Goal: Task Accomplishment & Management: Manage account settings

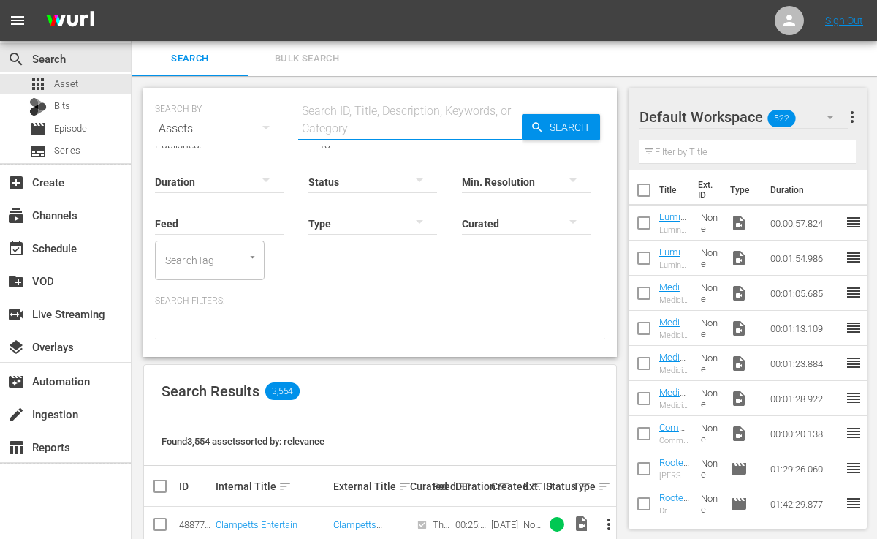
click at [318, 118] on input "text" at bounding box center [410, 128] width 224 height 35
paste input "Longevity in Action: Build Strength, Boost Vitality, and Age Powerfully"
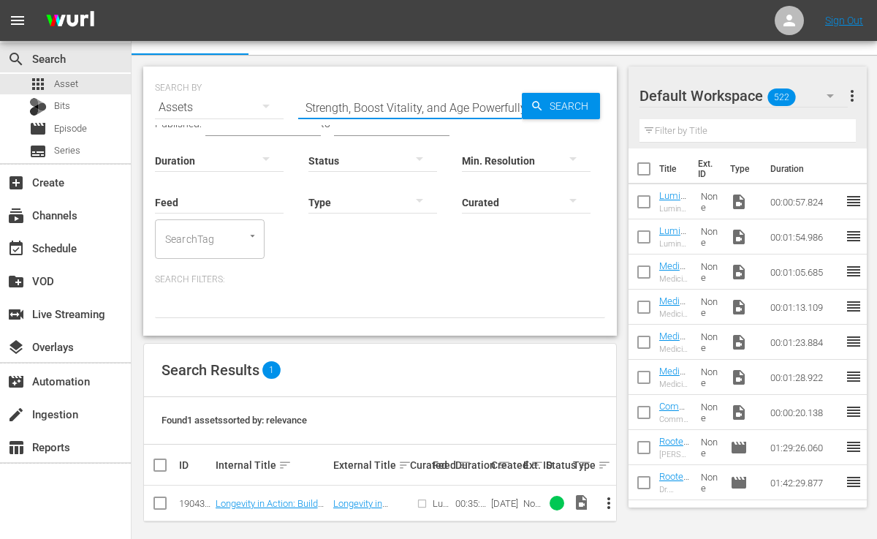
scroll to position [22, 0]
type input "Longevity in Action: Build Strength, Boost Vitality, and Age Powerfully"
click at [608, 494] on span "more_vert" at bounding box center [609, 503] width 18 height 18
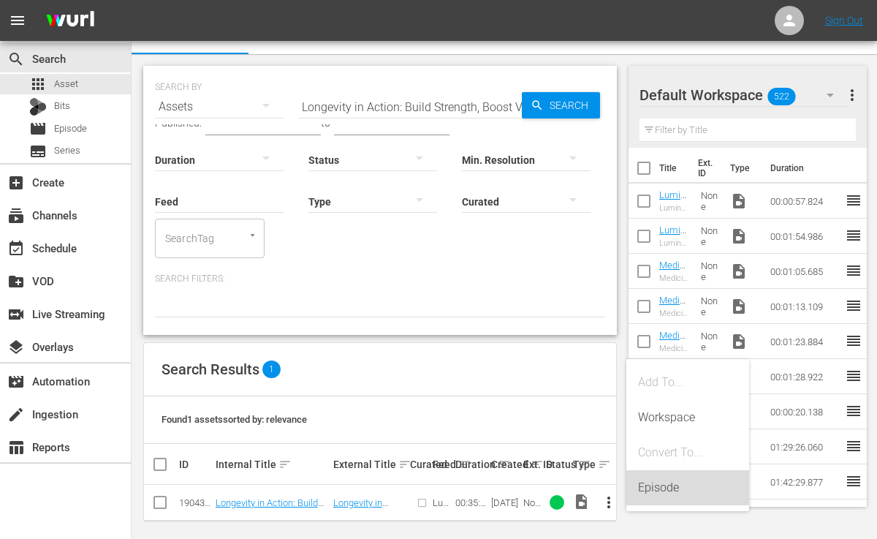
click at [655, 483] on div "Episode" at bounding box center [687, 487] width 99 height 35
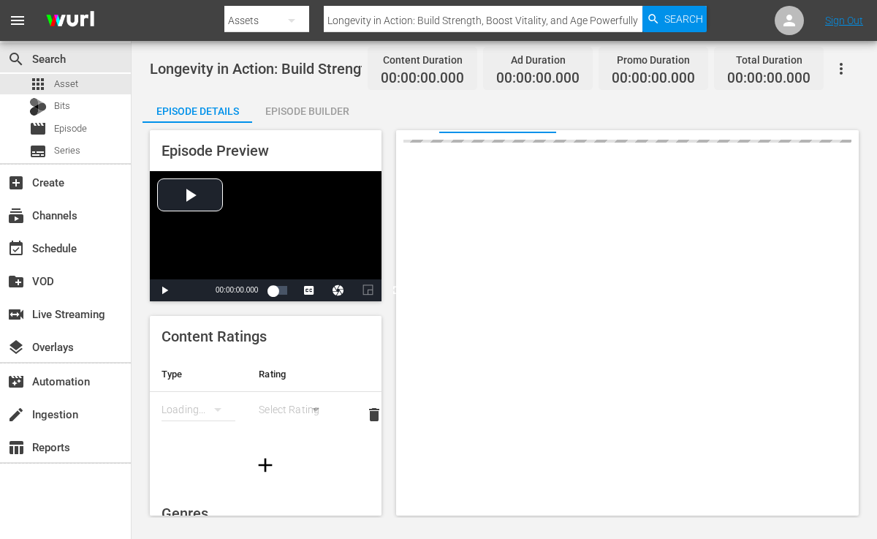
scroll to position [29, 0]
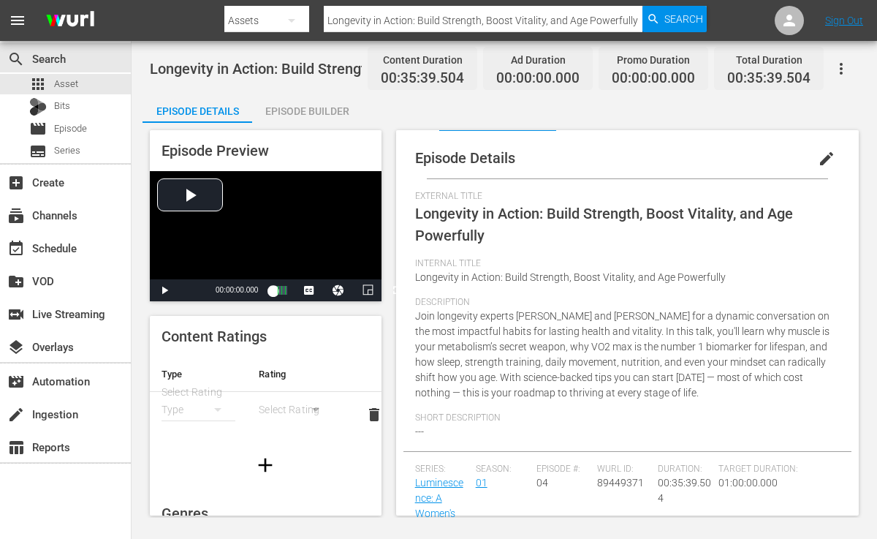
click at [818, 159] on span "edit" at bounding box center [827, 159] width 18 height 18
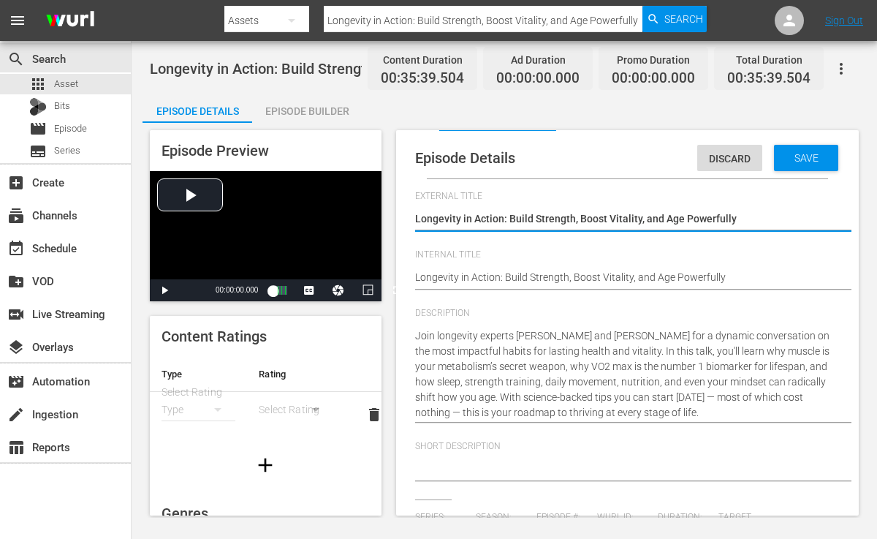
type input "Luminescence: A Women's Health & Longevity Summit"
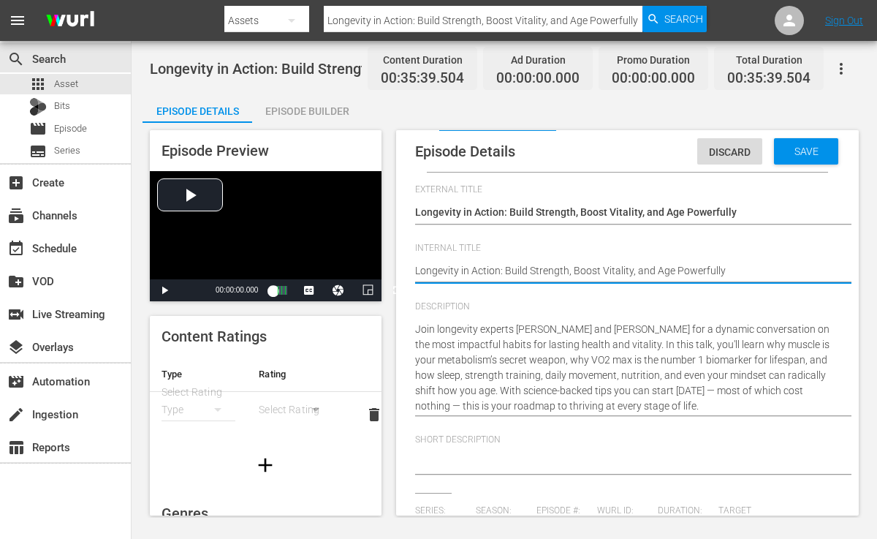
type textarea "Longevity in Action: Build Strength, Boost Vitality, and Age Powerfully"
type textarea "Longevity in Action: Build Strength, Boost Vitality, and Age Powerfully {"
type textarea "Longevity in Action: Build Strength, Boost Vitality, and Age Powerfully {S"
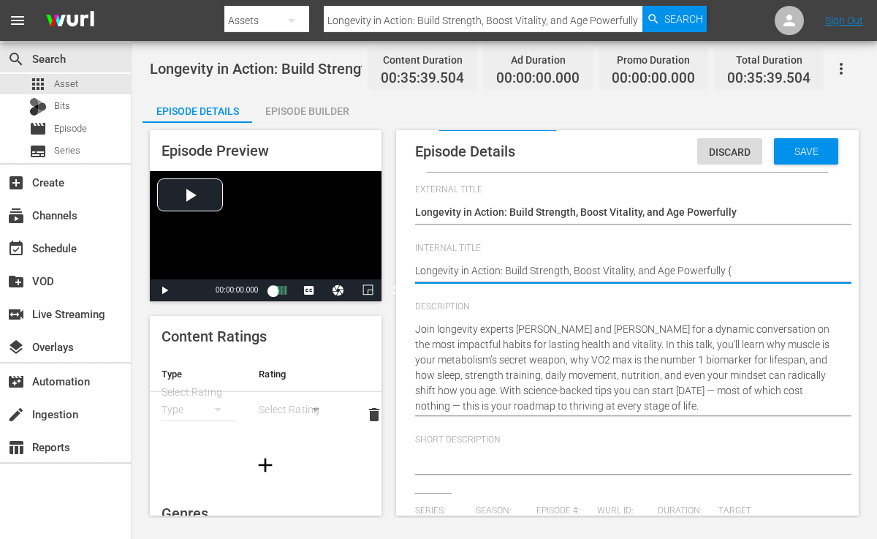
type textarea "Longevity in Action: Build Strength, Boost Vitality, and Age Powerfully {S"
type textarea "Longevity in Action: Build Strength, Boost Vitality, and Age Powerfully {S1"
type textarea "Longevity in Action: Build Strength, Boost Vitality, and Age Powerfully {S1E"
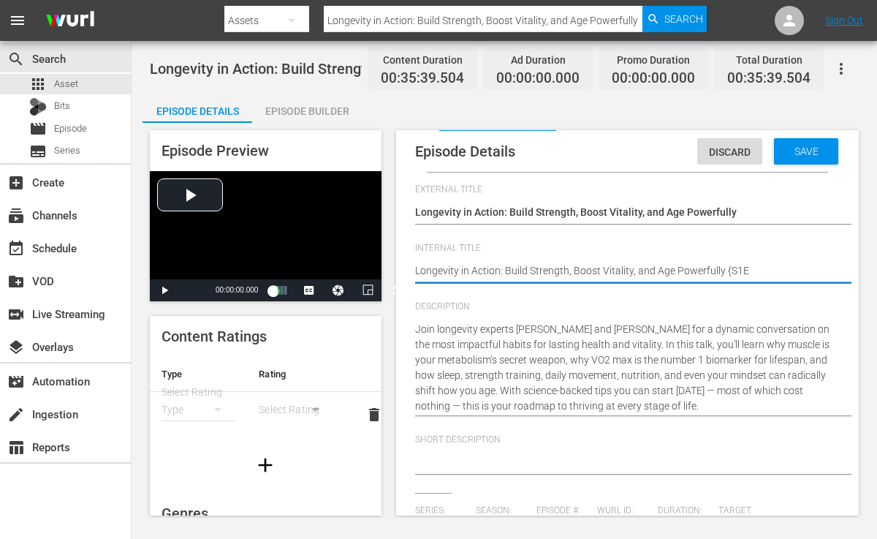
type textarea "Longevity in Action: Build Strength, Boost Vitality, and Age Powerfully {S1E4"
type textarea "Longevity in Action: Build Strength, Boost Vitality, and Age Powerfully {S1E"
type textarea "Longevity in Action: Build Strength, Boost Vitality, and Age Powerfully {S1"
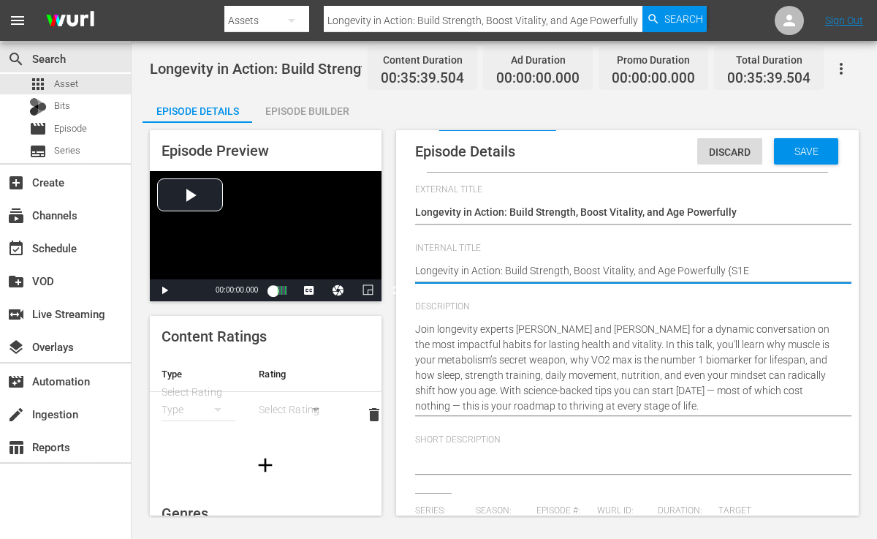
type textarea "Longevity in Action: Build Strength, Boost Vitality, and Age Powerfully {S1"
type textarea "Longevity in Action: Build Strength, Boost Vitality, and Age Powerfully {S"
type textarea "Longevity in Action: Build Strength, Boost Vitality, and Age Powerfully {"
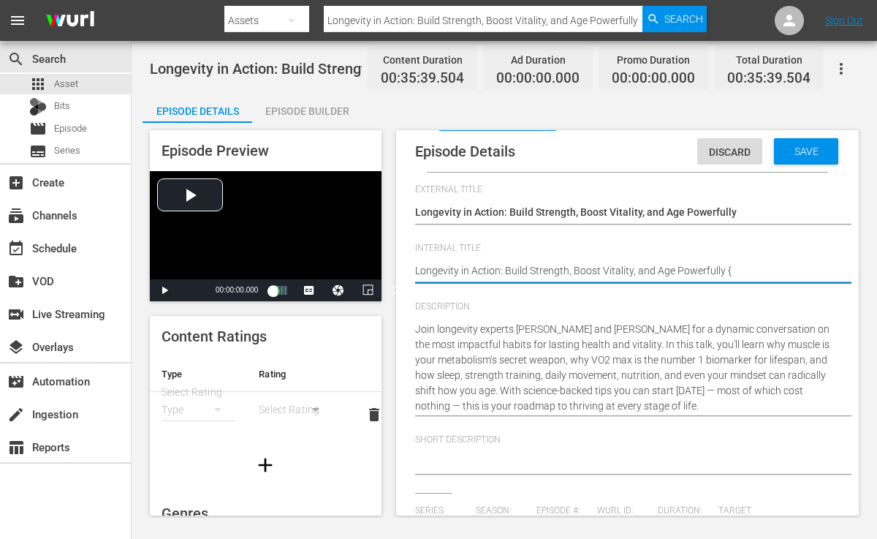
type textarea "Longevity in Action: Build Strength, Boost Vitality, and Age Powerfully"
type textarea "Longevity in Action: Build Strength, Boost Vitality, and Age Powerfully ["
type textarea "Longevity in Action: Build Strength, Boost Vitality, and Age Powerfully [S"
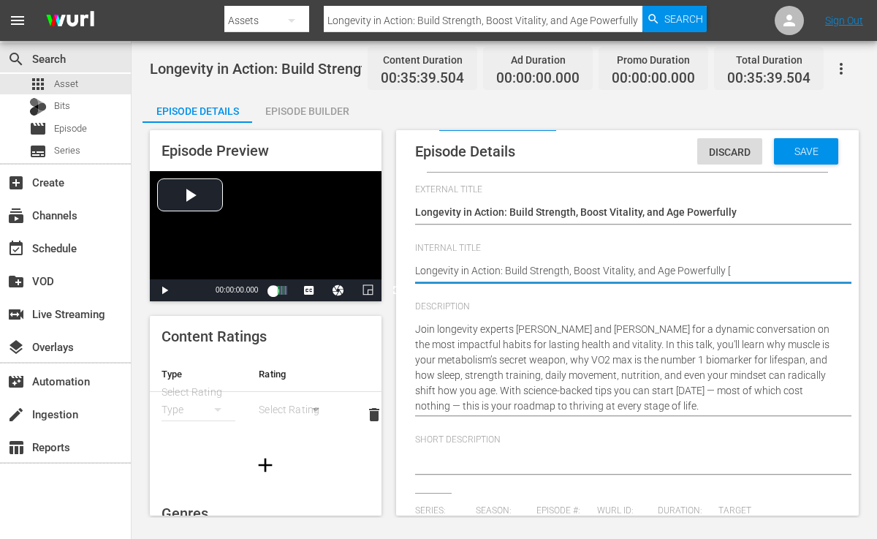
type textarea "Longevity in Action: Build Strength, Boost Vitality, and Age Powerfully [S"
type textarea "Longevity in Action: Build Strength, Boost Vitality, and Age Powerfully [S1"
type textarea "Longevity in Action: Build Strength, Boost Vitality, and Age Powerfully [S1E"
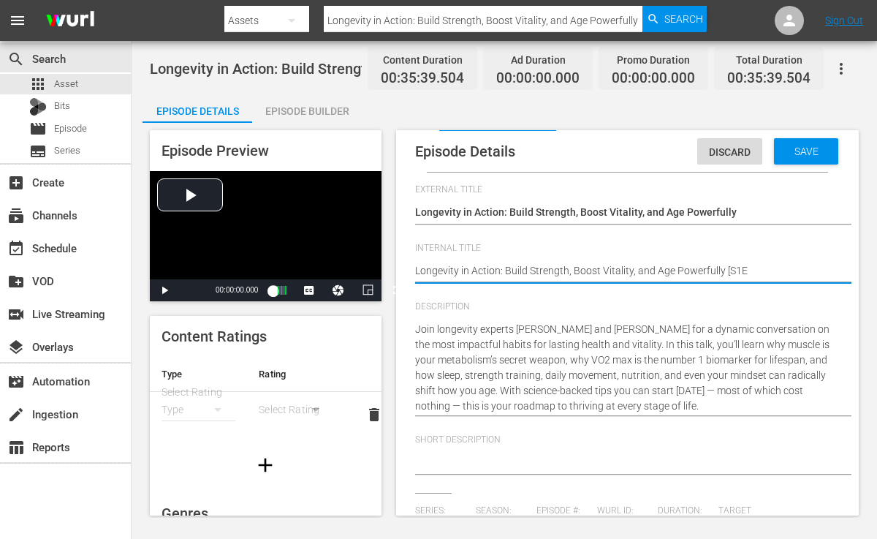
type textarea "Longevity in Action: Build Strength, Boost Vitality, and Age Powerfully [S1E4"
type textarea "Longevity in Action: Build Strength, Boost Vitality, and Age Powerfully [S1E4]"
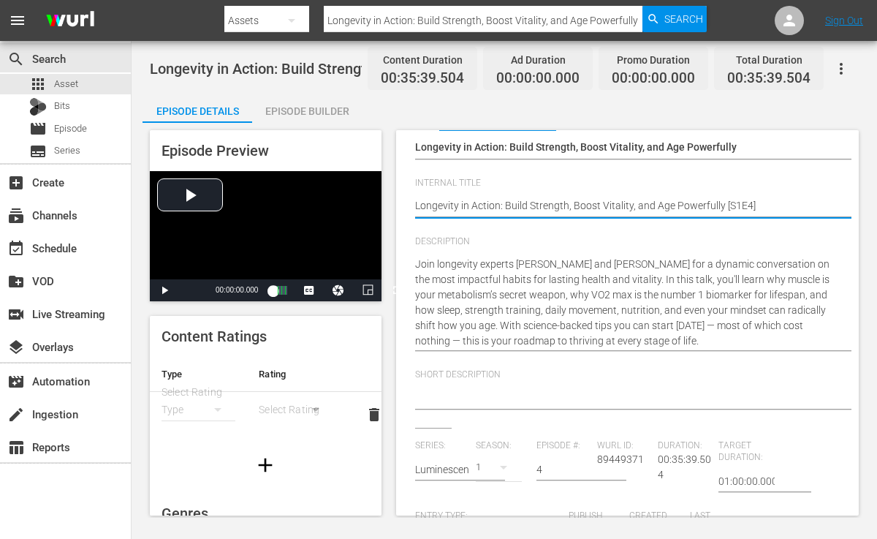
scroll to position [86, 0]
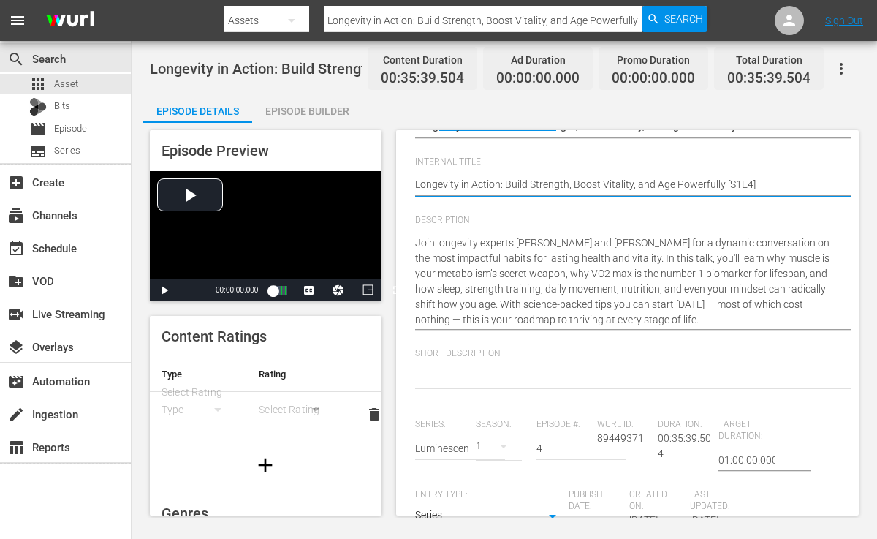
type textarea "Longevity in Action: Build Strength, Boost Vitality, and Age Powerfully [S1E4]"
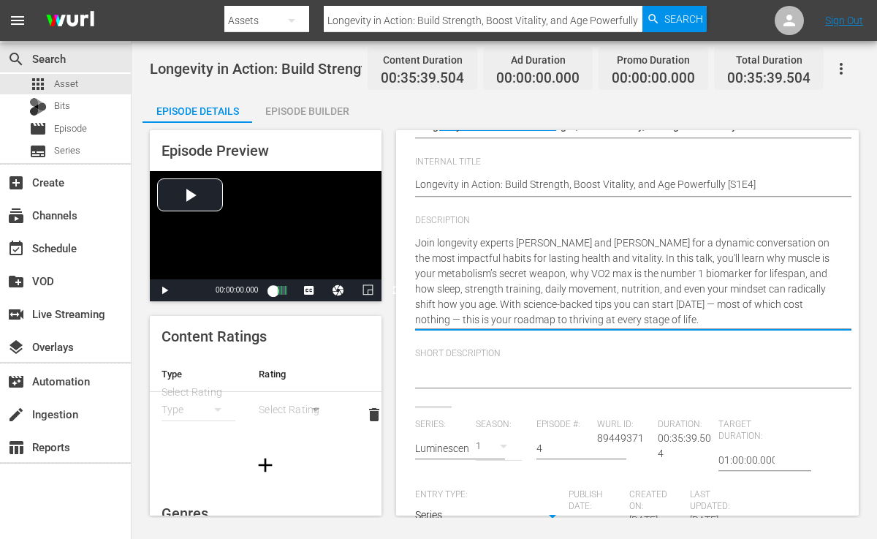
drag, startPoint x: 416, startPoint y: 238, endPoint x: 643, endPoint y: 260, distance: 227.7
click at [460, 376] on textarea at bounding box center [624, 378] width 418 height 18
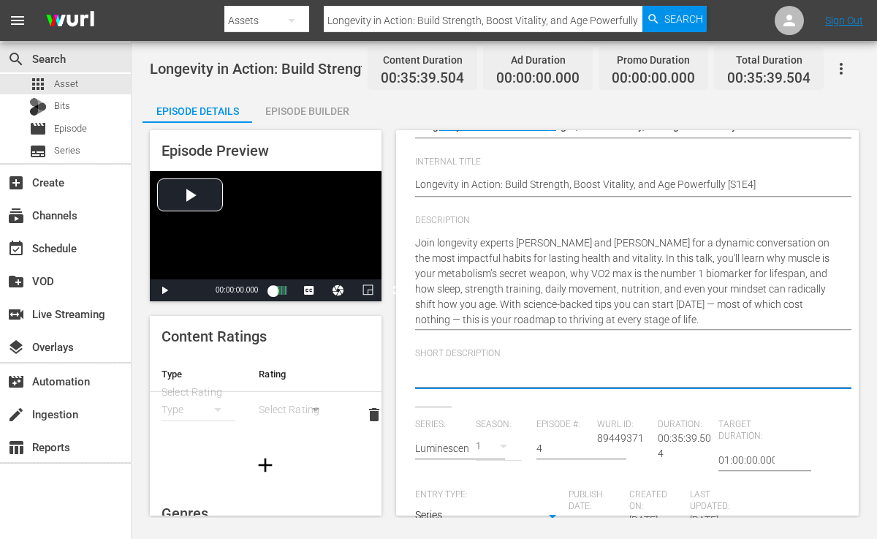
paste textarea "Join longevity experts [PERSON_NAME] and [PERSON_NAME] for a dynamic conversati…"
type textarea "Join longevity experts [PERSON_NAME] and [PERSON_NAME] for a dynamic conversati…"
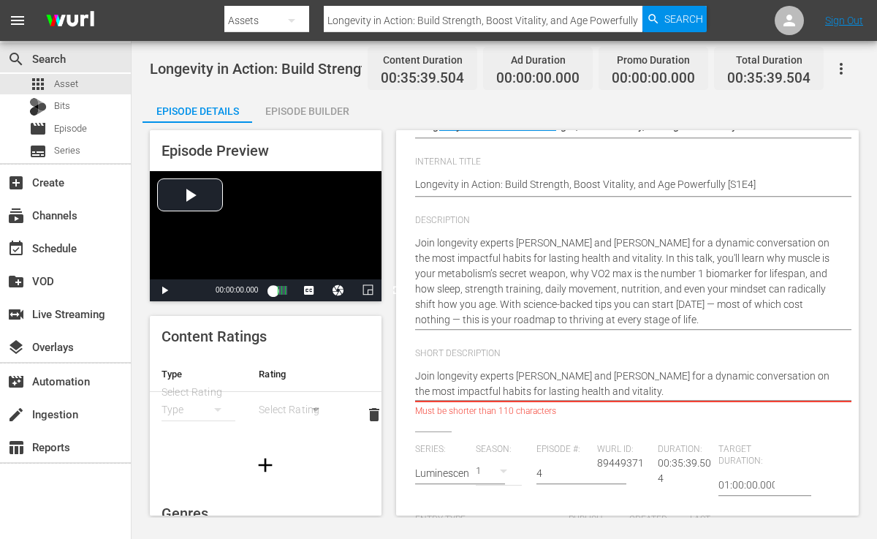
click at [728, 374] on textarea "Join longevity experts [PERSON_NAME] and [PERSON_NAME] for a dynamic conversati…" at bounding box center [624, 384] width 418 height 31
type textarea "Join longevity experts [PERSON_NAME] and [PERSON_NAME] for a dynamicconversatio…"
type textarea "Join longevity experts [PERSON_NAME] and [PERSON_NAME] for a dynamiconversation…"
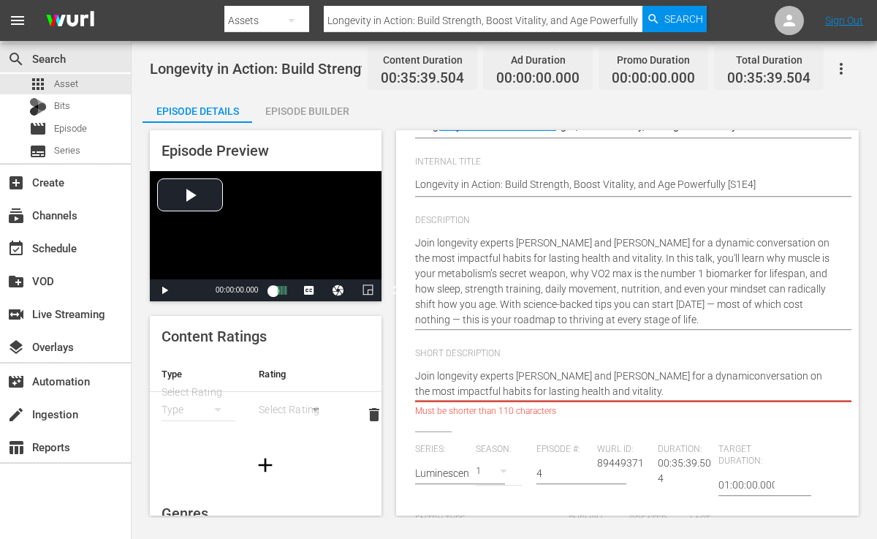
type textarea "Join longevity experts [PERSON_NAME] and [PERSON_NAME] for a dynamconversation …"
type textarea "Join longevity experts [PERSON_NAME] and [PERSON_NAME] for a dynaconversation o…"
type textarea "Join longevity experts [PERSON_NAME] and [PERSON_NAME] for a dynconversation on…"
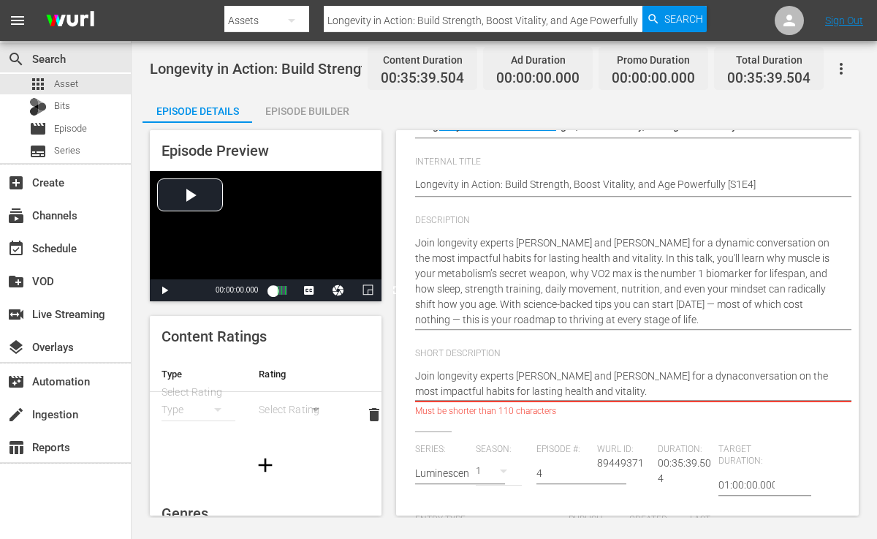
type textarea "Join longevity experts [PERSON_NAME] and [PERSON_NAME] for a dynconversation on…"
type textarea "Join longevity experts [PERSON_NAME] and [PERSON_NAME] for a dyconversation on …"
type textarea "Join longevity experts [PERSON_NAME] and [PERSON_NAME] for a dconversation on t…"
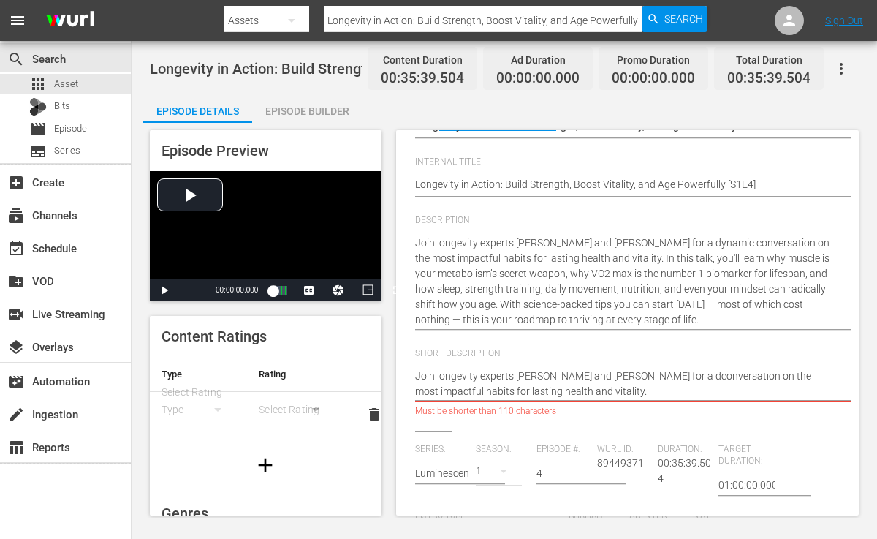
type textarea "Join longevity experts [PERSON_NAME] and [PERSON_NAME] for a conversation on th…"
click at [807, 375] on textarea "Join longevity experts [PERSON_NAME] and [PERSON_NAME] for a conversation on th…" at bounding box center [624, 384] width 418 height 31
type textarea "Join longevity experts [PERSON_NAME] and [PERSON_NAME] for a conversation on th…"
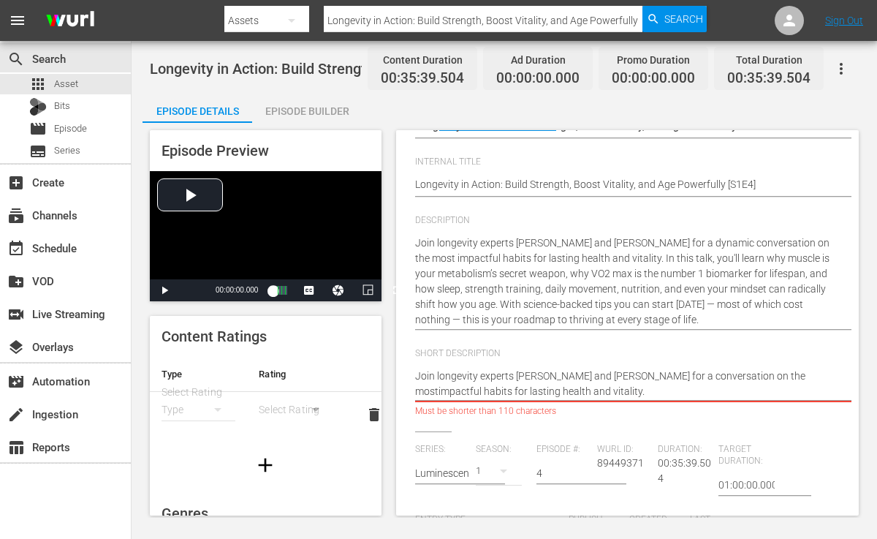
type textarea "Join longevity experts [PERSON_NAME] and [PERSON_NAME] for a conversation on th…"
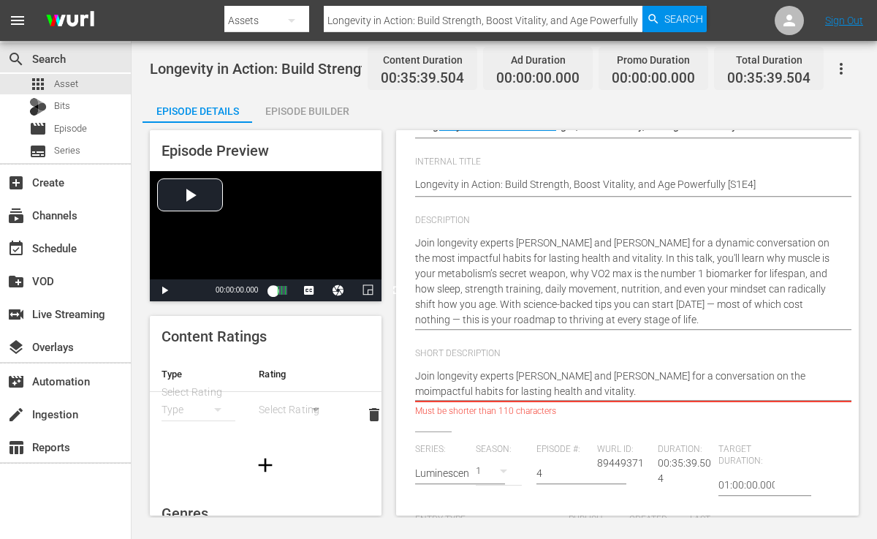
type textarea "Join longevity experts [PERSON_NAME] and [PERSON_NAME] for a conversation on th…"
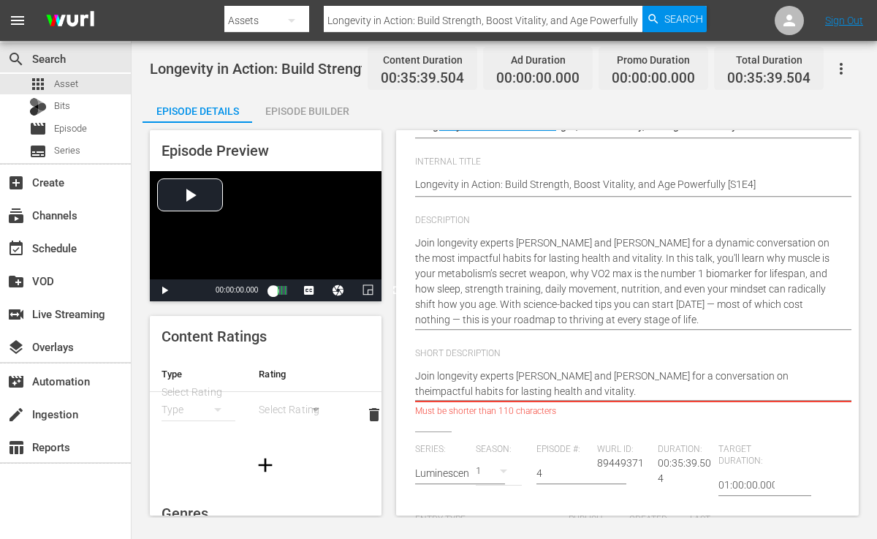
type textarea "Join longevity experts [PERSON_NAME] and [PERSON_NAME] for a conversation on th…"
type textarea "Join longevity experts [PERSON_NAME] and [PERSON_NAME] for a conversation on ti…"
type textarea "Join longevity experts [PERSON_NAME] and [PERSON_NAME] for a conversation on im…"
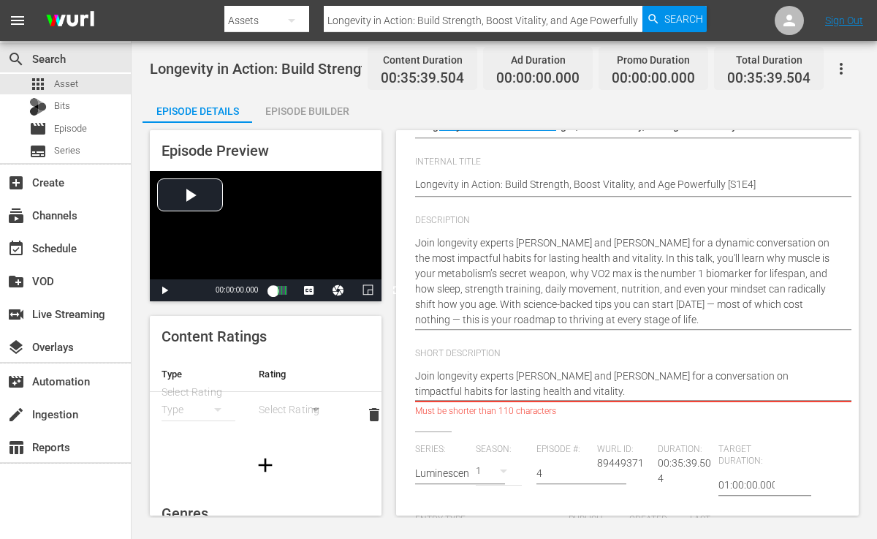
type textarea "Join longevity experts [PERSON_NAME] and [PERSON_NAME] for a conversation on im…"
click at [592, 390] on textarea "Join longevity experts [PERSON_NAME] and [PERSON_NAME] for a conversation on im…" at bounding box center [624, 384] width 418 height 31
type textarea "Join longevity experts [PERSON_NAME] and [PERSON_NAME] for a conversation on im…"
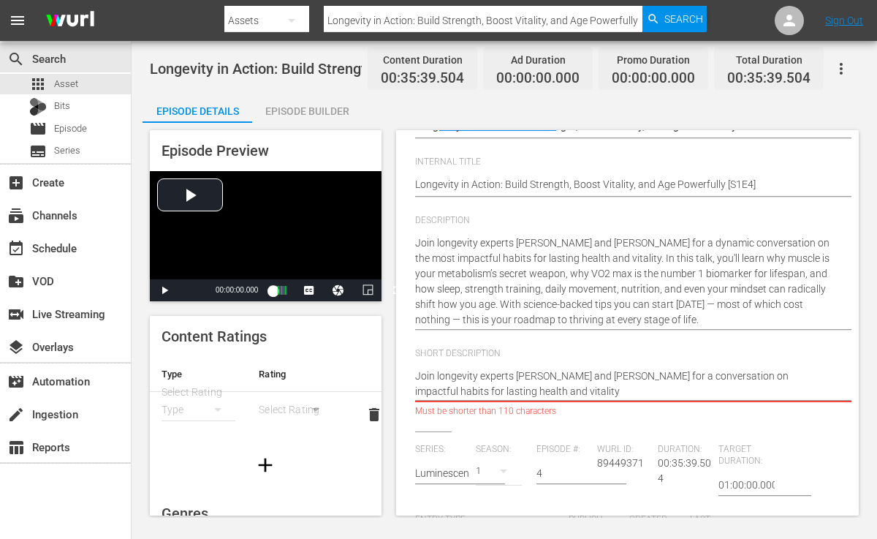
type textarea "Join longevity experts [PERSON_NAME] and [PERSON_NAME] for a conversation on im…"
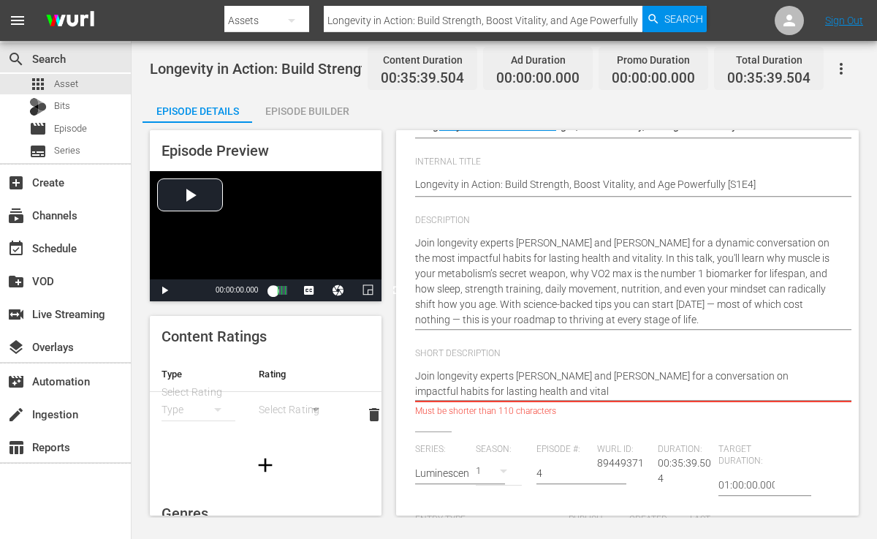
type textarea "Join longevity experts [PERSON_NAME] and [PERSON_NAME] for a conversation on im…"
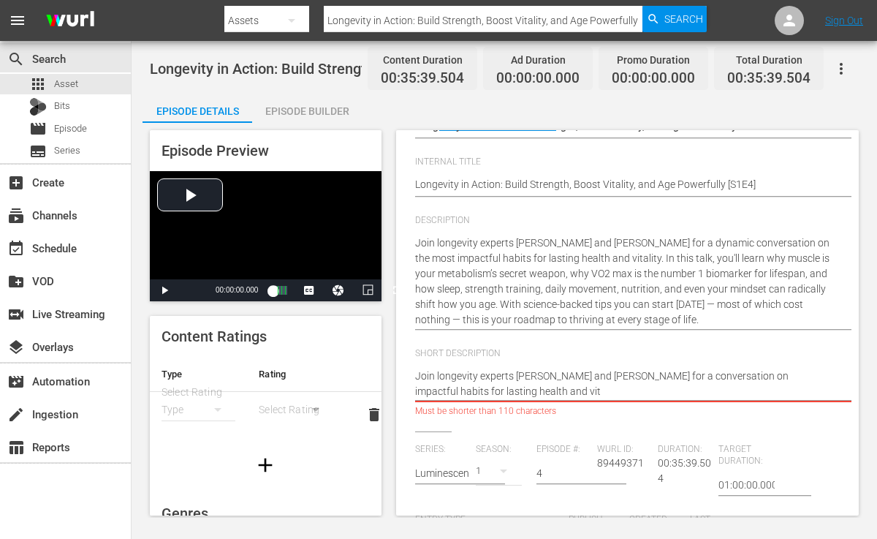
type textarea "Join longevity experts [PERSON_NAME] and [PERSON_NAME] for a conversation on im…"
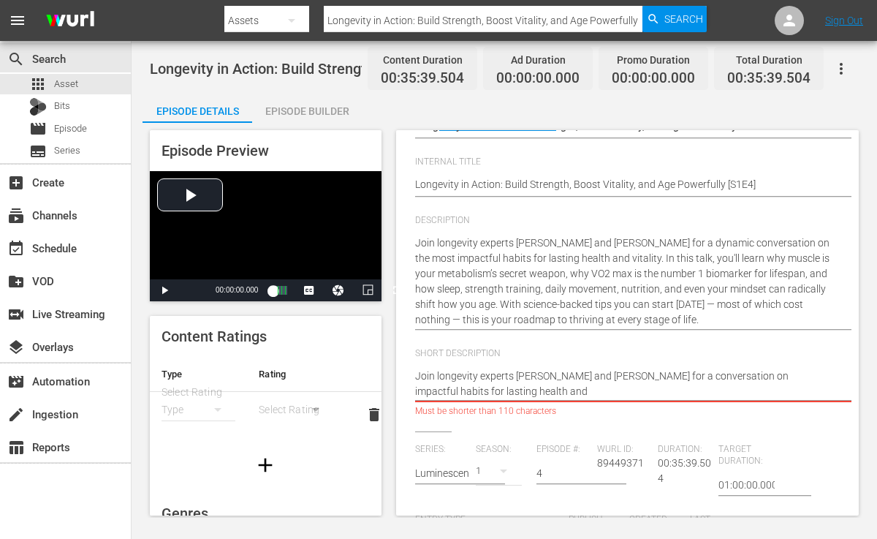
type textarea "Join longevity experts [PERSON_NAME] and [PERSON_NAME] for a conversation on im…"
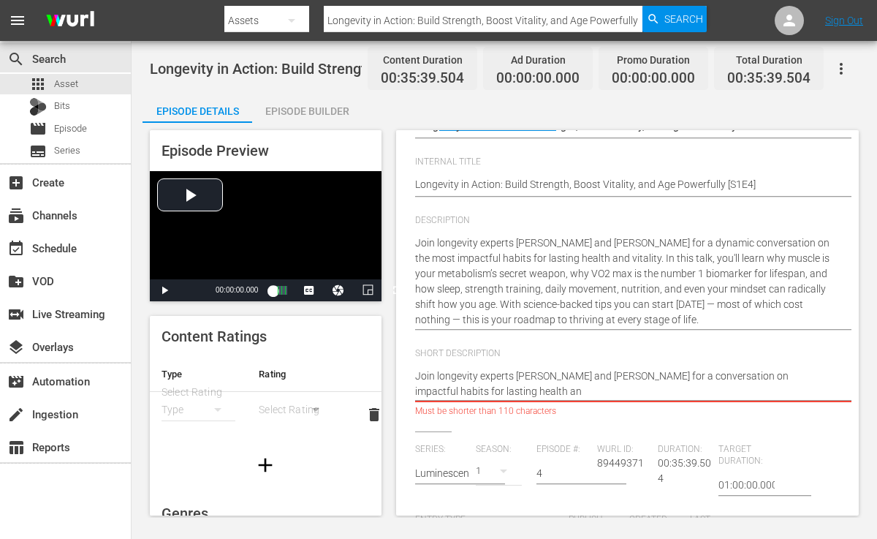
type textarea "Join longevity experts [PERSON_NAME] and [PERSON_NAME] for a conversation on im…"
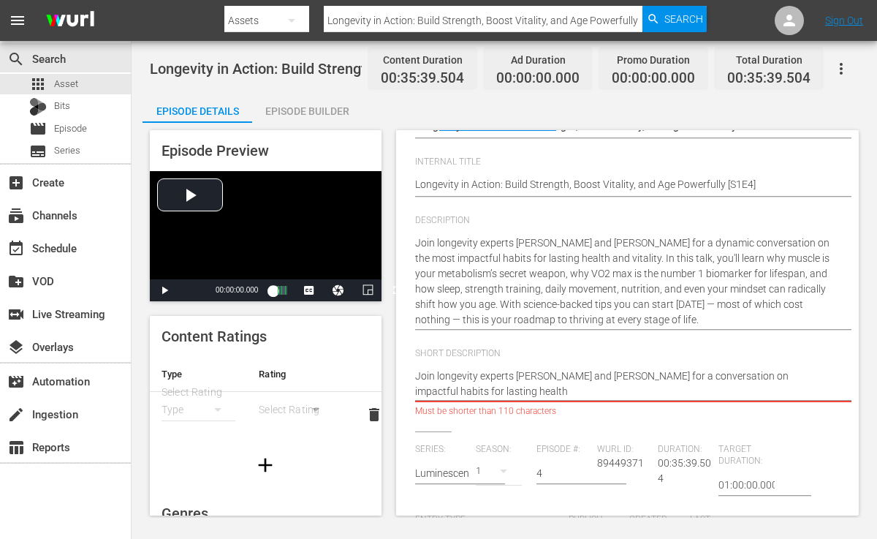
type textarea "Join longevity experts [PERSON_NAME] and [PERSON_NAME] for a conversation on im…"
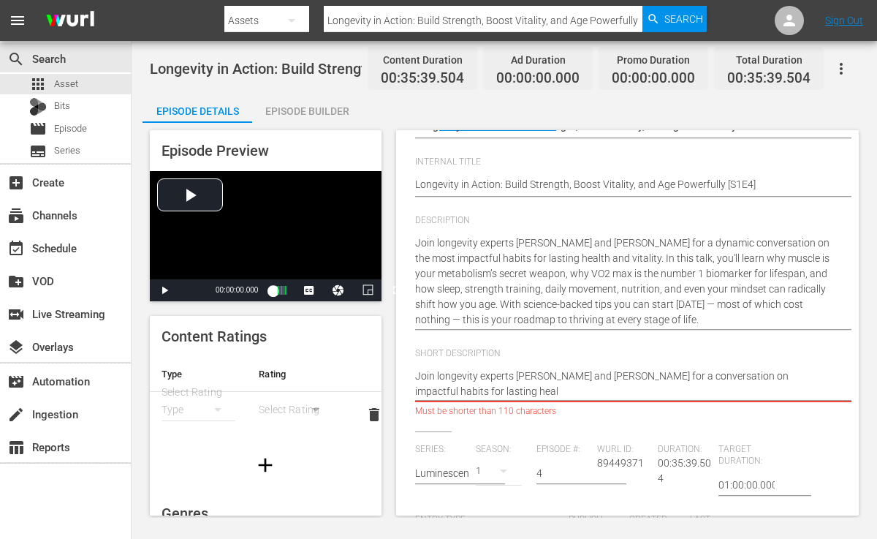
type textarea "Join longevity experts [PERSON_NAME] and [PERSON_NAME] for a conversation on im…"
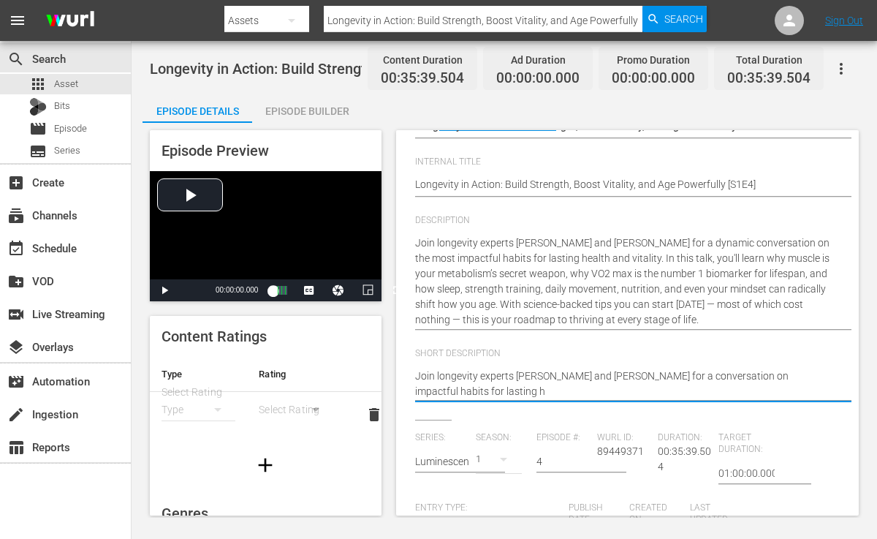
type textarea "Join longevity experts [PERSON_NAME] and [PERSON_NAME] for a conversation on im…"
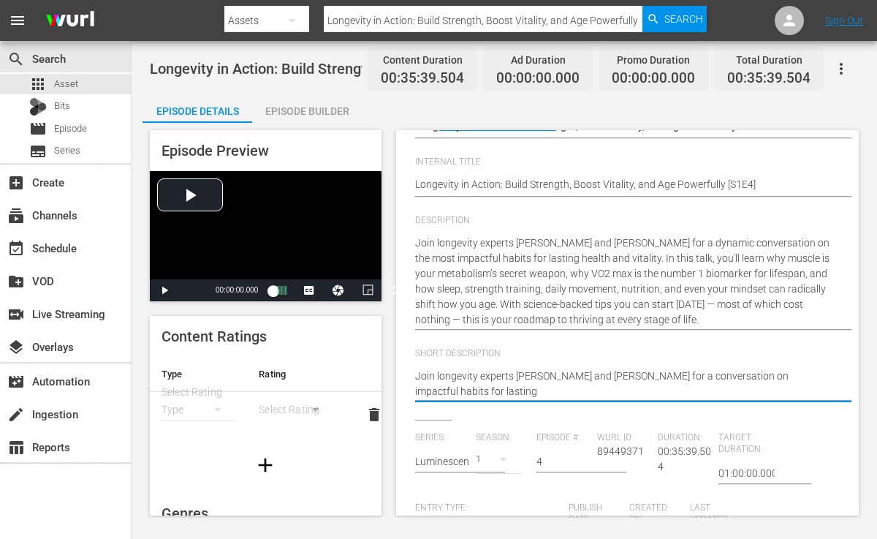
type textarea "Join longevity experts [PERSON_NAME] and [PERSON_NAME] for a conversation on im…"
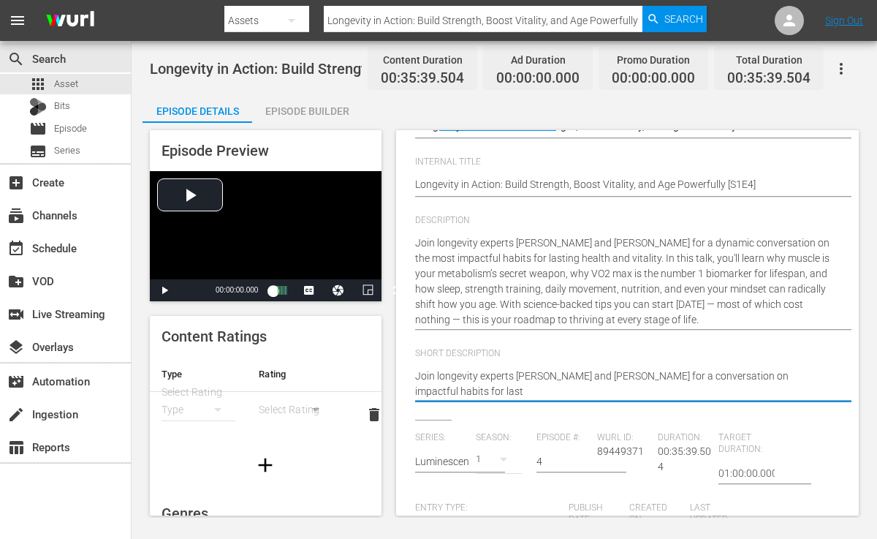
type textarea "Join longevity experts [PERSON_NAME] and [PERSON_NAME] for a conversation on im…"
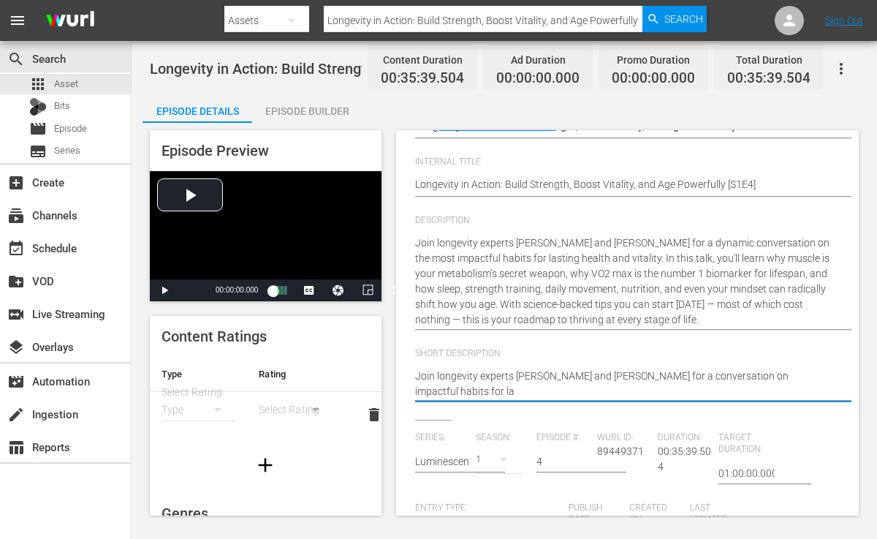
type textarea "Join longevity experts [PERSON_NAME] and [PERSON_NAME] for a conversation on im…"
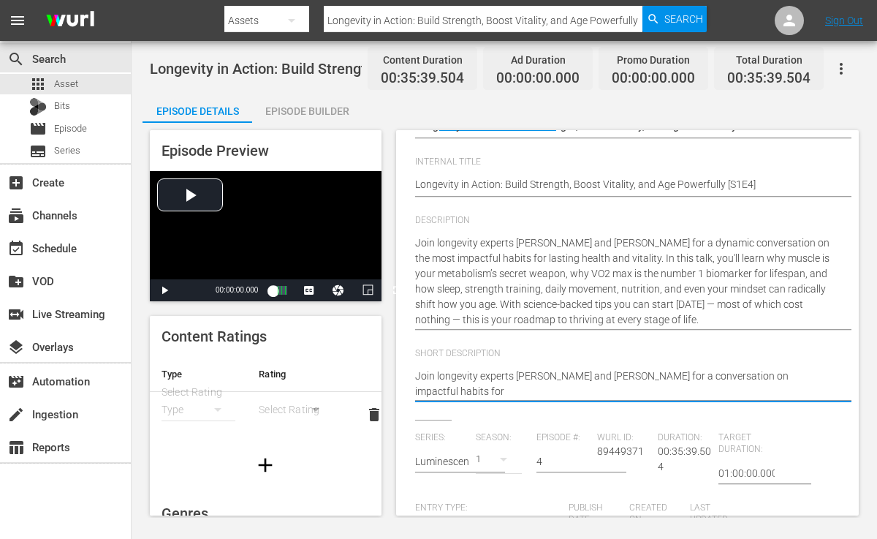
type textarea "Join longevity experts [PERSON_NAME] and [PERSON_NAME] for a conversation on im…"
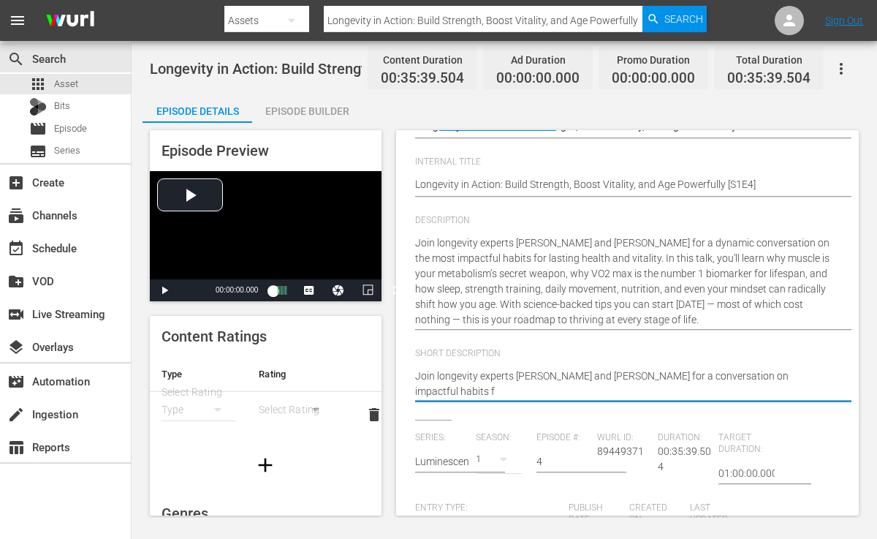
type textarea "Join longevity experts [PERSON_NAME] and [PERSON_NAME] for a conversation on im…"
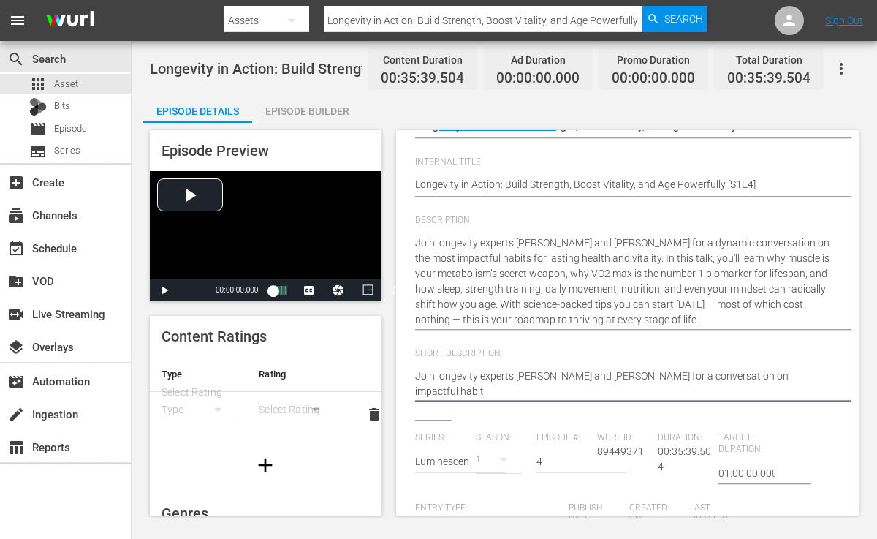
type textarea "Join longevity experts [PERSON_NAME] and [PERSON_NAME] for a conversation on im…"
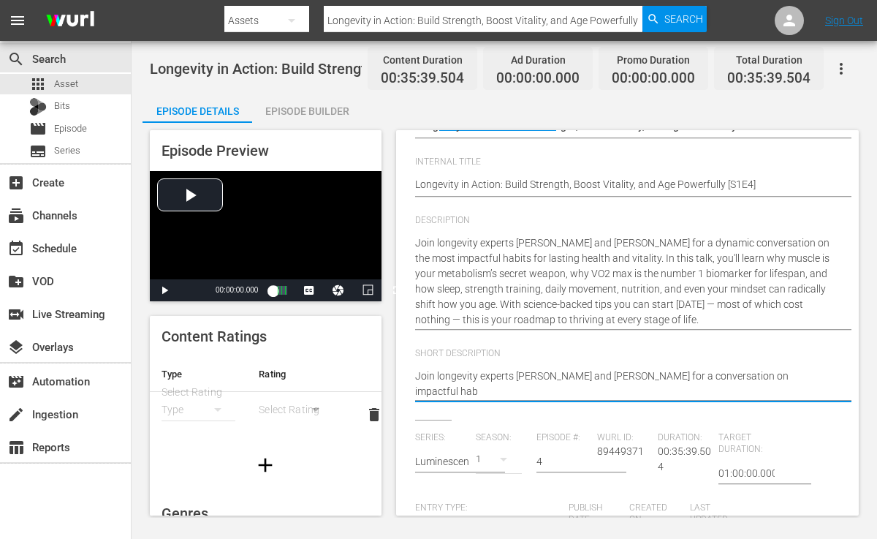
type textarea "Join longevity experts [PERSON_NAME] and [PERSON_NAME] for a conversation on im…"
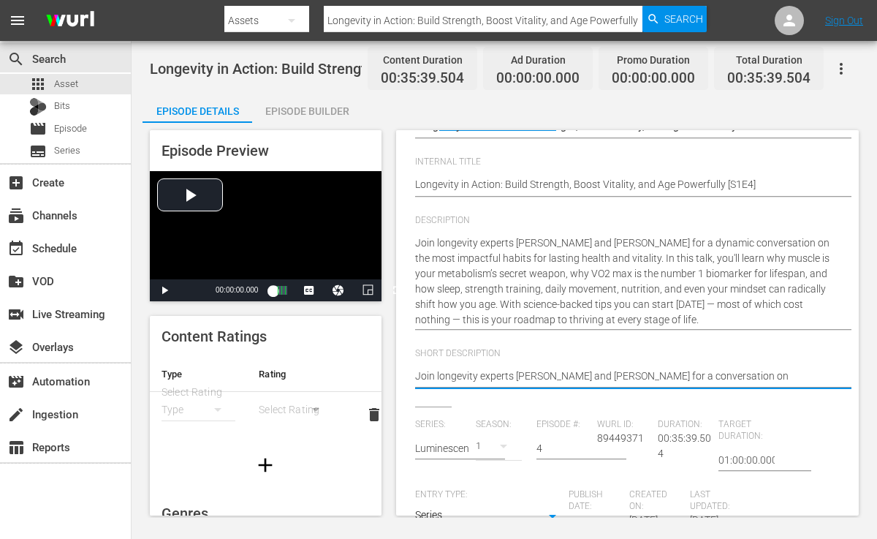
type textarea "Join longevity experts [PERSON_NAME] and [PERSON_NAME] for a conversation on im…"
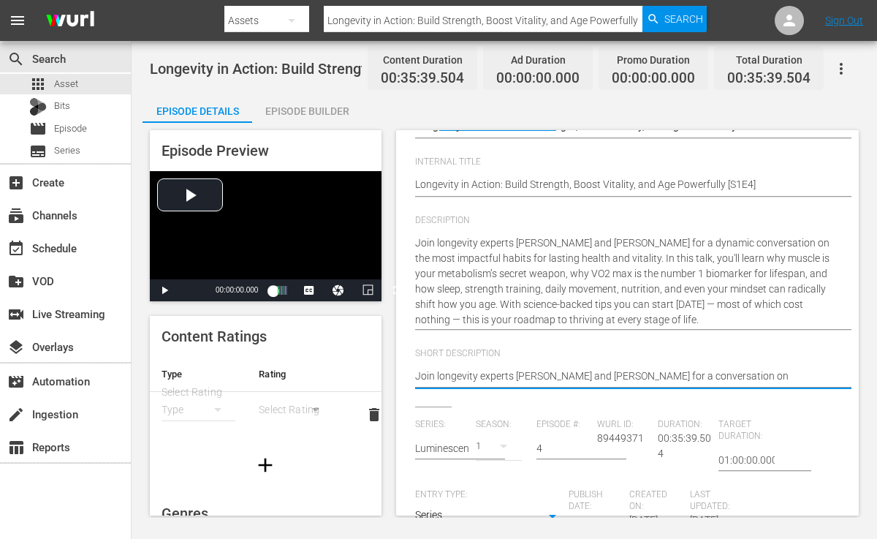
type textarea "Join longevity experts [PERSON_NAME] and [PERSON_NAME] for a conversation on im…"
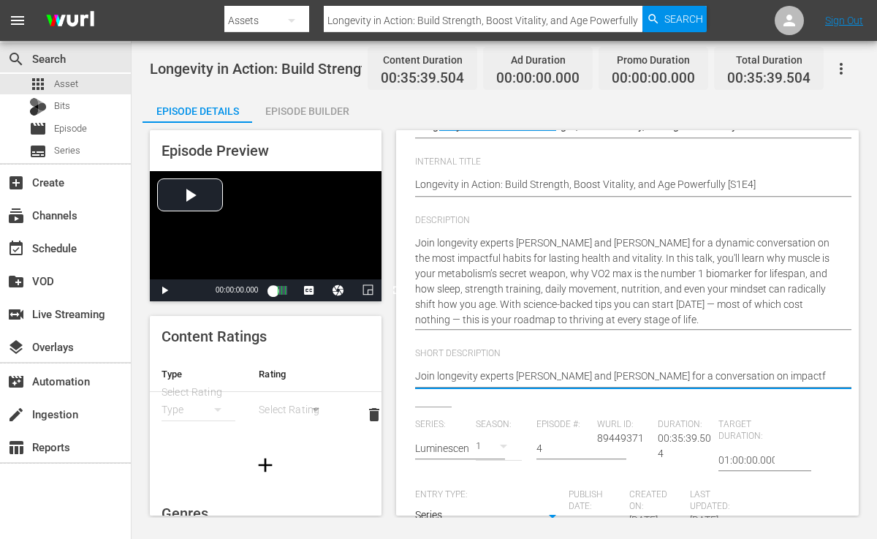
type textarea "Join longevity experts [PERSON_NAME] and [PERSON_NAME] for a conversation on im…"
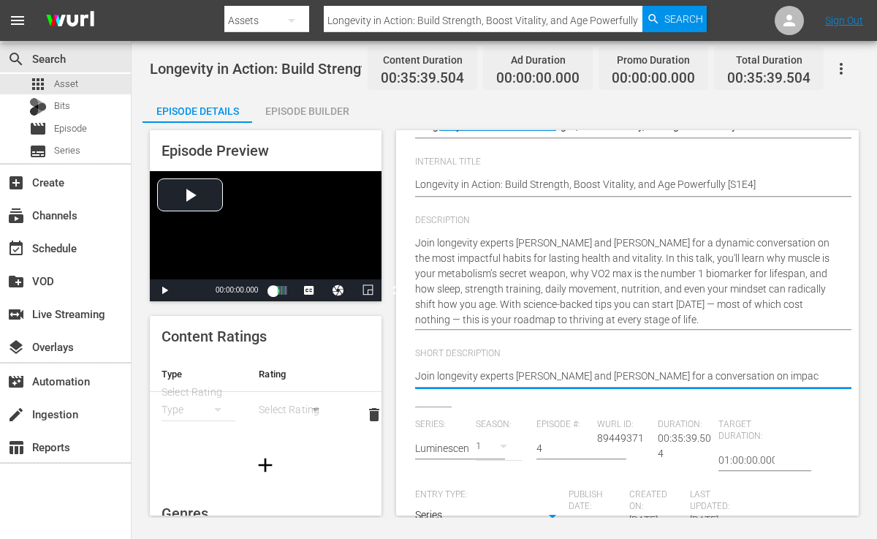
type textarea "Join longevity experts [PERSON_NAME] and [PERSON_NAME] for a conversation on im…"
type textarea "Join longevity experts [PERSON_NAME] and [PERSON_NAME] for a conversation on imp"
type textarea "Join longevity experts [PERSON_NAME] and [PERSON_NAME] for a conversation on im"
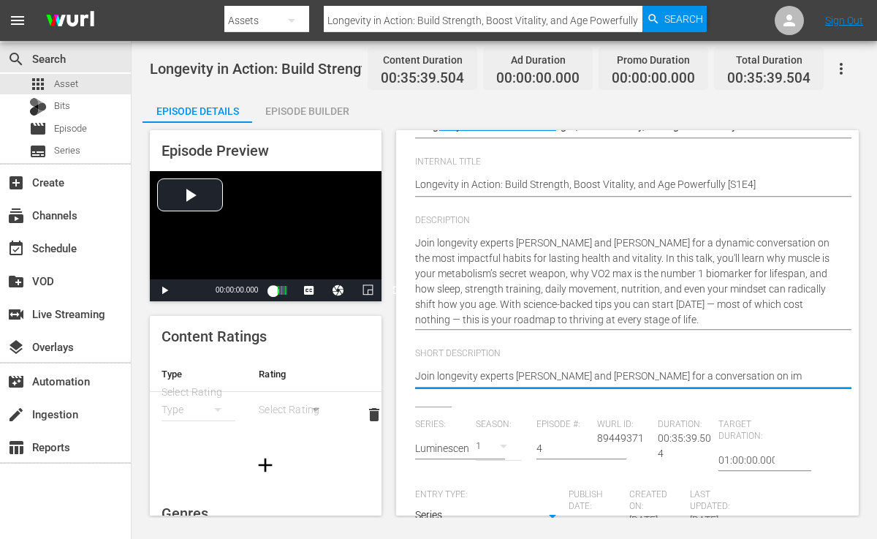
type textarea "Join longevity experts [PERSON_NAME] and [PERSON_NAME] for a conversation on i"
type textarea "Join longevity experts [PERSON_NAME] and [PERSON_NAME] for a conversation on"
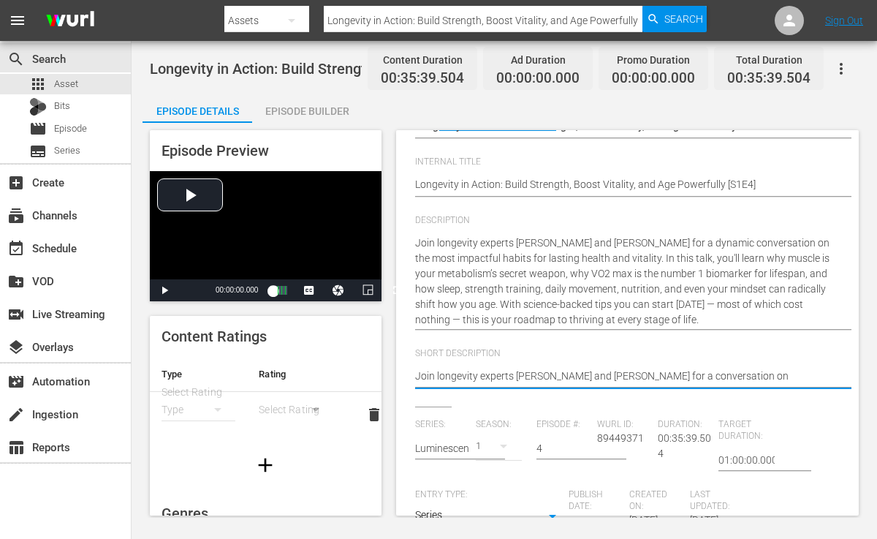
type textarea "Join longevity experts [PERSON_NAME] and [PERSON_NAME] for a conversation on"
type textarea "Join longevity experts [PERSON_NAME] and [PERSON_NAME] for a conversation o"
type textarea "Join longevity experts [PERSON_NAME] and [PERSON_NAME] for a conversation"
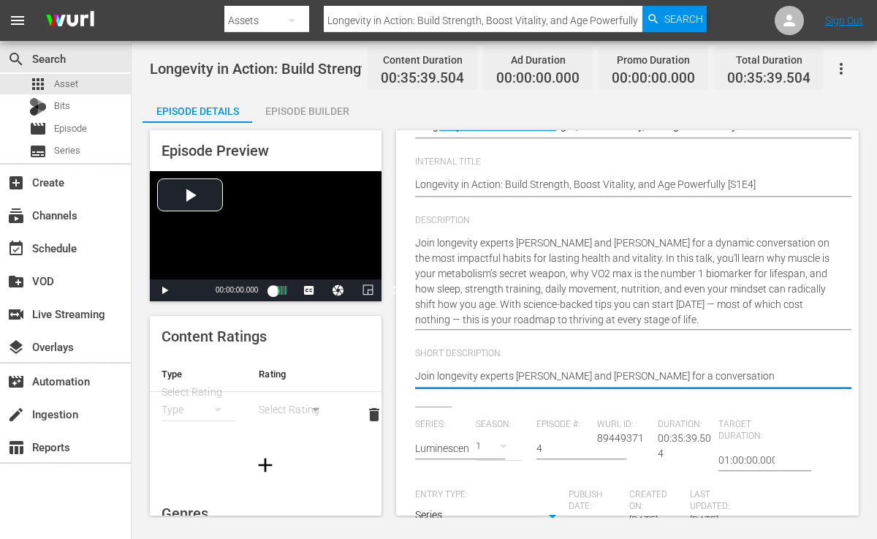
type textarea "Join longevity experts [PERSON_NAME] and [PERSON_NAME] for a conversation"
type textarea "Join longevity experts [PERSON_NAME] and [PERSON_NAME] for a conversatio"
type textarea "Join longevity experts [PERSON_NAME] and [PERSON_NAME] for a conversati"
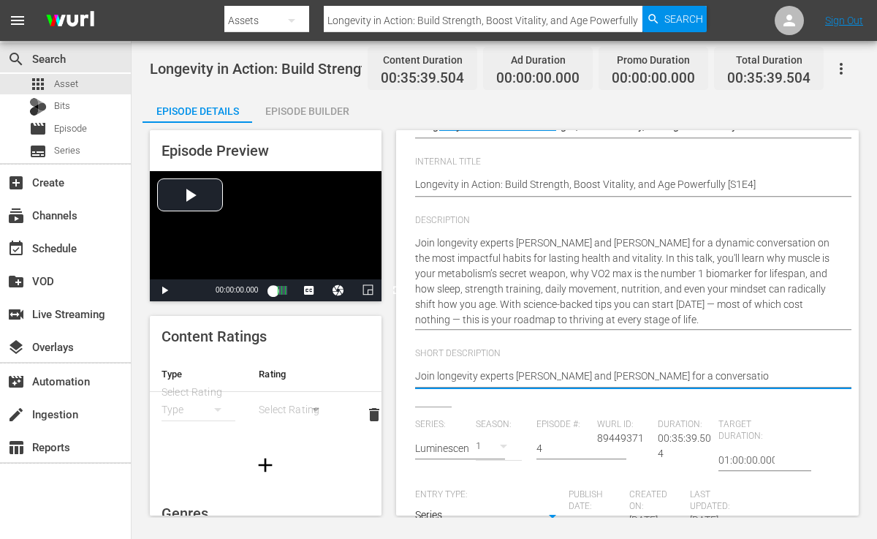
type textarea "Join longevity experts [PERSON_NAME] and [PERSON_NAME] for a conversati"
type textarea "Join longevity experts [PERSON_NAME] and [PERSON_NAME] for a conversat"
type textarea "Join longevity experts [PERSON_NAME] and [PERSON_NAME] for a conversa"
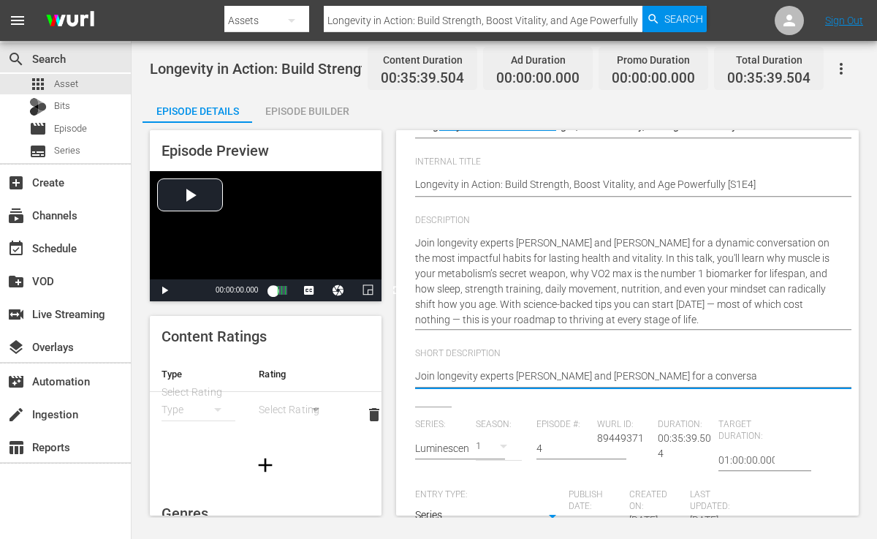
type textarea "Join longevity experts [PERSON_NAME] and [PERSON_NAME] for a convers"
type textarea "Join longevity experts [PERSON_NAME] and [PERSON_NAME] for a conver"
type textarea "Join longevity experts [PERSON_NAME] and [PERSON_NAME] for a conve"
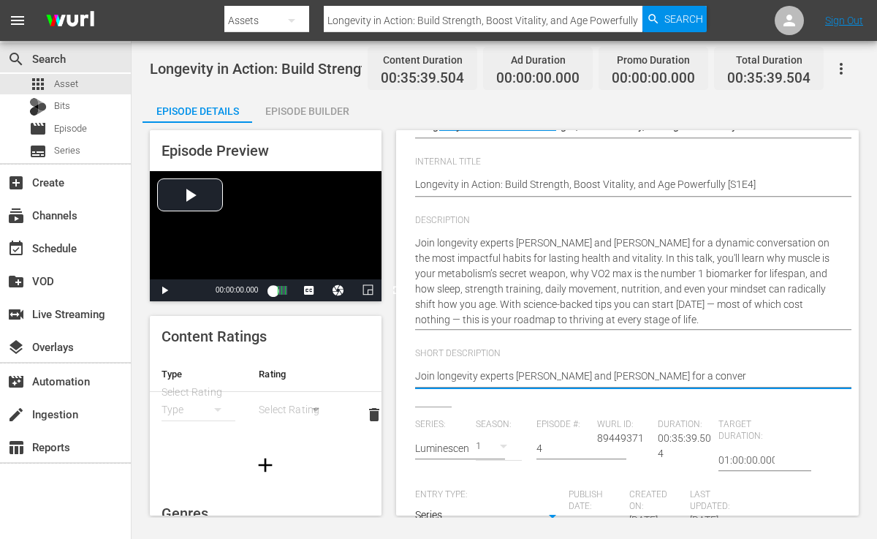
type textarea "Join longevity experts [PERSON_NAME] and [PERSON_NAME] for a conve"
type textarea "Join longevity experts [PERSON_NAME] and [PERSON_NAME] for a conv"
type textarea "Join longevity experts [PERSON_NAME] and [PERSON_NAME] for a con"
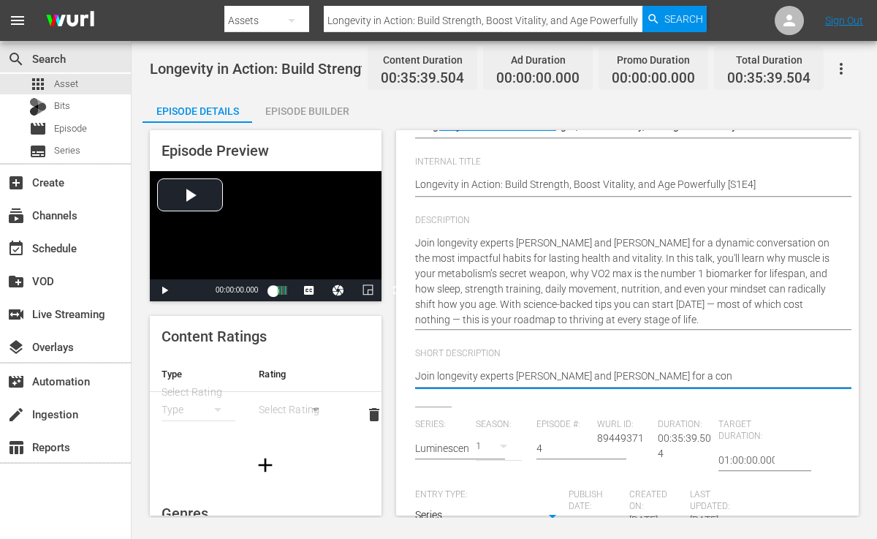
type textarea "Join longevity experts [PERSON_NAME] and [PERSON_NAME] for a co"
type textarea "Join longevity experts [PERSON_NAME] and [PERSON_NAME] for a c"
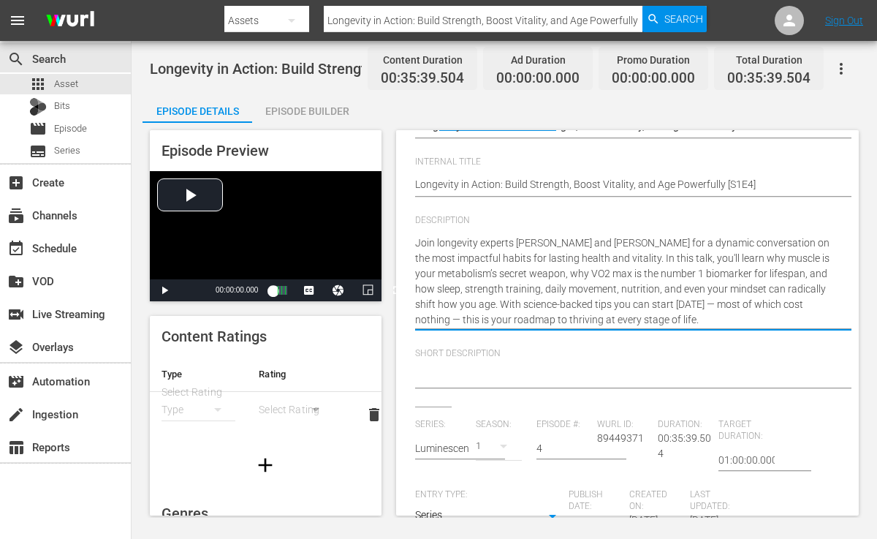
drag, startPoint x: 418, startPoint y: 238, endPoint x: 641, endPoint y: 261, distance: 224.9
click at [478, 371] on textarea at bounding box center [624, 378] width 418 height 18
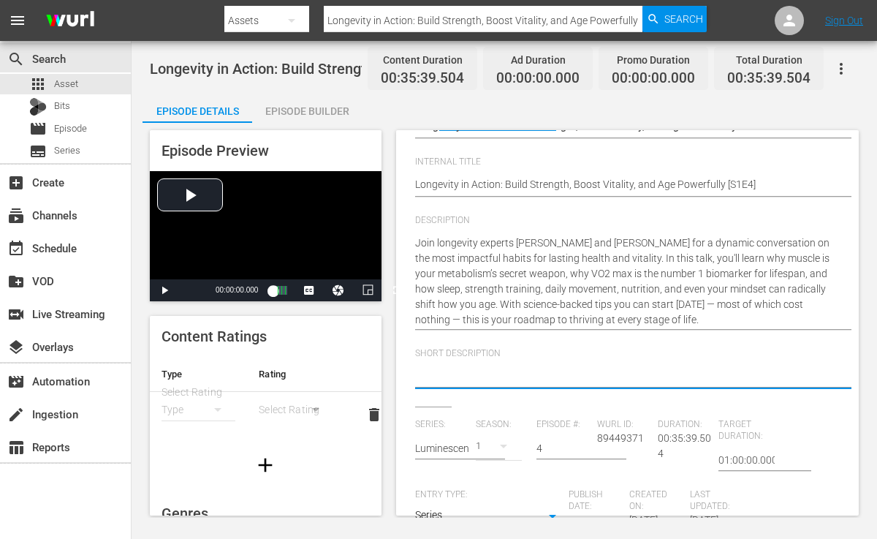
paste textarea "Join longevity experts [PERSON_NAME] and [PERSON_NAME] for a dynamic conversati…"
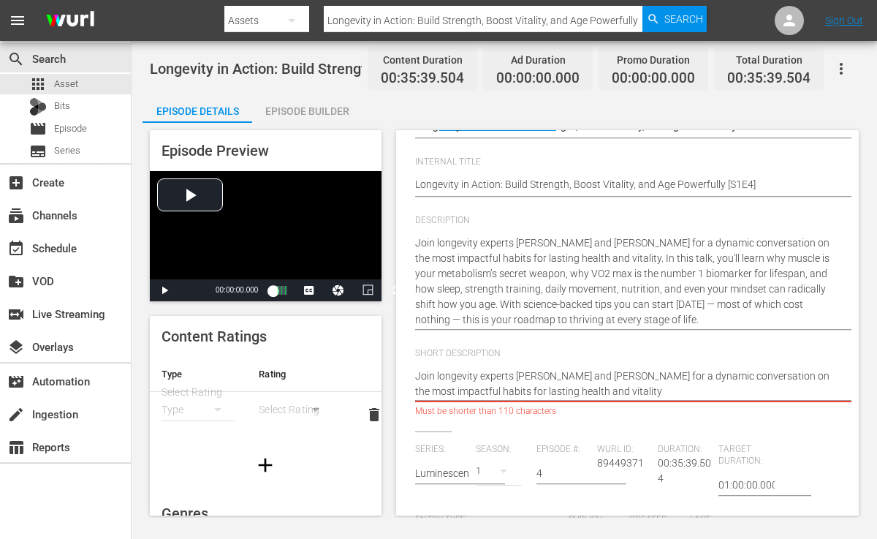
click at [557, 376] on textarea "Join longevity experts [PERSON_NAME] and [PERSON_NAME] for a dynamic conversati…" at bounding box center [624, 384] width 418 height 31
click at [622, 372] on textarea "Join longevity experts and [PERSON_NAME] for a dynamic conversation on the most…" at bounding box center [624, 384] width 418 height 31
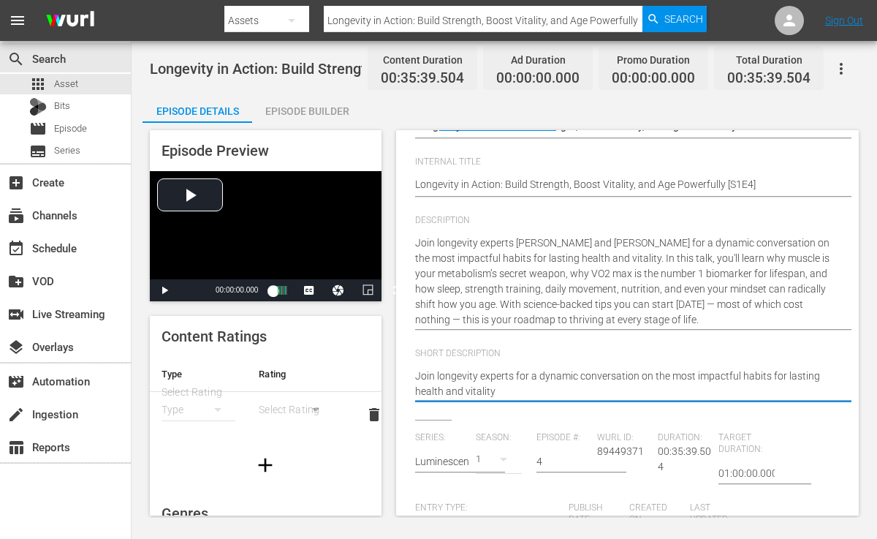
click at [501, 394] on textarea "Join longevity experts for a dynamic conversation on the most impactful habits …" at bounding box center [624, 384] width 418 height 31
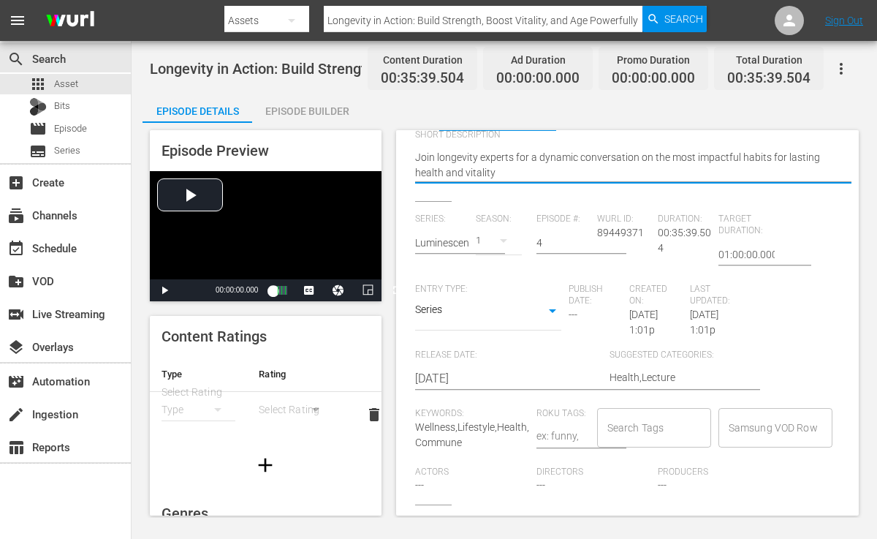
scroll to position [341, 0]
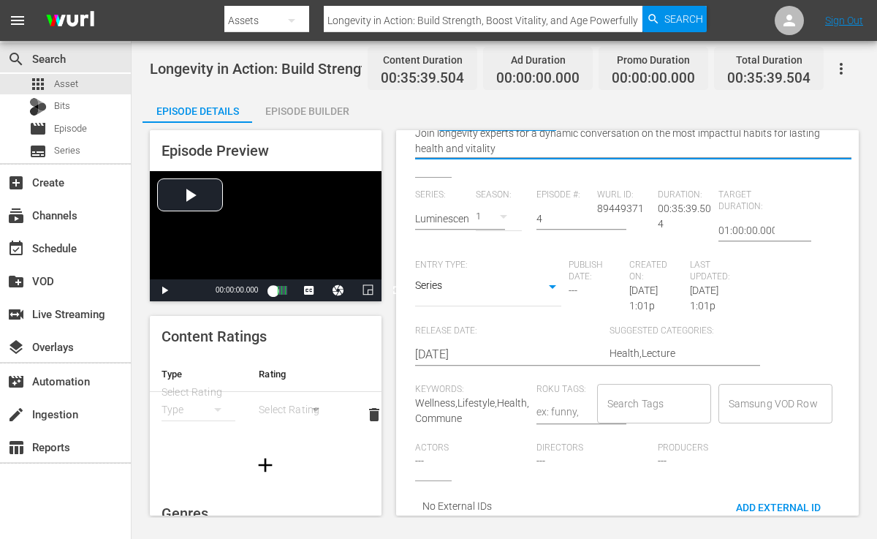
click at [645, 396] on input "Search Tags" at bounding box center [643, 403] width 79 height 26
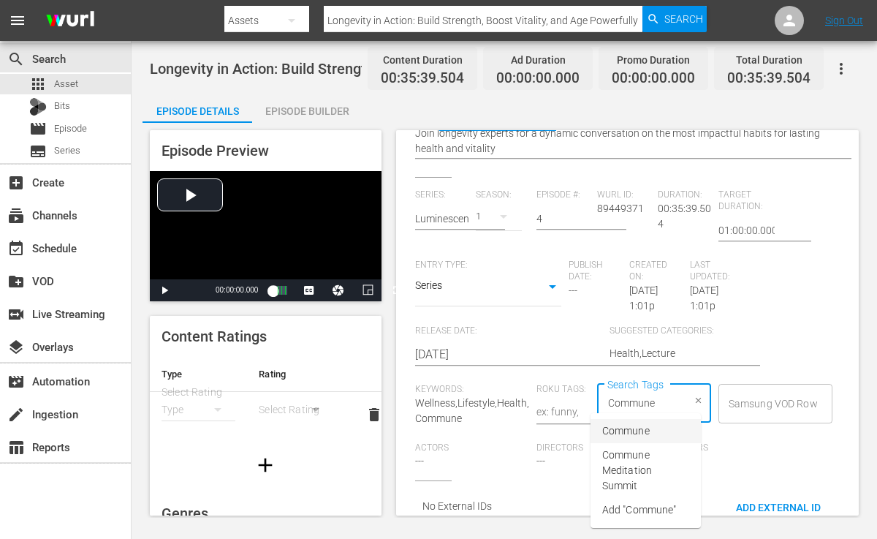
click at [621, 427] on span "Commune" at bounding box center [626, 430] width 48 height 15
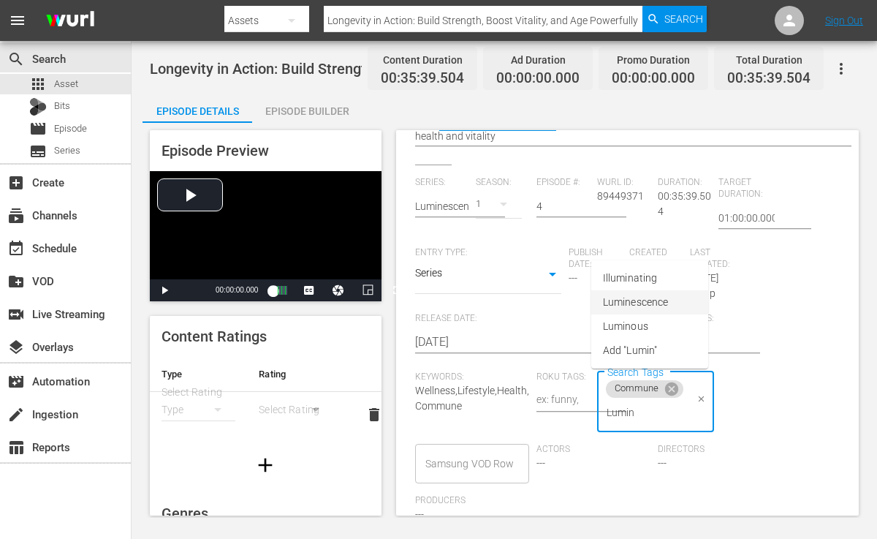
click at [660, 309] on span "Luminescence" at bounding box center [635, 302] width 65 height 15
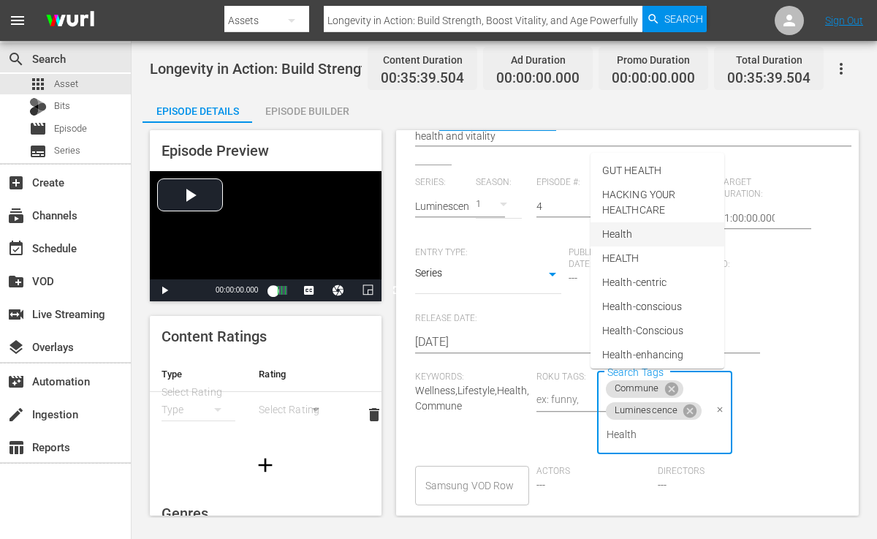
click at [626, 231] on span "Health" at bounding box center [617, 234] width 31 height 15
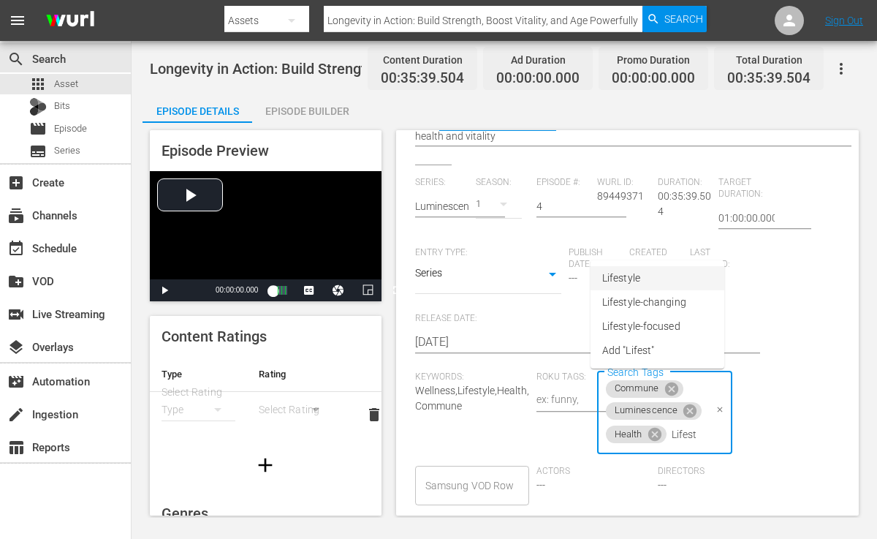
click at [651, 279] on li "Lifestyle" at bounding box center [658, 278] width 134 height 24
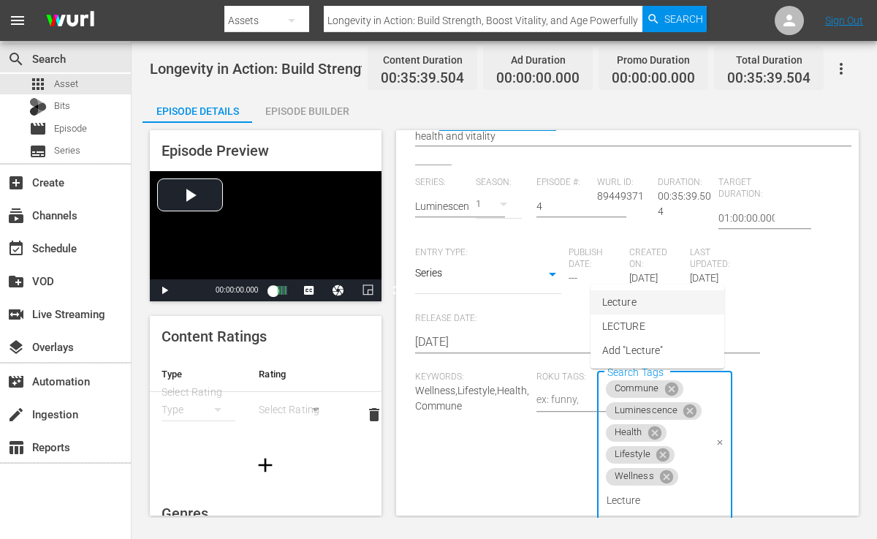
click at [636, 296] on span "Lecture" at bounding box center [619, 302] width 34 height 15
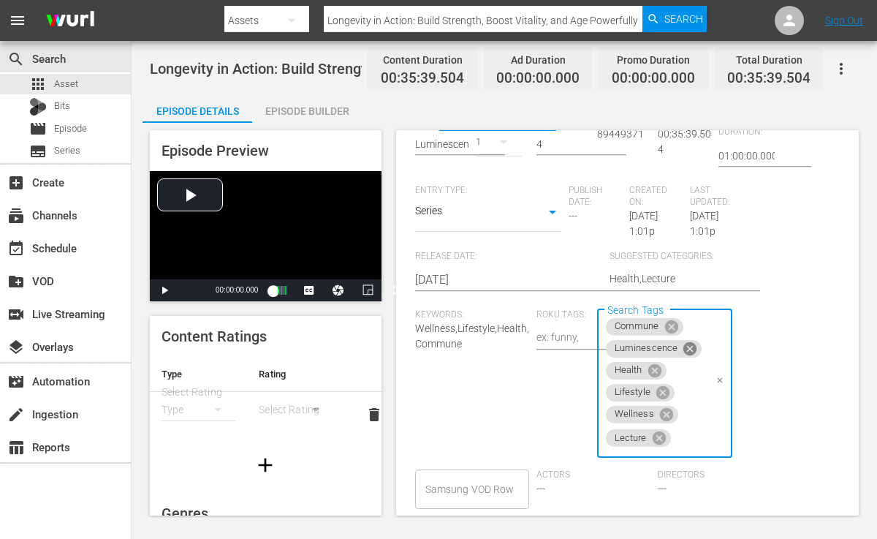
scroll to position [398, 0]
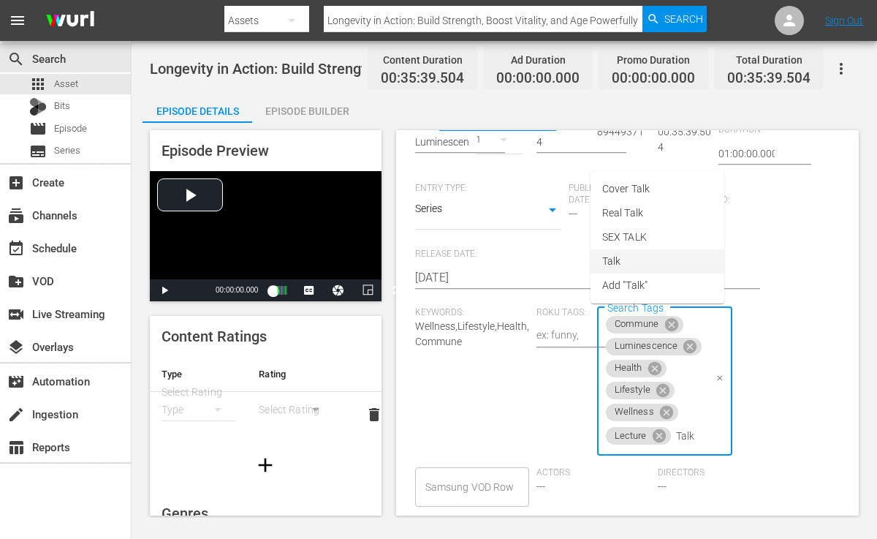
click at [628, 254] on li "Talk" at bounding box center [658, 261] width 134 height 24
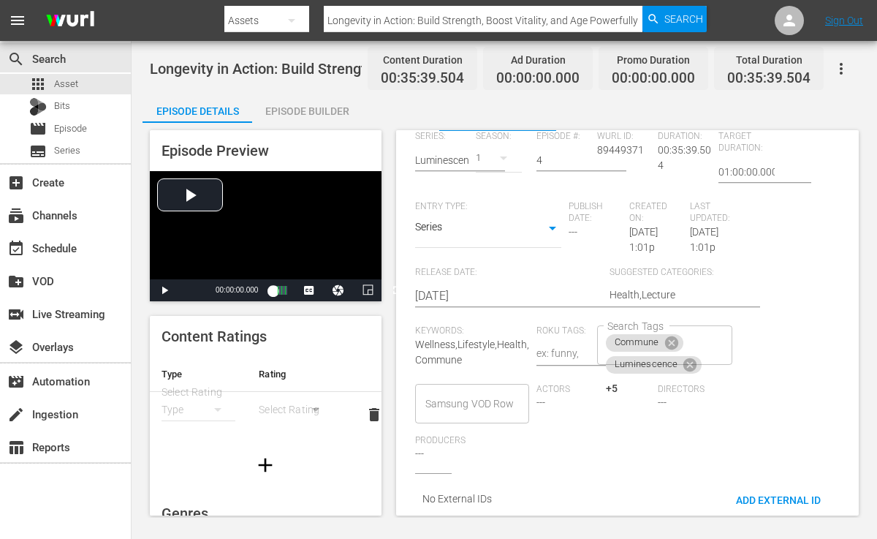
scroll to position [393, 0]
click at [524, 350] on div "Keywords: Wellness,Lifestyle,Health,Commune" at bounding box center [475, 354] width 121 height 58
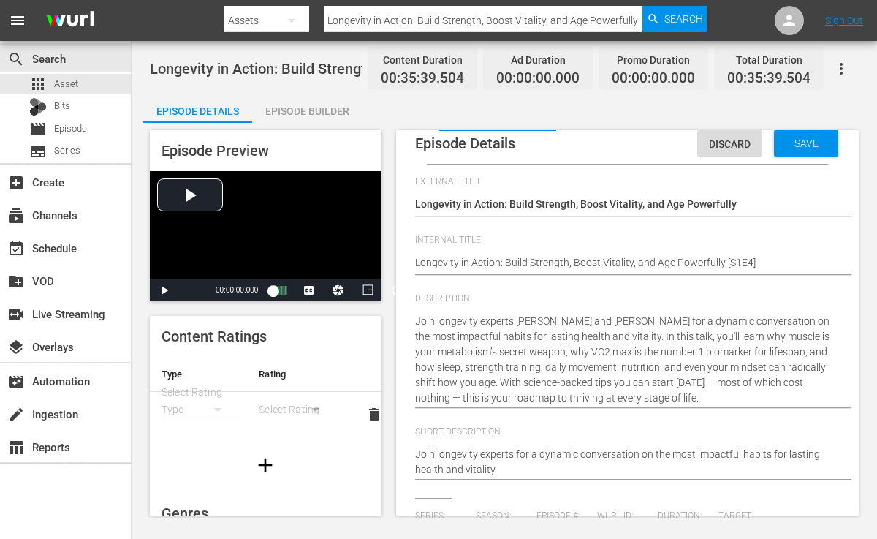
scroll to position [0, 0]
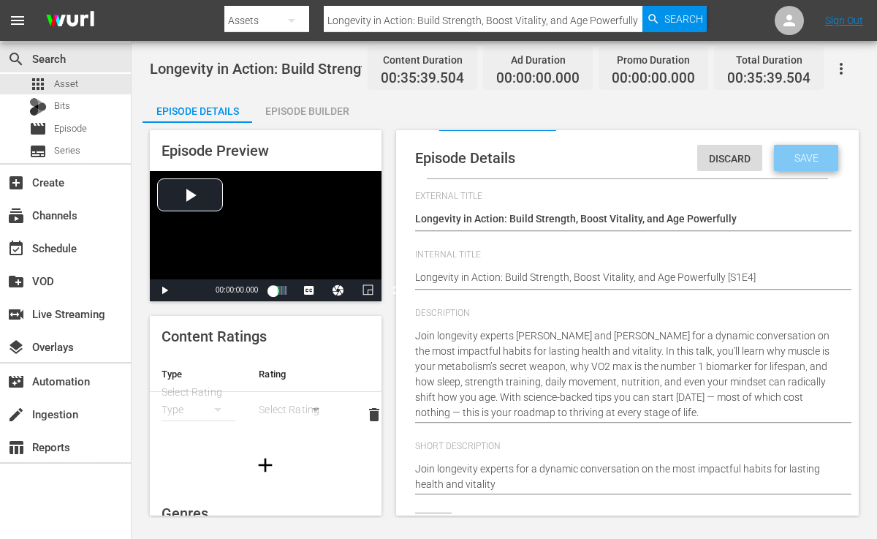
click at [796, 157] on span "Save" at bounding box center [807, 158] width 48 height 12
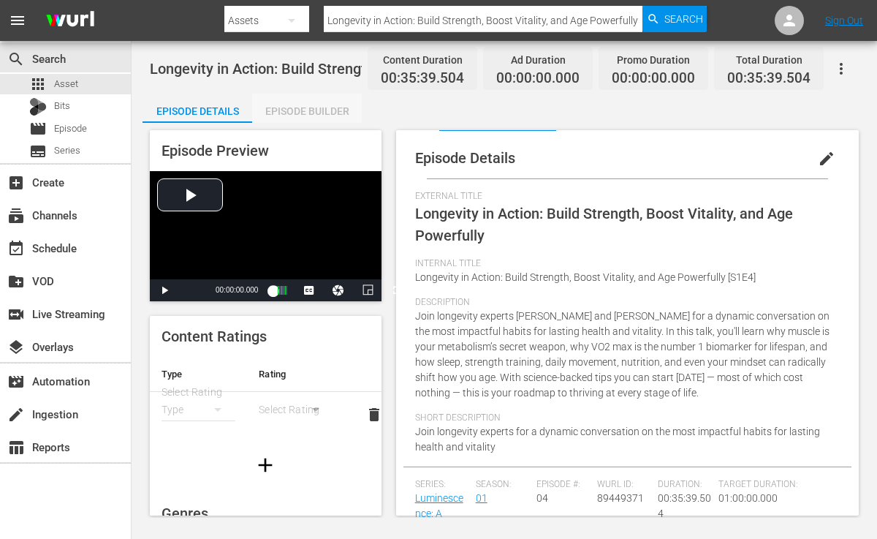
click at [317, 118] on div "Episode Builder" at bounding box center [307, 111] width 110 height 35
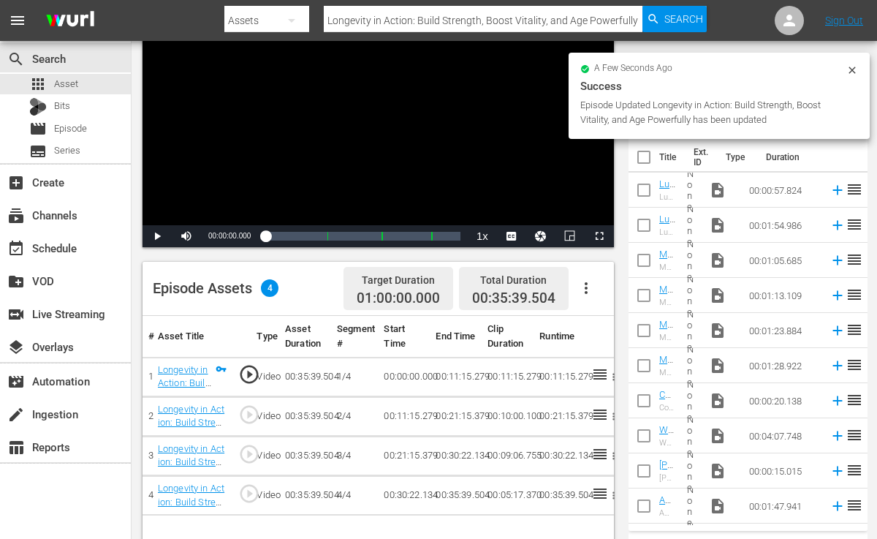
scroll to position [183, 0]
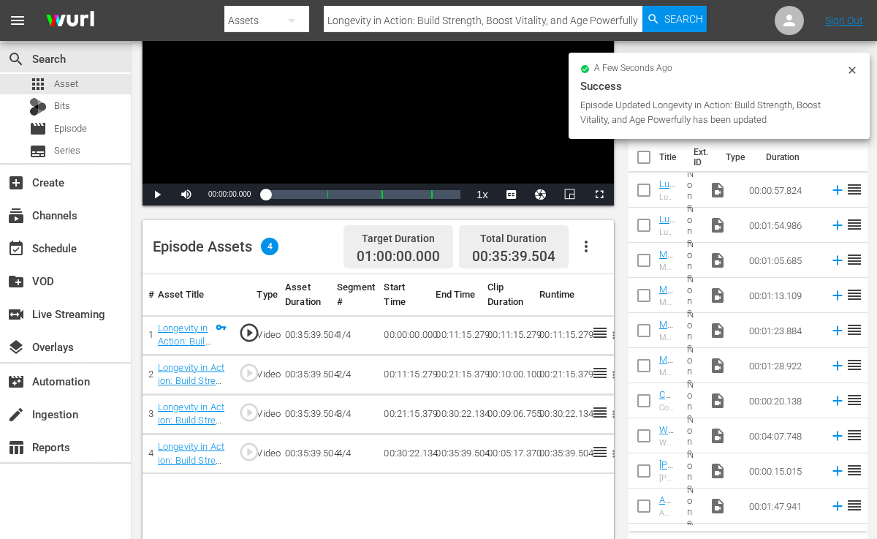
click at [856, 69] on icon at bounding box center [853, 70] width 12 height 12
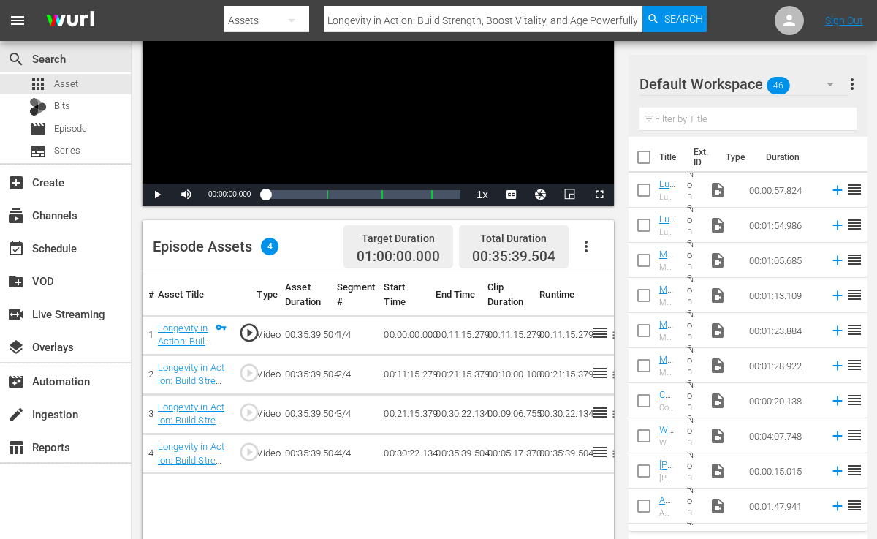
click at [706, 125] on input "text" at bounding box center [748, 118] width 217 height 23
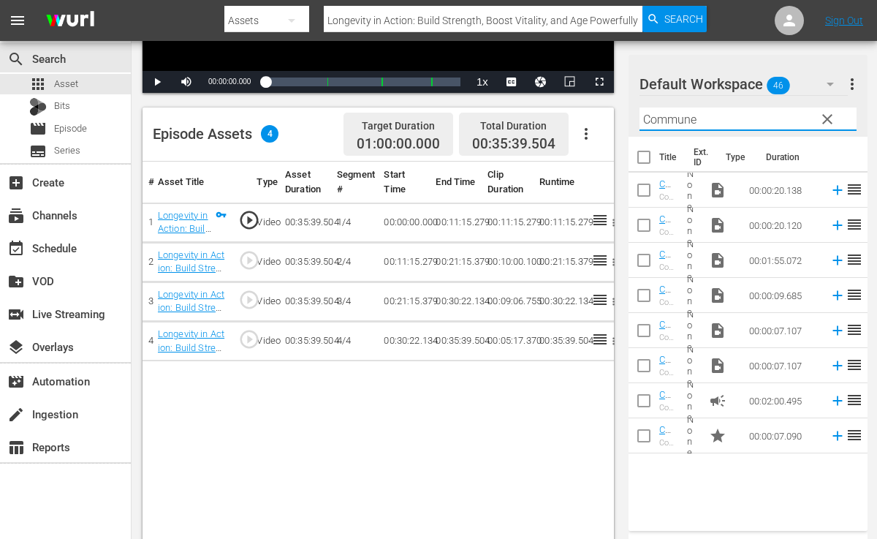
scroll to position [333, 0]
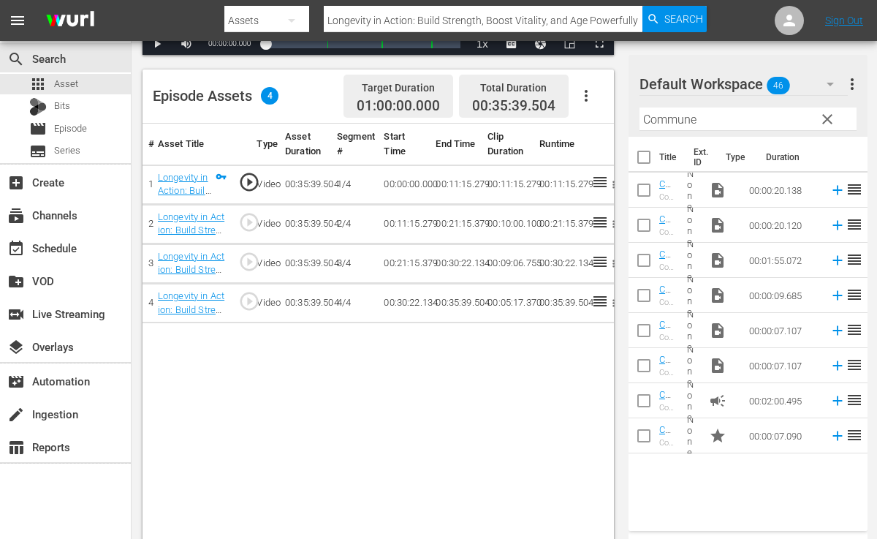
drag, startPoint x: 627, startPoint y: 360, endPoint x: 554, endPoint y: 393, distance: 80.2
click at [554, 393] on div "Video Player is loading. Play Video Play Mute Current Time 00:00:00.000 / Durat…" at bounding box center [505, 170] width 724 height 763
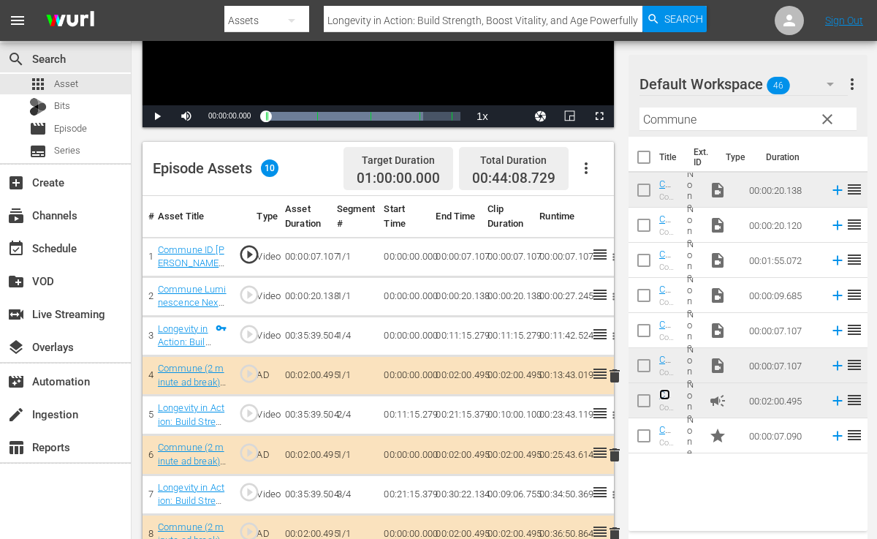
scroll to position [0, 0]
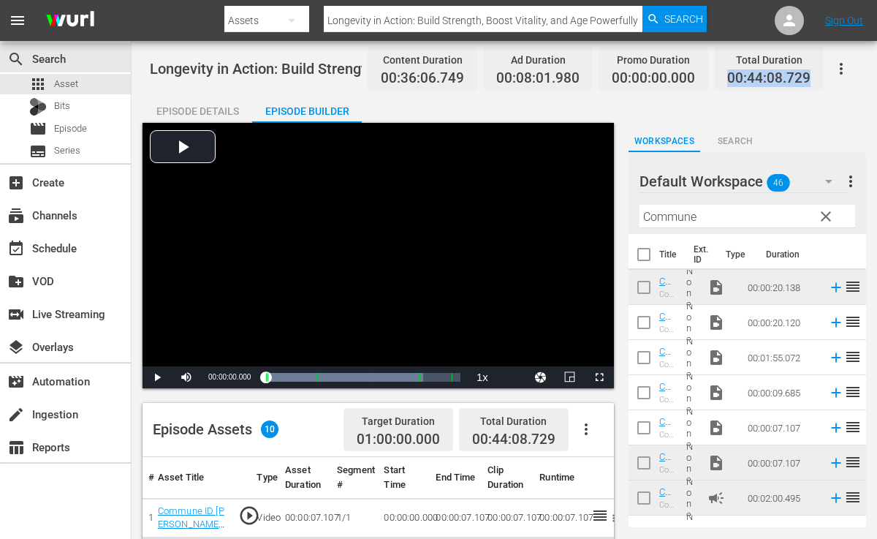
drag, startPoint x: 731, startPoint y: 75, endPoint x: 813, endPoint y: 78, distance: 81.9
click at [813, 78] on div "Total Duration 00:44:08.729" at bounding box center [769, 68] width 110 height 43
copy span "00:44:08.729"
click at [70, 82] on span "Asset" at bounding box center [66, 84] width 24 height 15
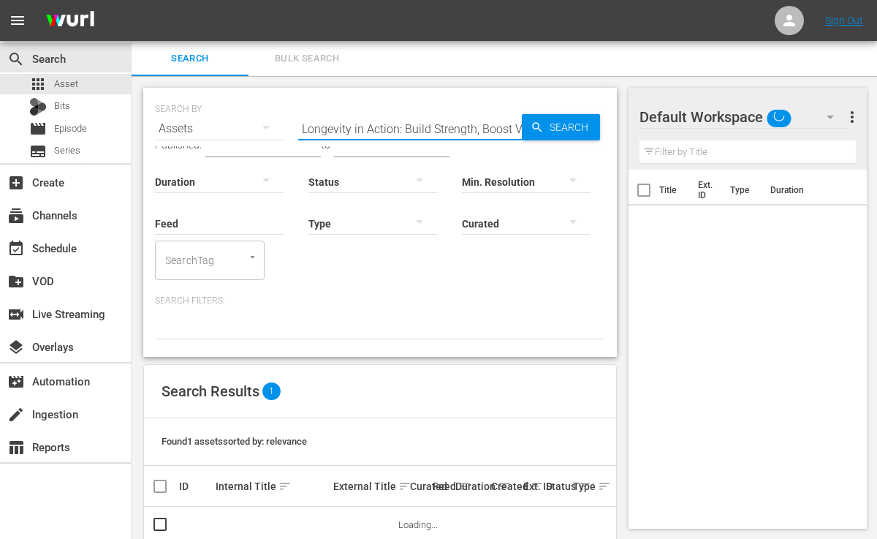
click at [483, 116] on input "Longevity in Action: Build Strength, Boost Vitality, and Age Powerfully" at bounding box center [410, 128] width 224 height 35
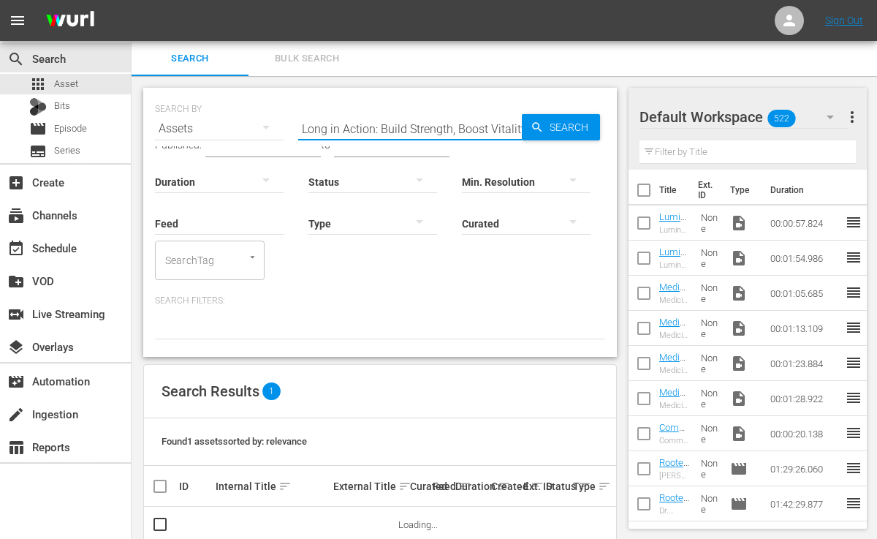
click at [518, 119] on input "Long in Action: Build Strength, Boost Vitality, and Age Powerfully" at bounding box center [410, 128] width 224 height 35
click at [518, 130] on input "Long in Action: Build Strength, Boost Vitality, and Age Powerfully" at bounding box center [410, 128] width 224 height 35
click at [494, 132] on input "Long in Actiony, and Age Powerfully" at bounding box center [410, 128] width 224 height 35
paste input "In the Mood (Or Not): What Every Woman Should Know About Libido"
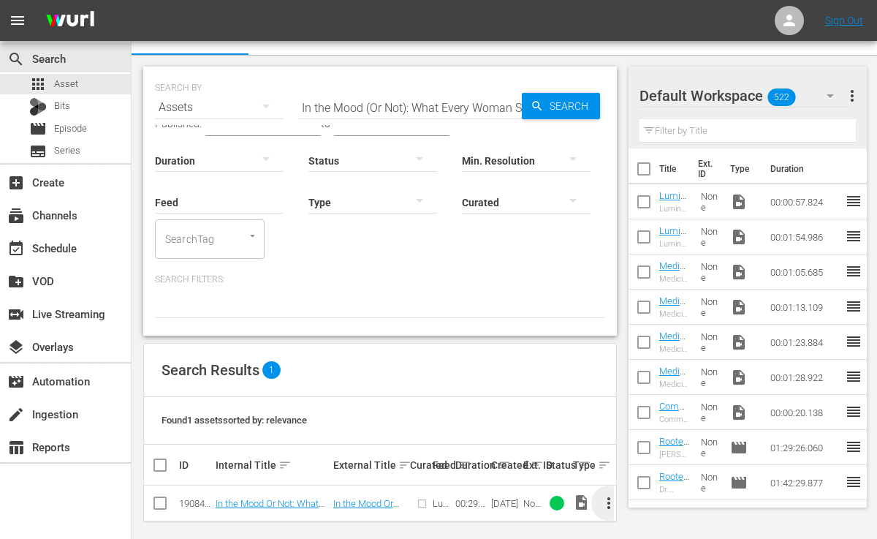
click at [605, 494] on span "more_vert" at bounding box center [609, 503] width 18 height 18
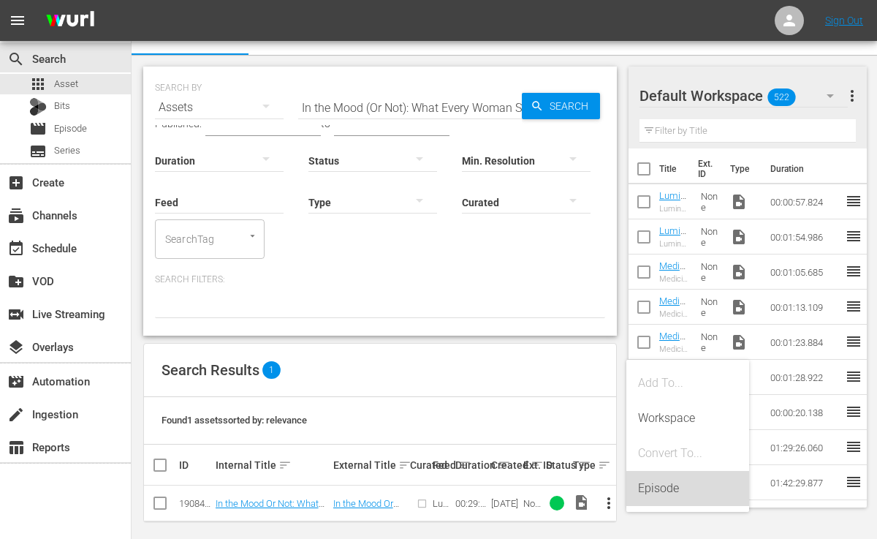
click at [668, 487] on div "Episode" at bounding box center [687, 488] width 99 height 35
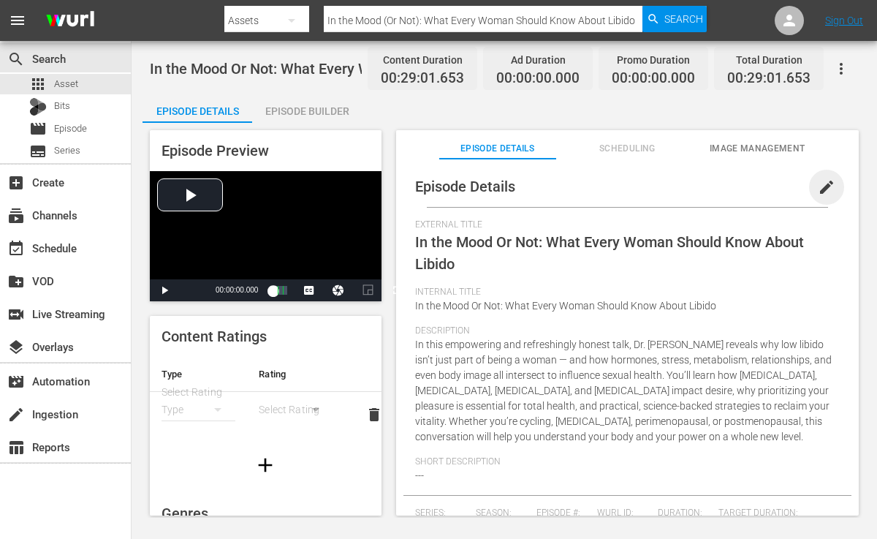
click at [818, 184] on span "edit" at bounding box center [827, 187] width 18 height 18
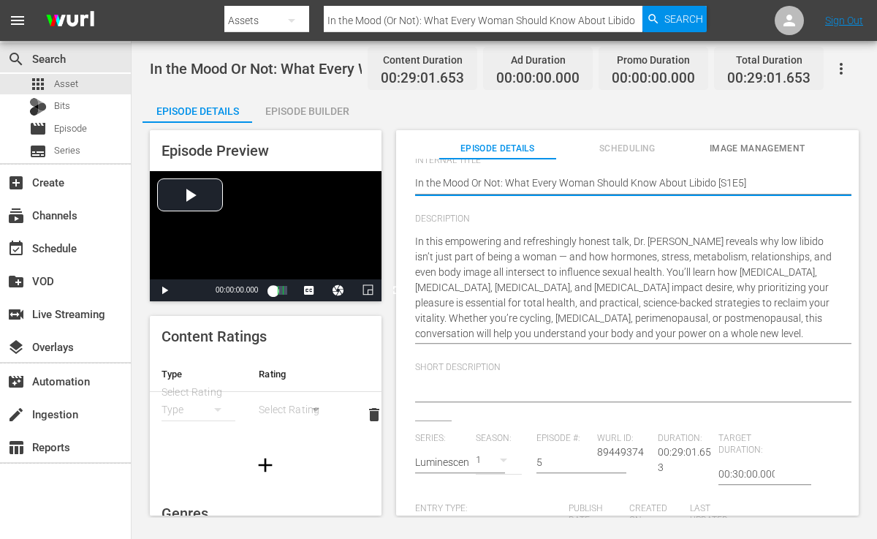
scroll to position [138, 0]
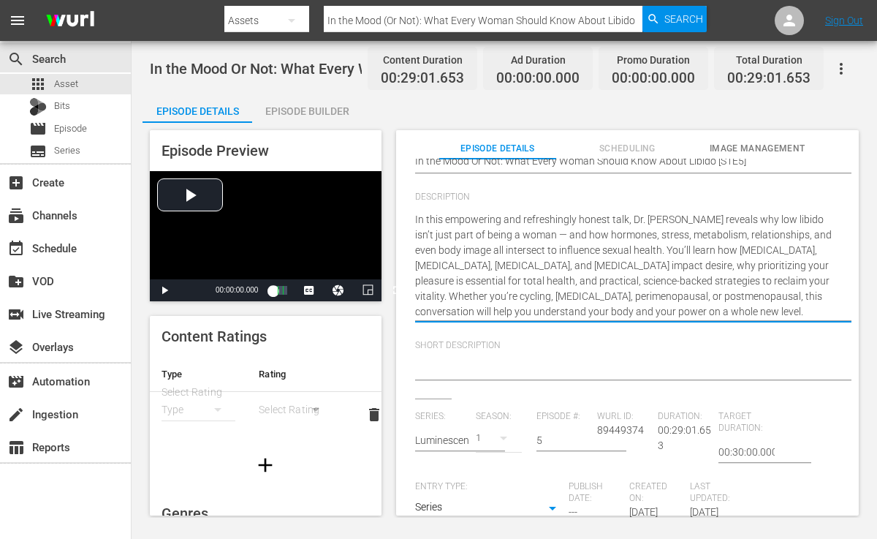
drag, startPoint x: 416, startPoint y: 217, endPoint x: 554, endPoint y: 231, distance: 138.2
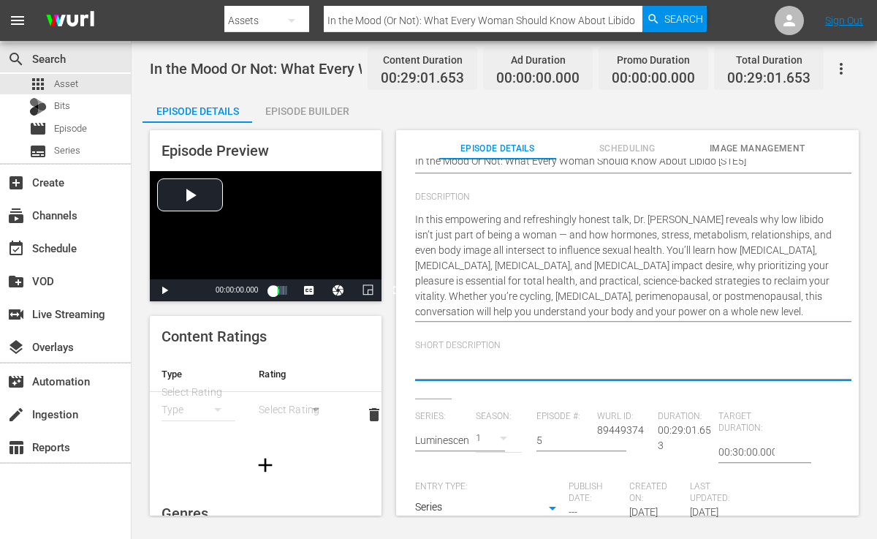
click at [490, 367] on textarea at bounding box center [624, 369] width 418 height 18
paste textarea "In this empowering and refreshingly honest talk, Dr. [PERSON_NAME] reveals why …"
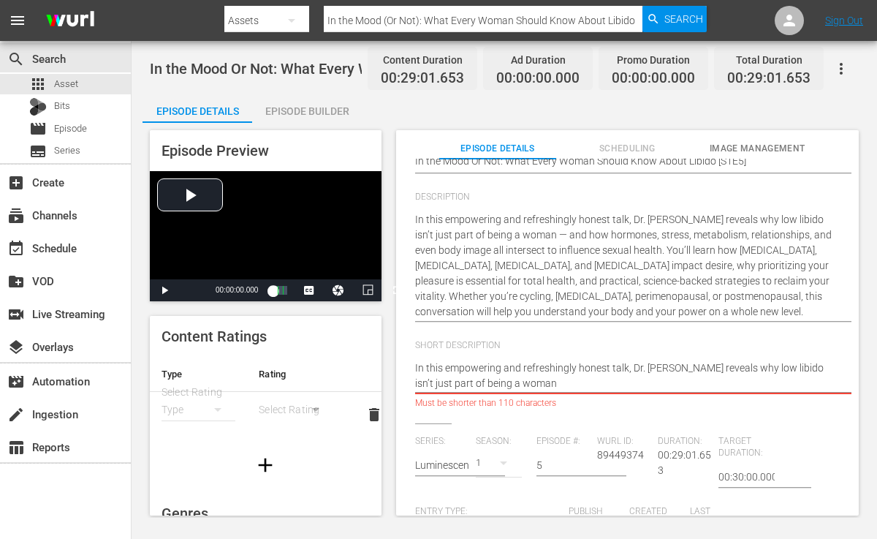
click at [578, 370] on textarea "In this empowering and refreshingly honest talk, Dr. [PERSON_NAME] reveals why …" at bounding box center [624, 375] width 418 height 31
click at [551, 367] on textarea "In this empowering and honest talk, Dr. [PERSON_NAME] reveals why low libido is…" at bounding box center [624, 375] width 418 height 31
click at [575, 369] on textarea "In this empowering and honest talk, Dr. [PERSON_NAME] reveals why low libido is…" at bounding box center [624, 375] width 418 height 31
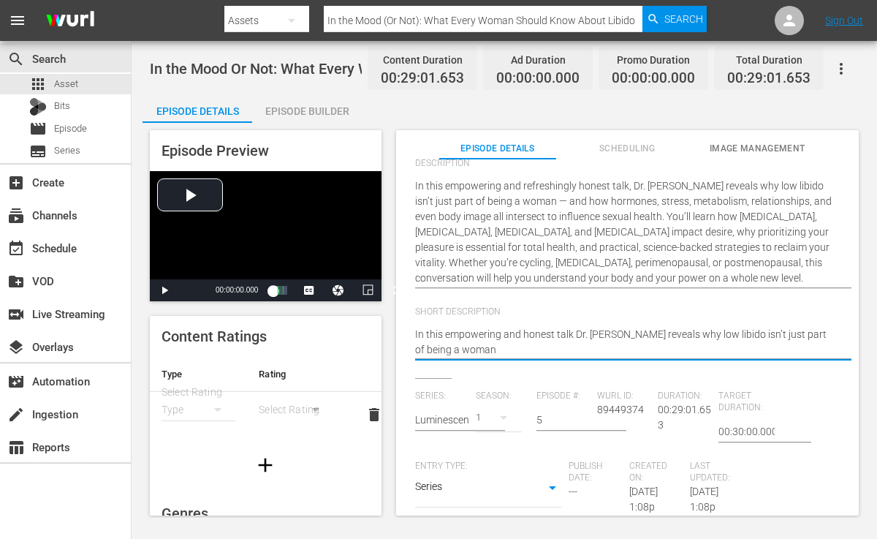
scroll to position [151, 0]
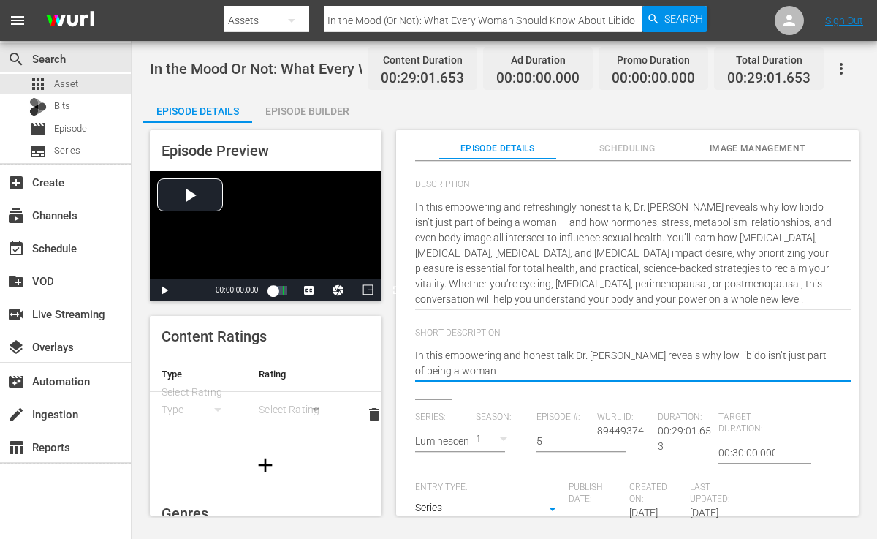
click at [589, 321] on div "Description In this empowering and refreshingly honest talk, Dr. [PERSON_NAME] …" at bounding box center [627, 253] width 425 height 148
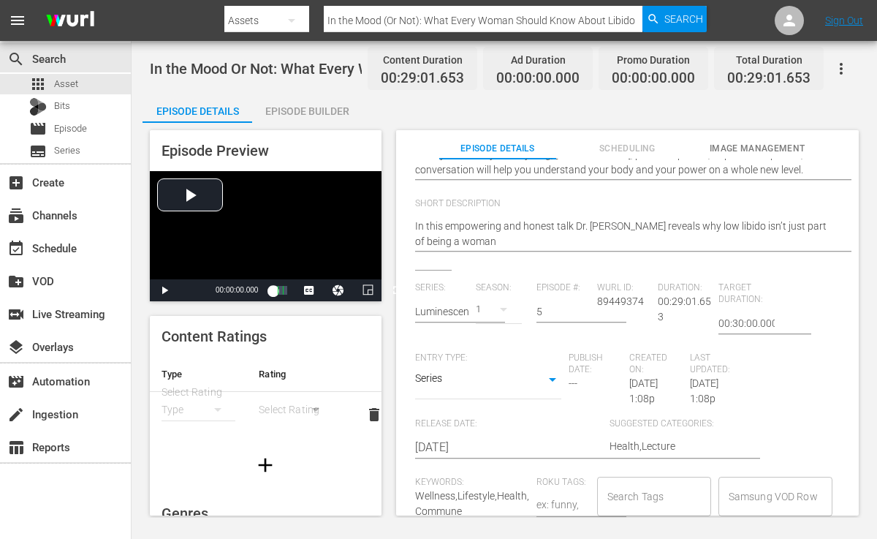
scroll to position [357, 0]
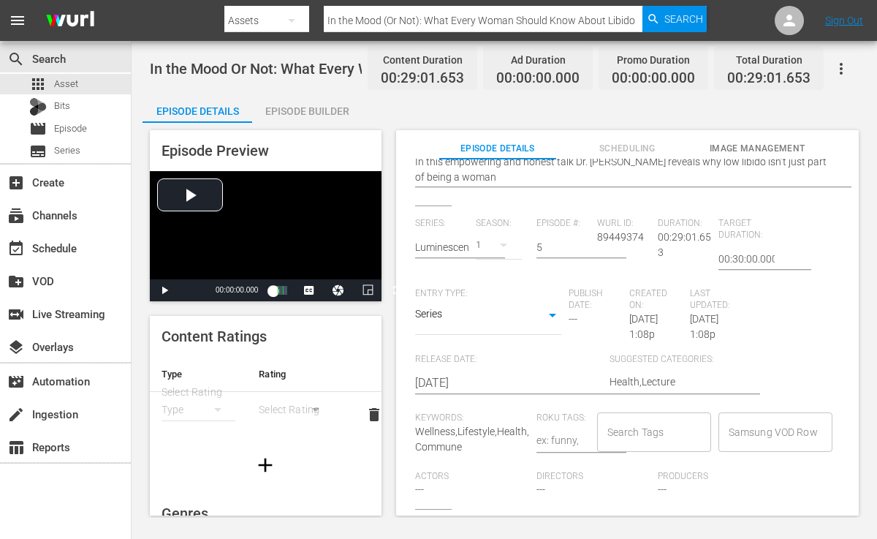
click at [613, 428] on input "Search Tags" at bounding box center [643, 432] width 79 height 26
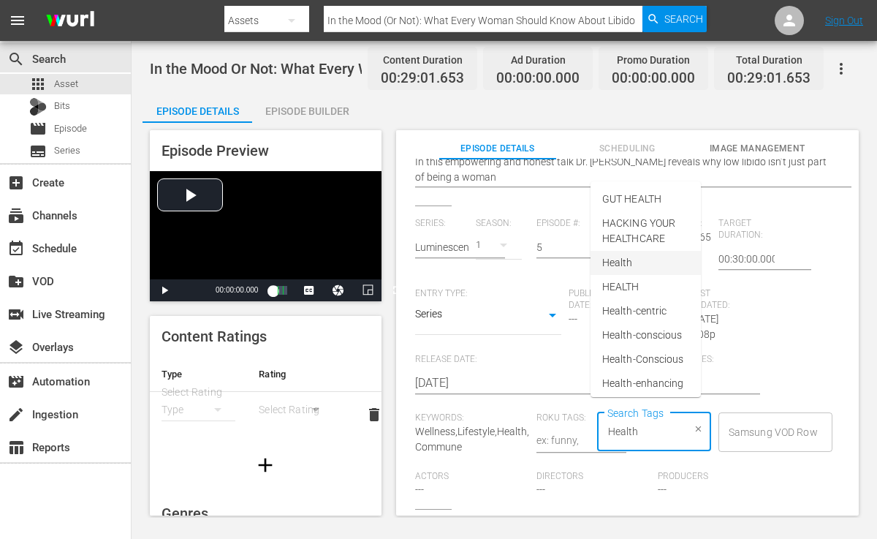
click at [630, 258] on span "Health" at bounding box center [617, 262] width 31 height 15
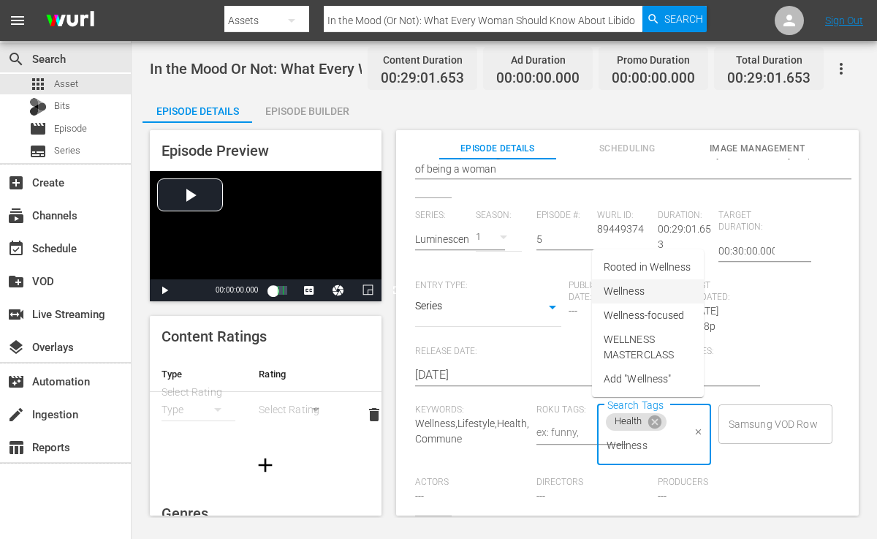
click at [634, 292] on span "Wellness" at bounding box center [624, 291] width 41 height 15
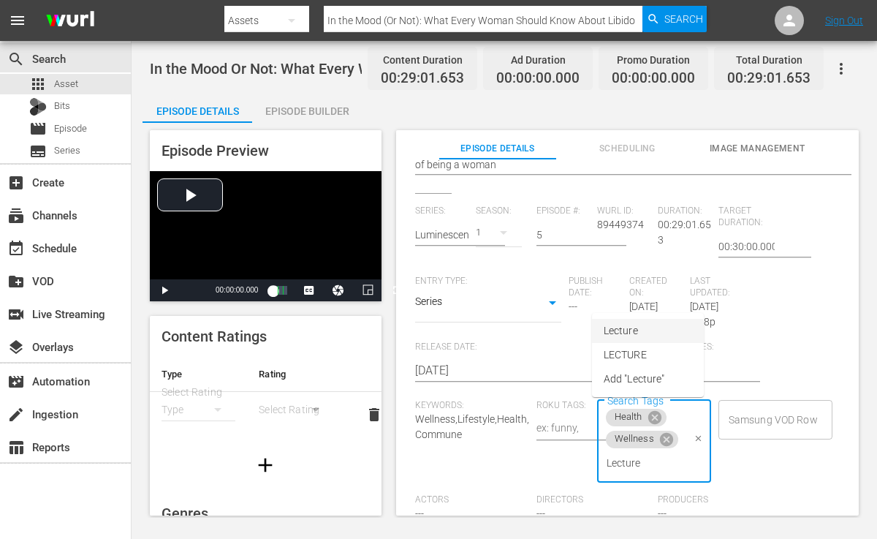
click at [624, 336] on span "Lecture" at bounding box center [621, 330] width 34 height 15
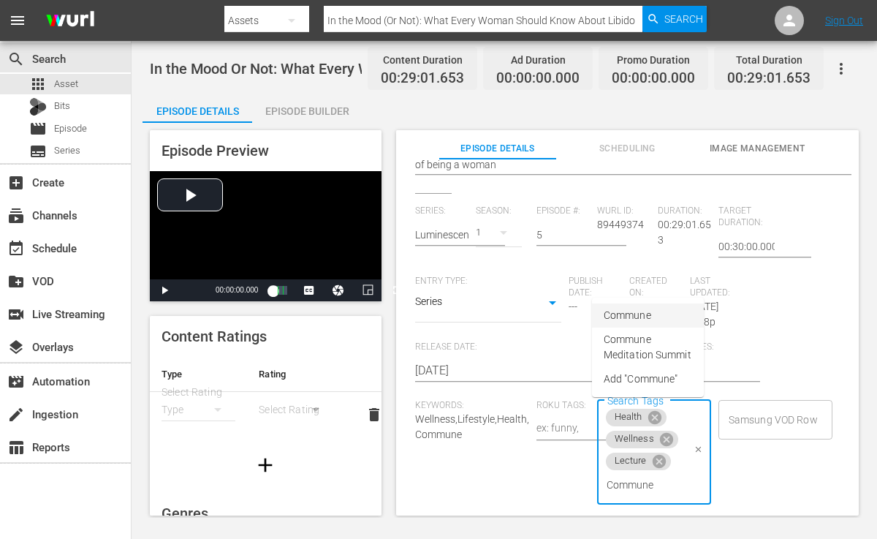
click at [633, 321] on span "Commune" at bounding box center [628, 315] width 48 height 15
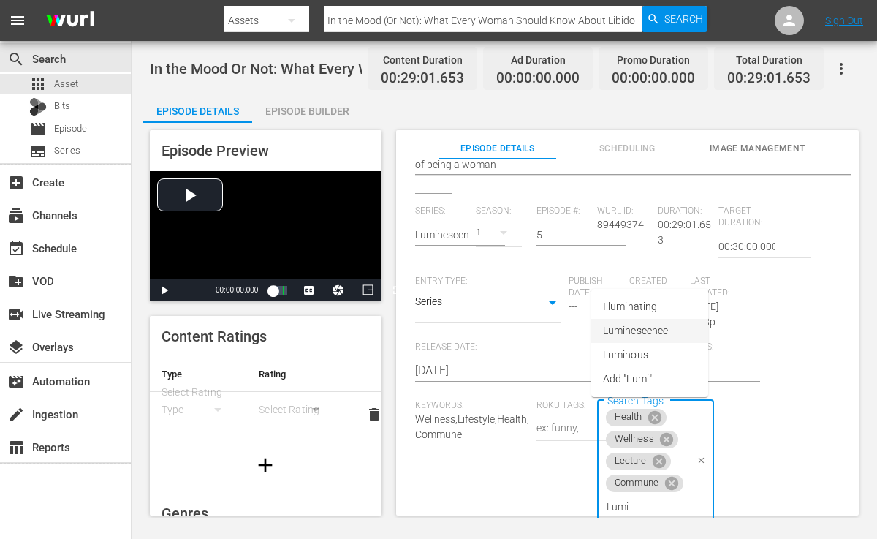
click at [635, 325] on span "Luminescence" at bounding box center [635, 330] width 65 height 15
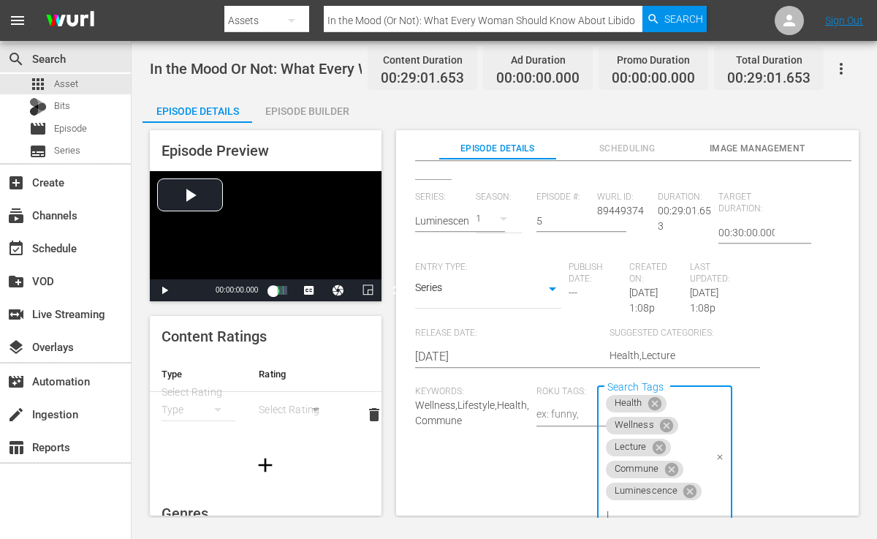
scroll to position [3, 0]
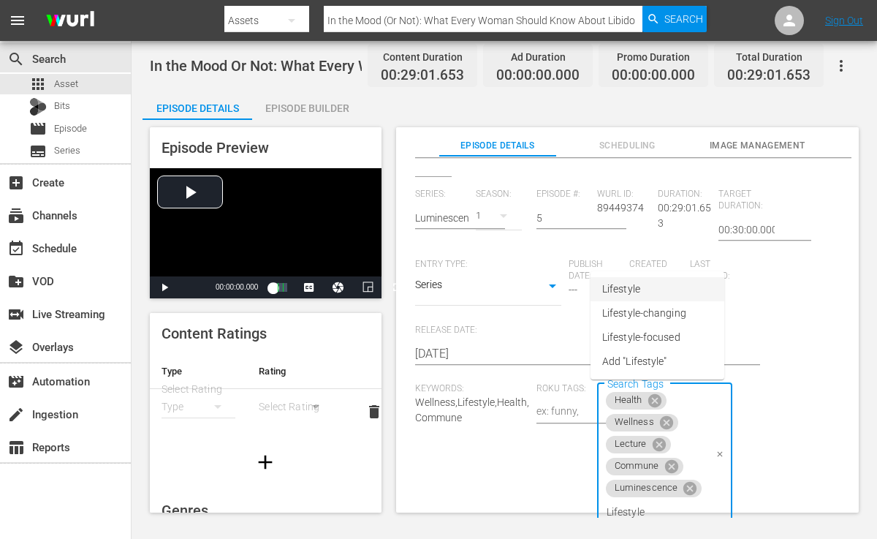
click at [629, 288] on span "Lifestyle" at bounding box center [621, 289] width 38 height 15
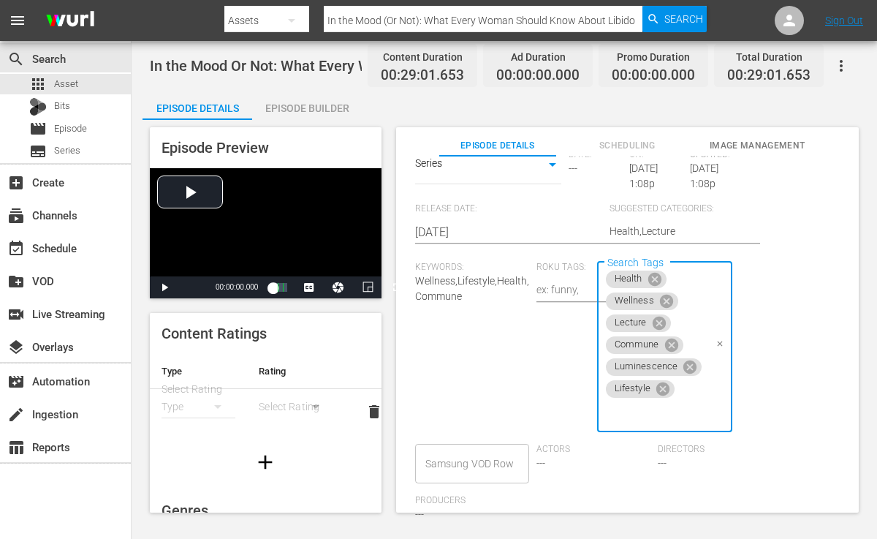
scroll to position [532, 0]
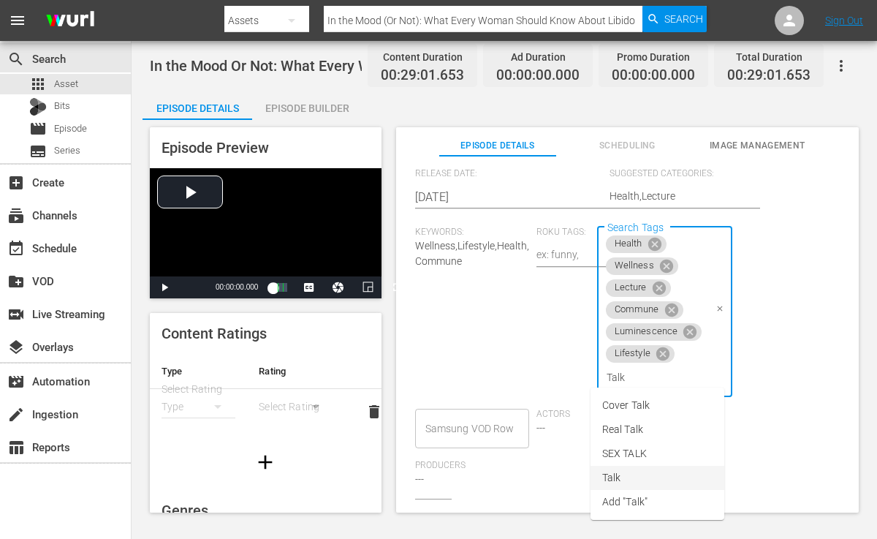
click at [625, 476] on li "Talk" at bounding box center [658, 478] width 134 height 24
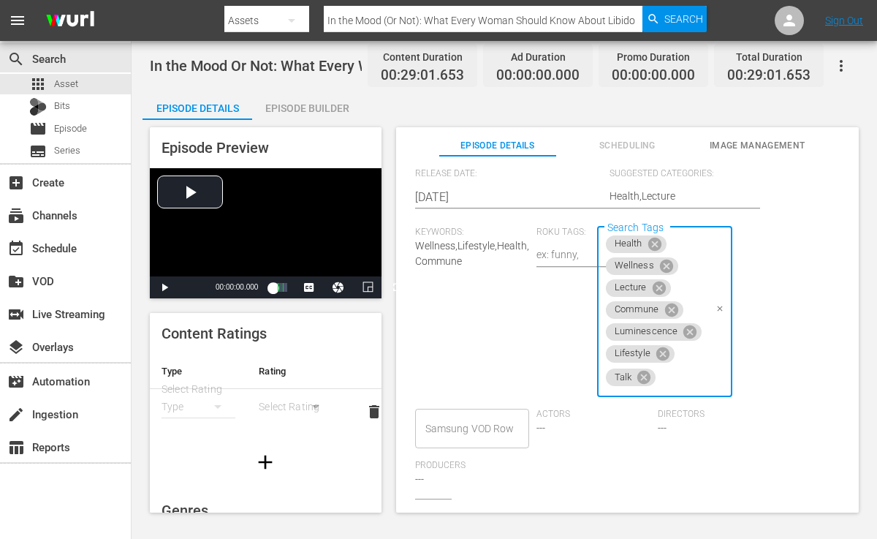
scroll to position [357, 0]
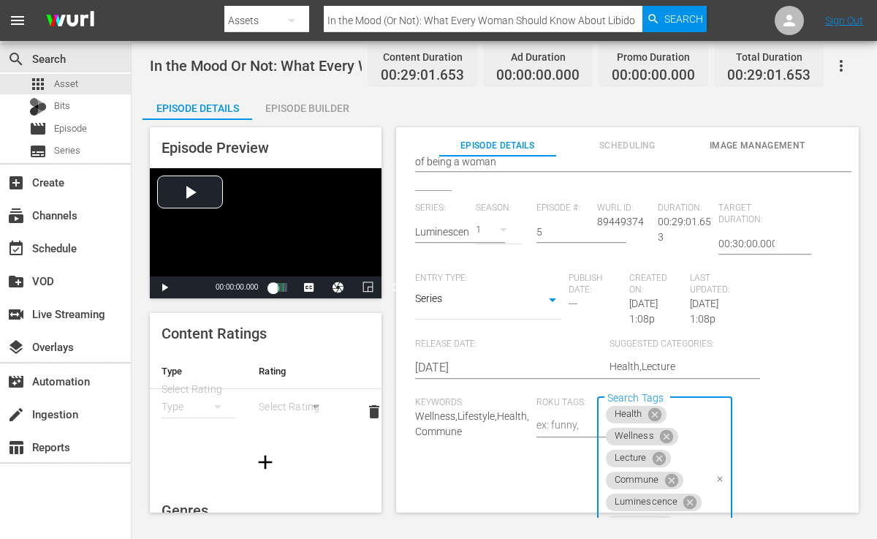
click at [504, 324] on div "Series: Luminescence: A Women's Health & Longevity Summit Season: 1 Episode #: …" at bounding box center [627, 436] width 425 height 466
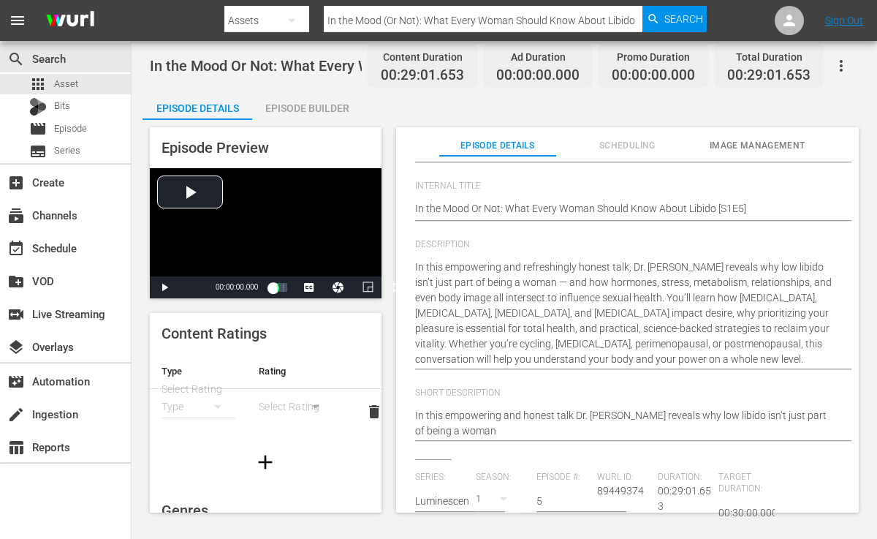
scroll to position [0, 0]
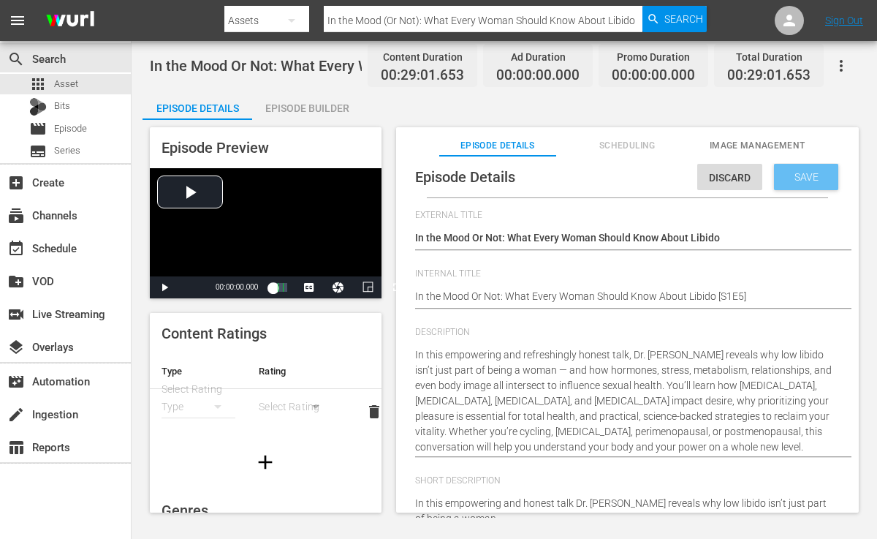
click at [797, 175] on span "Save" at bounding box center [807, 177] width 48 height 12
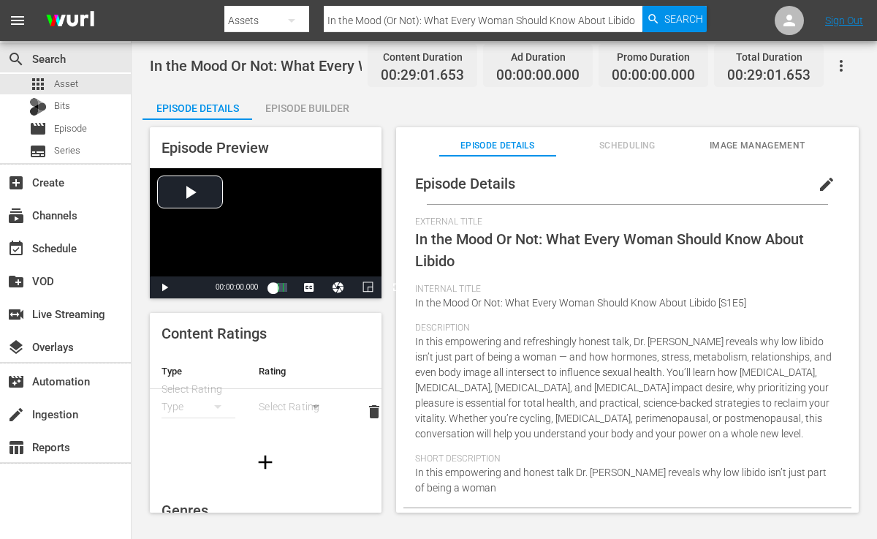
click at [334, 105] on div "Episode Builder" at bounding box center [307, 108] width 110 height 35
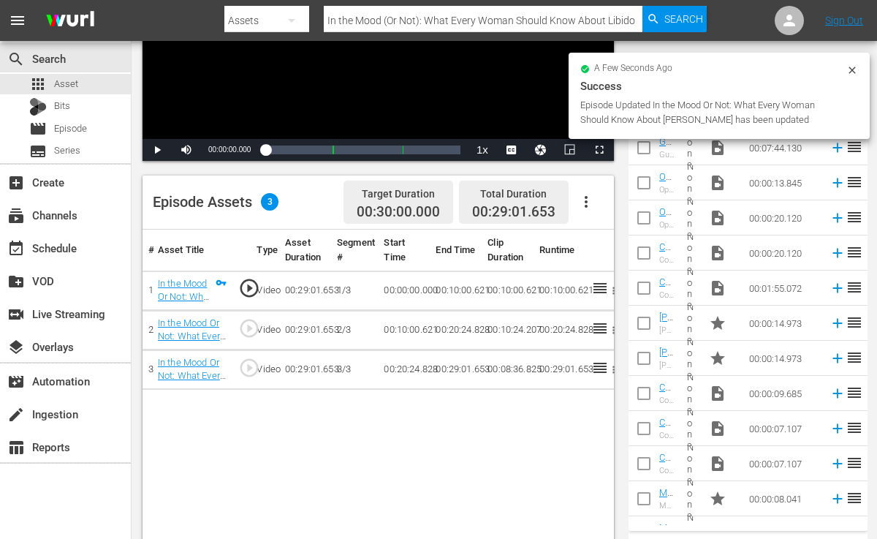
scroll to position [233, 0]
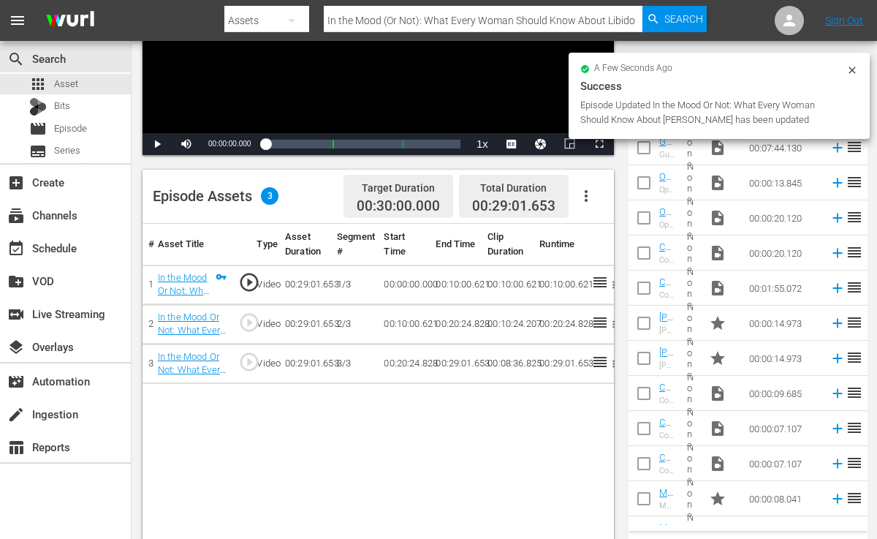
click at [854, 72] on icon at bounding box center [852, 70] width 7 height 7
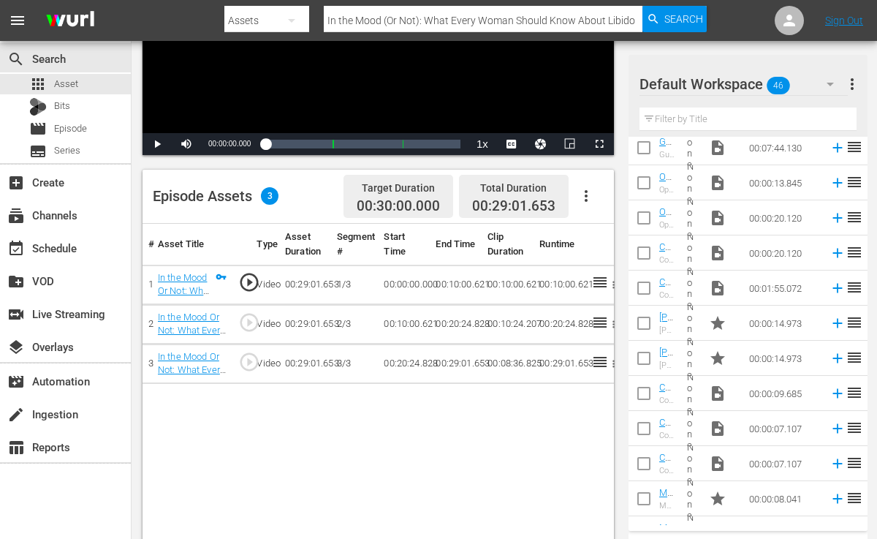
click at [763, 116] on input "text" at bounding box center [748, 118] width 217 height 23
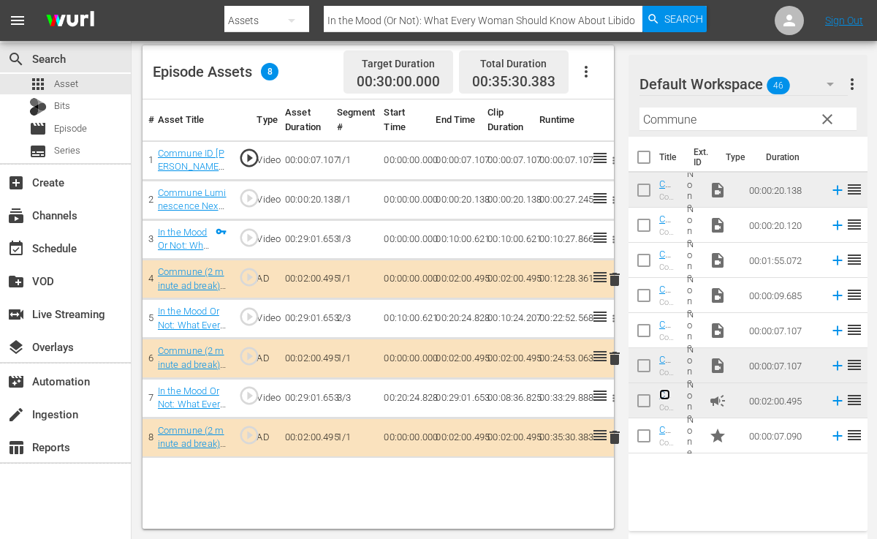
scroll to position [0, 0]
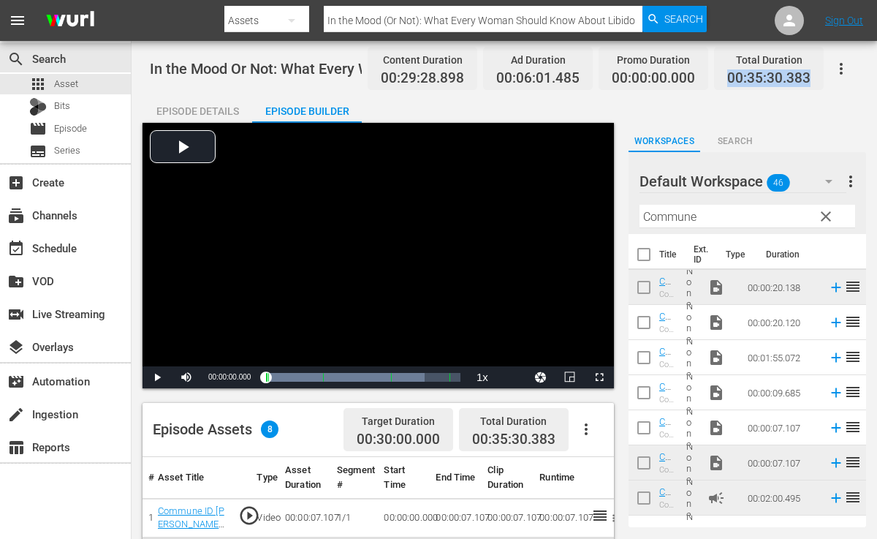
drag, startPoint x: 731, startPoint y: 73, endPoint x: 812, endPoint y: 77, distance: 80.5
click at [812, 77] on div "Total Duration 00:35:30.383" at bounding box center [769, 68] width 110 height 43
copy span "00:35:30.383"
click at [123, 76] on div "apps Asset" at bounding box center [65, 84] width 131 height 20
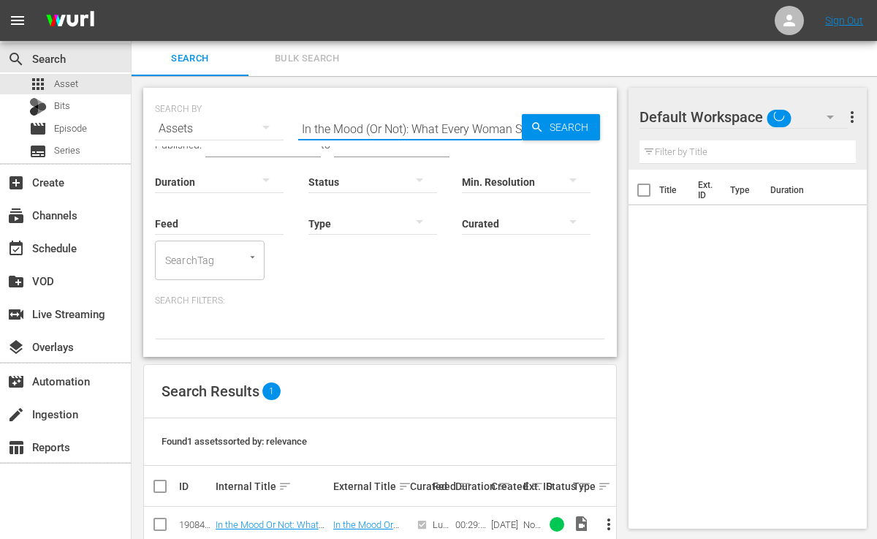
click at [508, 122] on input "In the Mood (Or Not): What Every Woman Should Know About Libido" at bounding box center [410, 128] width 224 height 35
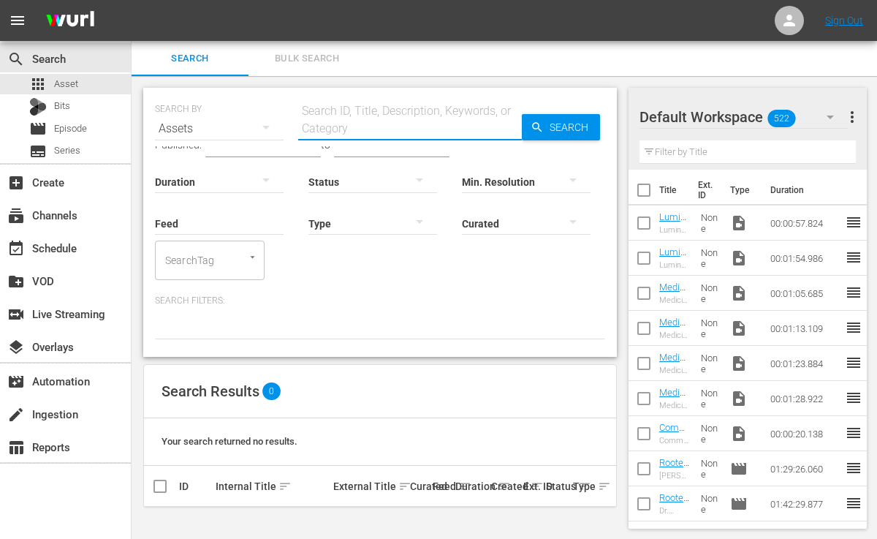
paste input "The Science of Sex: How to Reignite Pleasure, Intimacy, and Connection at Every…"
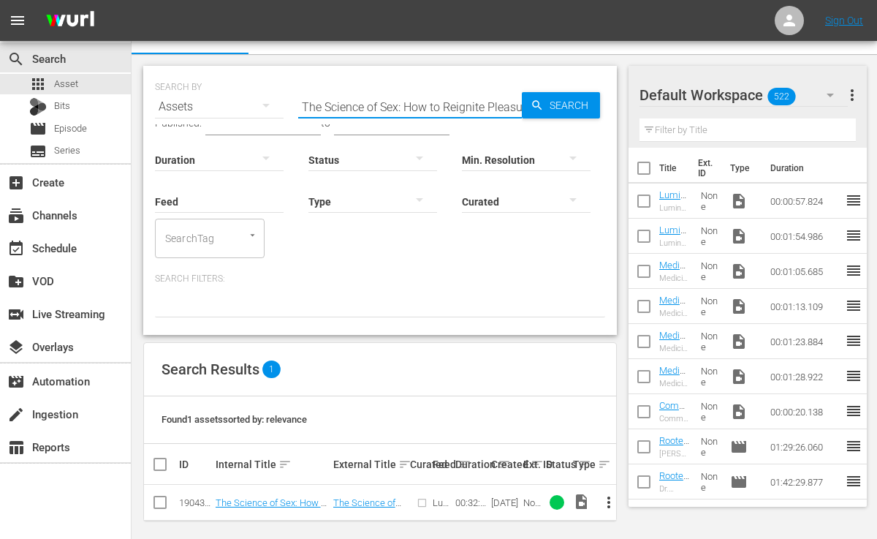
click at [611, 497] on span "more_vert" at bounding box center [609, 503] width 18 height 18
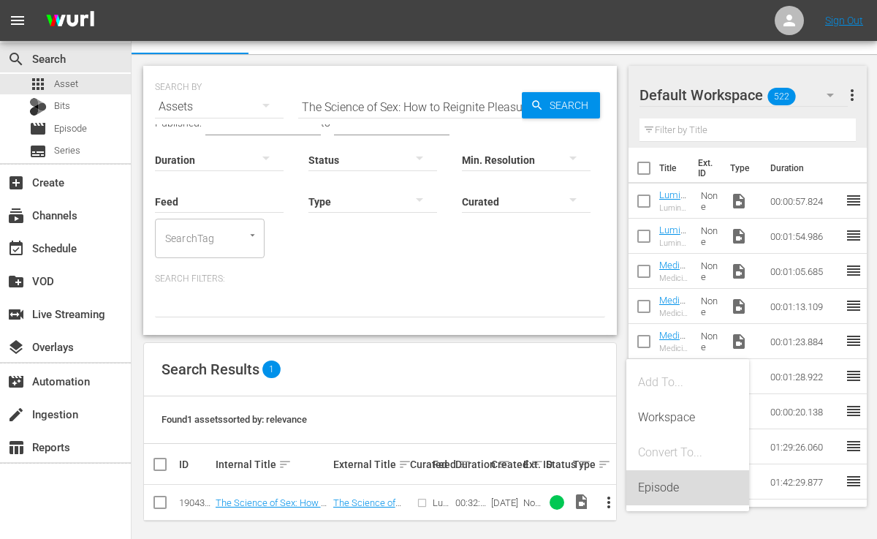
click at [649, 495] on div "Episode" at bounding box center [687, 487] width 99 height 35
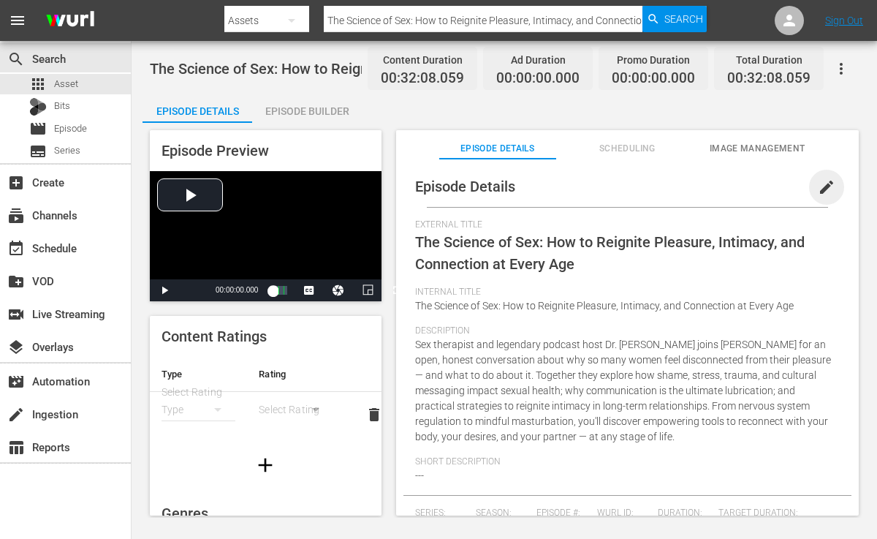
click at [818, 191] on span "edit" at bounding box center [827, 187] width 18 height 18
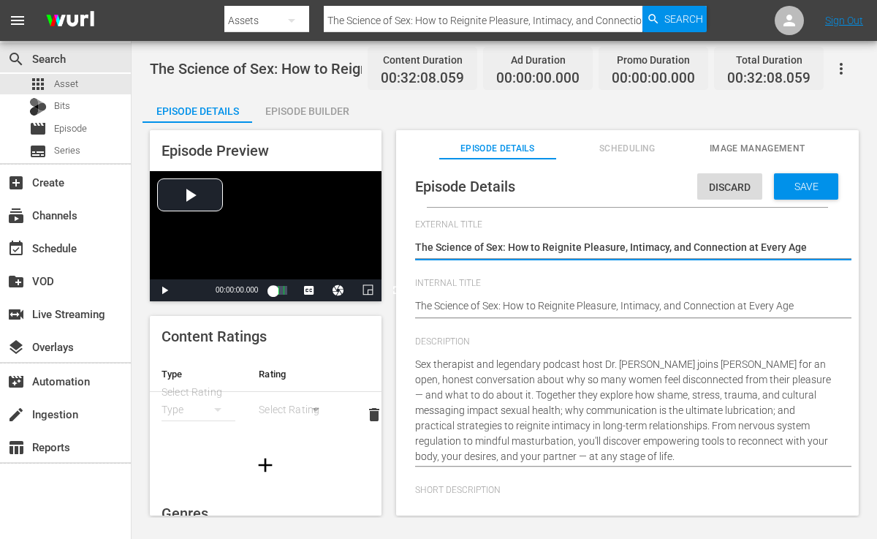
click at [796, 297] on div "The Science of Sex: How to Reignite Pleasure, Intimacy, and Connection at Every…" at bounding box center [624, 307] width 418 height 35
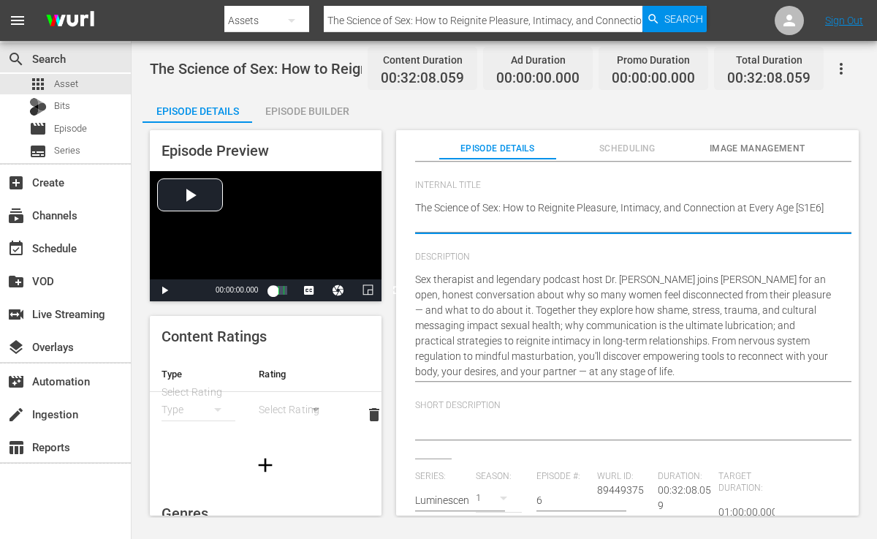
scroll to position [83, 0]
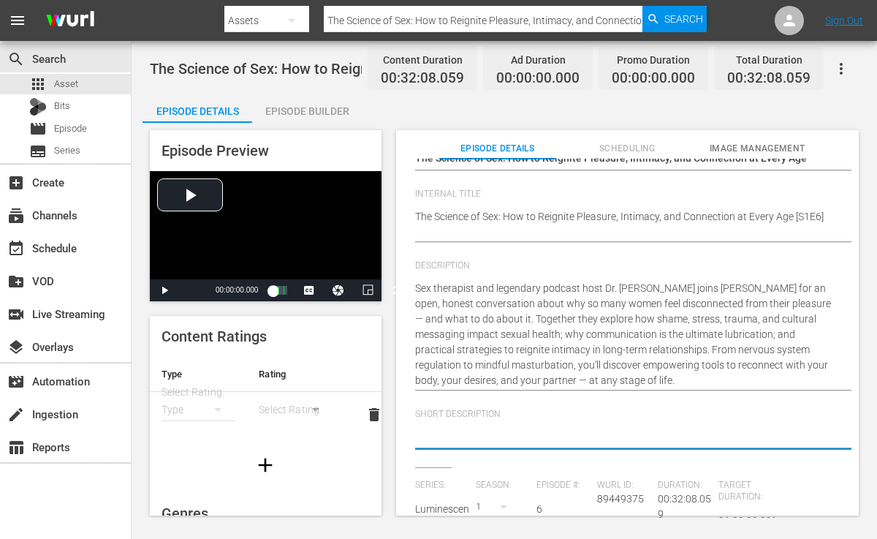
click at [510, 430] on textarea at bounding box center [624, 438] width 418 height 18
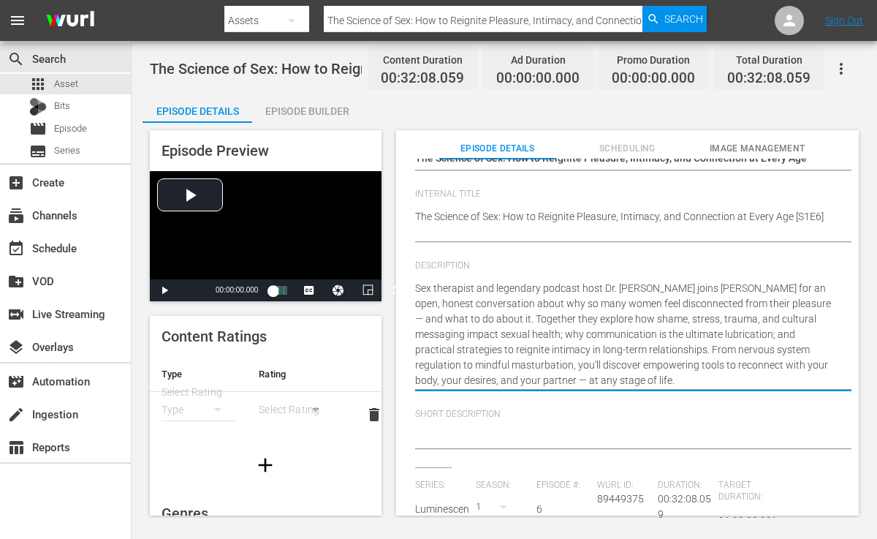
drag, startPoint x: 417, startPoint y: 283, endPoint x: 462, endPoint y: 314, distance: 55.2
click at [462, 314] on textarea "Sex therapist and legendary podcast host Dr. [PERSON_NAME] joins [PERSON_NAME] …" at bounding box center [624, 334] width 418 height 107
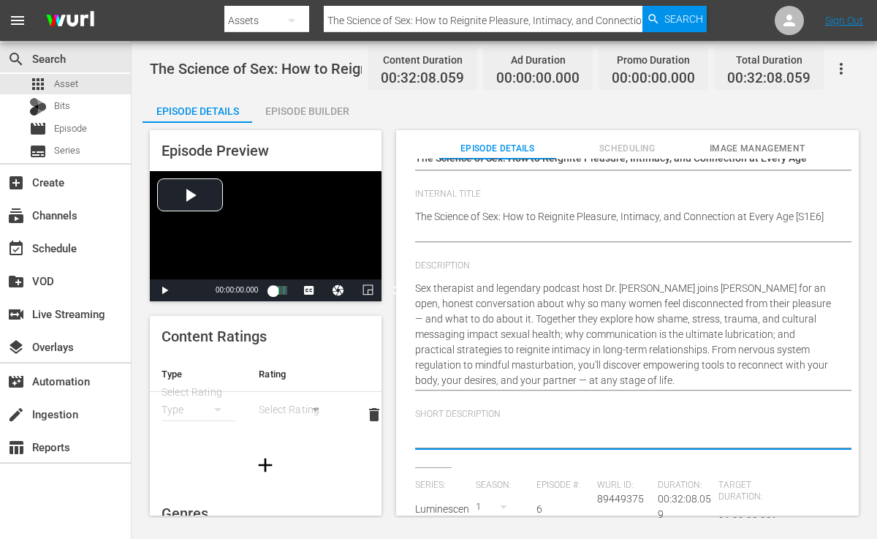
click at [463, 434] on textarea at bounding box center [624, 438] width 418 height 18
paste textarea "Sex therapist and legendary podcast host Dr. [PERSON_NAME] joins [PERSON_NAME] …"
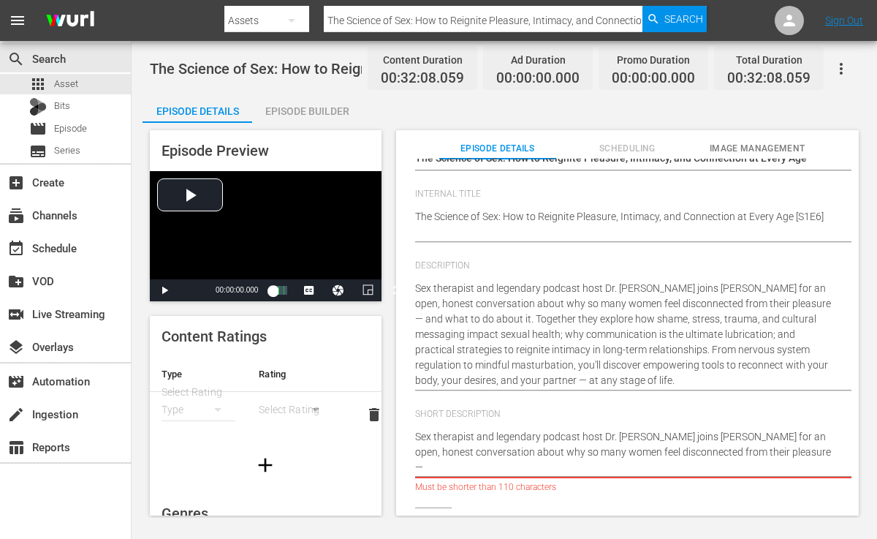
click at [600, 438] on textarea "Sex therapist and legendary podcast host Dr. [PERSON_NAME] joins [PERSON_NAME] …" at bounding box center [624, 452] width 418 height 46
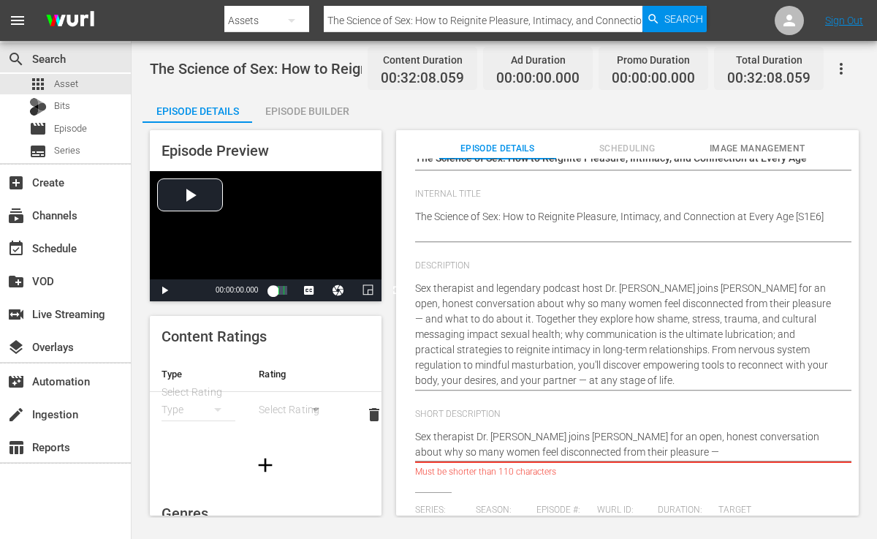
click at [726, 437] on textarea "Sex therapist Dr. [PERSON_NAME] joins [PERSON_NAME] for an open, honest convers…" at bounding box center [624, 444] width 418 height 31
click at [815, 433] on textarea "Sex therapist Dr. [PERSON_NAME] joins [PERSON_NAME] for a conversation about wh…" at bounding box center [624, 444] width 418 height 31
click at [597, 452] on textarea "Sex therapist Dr. [PERSON_NAME] joins [PERSON_NAME] for a conversation about wh…" at bounding box center [624, 444] width 418 height 31
click at [478, 435] on textarea "Sex therapist Dr. [PERSON_NAME] joins [PERSON_NAME] for a conversation about wh…" at bounding box center [624, 444] width 418 height 31
drag, startPoint x: 416, startPoint y: 433, endPoint x: 589, endPoint y: 452, distance: 174.3
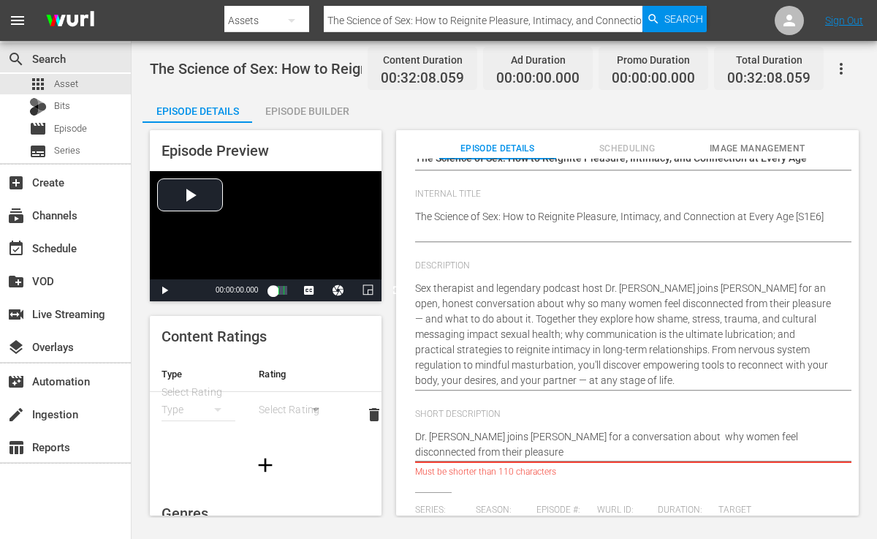
click at [589, 452] on textarea "Dr. [PERSON_NAME] joins [PERSON_NAME] for a conversation about why women feel d…" at bounding box center [624, 444] width 418 height 31
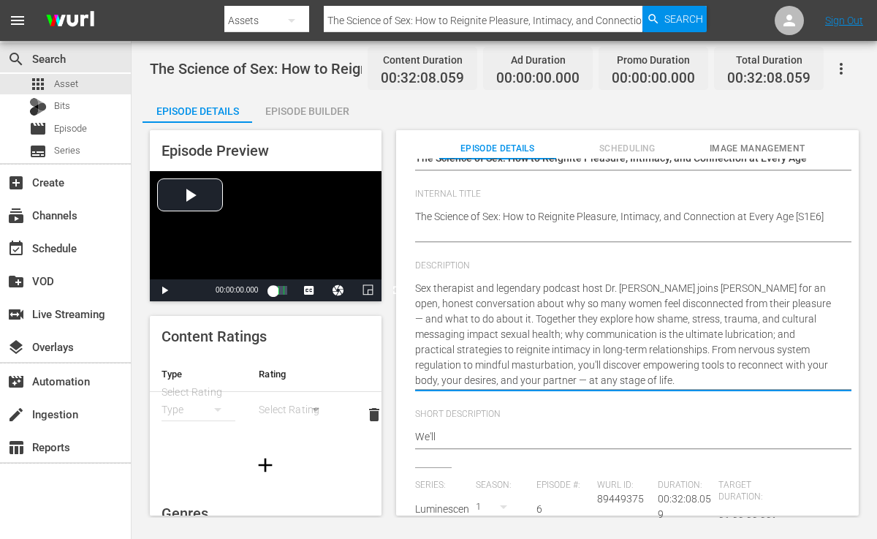
drag, startPoint x: 566, startPoint y: 301, endPoint x: 570, endPoint y: 317, distance: 16.0
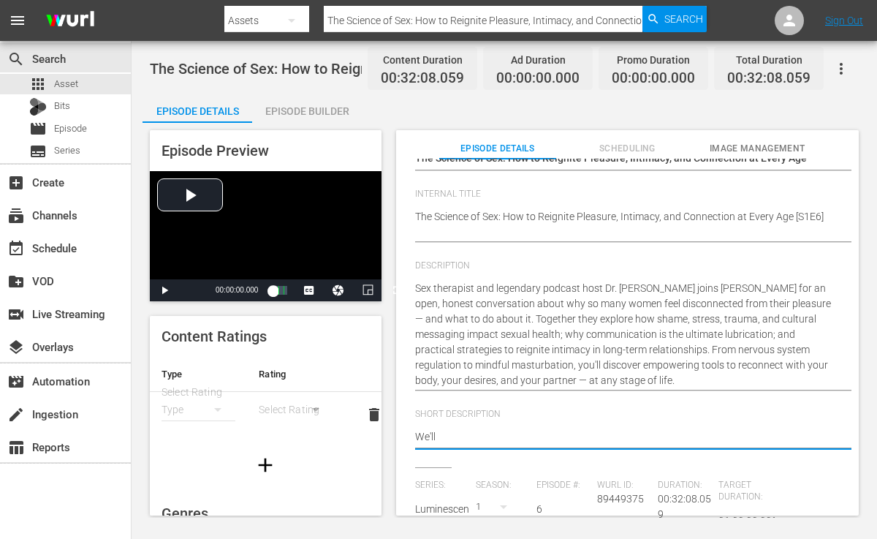
click at [480, 440] on textarea "We'll" at bounding box center [624, 438] width 418 height 18
paste textarea "why so many women feel disconnected from their pleasure — and what to do about …"
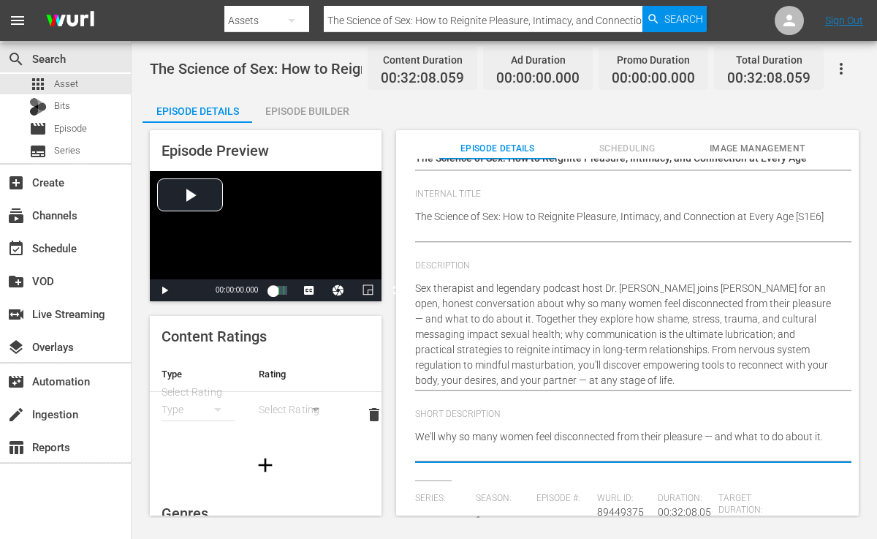
click at [439, 437] on textarea "We'll why so many women feel disconnected from their pleasure — and what to do …" at bounding box center [624, 444] width 418 height 31
click at [518, 454] on textarea "[DATE] we'll discuss why so many women feel disconnected from their pleasure — …" at bounding box center [624, 444] width 418 height 31
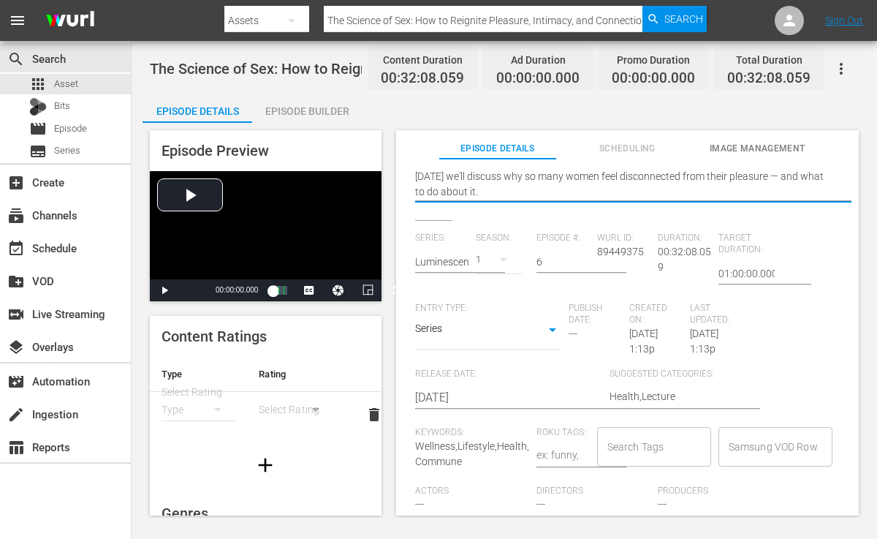
scroll to position [7, 0]
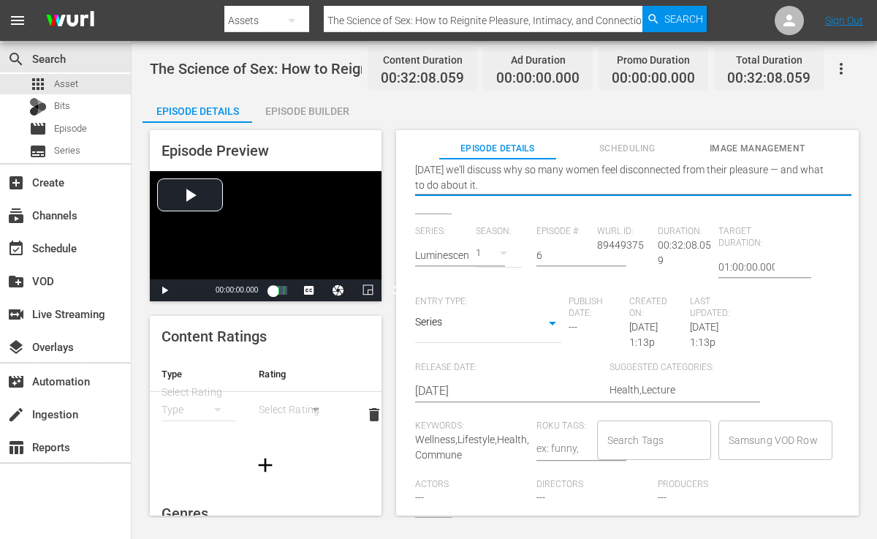
click at [627, 457] on div "Search Tags" at bounding box center [654, 439] width 114 height 39
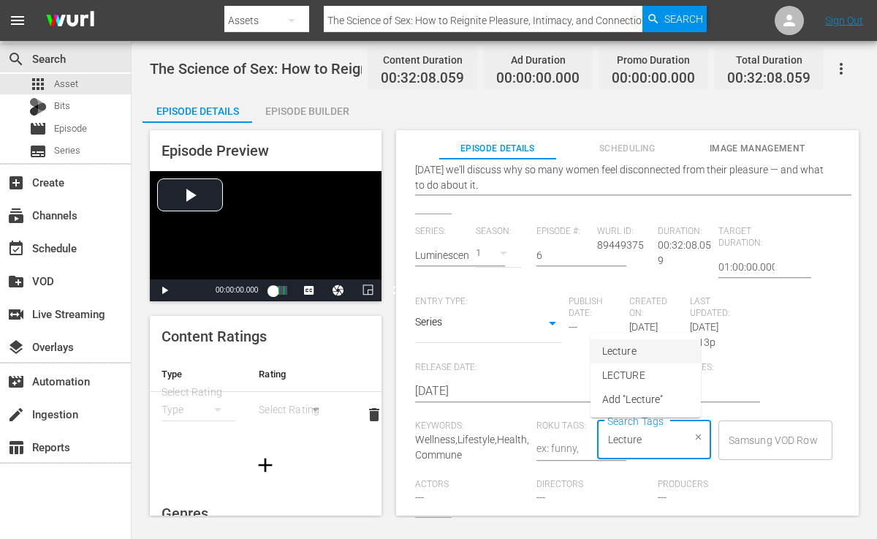
click at [637, 349] on li "Lecture" at bounding box center [646, 351] width 110 height 24
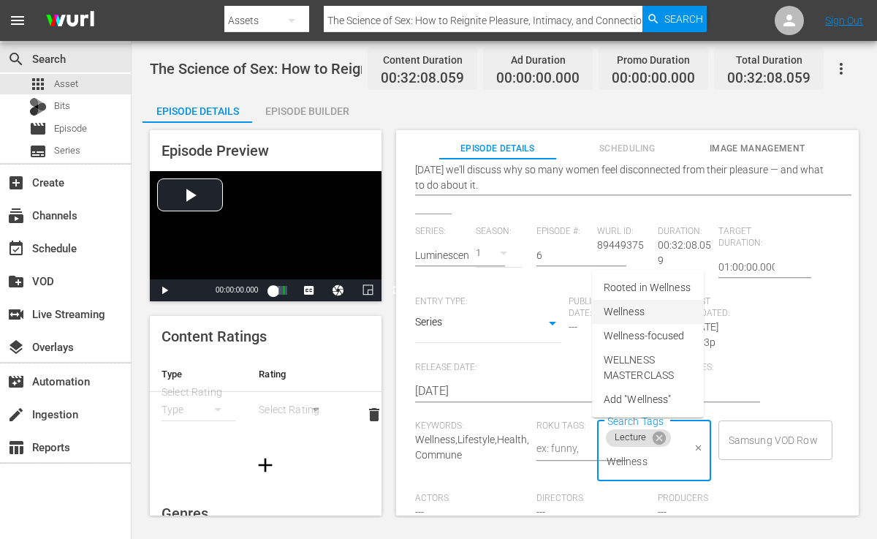
click at [622, 313] on span "Wellness" at bounding box center [624, 311] width 41 height 15
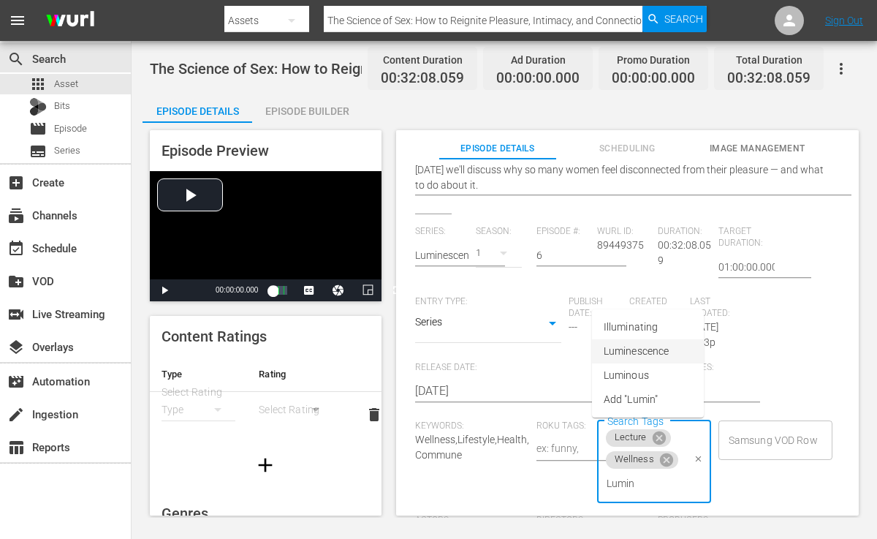
click at [641, 347] on span "Luminescence" at bounding box center [636, 351] width 65 height 15
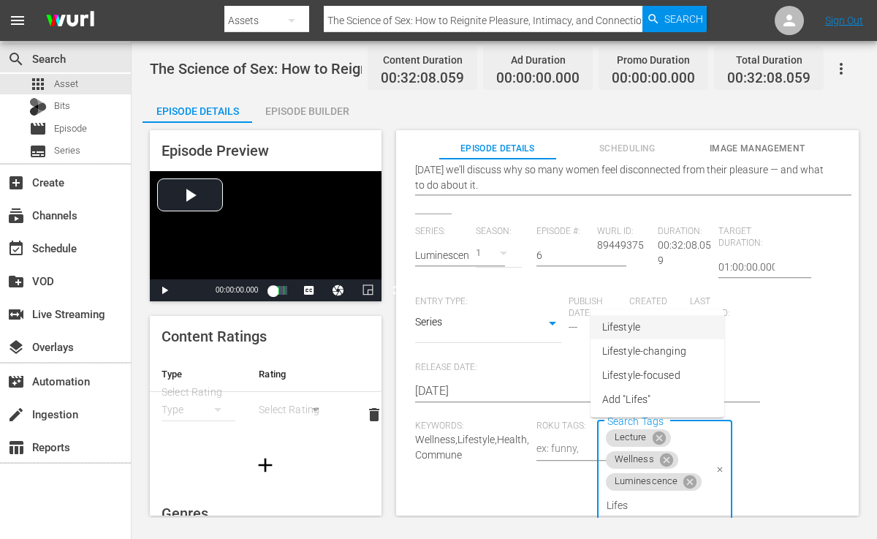
click at [614, 330] on span "Lifestyle" at bounding box center [621, 327] width 38 height 15
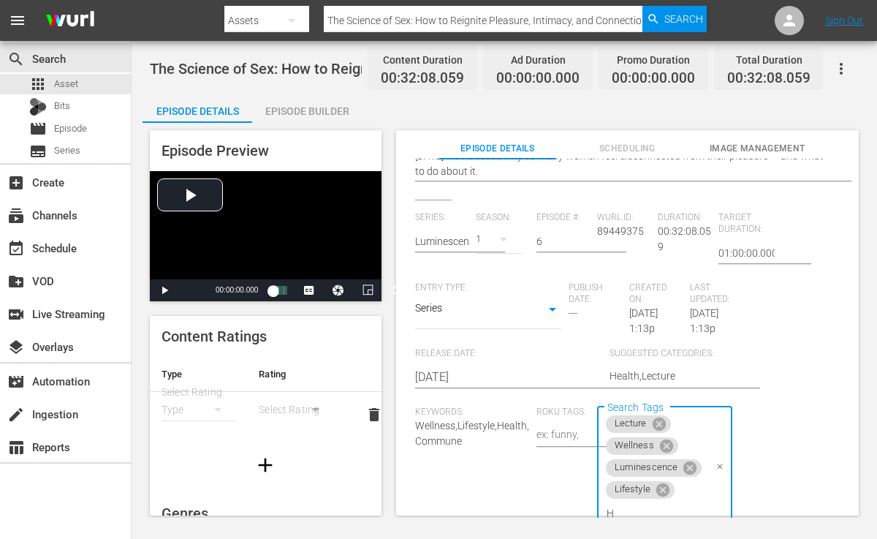
scroll to position [1, 0]
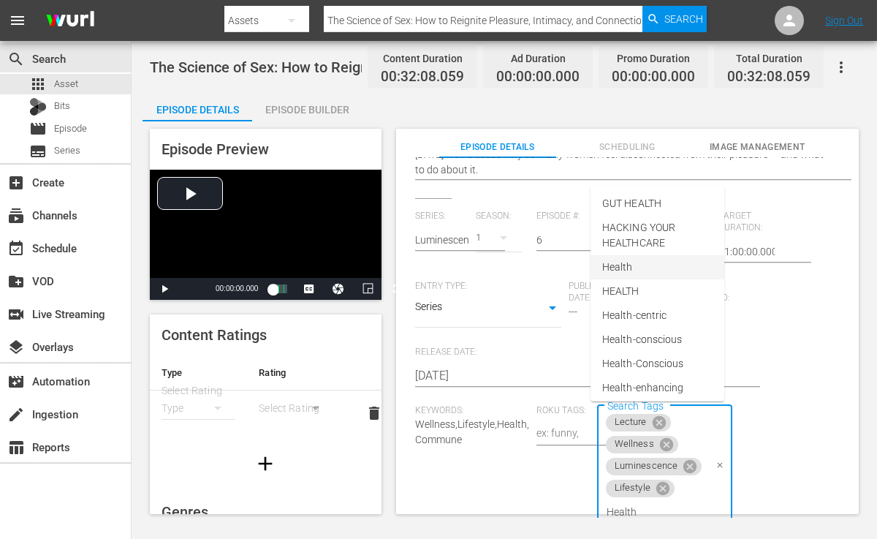
click at [634, 264] on li "Health" at bounding box center [658, 267] width 134 height 24
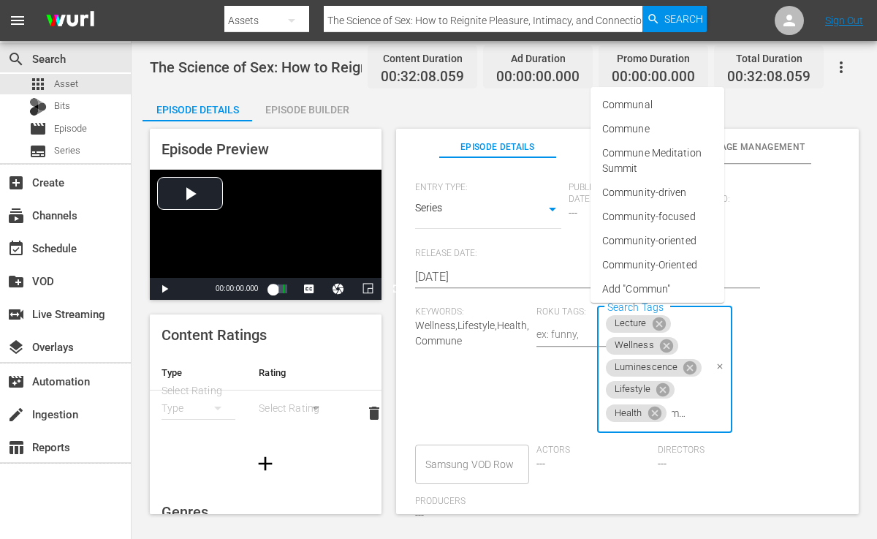
scroll to position [0, 20]
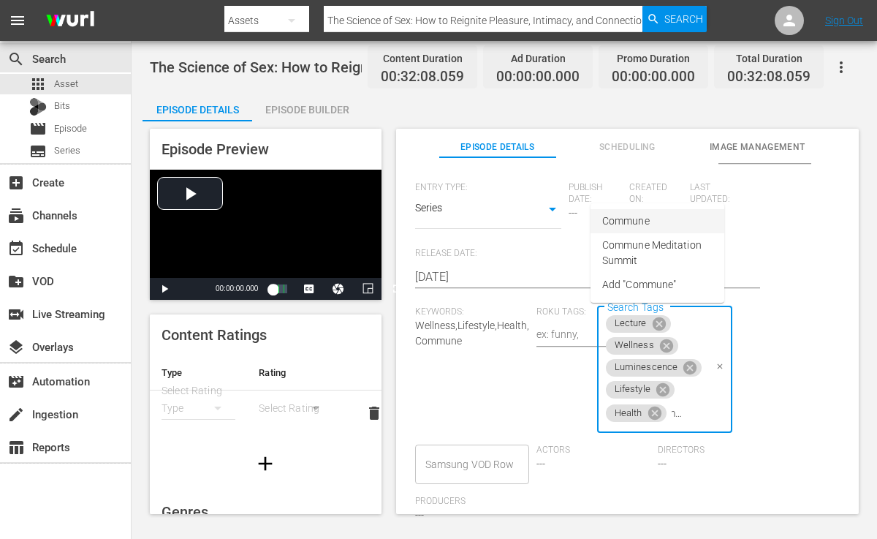
click at [638, 216] on span "Commune" at bounding box center [626, 221] width 48 height 15
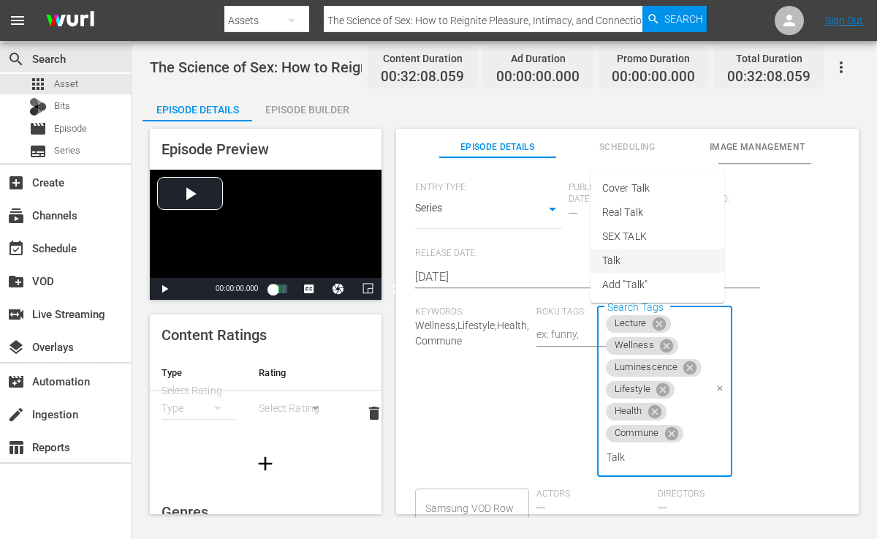
click at [630, 252] on li "Talk" at bounding box center [658, 261] width 134 height 24
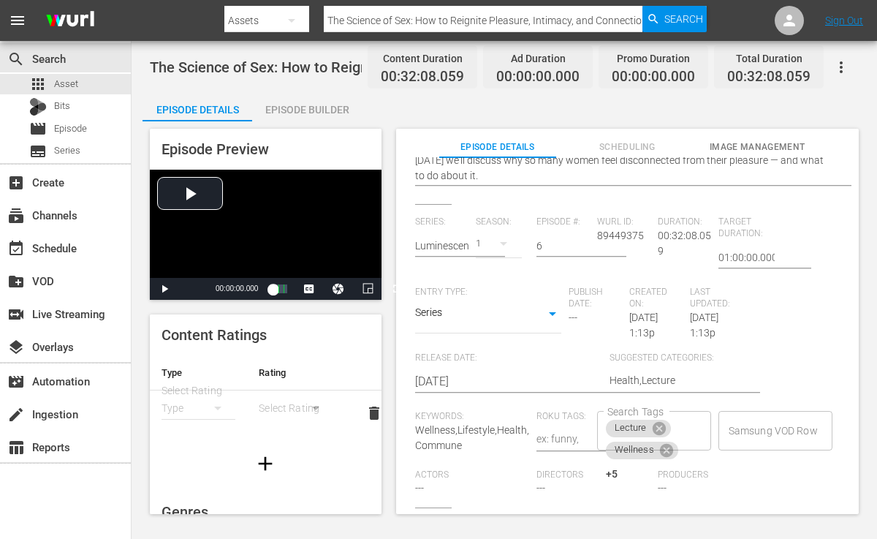
click at [510, 388] on div "Series: Luminescence: A Women's Health & Longevity Summit Season: 1 Episode #: …" at bounding box center [627, 362] width 425 height 292
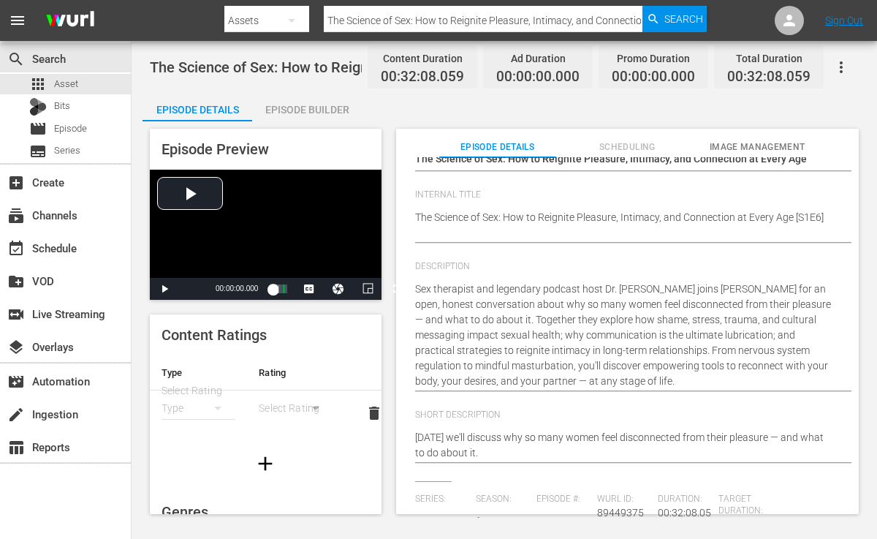
scroll to position [0, 0]
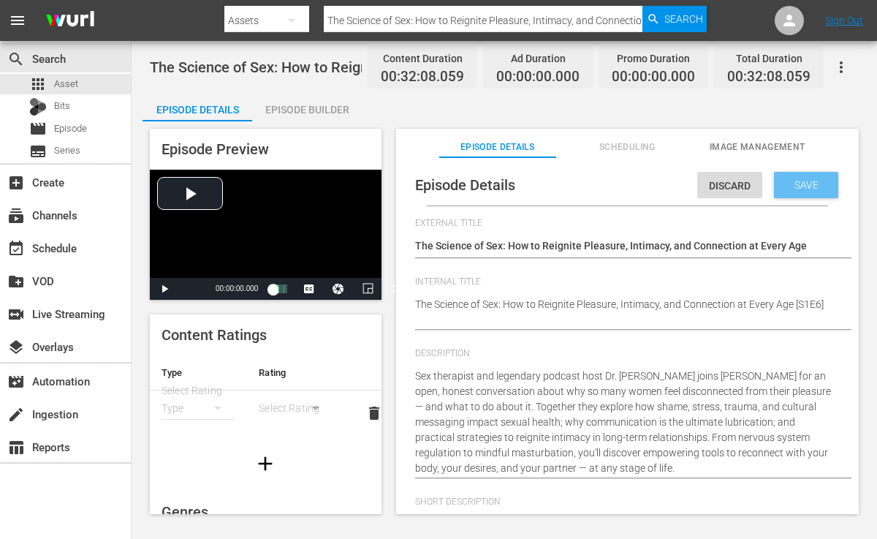
click at [807, 179] on span "Save" at bounding box center [807, 185] width 48 height 12
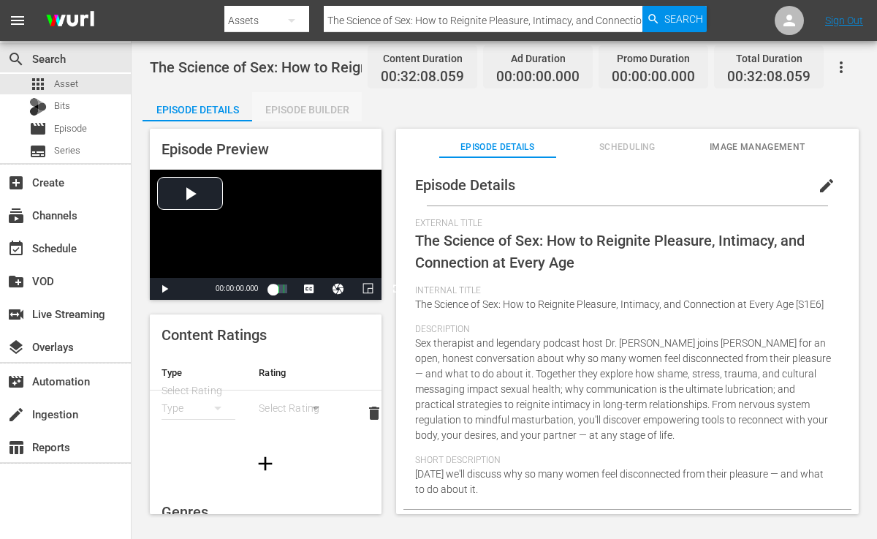
click at [298, 107] on div "Episode Builder" at bounding box center [307, 109] width 110 height 35
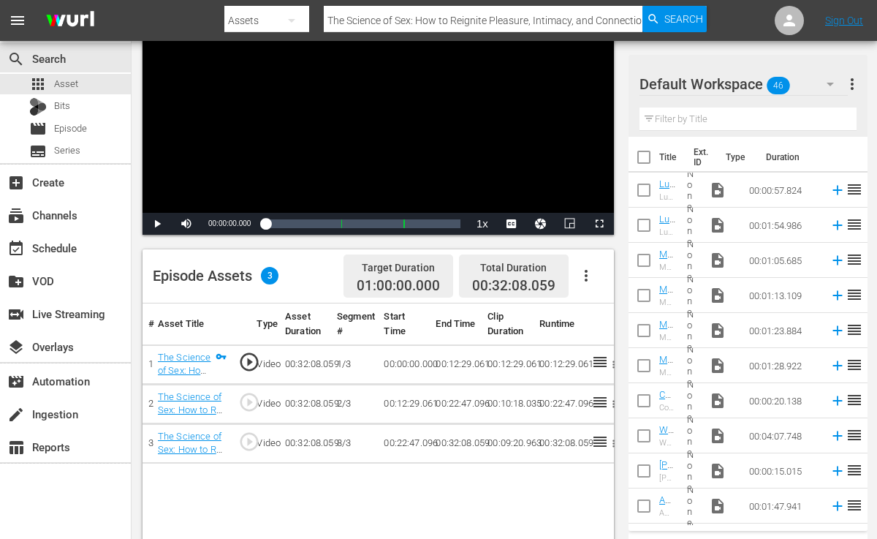
scroll to position [162, 0]
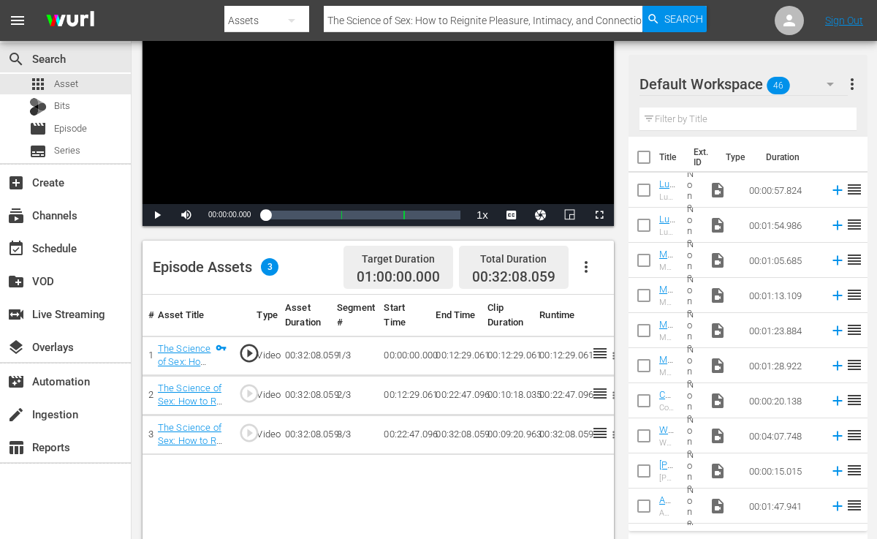
click at [755, 113] on input "text" at bounding box center [748, 118] width 217 height 23
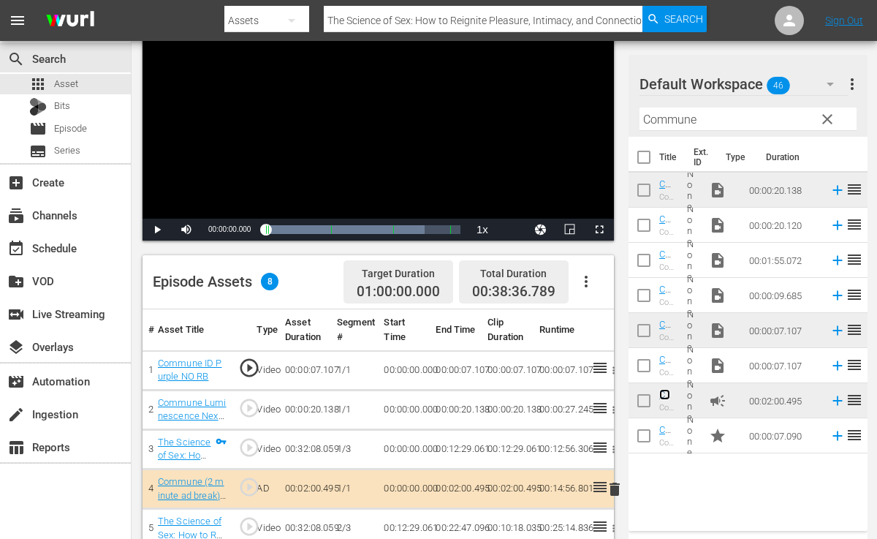
scroll to position [0, 0]
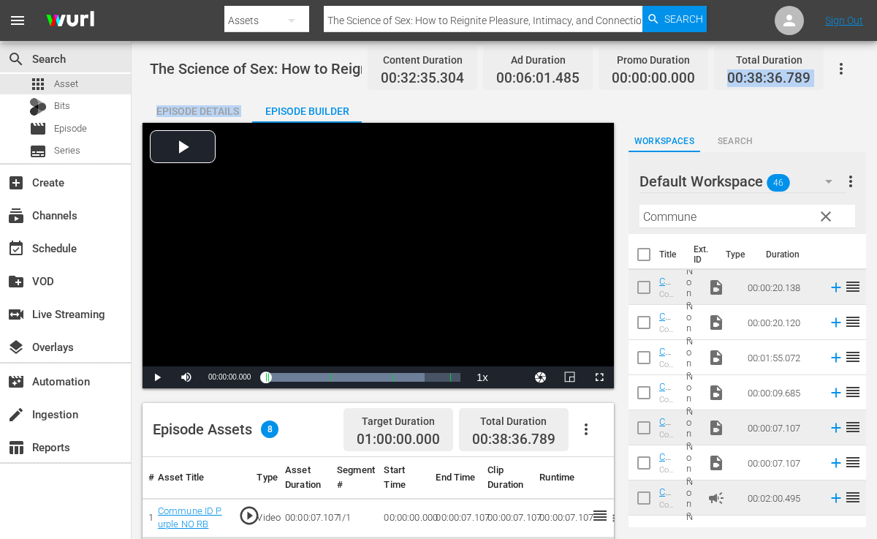
drag, startPoint x: 730, startPoint y: 80, endPoint x: 808, endPoint y: 93, distance: 78.6
click at [808, 93] on div "The Science of Sex: How to Reignite Pleasure, Intimacy, and Connection at Every…" at bounding box center [505, 469] width 746 height 856
click at [778, 94] on div "Episode Details Episode Builder Episode Preview Video Player is loading. Play V…" at bounding box center [505, 490] width 724 height 793
click at [731, 80] on span "00:38:36.789" at bounding box center [769, 78] width 83 height 17
drag, startPoint x: 731, startPoint y: 80, endPoint x: 780, endPoint y: 86, distance: 49.3
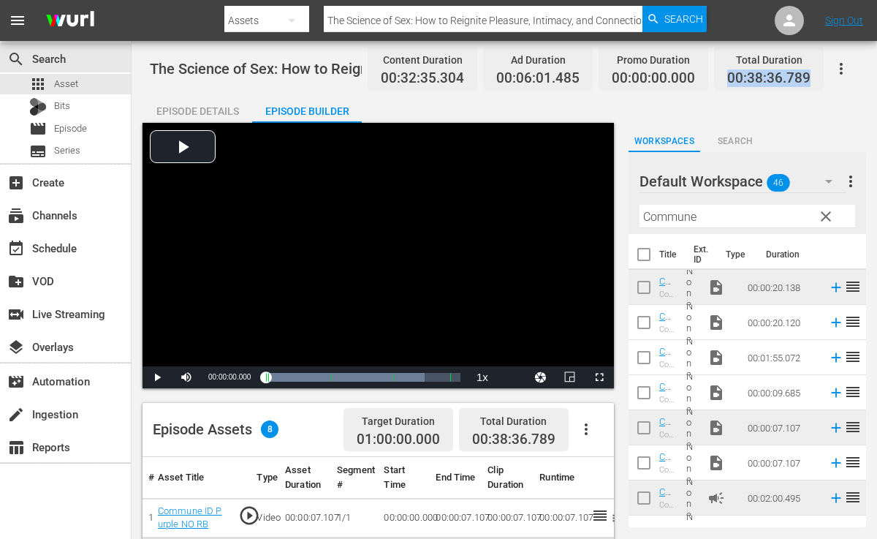
click at [780, 86] on span "00:38:36.789" at bounding box center [769, 78] width 83 height 17
copy span "00:38:36.789"
click at [94, 77] on div "apps Asset" at bounding box center [65, 84] width 131 height 20
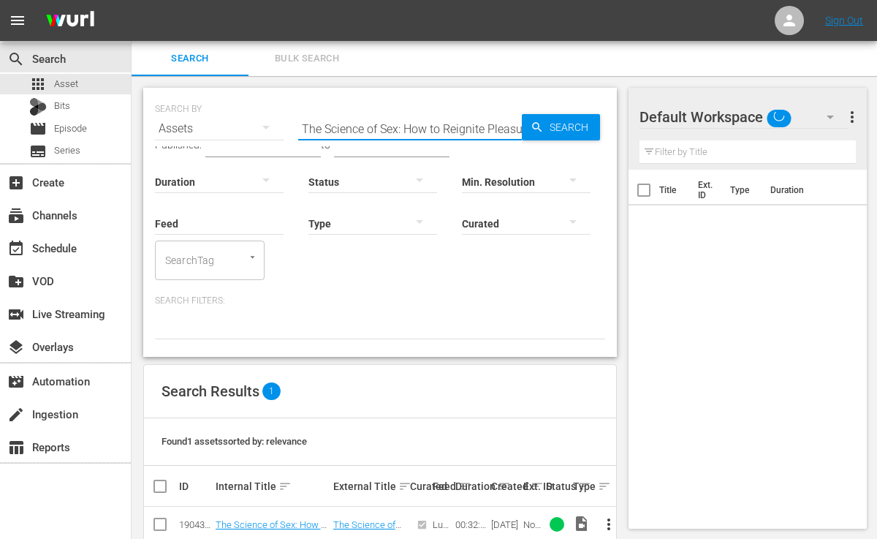
scroll to position [0, 211]
drag, startPoint x: 305, startPoint y: 126, endPoint x: 564, endPoint y: 144, distance: 260.2
click at [564, 144] on div "SEARCH BY Search By Assets Search ID, Title, Description, Keywords, or Category…" at bounding box center [380, 222] width 474 height 269
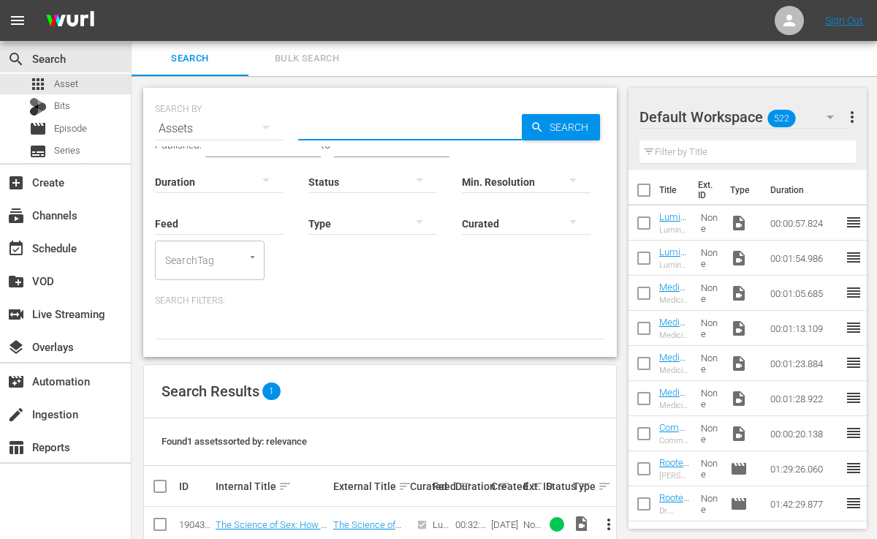
scroll to position [0, 0]
paste input "Metabolism Is Power: A Cellular Revolution for Women’s Health"
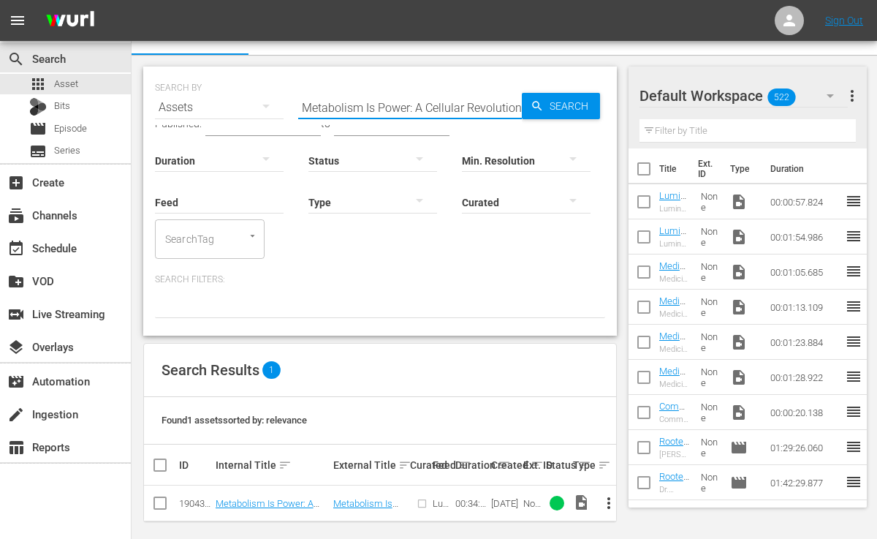
click at [610, 494] on span "more_vert" at bounding box center [609, 503] width 18 height 18
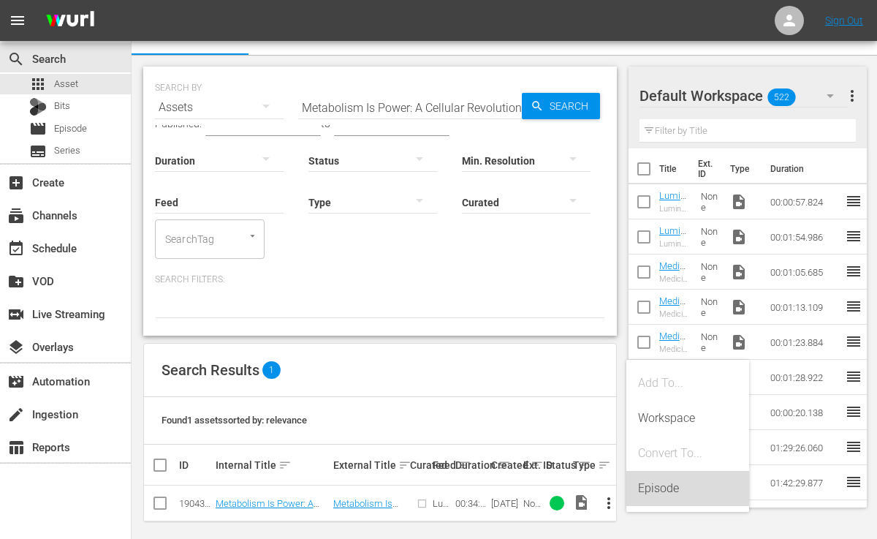
click at [664, 485] on div "Episode" at bounding box center [687, 488] width 99 height 35
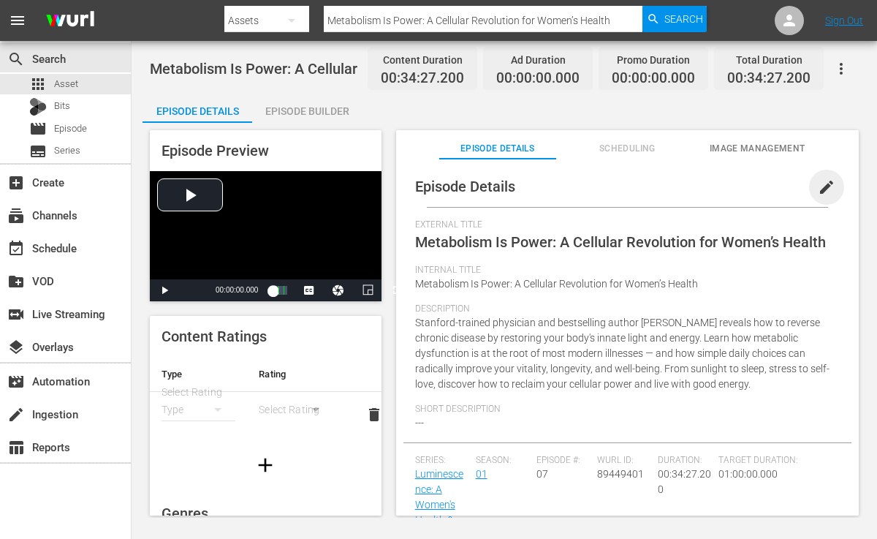
click at [818, 187] on span "edit" at bounding box center [827, 187] width 18 height 18
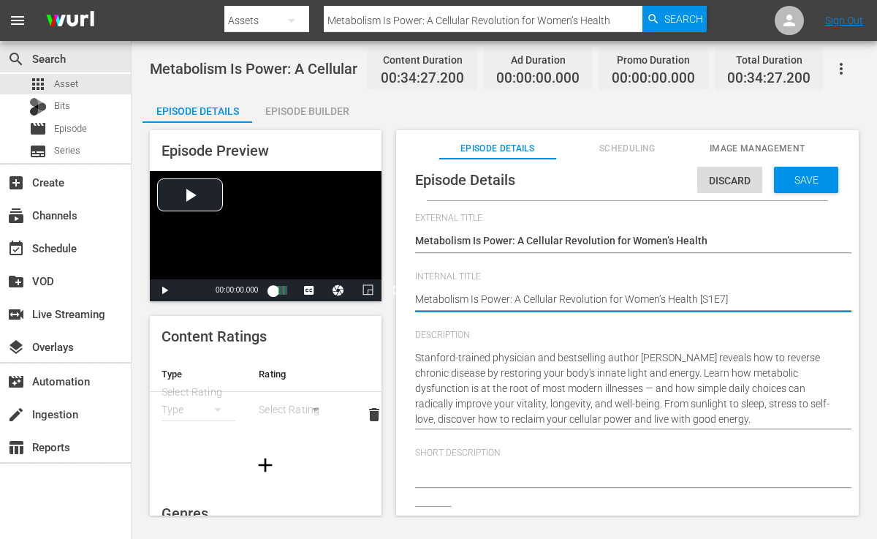
scroll to position [26, 0]
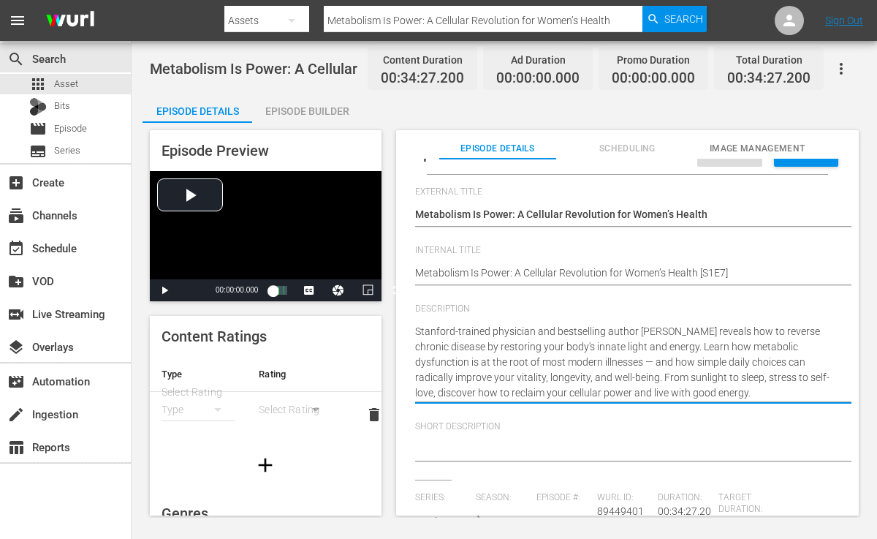
drag, startPoint x: 638, startPoint y: 325, endPoint x: 695, endPoint y: 343, distance: 60.6
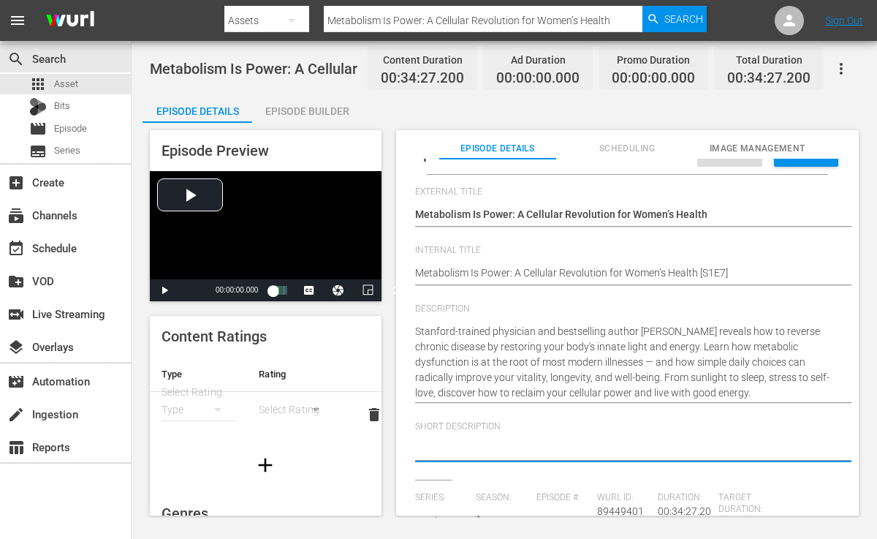
click at [525, 444] on textarea at bounding box center [624, 451] width 418 height 18
paste textarea "[PERSON_NAME] reveals how to reverse chronic disease by restoring your body's i…"
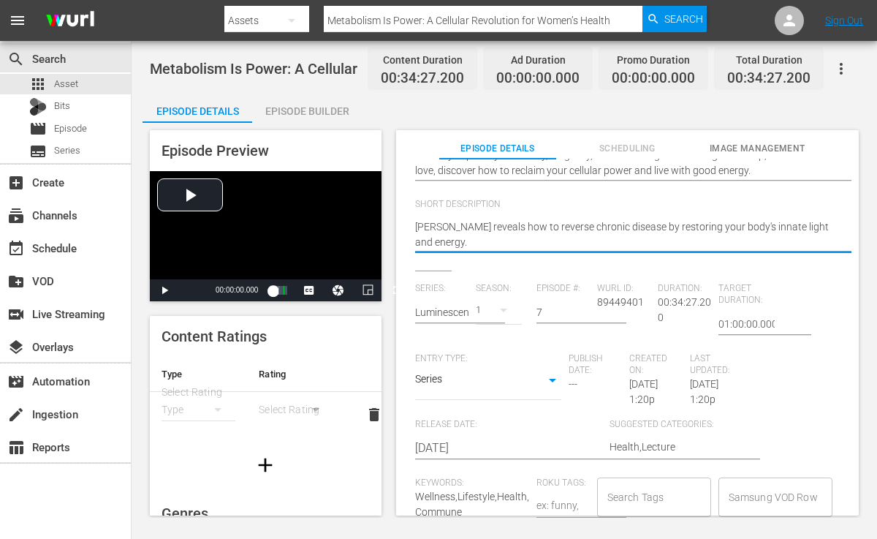
scroll to position [326, 0]
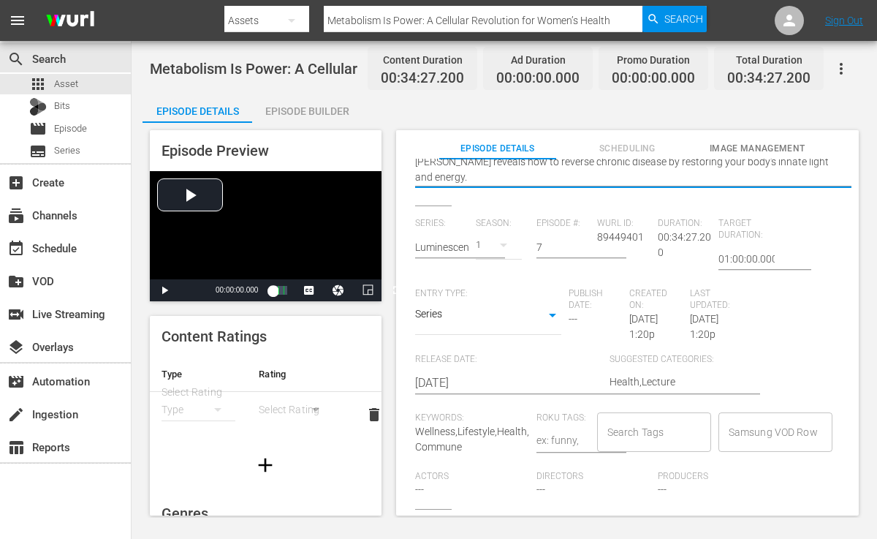
click at [653, 419] on input "Search Tags" at bounding box center [643, 432] width 79 height 26
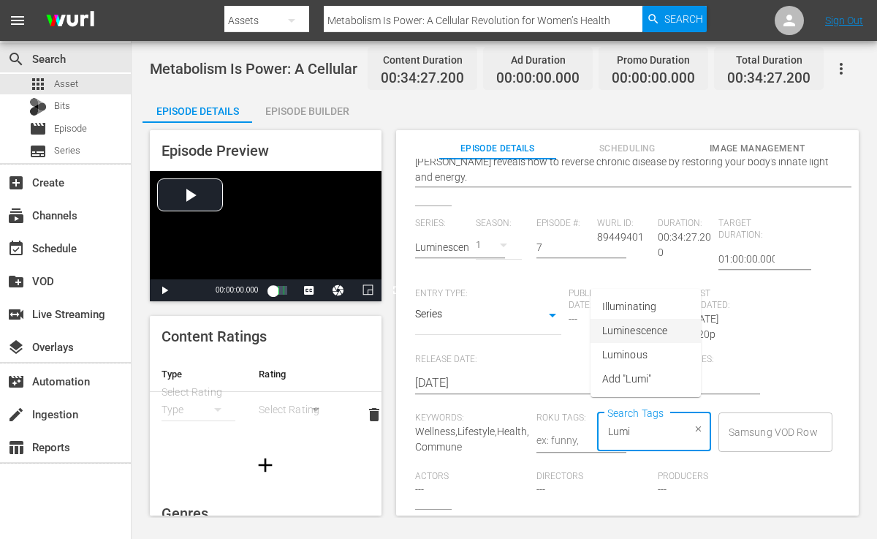
click at [643, 337] on span "Luminescence" at bounding box center [634, 330] width 65 height 15
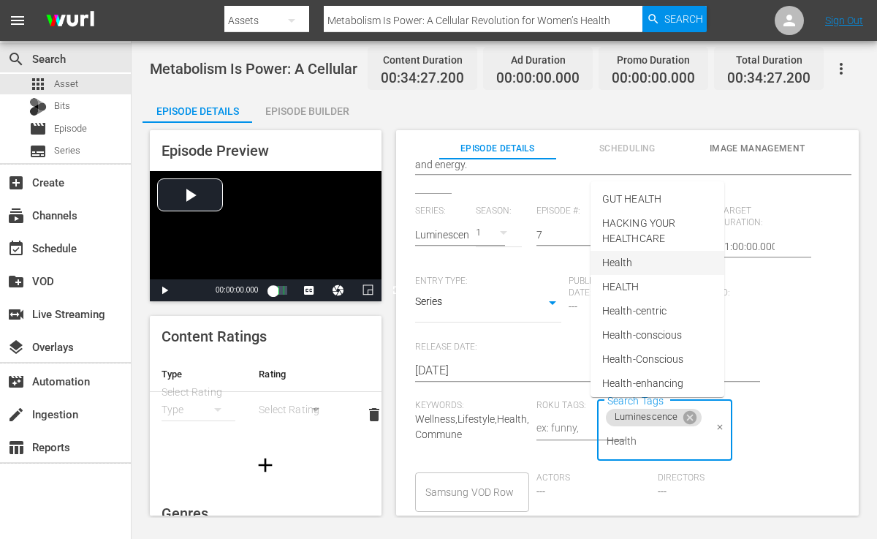
click at [616, 255] on span "Health" at bounding box center [617, 262] width 31 height 15
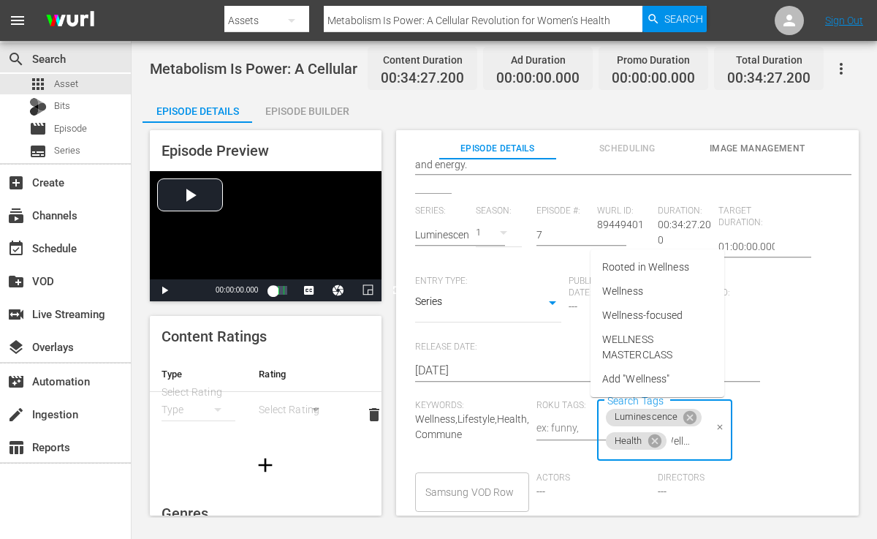
scroll to position [0, 12]
click at [638, 279] on li "Wellness" at bounding box center [658, 291] width 134 height 24
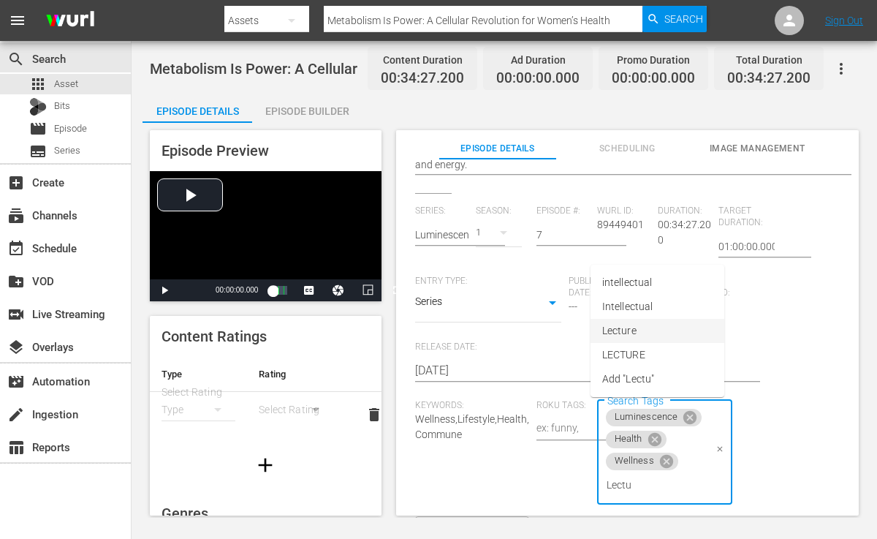
click at [635, 329] on span "Lecture" at bounding box center [619, 330] width 34 height 15
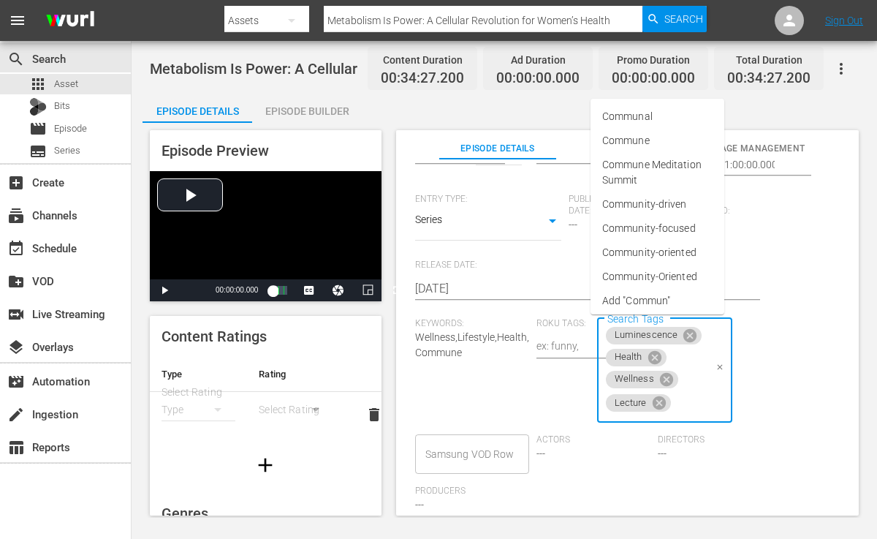
scroll to position [0, 23]
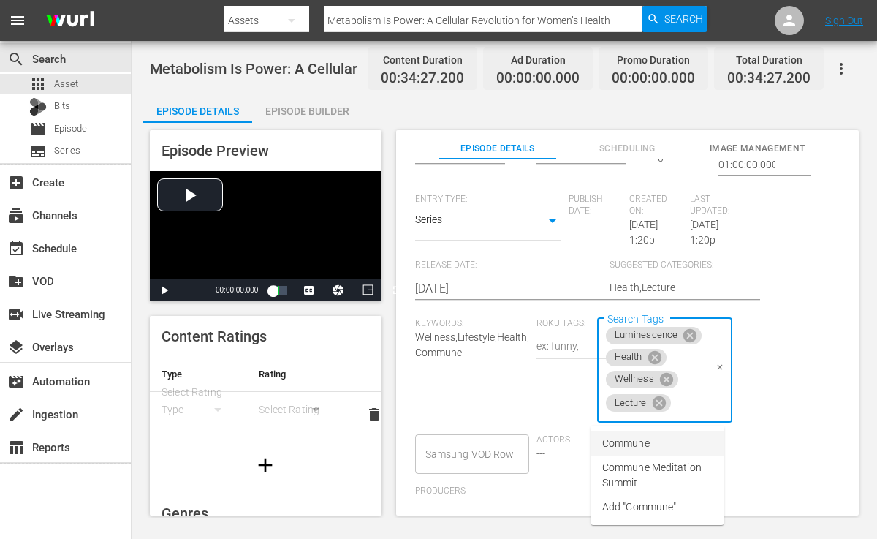
click at [660, 442] on li "Commune" at bounding box center [658, 443] width 134 height 24
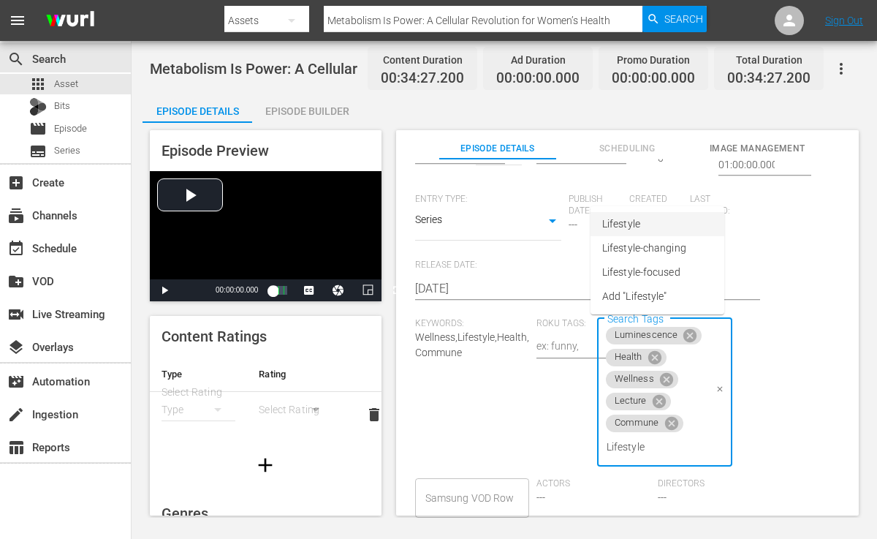
click at [625, 224] on span "Lifestyle" at bounding box center [621, 223] width 38 height 15
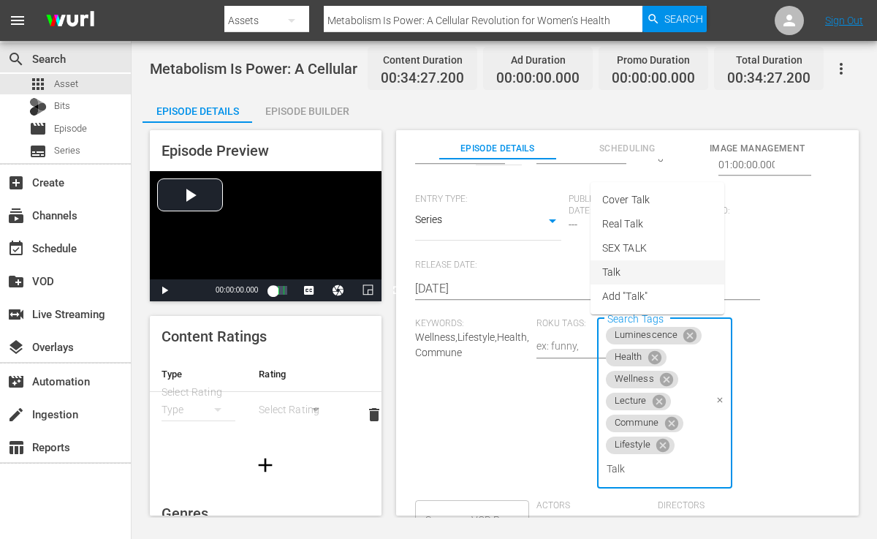
click at [632, 274] on li "Talk" at bounding box center [658, 272] width 134 height 24
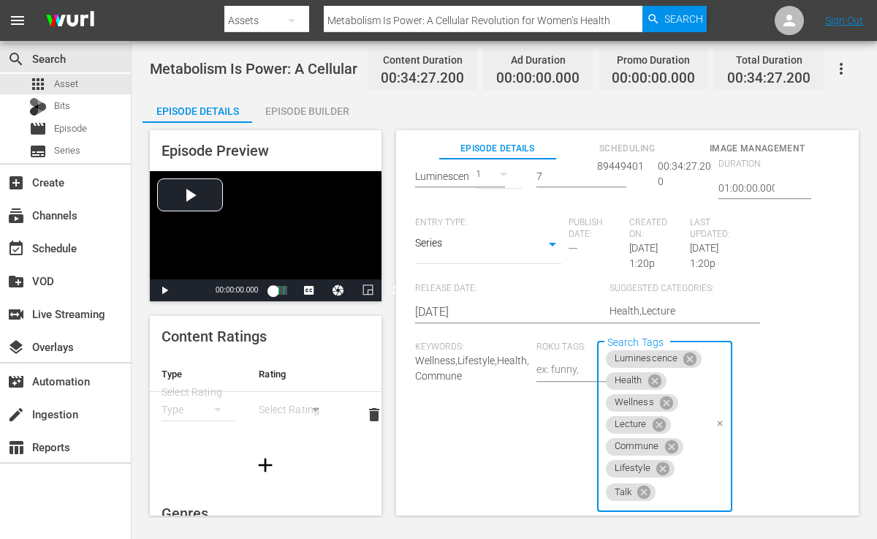
click at [537, 406] on div "Series: Luminescence: A Women's Health & Longevity Summit Season: 1 Episode #: …" at bounding box center [627, 380] width 425 height 466
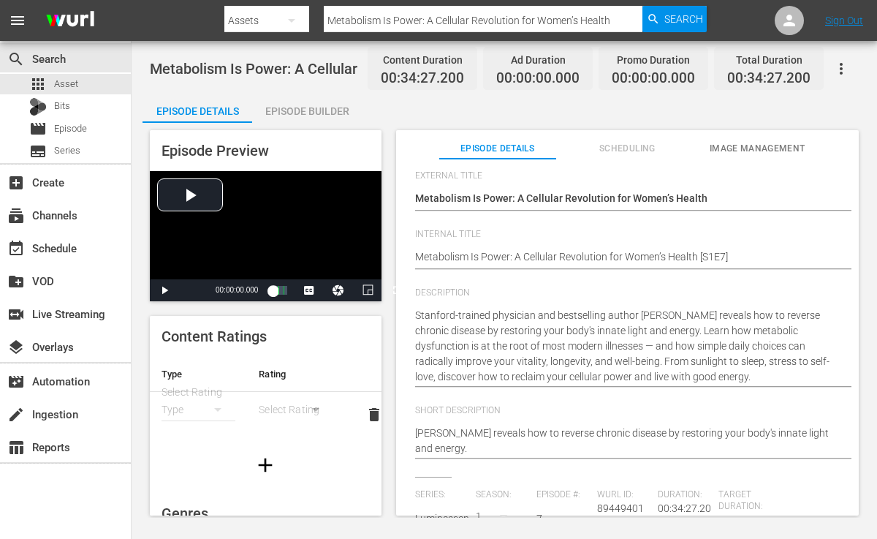
scroll to position [0, 0]
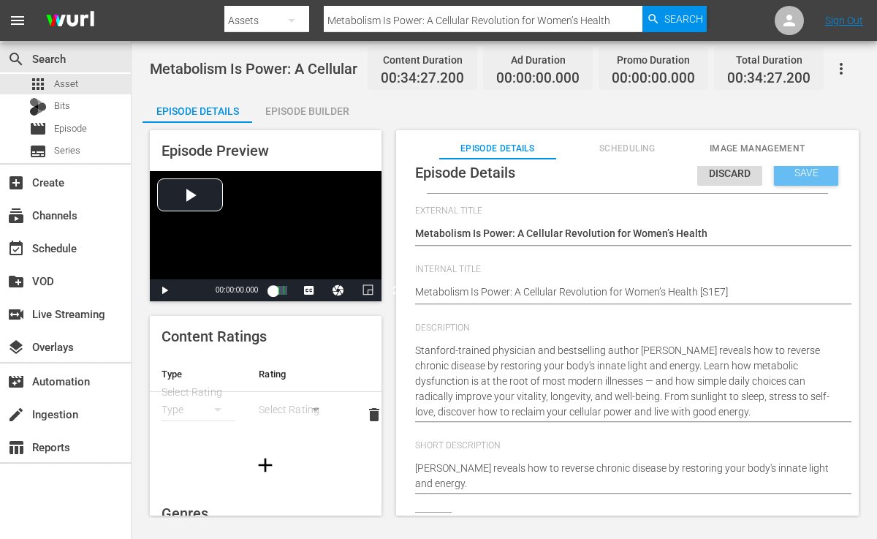
click at [792, 174] on span "Save" at bounding box center [807, 173] width 48 height 12
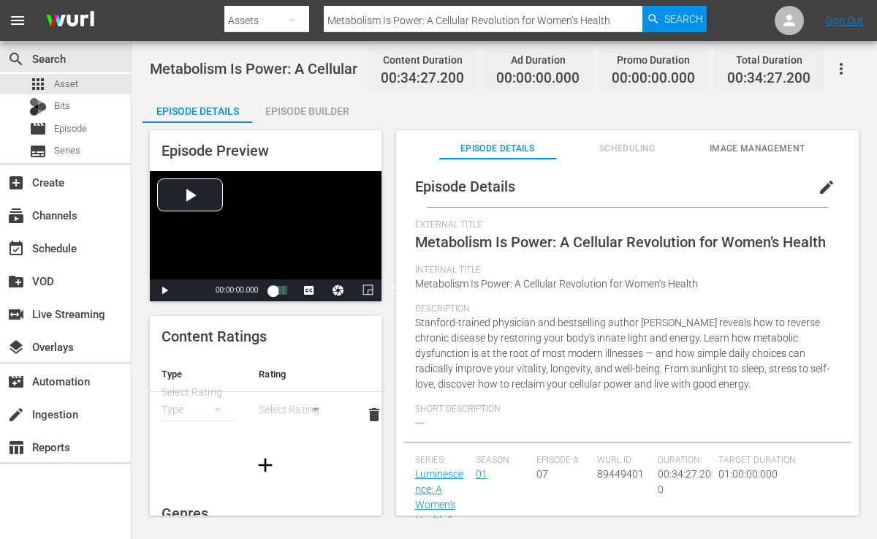
click at [287, 109] on div "Episode Builder" at bounding box center [307, 111] width 110 height 35
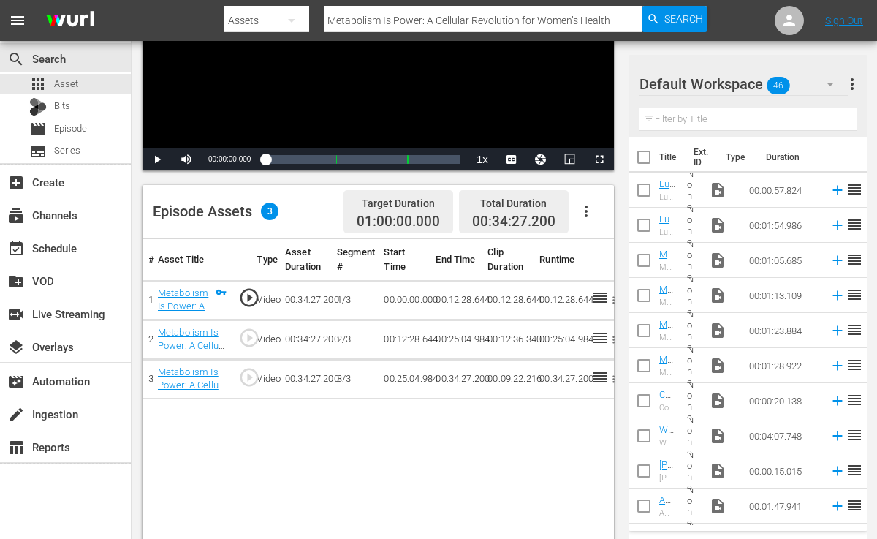
scroll to position [249, 0]
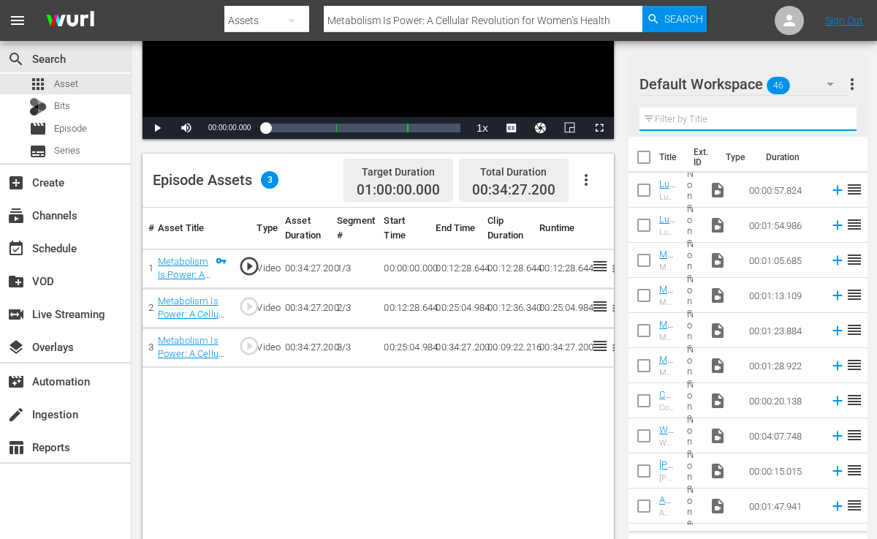
click at [706, 113] on input "text" at bounding box center [748, 118] width 217 height 23
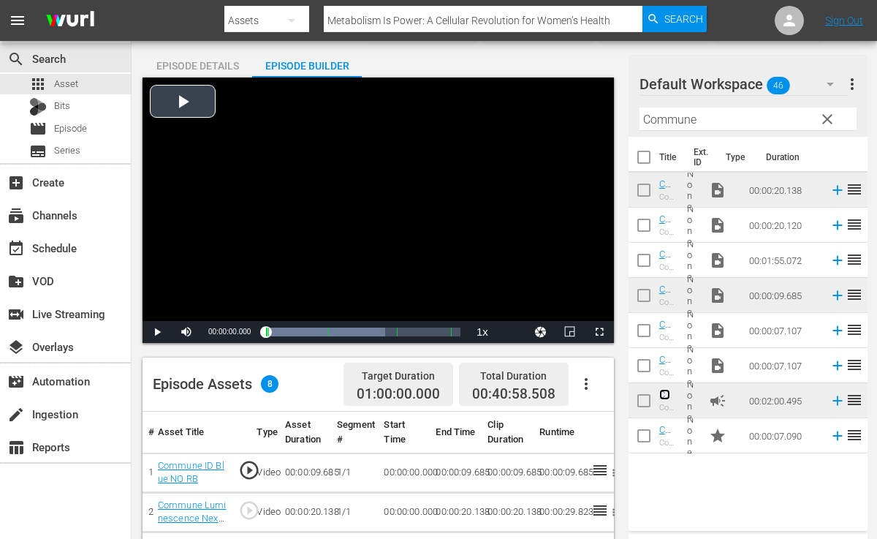
scroll to position [0, 0]
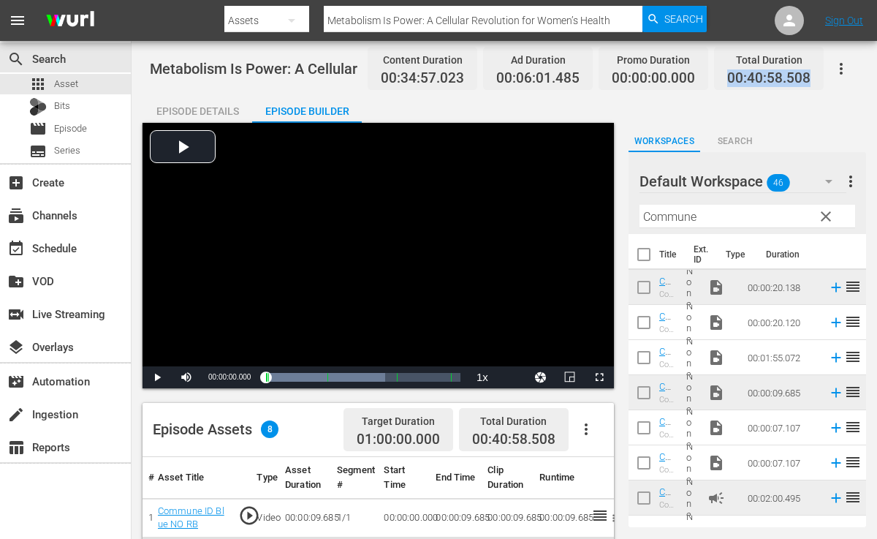
drag, startPoint x: 728, startPoint y: 75, endPoint x: 810, endPoint y: 86, distance: 82.5
click at [810, 86] on span "00:40:58.508" at bounding box center [769, 78] width 83 height 17
copy span "00:40:58.508"
click at [84, 81] on div "apps Asset" at bounding box center [65, 84] width 131 height 20
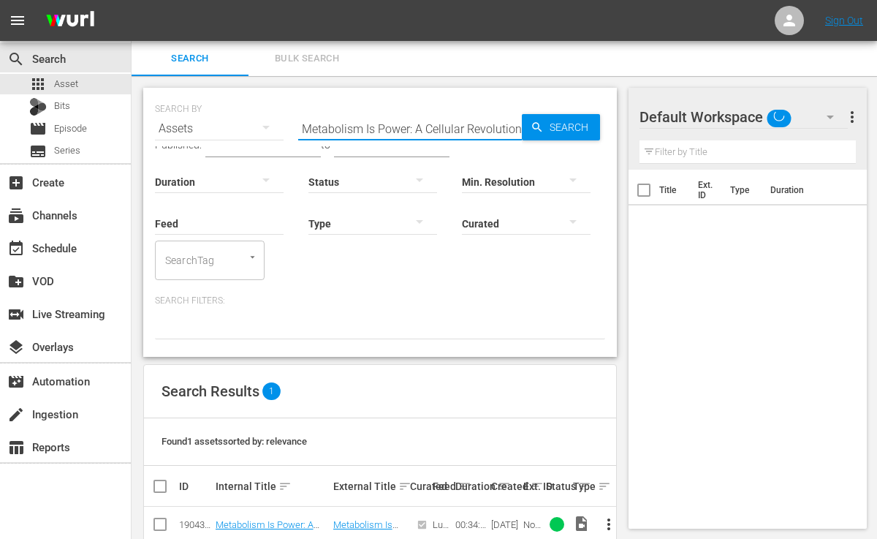
click at [510, 125] on input "Metabolism Is Power: A Cellular Revolution for Women’s Health" at bounding box center [410, 128] width 224 height 35
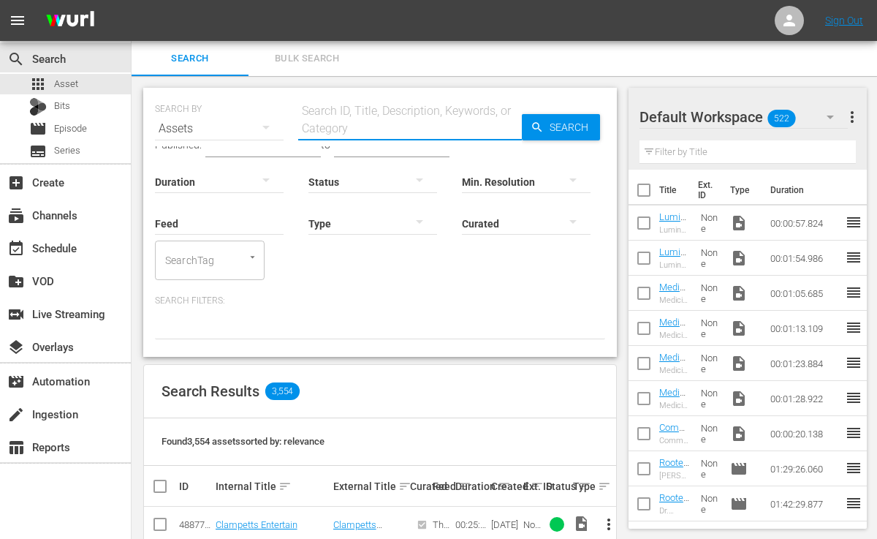
paste input "Rewrite Your Health Story: How to Become Your Own Best Advocate"
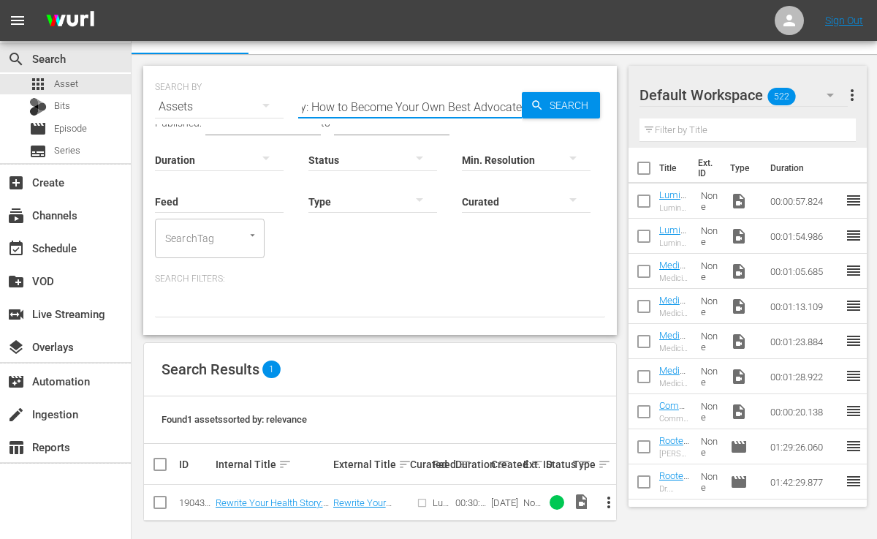
click at [612, 494] on span "more_vert" at bounding box center [609, 503] width 18 height 18
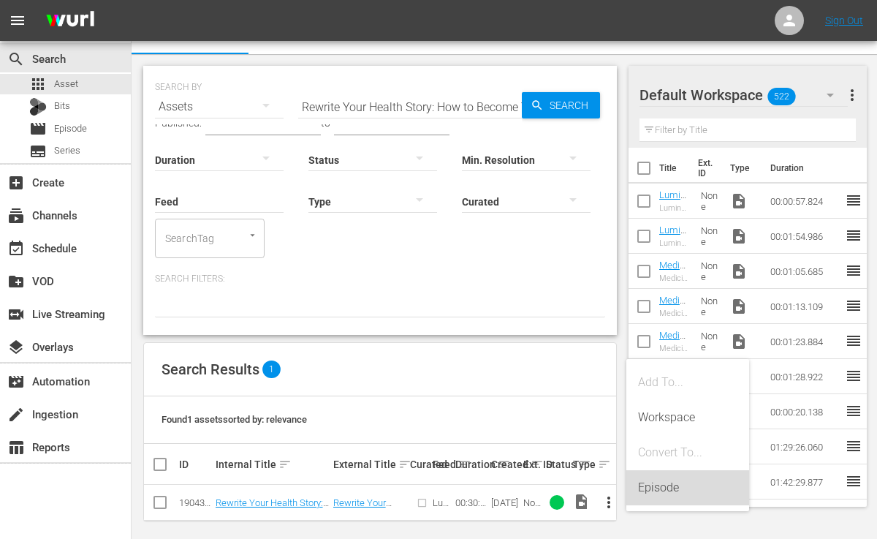
click at [688, 490] on div "Episode" at bounding box center [687, 487] width 99 height 35
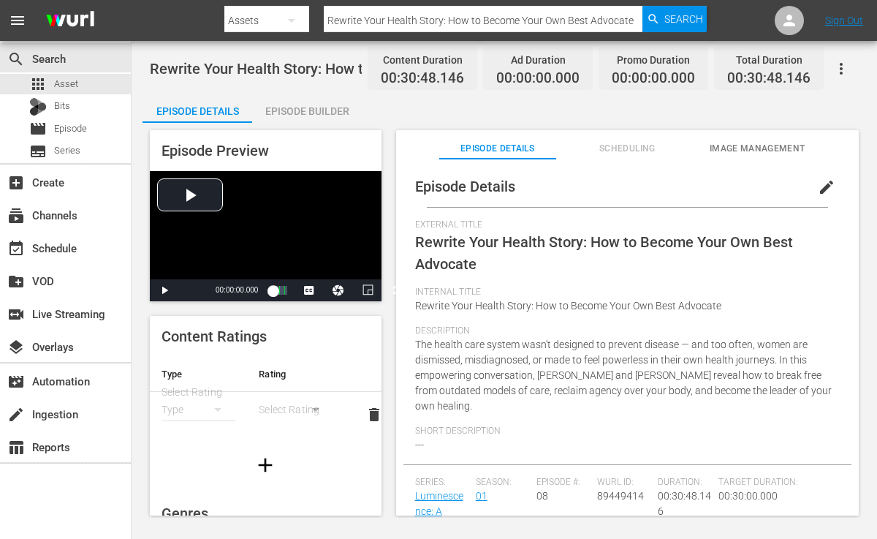
click at [818, 184] on span "edit" at bounding box center [827, 187] width 18 height 18
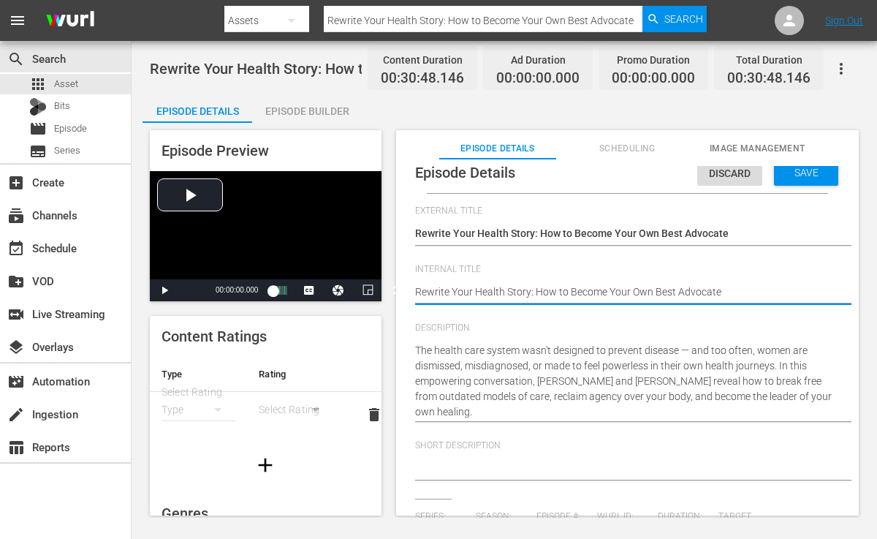
scroll to position [7, 0]
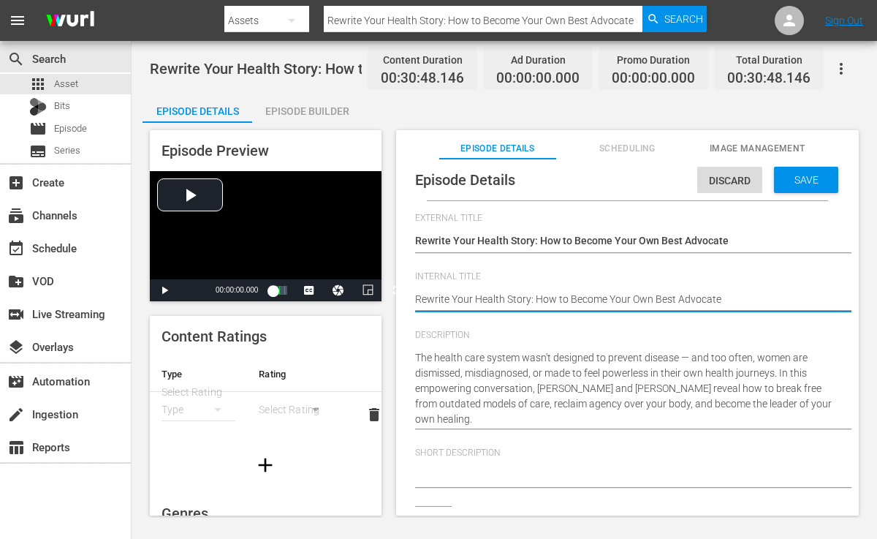
click at [731, 303] on textarea "Rewrite Your Health Story: How to Become Your Own Best Advocate" at bounding box center [624, 301] width 418 height 18
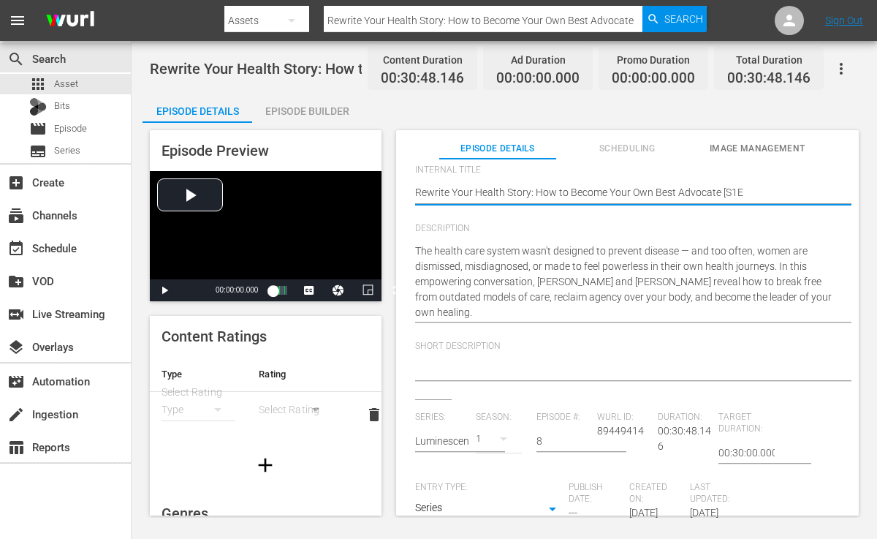
scroll to position [0, 0]
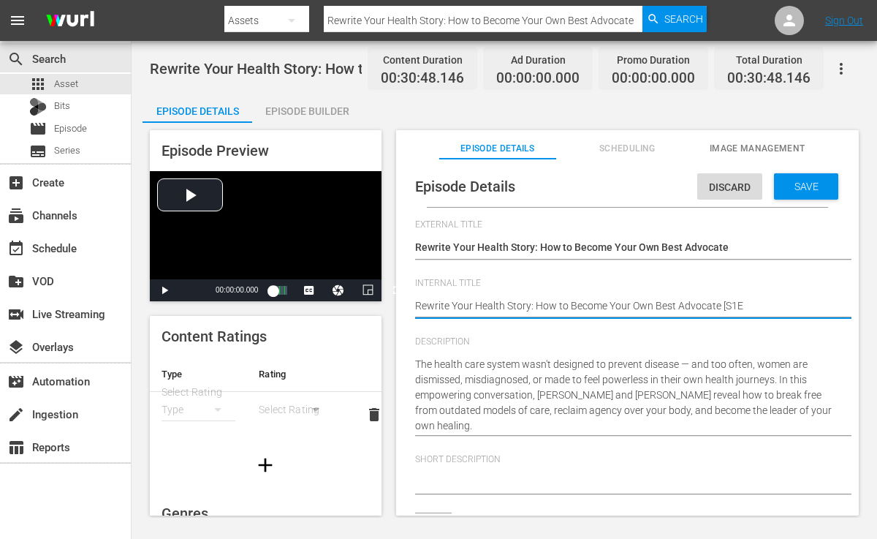
click at [748, 299] on textarea "Rewrite Your Health Story: How to Become Your Own Best Advocate" at bounding box center [624, 307] width 418 height 18
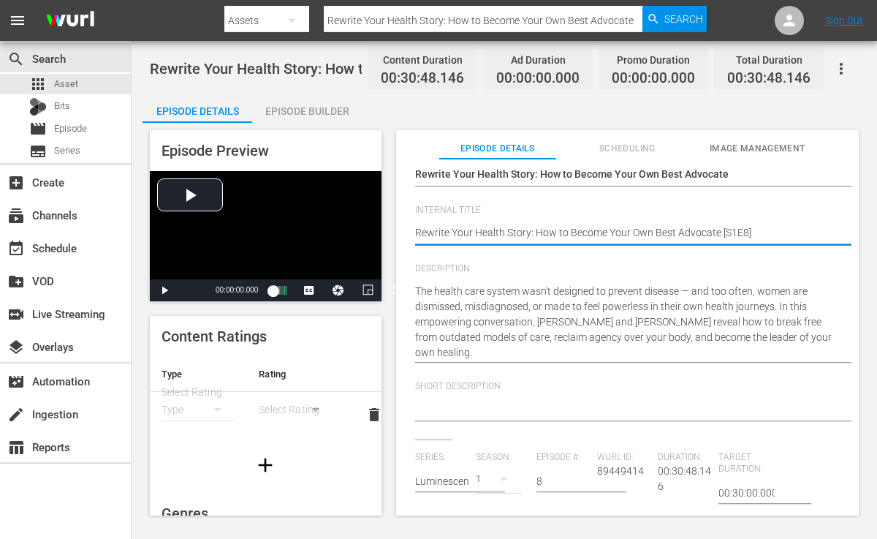
scroll to position [80, 0]
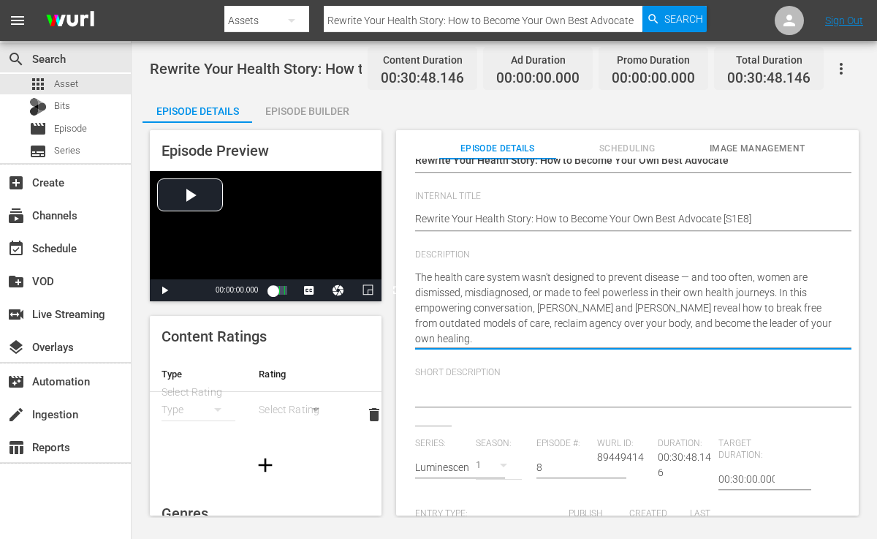
drag, startPoint x: 537, startPoint y: 308, endPoint x: 635, endPoint y: 340, distance: 103.1
click at [635, 340] on textarea "The health care system wasn't designed to prevent disease — and too often, wome…" at bounding box center [624, 308] width 418 height 77
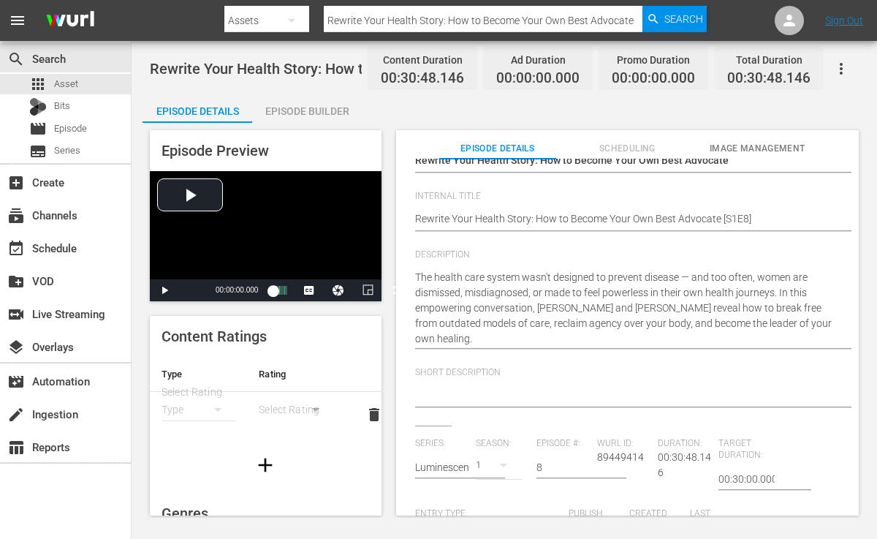
click at [525, 379] on div at bounding box center [624, 396] width 418 height 35
click at [519, 395] on textarea at bounding box center [624, 397] width 418 height 18
paste textarea "[PERSON_NAME] and [PERSON_NAME] reveal how to break free from outdated models o…"
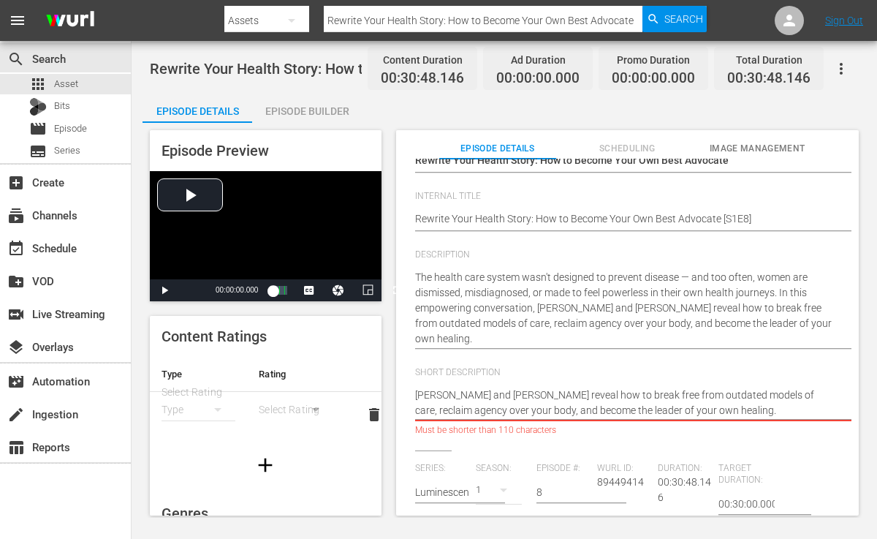
click at [555, 409] on textarea "[PERSON_NAME] and [PERSON_NAME] reveal how to break free from outdated models o…" at bounding box center [624, 403] width 418 height 31
click at [573, 407] on textarea "[PERSON_NAME] and [PERSON_NAME] reveal how to break free from outdated models o…" at bounding box center [624, 403] width 418 height 31
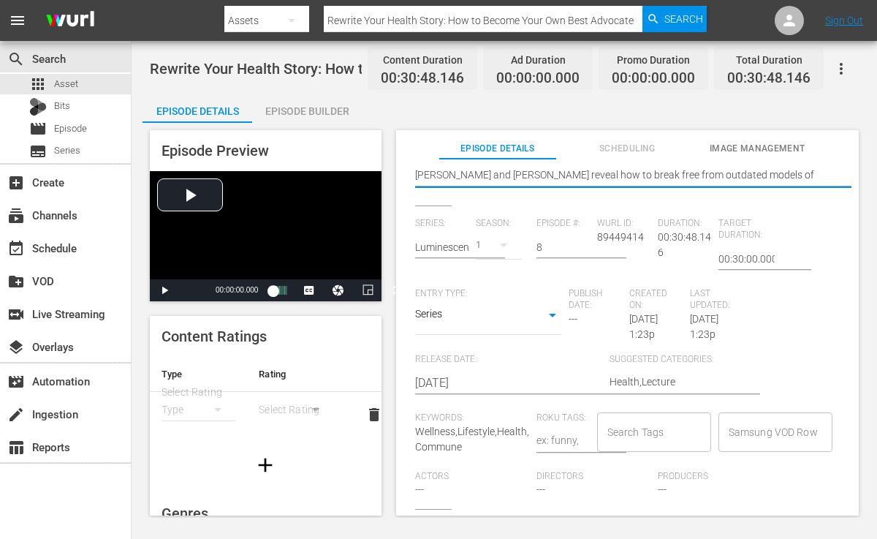
scroll to position [313, 0]
click at [654, 419] on input "Search Tags" at bounding box center [643, 432] width 79 height 26
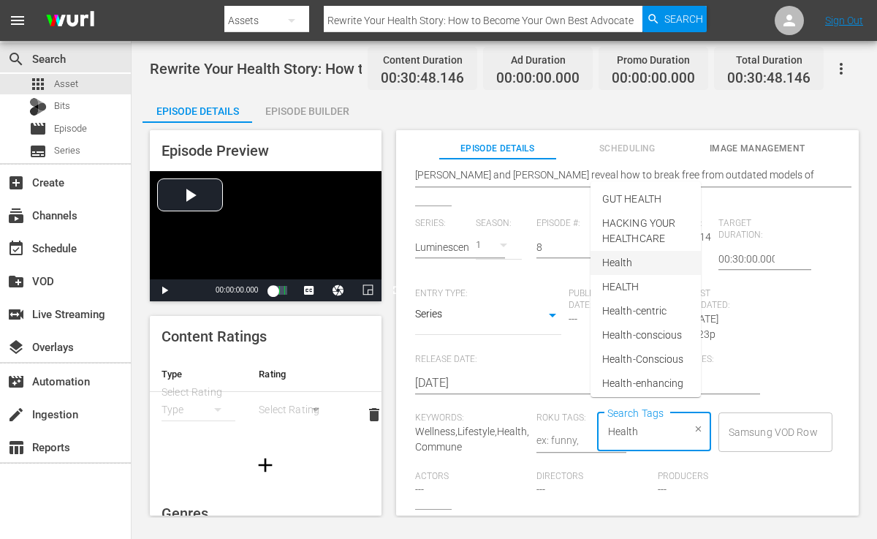
click at [632, 257] on span "Health" at bounding box center [617, 262] width 31 height 15
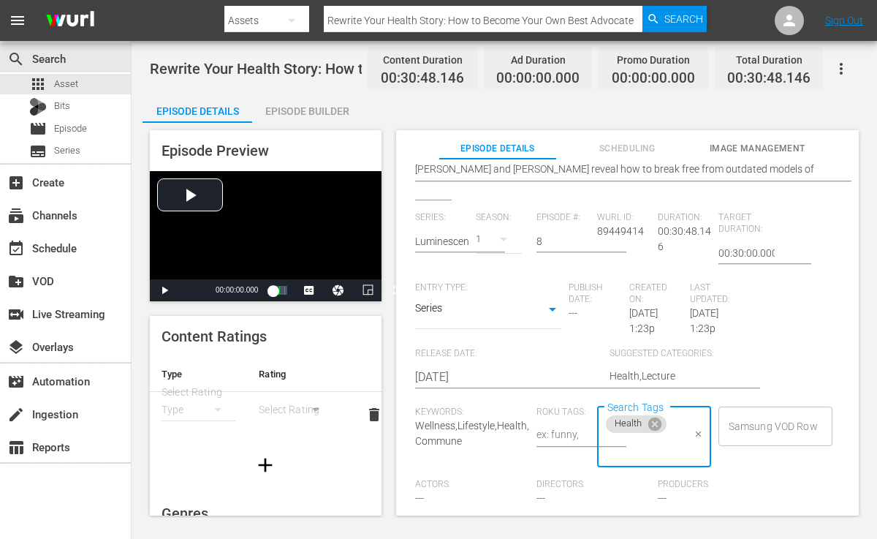
scroll to position [320, 0]
click at [638, 477] on span "Luminescence" at bounding box center [636, 481] width 65 height 15
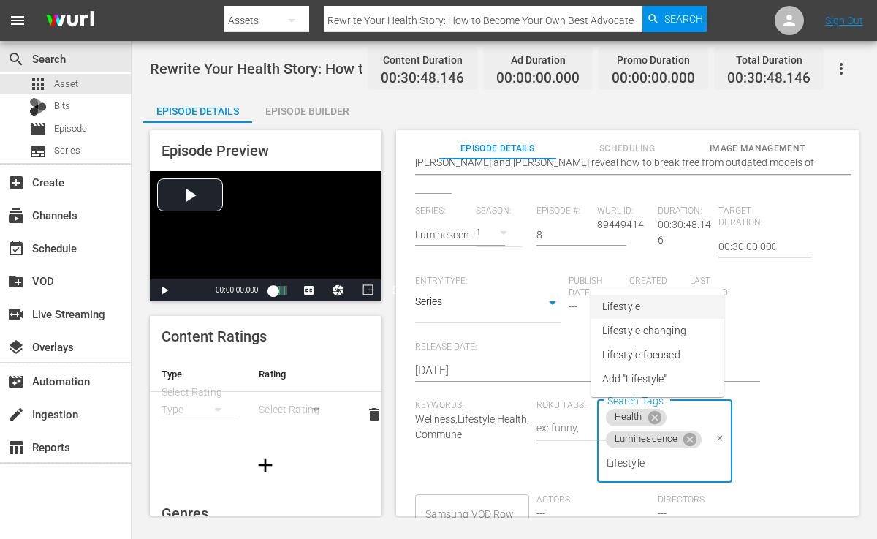
click at [646, 309] on li "Lifestyle" at bounding box center [658, 307] width 134 height 24
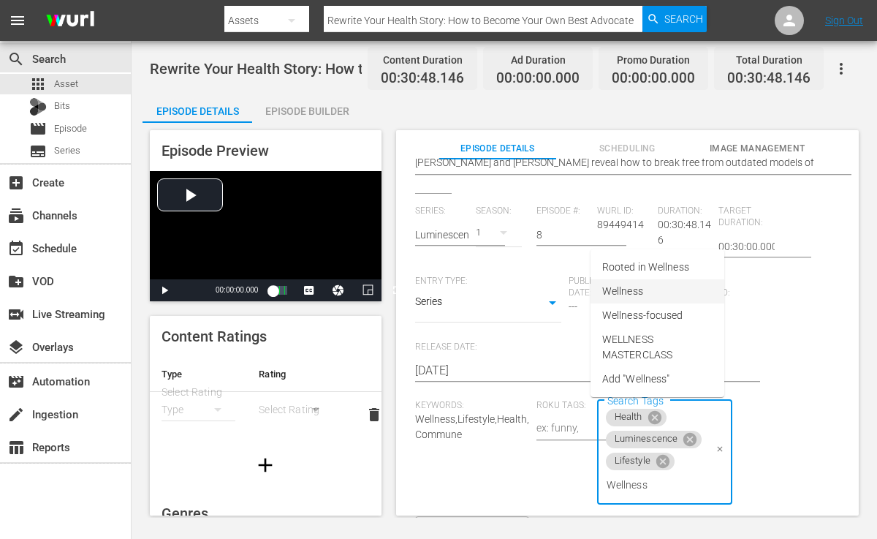
click at [641, 287] on span "Wellness" at bounding box center [622, 291] width 41 height 15
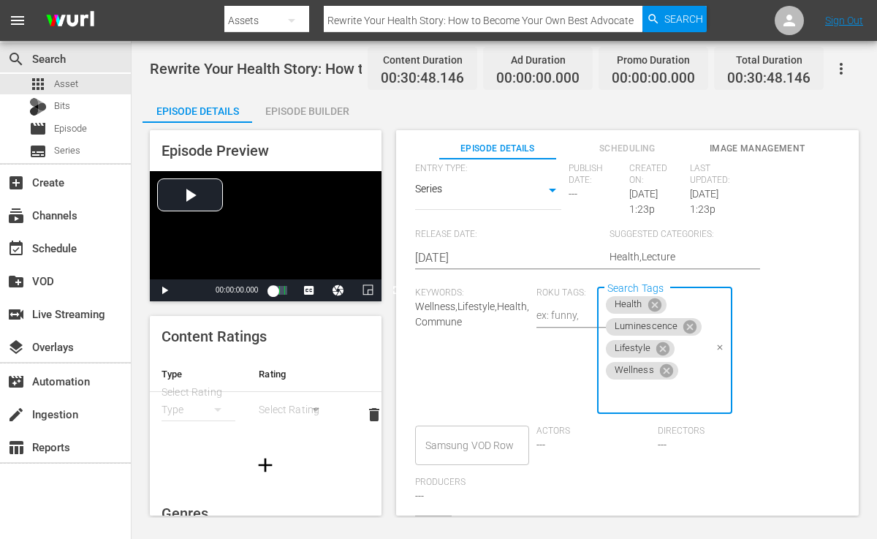
scroll to position [14, 0]
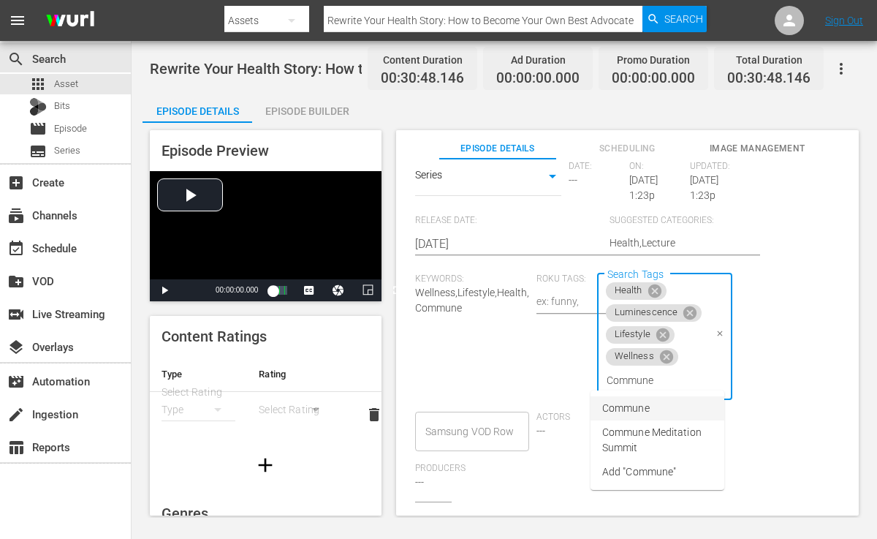
click at [645, 407] on span "Commune" at bounding box center [626, 408] width 48 height 15
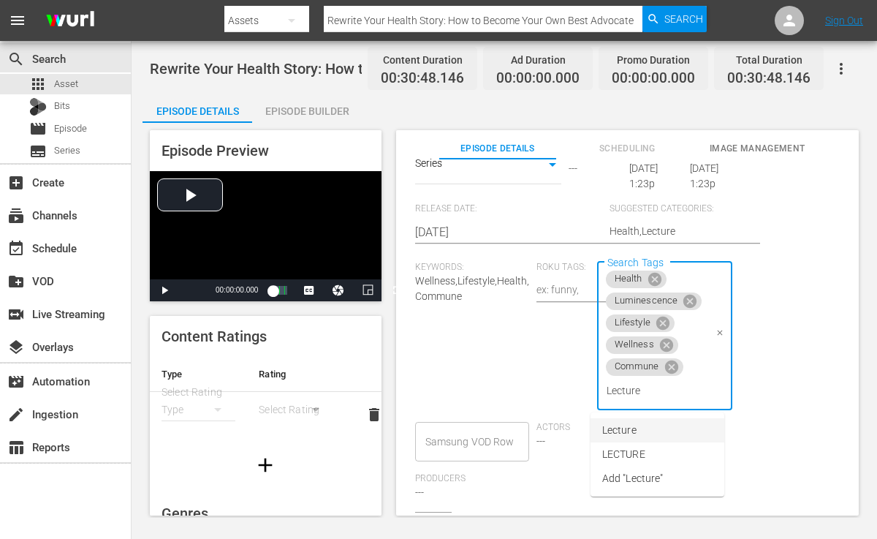
click at [624, 429] on span "Lecture" at bounding box center [619, 430] width 34 height 15
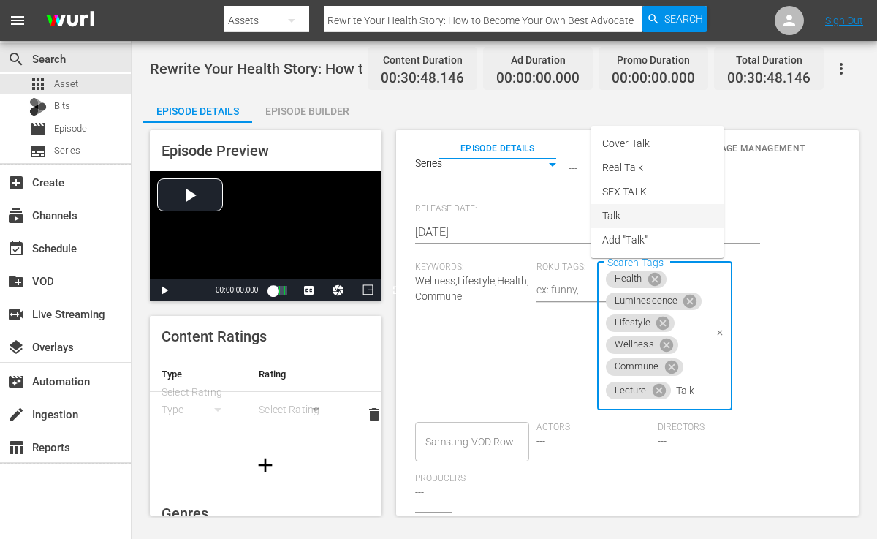
click at [625, 218] on li "Talk" at bounding box center [658, 216] width 134 height 24
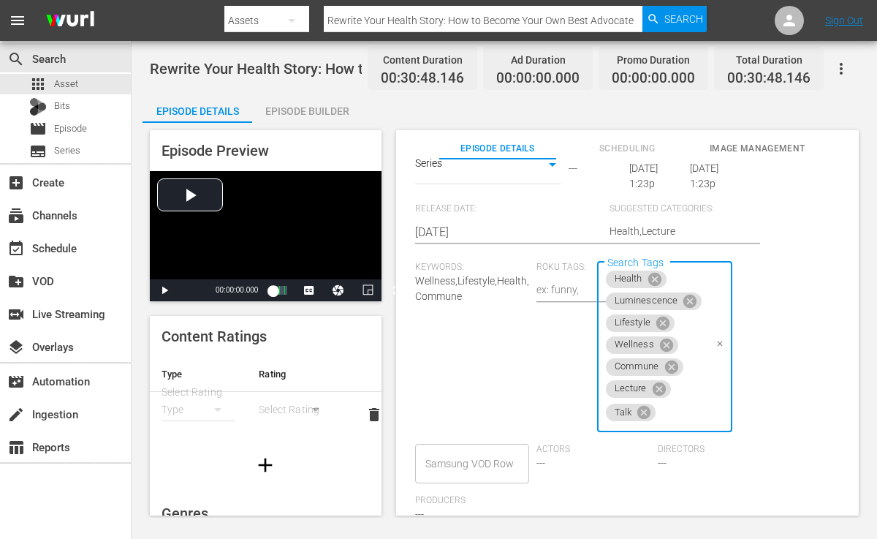
scroll to position [364, 0]
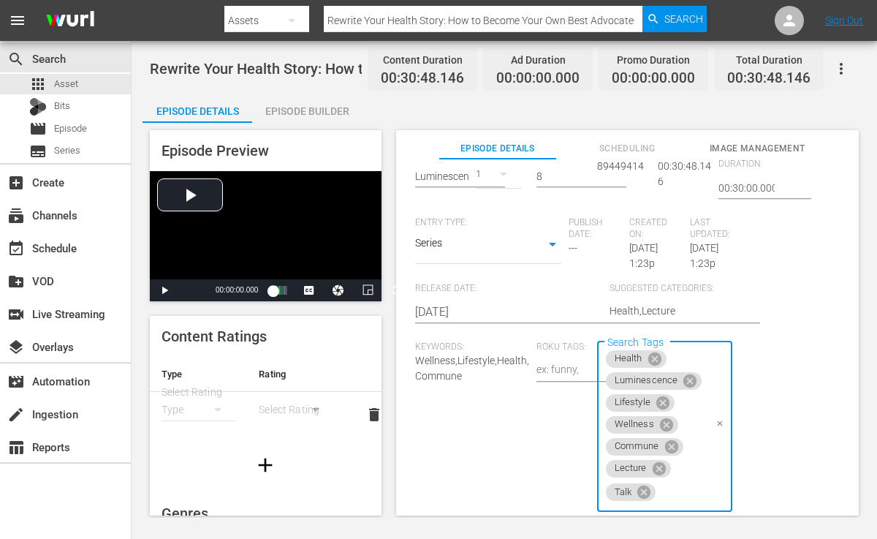
click at [516, 336] on div "Series: Luminescence: A Women's Health & Longevity Summit Season: 1 Episode #: …" at bounding box center [627, 380] width 425 height 466
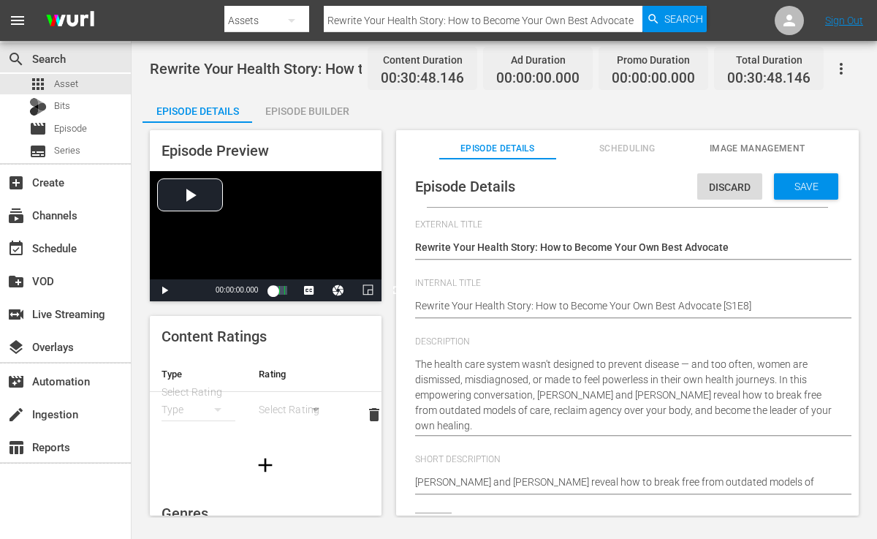
scroll to position [14, 0]
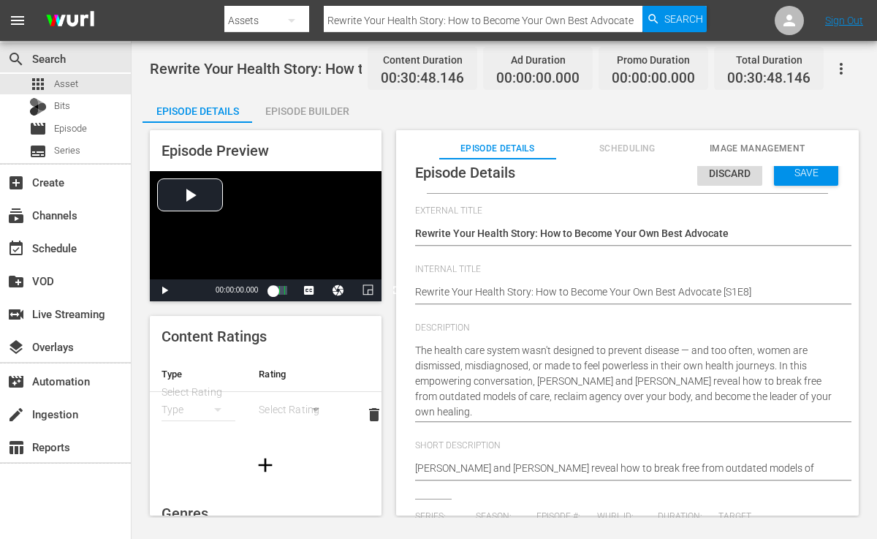
click at [820, 469] on div "Short Description [PERSON_NAME] and [PERSON_NAME] reveal how to break free from…" at bounding box center [627, 469] width 425 height 58
click at [819, 464] on textarea "[PERSON_NAME] and [PERSON_NAME] reveal how to break free from outdated models o…" at bounding box center [624, 470] width 418 height 18
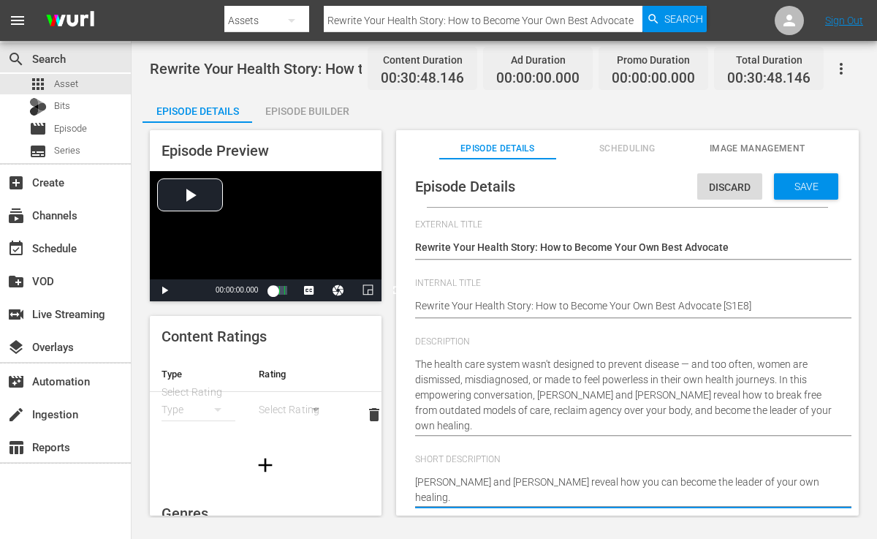
scroll to position [1, 0]
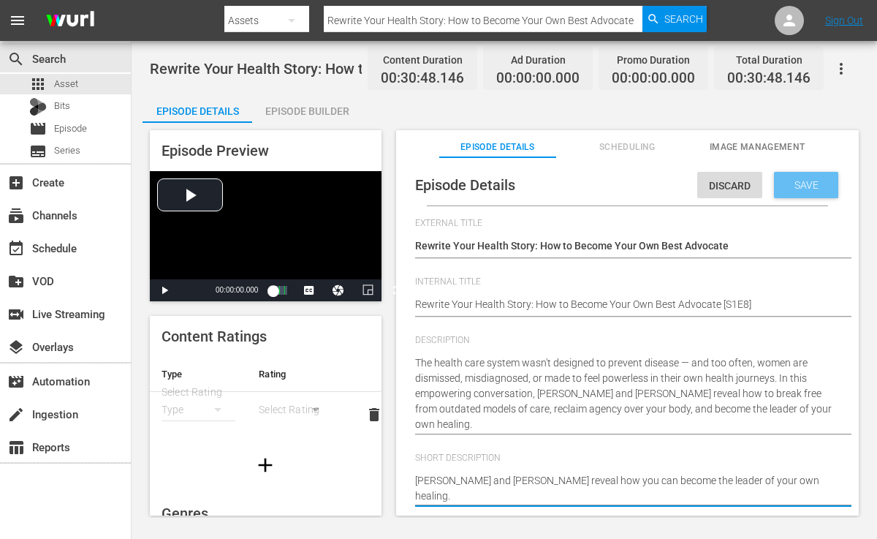
click at [786, 182] on span "Save" at bounding box center [807, 185] width 48 height 12
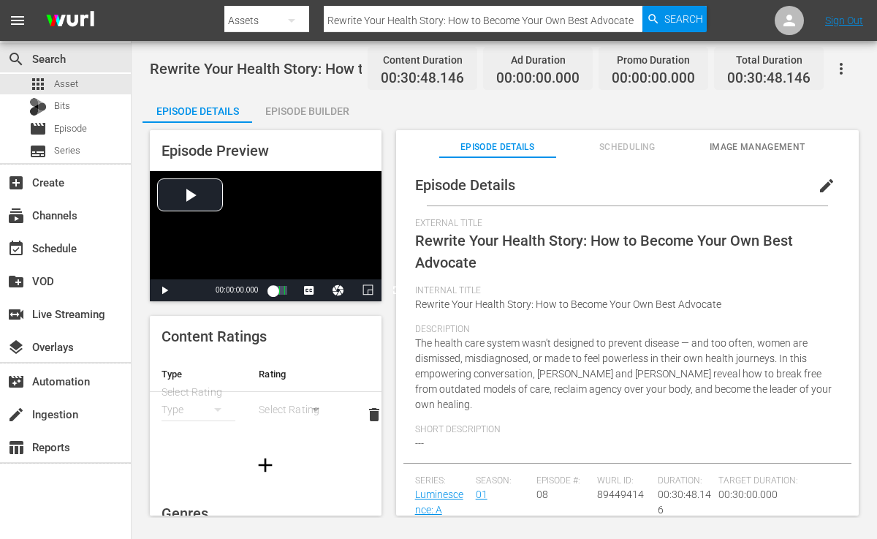
click at [309, 110] on div "Episode Builder" at bounding box center [307, 111] width 110 height 35
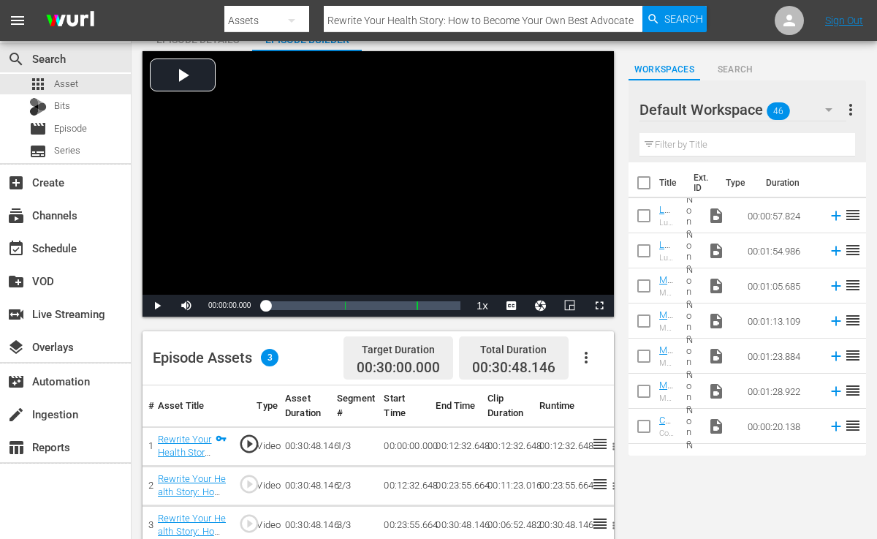
scroll to position [110, 0]
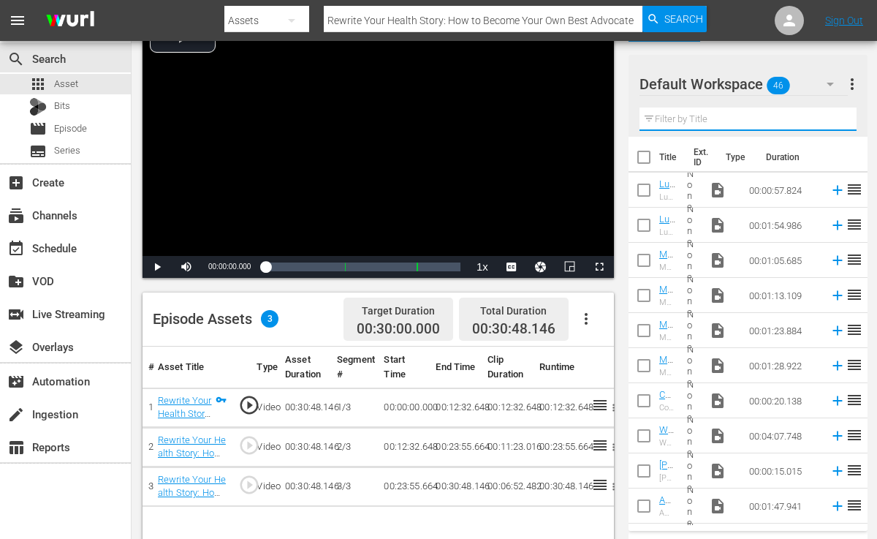
click at [690, 110] on input "text" at bounding box center [748, 118] width 217 height 23
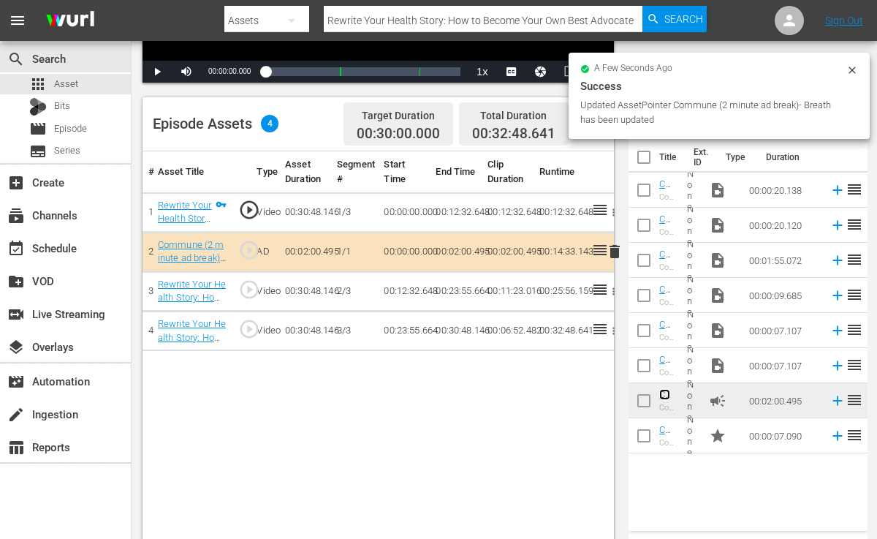
scroll to position [358, 0]
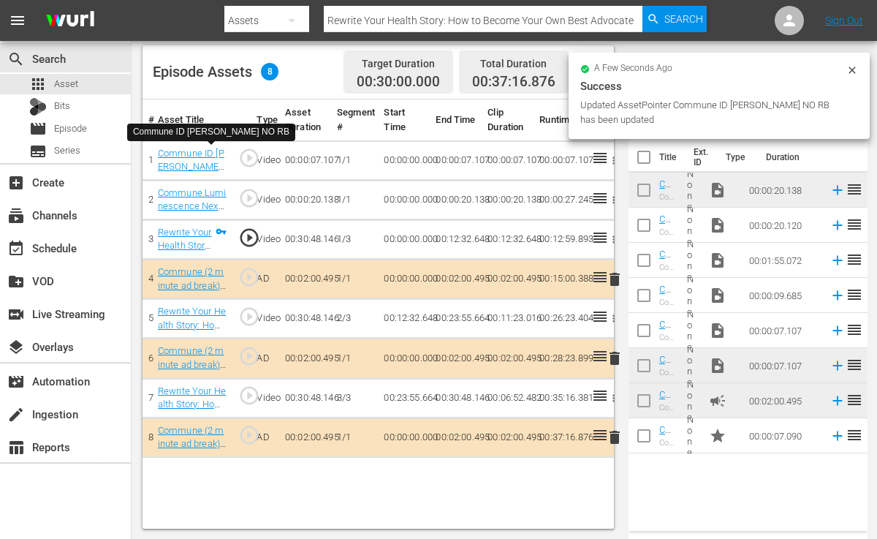
click at [217, 159] on div "Commune ID [PERSON_NAME] NO RB" at bounding box center [192, 160] width 69 height 27
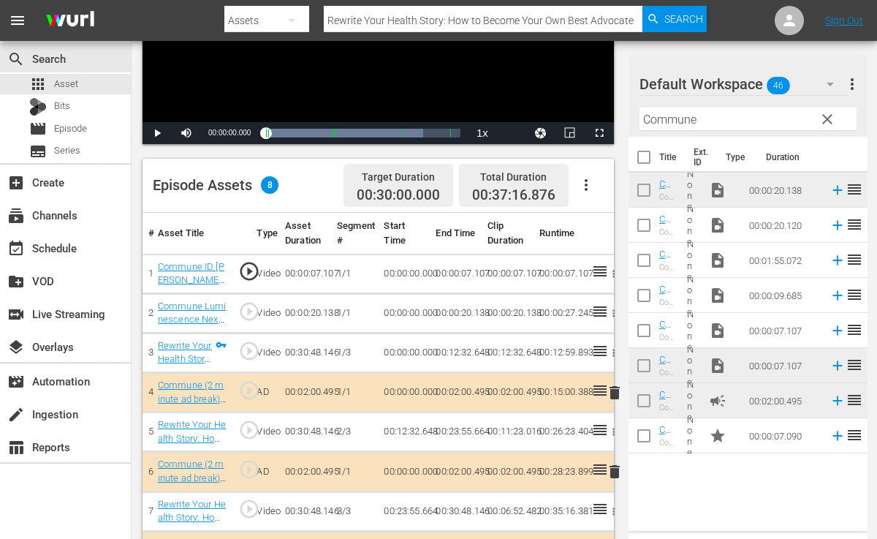
scroll to position [0, 0]
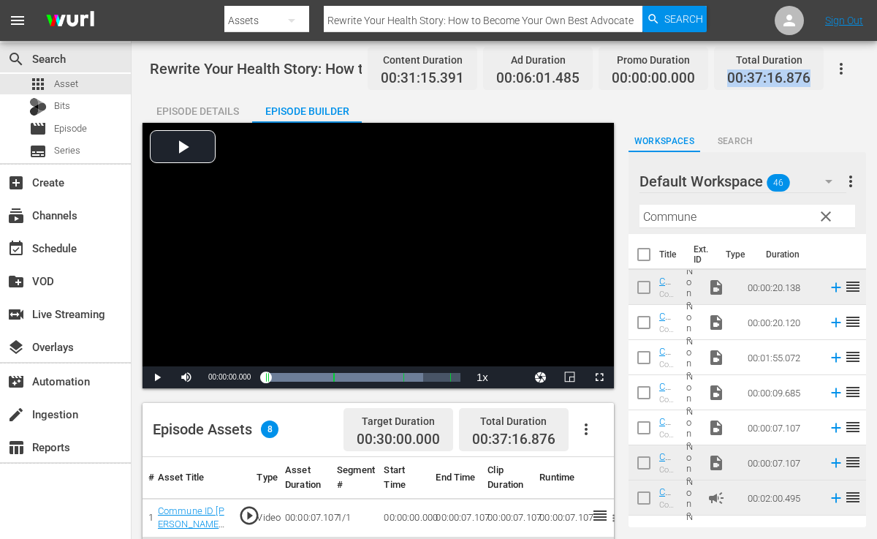
drag, startPoint x: 730, startPoint y: 74, endPoint x: 813, endPoint y: 85, distance: 84.1
click at [813, 85] on div "Total Duration 00:37:16.876" at bounding box center [769, 68] width 110 height 43
copy span "00:37:16.876"
click at [97, 84] on div "apps Asset" at bounding box center [65, 84] width 131 height 20
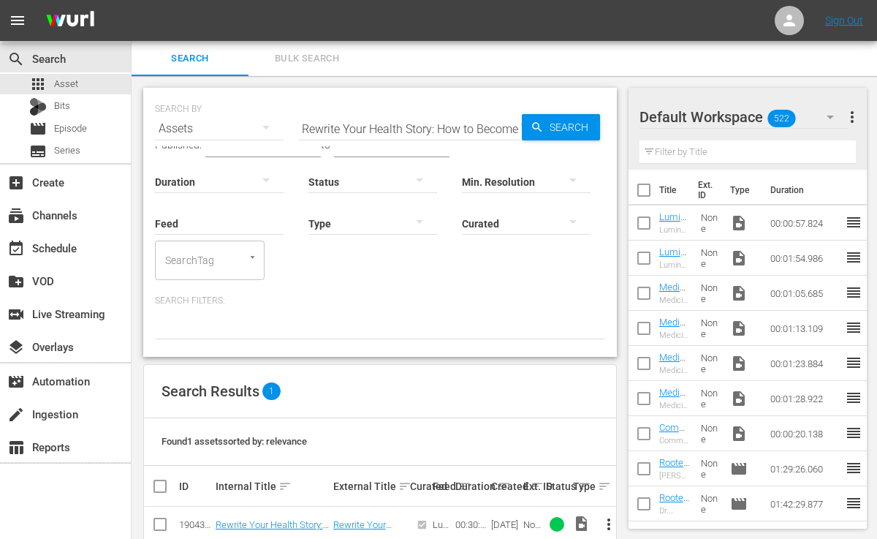
click at [97, 84] on div "apps Asset" at bounding box center [65, 84] width 131 height 20
click at [306, 122] on input "Rewrite Your Health Story: How to Become Your Own Best Advocate" at bounding box center [410, 128] width 224 height 35
click at [304, 124] on input "Rewrite Your Health Story: How to Become Your Own Best Advocate" at bounding box center [410, 128] width 224 height 35
drag, startPoint x: 304, startPoint y: 124, endPoint x: 576, endPoint y: 160, distance: 274.4
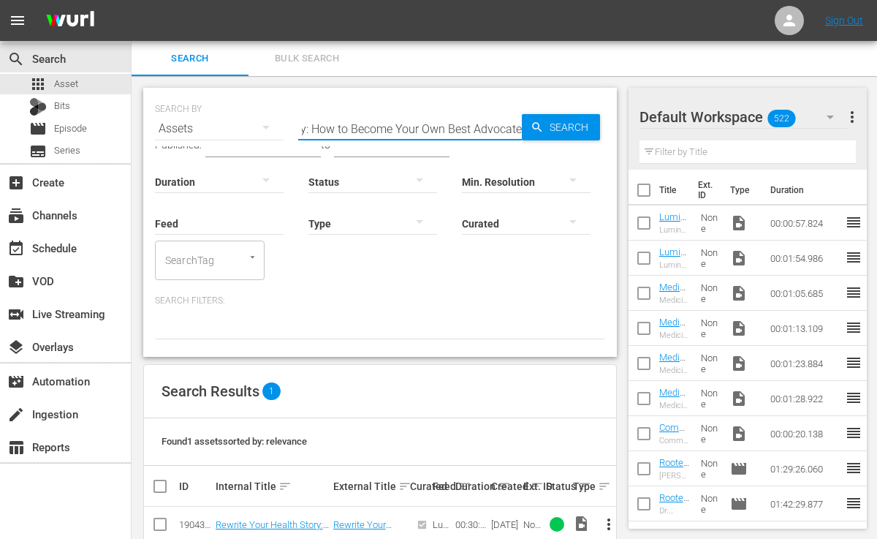
click at [576, 160] on div "SEARCH BY Search By Assets Search ID, Title, Description, Keywords, or Category…" at bounding box center [380, 222] width 474 height 269
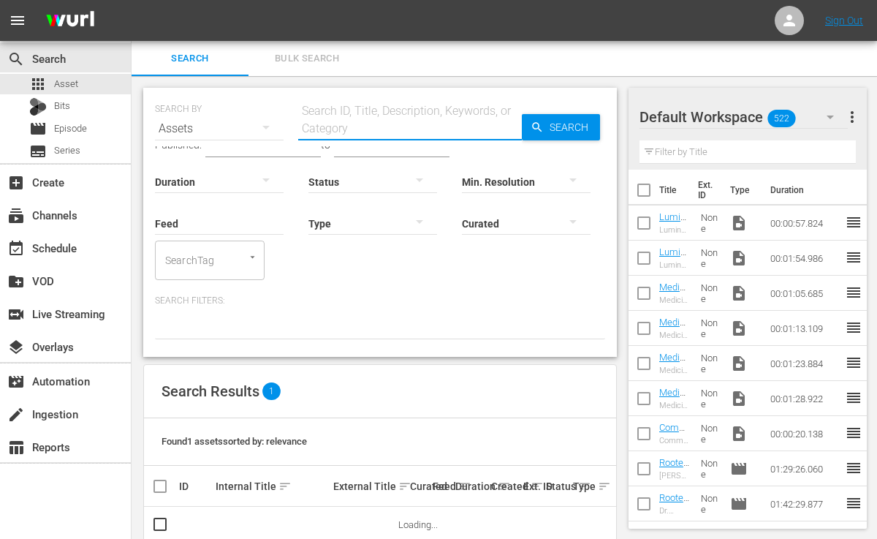
paste input "Stronger than Motivation: The Real Secret to Reaching Any Goal"
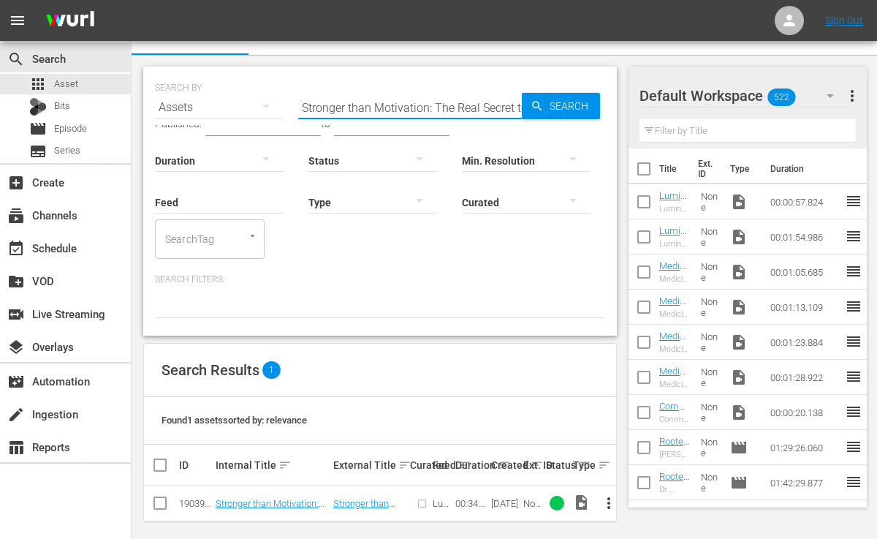
click at [609, 494] on span "more_vert" at bounding box center [609, 503] width 18 height 18
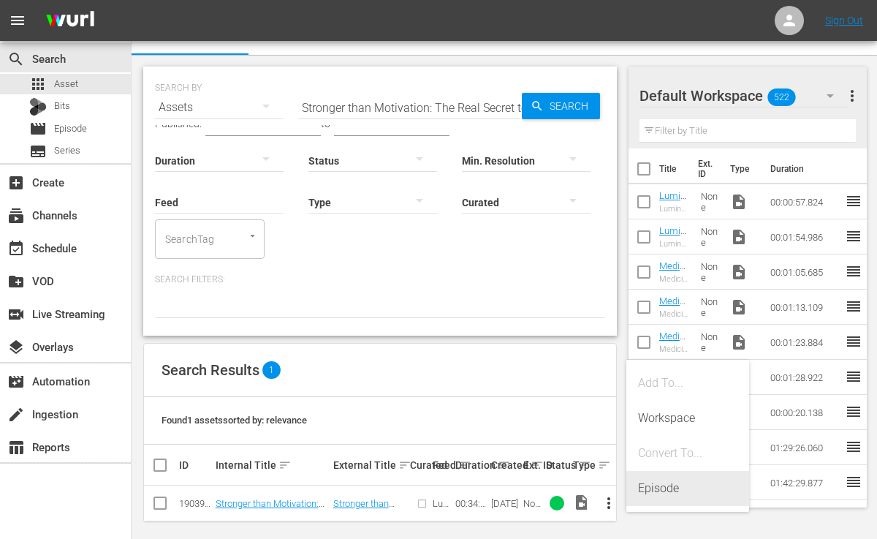
click at [671, 494] on div "Episode" at bounding box center [687, 488] width 99 height 35
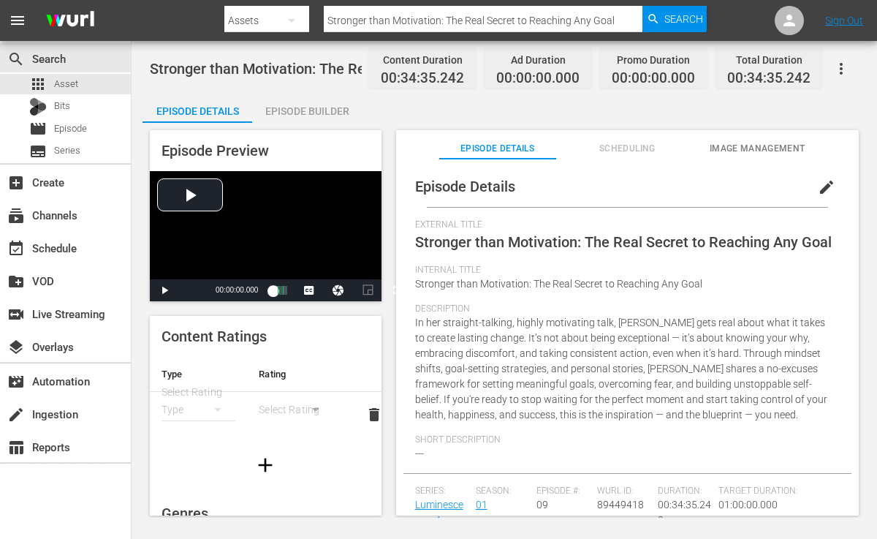
click at [821, 184] on span "edit" at bounding box center [827, 187] width 18 height 18
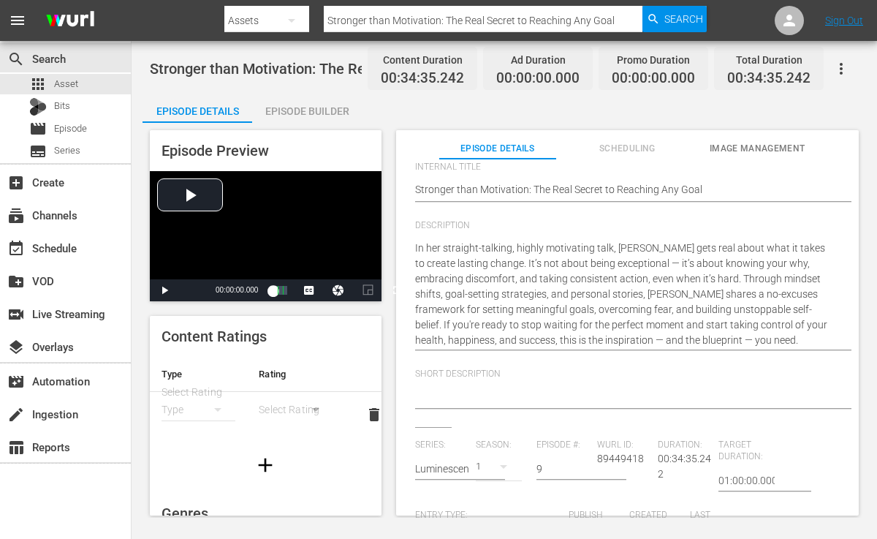
scroll to position [112, 0]
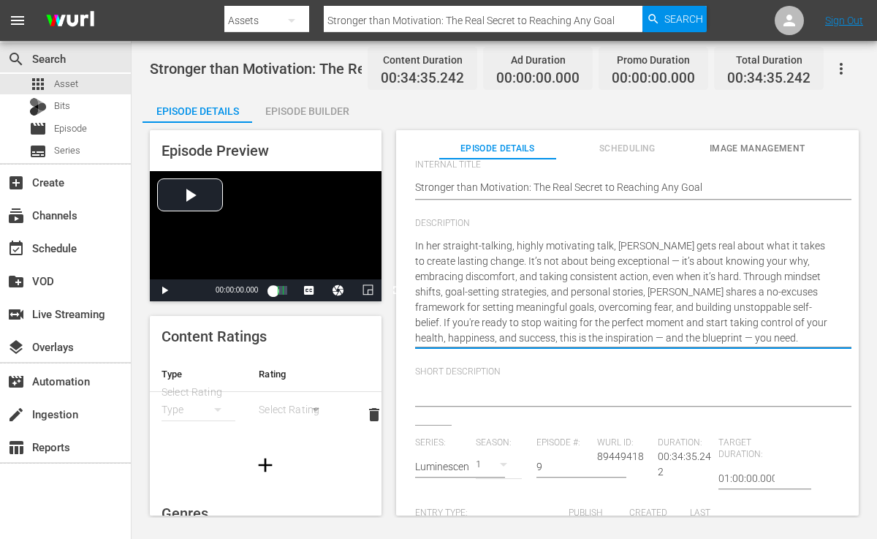
drag, startPoint x: 415, startPoint y: 245, endPoint x: 521, endPoint y: 260, distance: 107.0
click at [462, 391] on textarea at bounding box center [624, 396] width 418 height 18
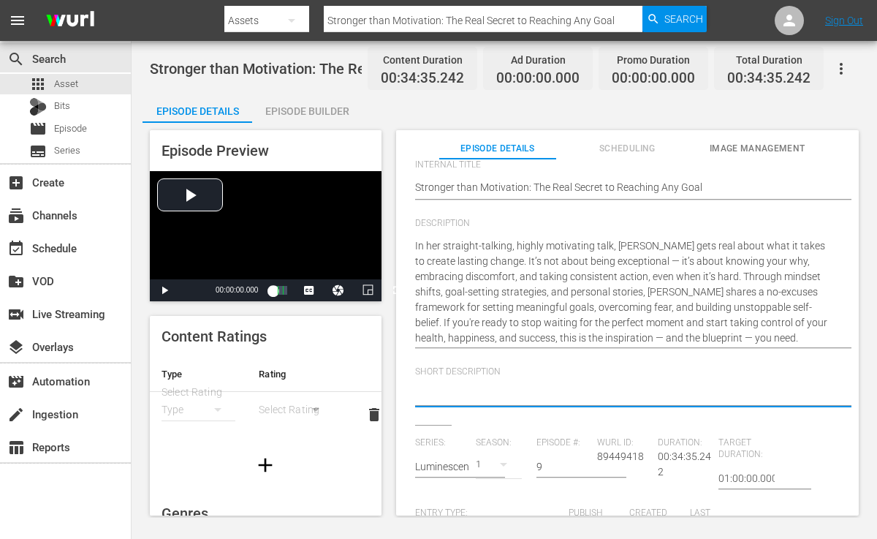
paste textarea "In her straight-talking, highly motivating talk, [PERSON_NAME] gets real about …"
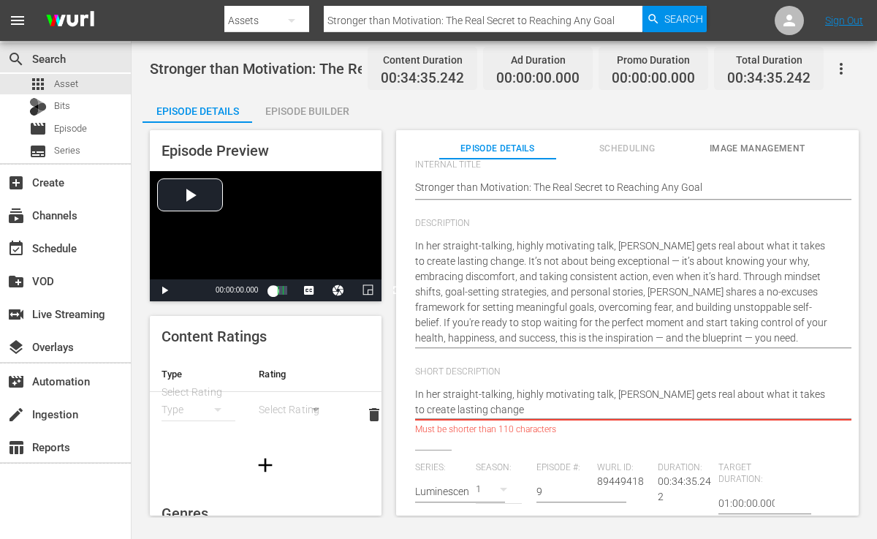
click at [511, 396] on textarea "In her straight-talking, highly motivating talk, [PERSON_NAME] gets real about …" at bounding box center [624, 402] width 418 height 31
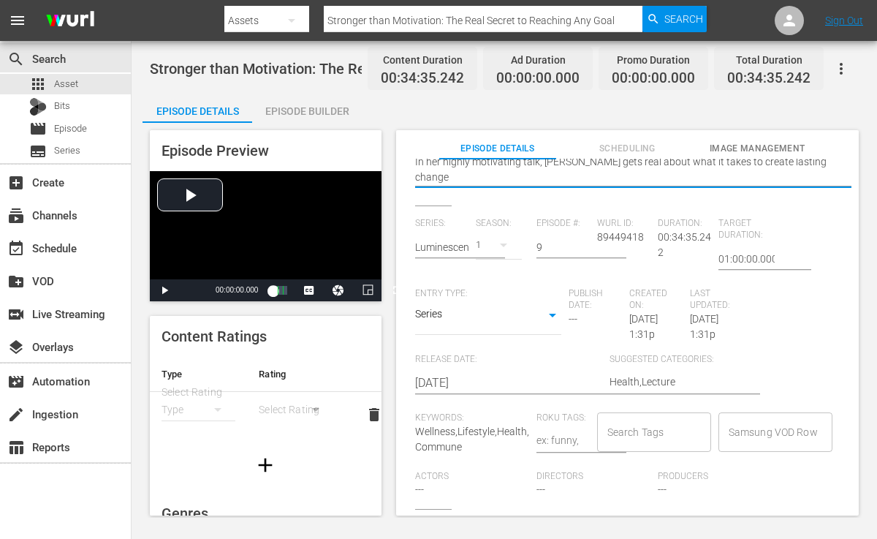
scroll to position [29, 0]
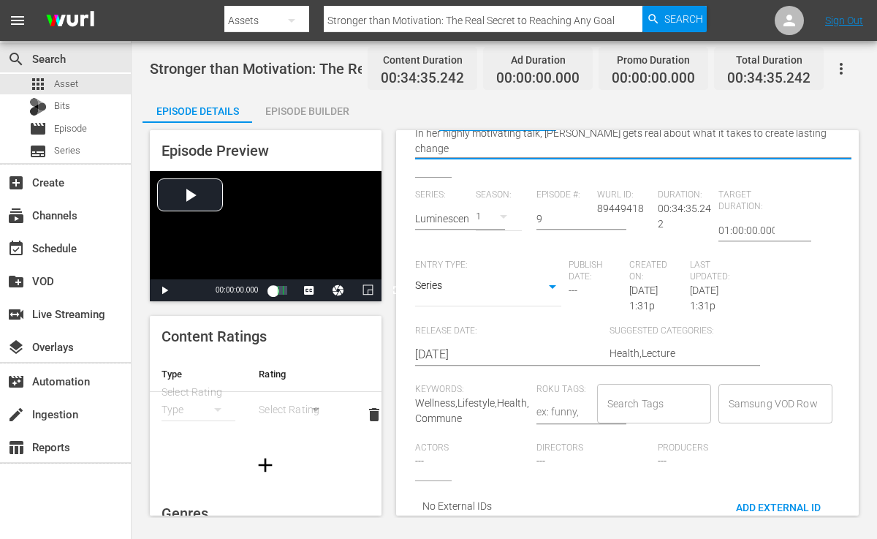
click at [619, 390] on input "Search Tags" at bounding box center [643, 403] width 79 height 26
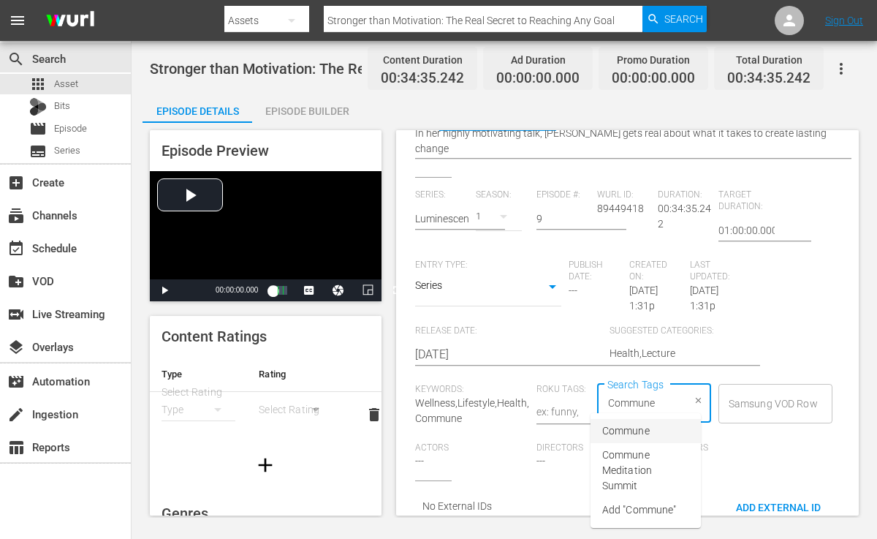
click at [607, 426] on span "Commune" at bounding box center [626, 430] width 48 height 15
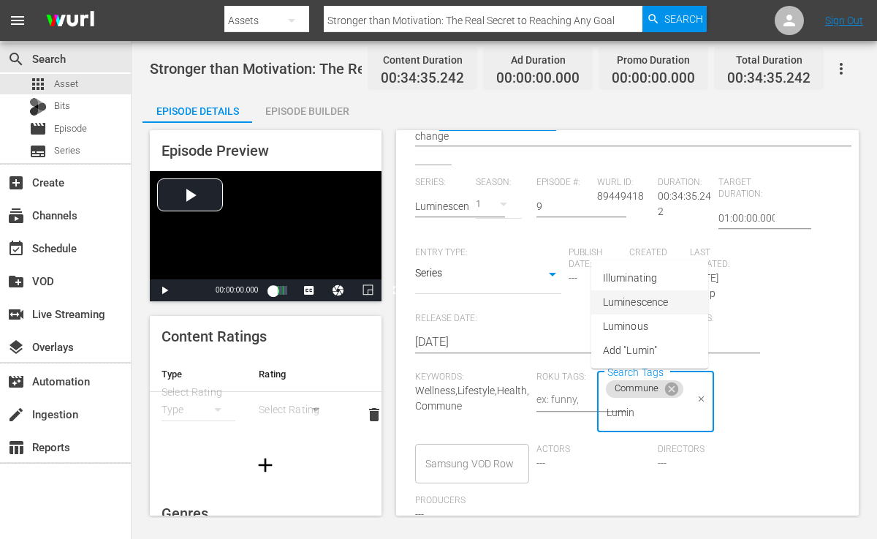
click at [651, 298] on span "Luminescence" at bounding box center [635, 302] width 65 height 15
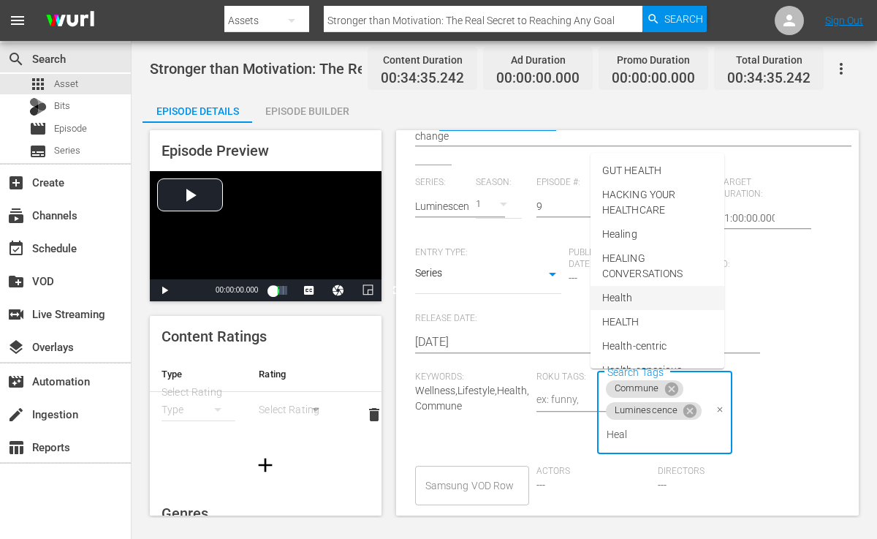
click at [643, 296] on li "Health" at bounding box center [658, 298] width 134 height 24
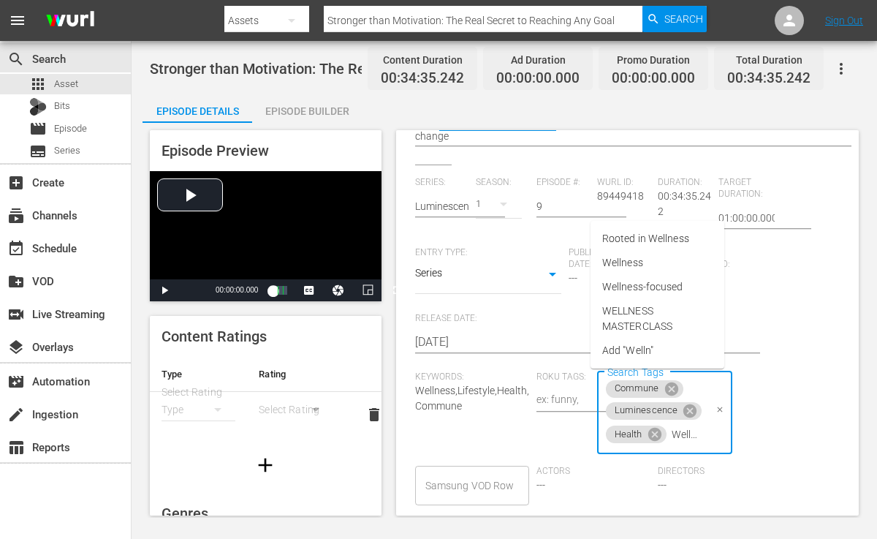
scroll to position [0, 2]
click at [631, 261] on span "Wellness" at bounding box center [622, 262] width 41 height 15
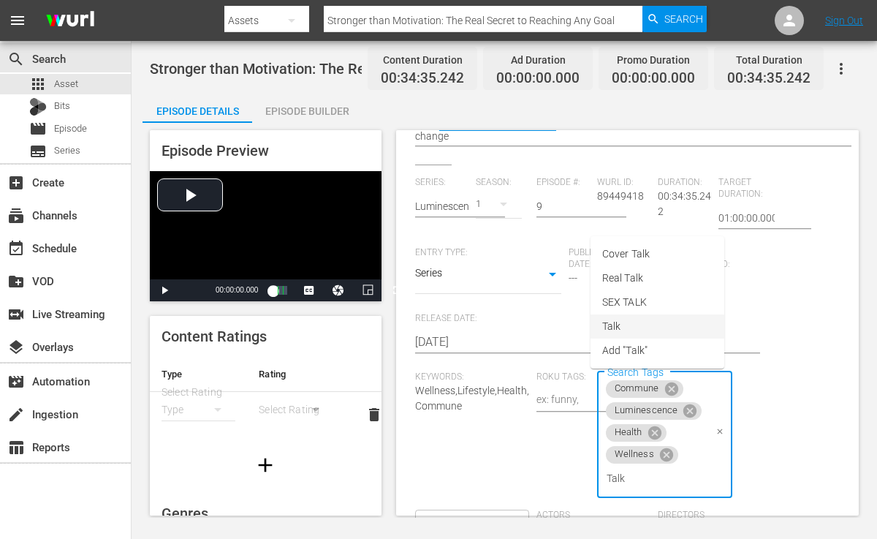
click at [632, 329] on li "Talk" at bounding box center [658, 326] width 134 height 24
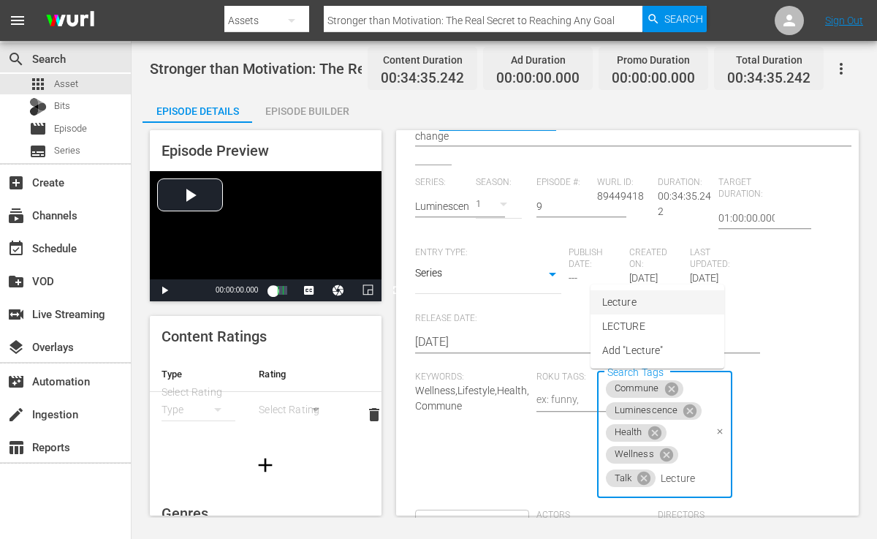
click at [637, 299] on li "Lecture" at bounding box center [658, 302] width 134 height 24
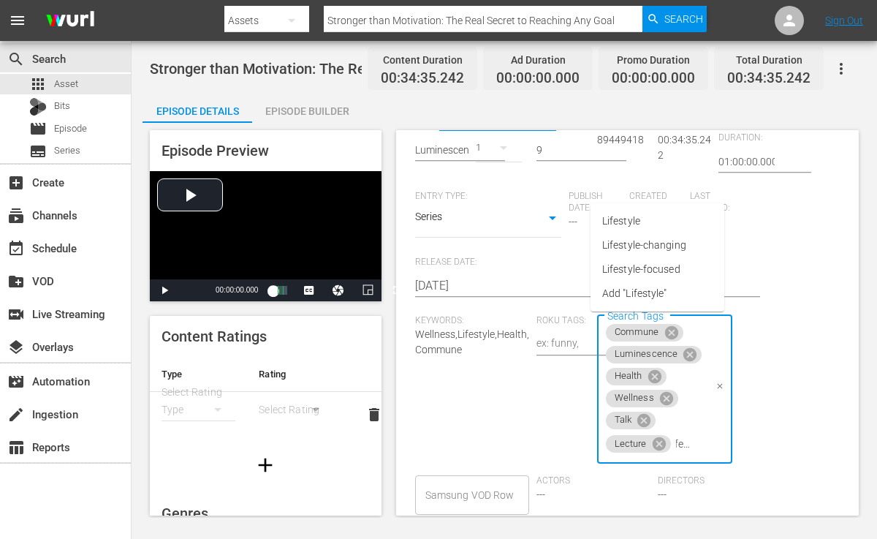
scroll to position [0, 14]
click at [653, 224] on li "Lifestyle" at bounding box center [658, 221] width 134 height 24
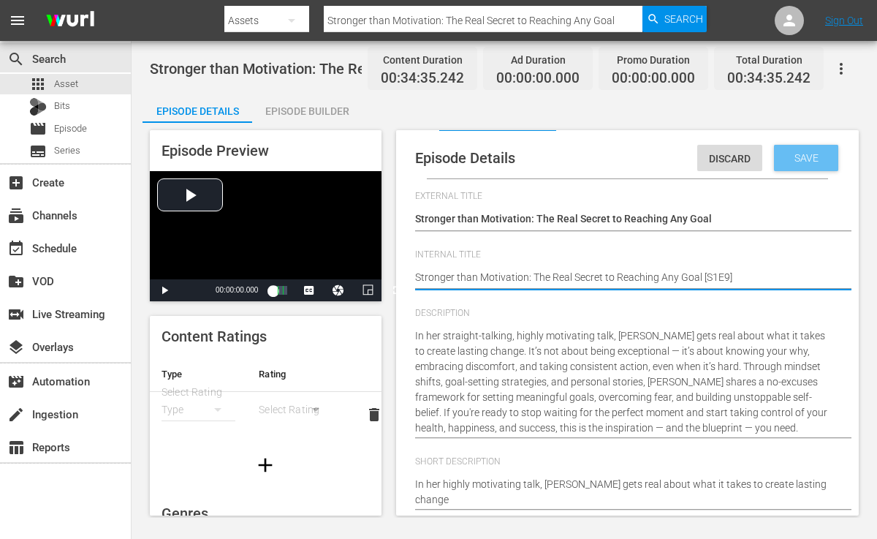
type textarea "Stronger than Motivation: The Real Secret to Reaching Any Goal [S1E9]"
click at [798, 167] on div "Save" at bounding box center [806, 158] width 64 height 26
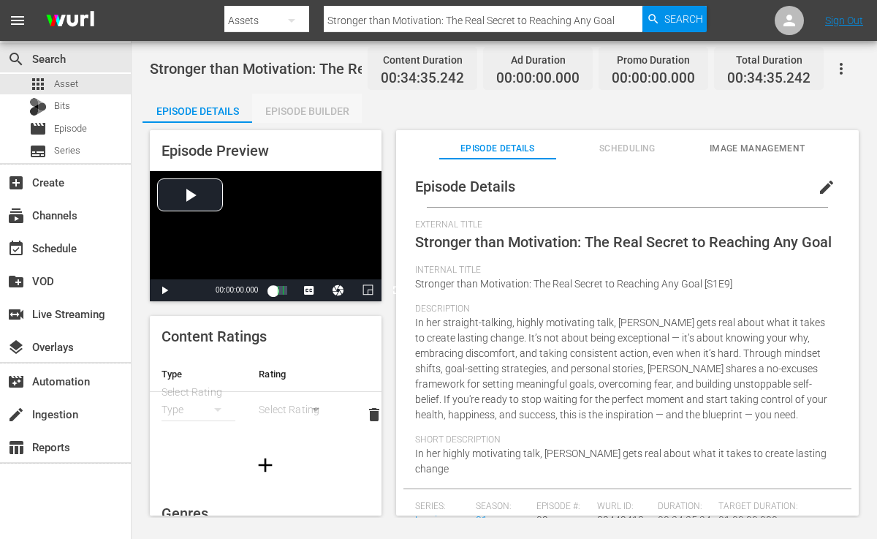
click at [294, 114] on div "Episode Builder" at bounding box center [307, 111] width 110 height 35
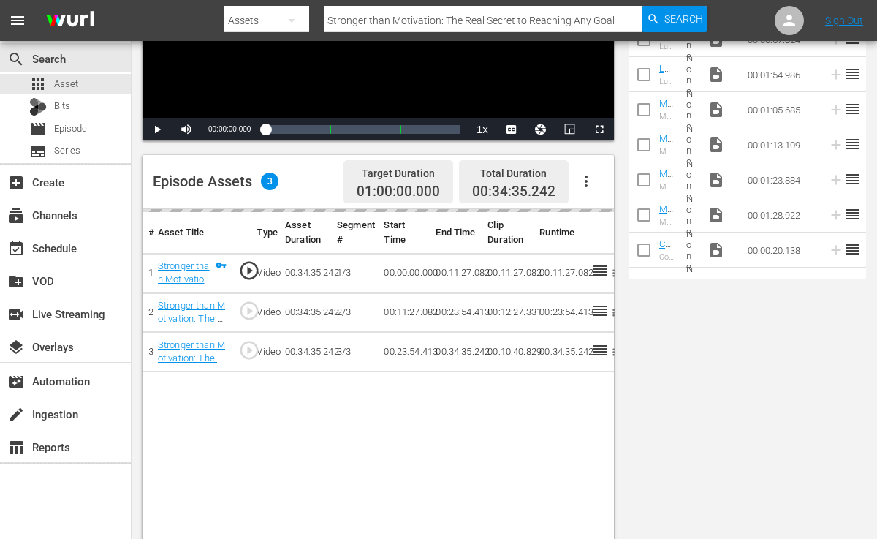
scroll to position [358, 0]
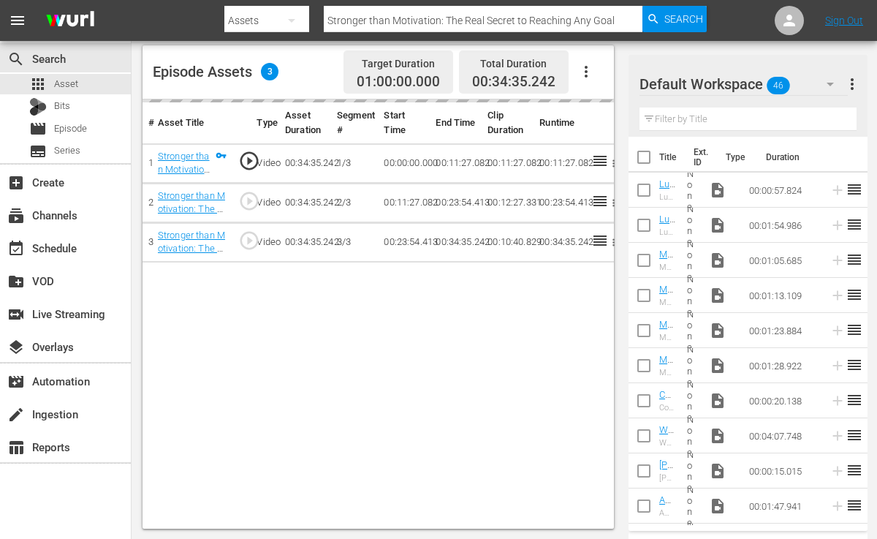
click at [717, 109] on input "text" at bounding box center [748, 118] width 217 height 23
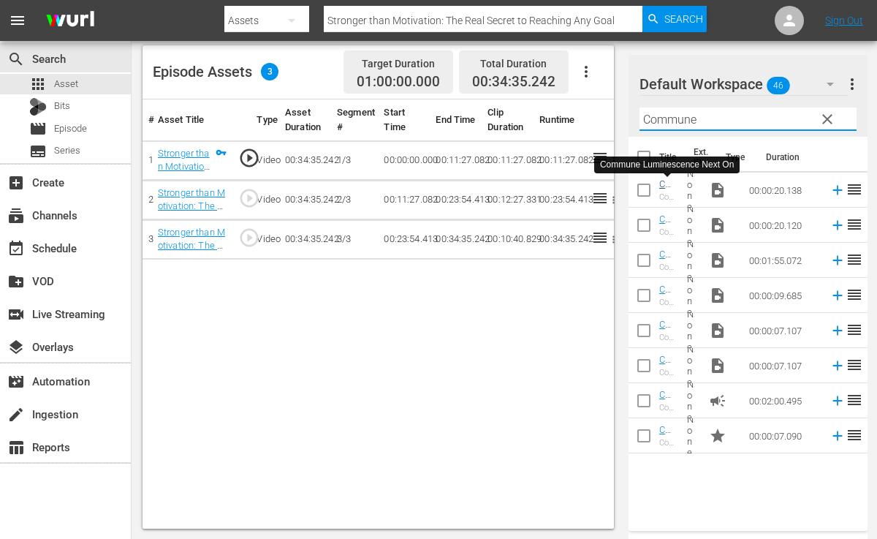
type input "Commune"
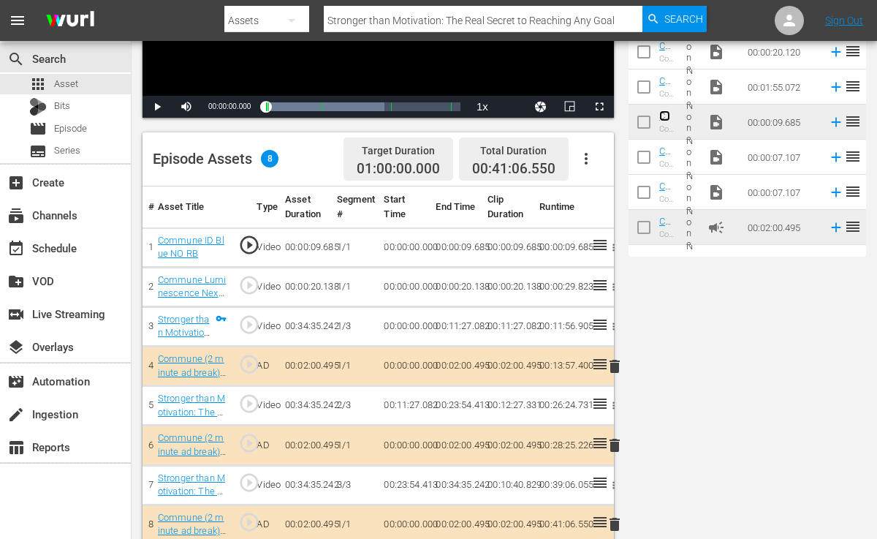
scroll to position [0, 0]
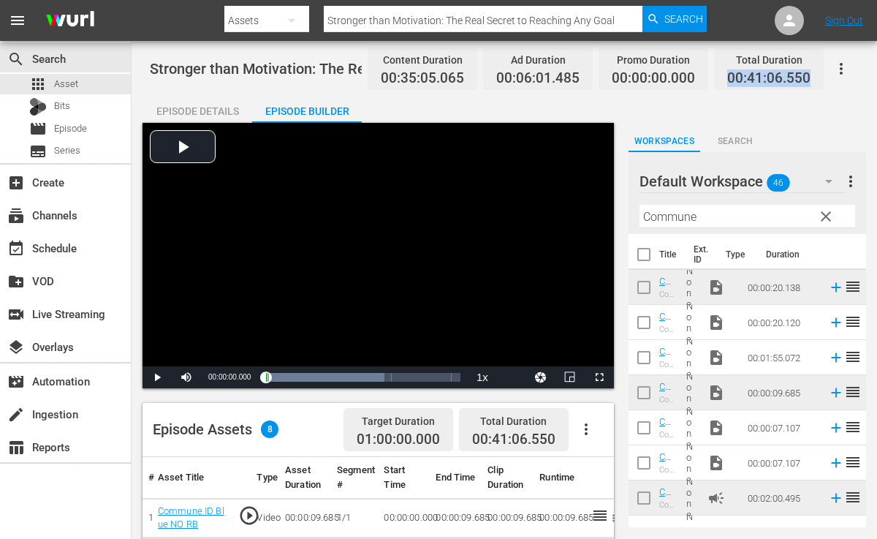
drag, startPoint x: 728, startPoint y: 75, endPoint x: 816, endPoint y: 72, distance: 87.8
click at [816, 72] on div "Total Duration 00:41:06.550" at bounding box center [769, 68] width 110 height 43
copy span "00:41:06.550"
click at [96, 82] on div "apps Asset" at bounding box center [65, 84] width 131 height 20
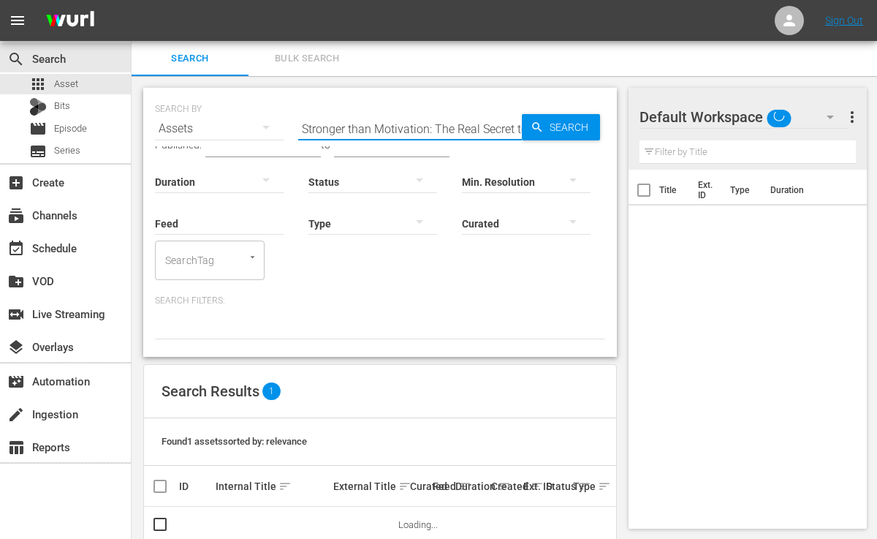
click at [501, 117] on input "Stronger than Motivation: The Real Secret to Reaching Any Goal" at bounding box center [410, 128] width 224 height 35
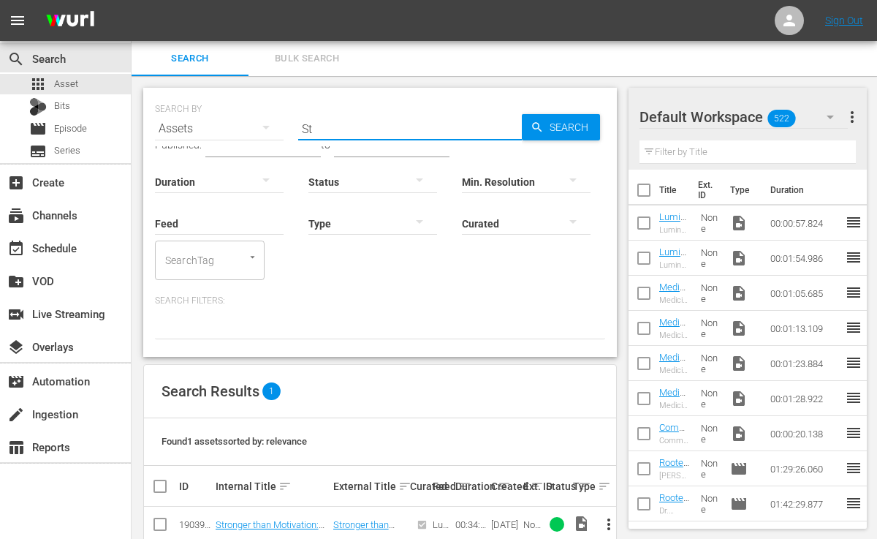
type input "S"
paste input "Autumn Smith: Ancestral Diets, Nutrient Dense Ingredients + Whole Foods for Imp…"
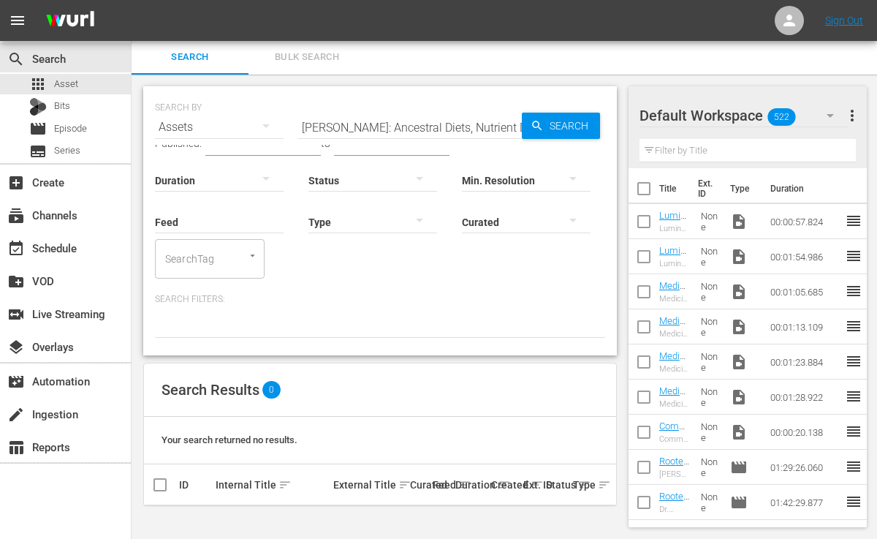
click at [516, 124] on input "Autumn Smith: Ancestral Diets, Nutrient Dense Ingredients + Whole Fo" at bounding box center [410, 127] width 224 height 35
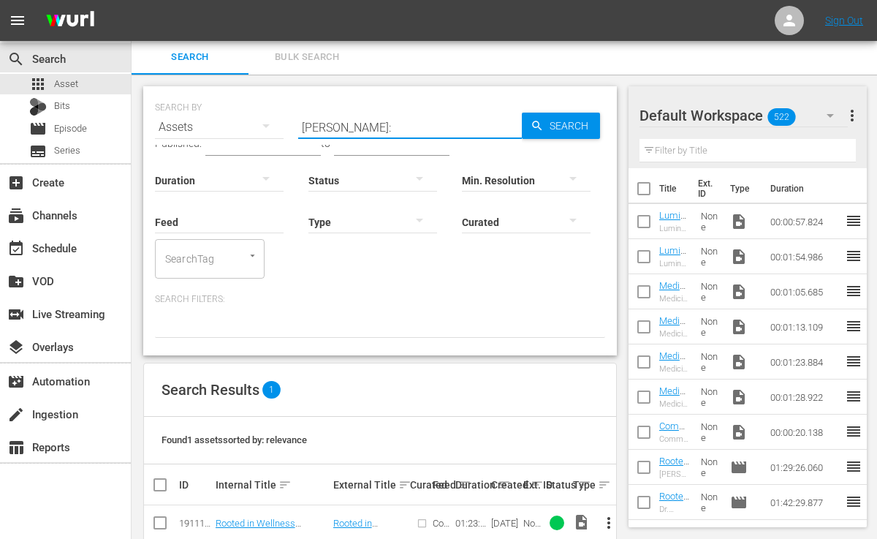
scroll to position [22, 0]
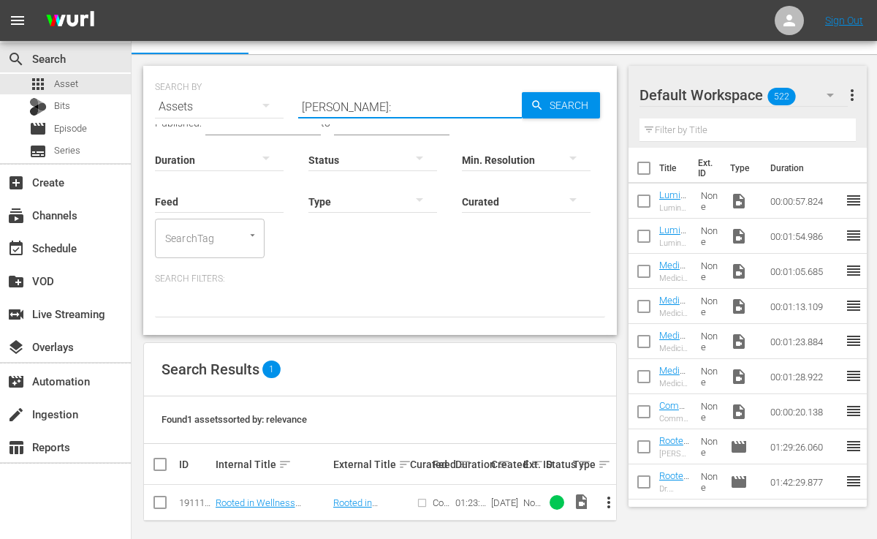
type input "Autumn Smith:"
click at [610, 494] on span "more_vert" at bounding box center [609, 503] width 18 height 18
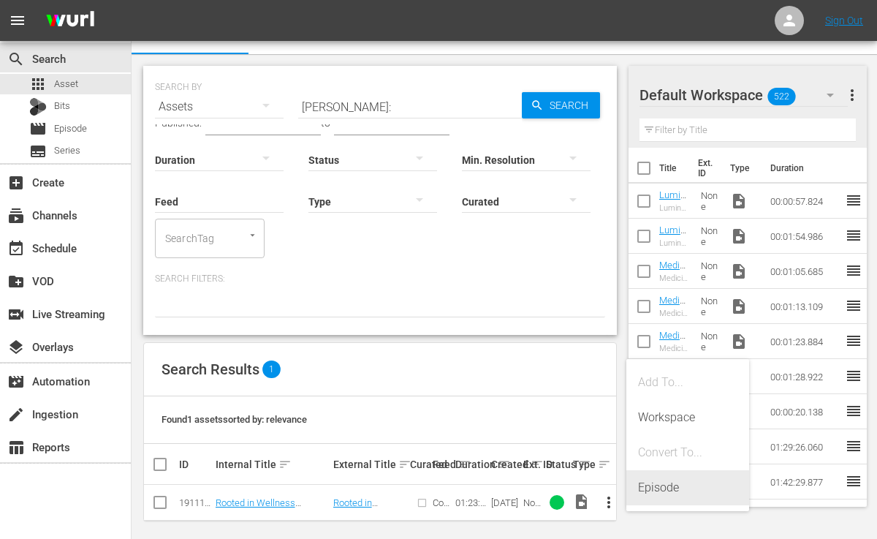
click at [667, 485] on div "Episode" at bounding box center [687, 487] width 99 height 35
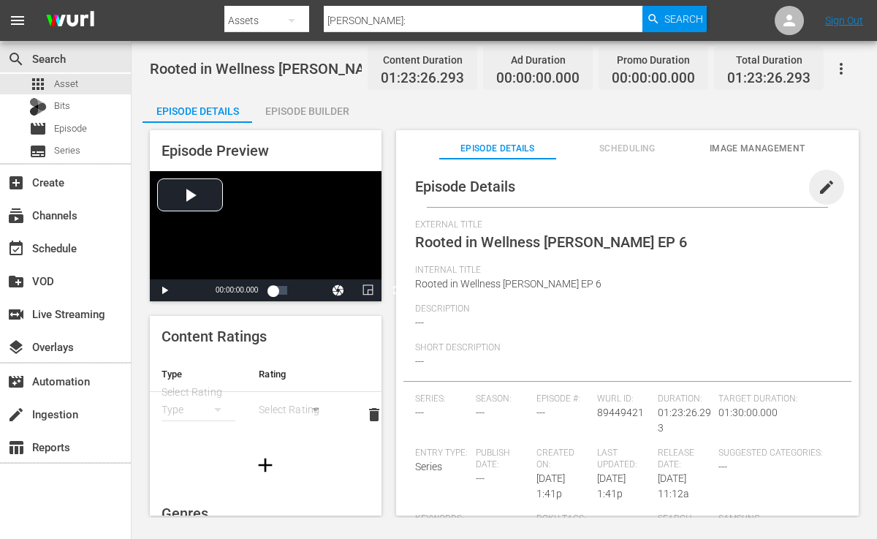
click at [825, 178] on span "edit" at bounding box center [827, 187] width 18 height 18
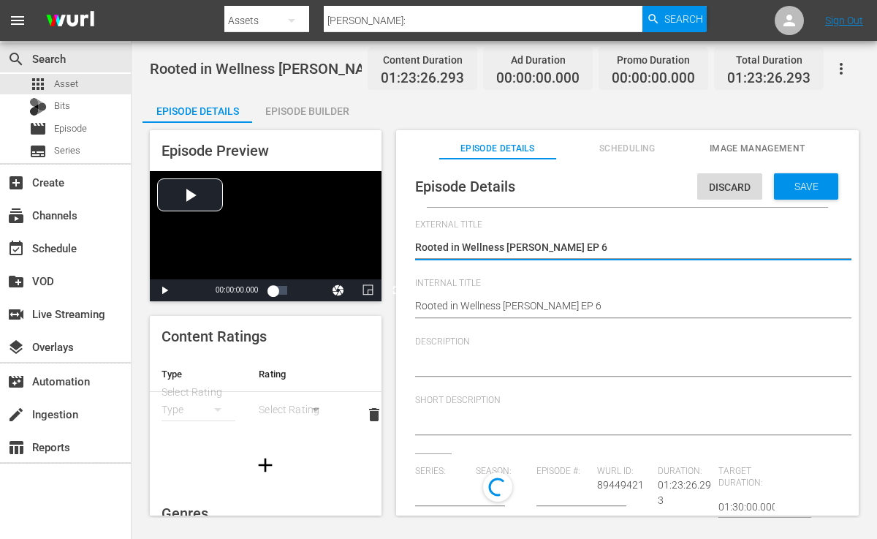
scroll to position [14, 0]
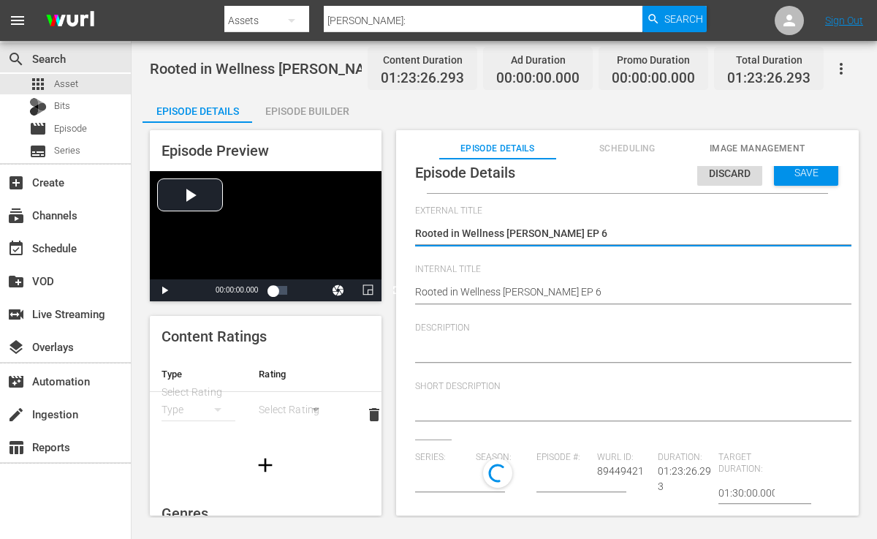
type input "No Series"
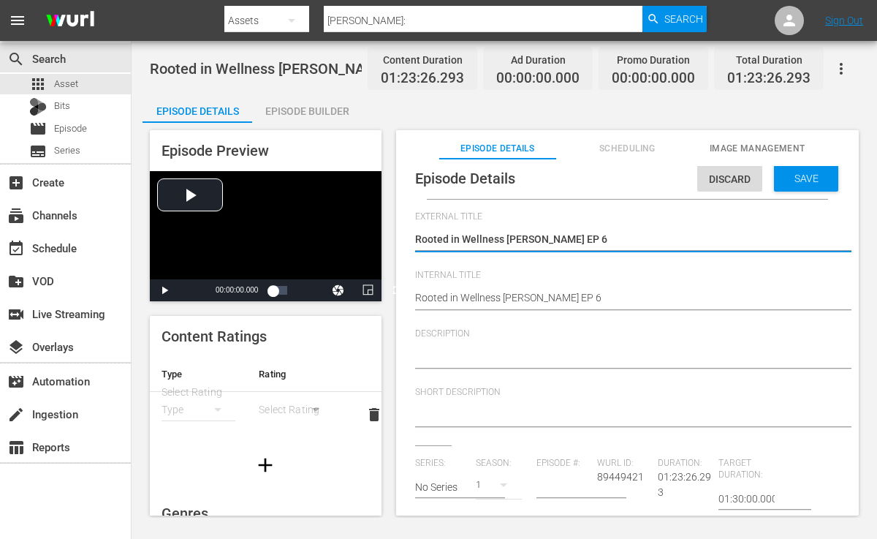
scroll to position [7, 0]
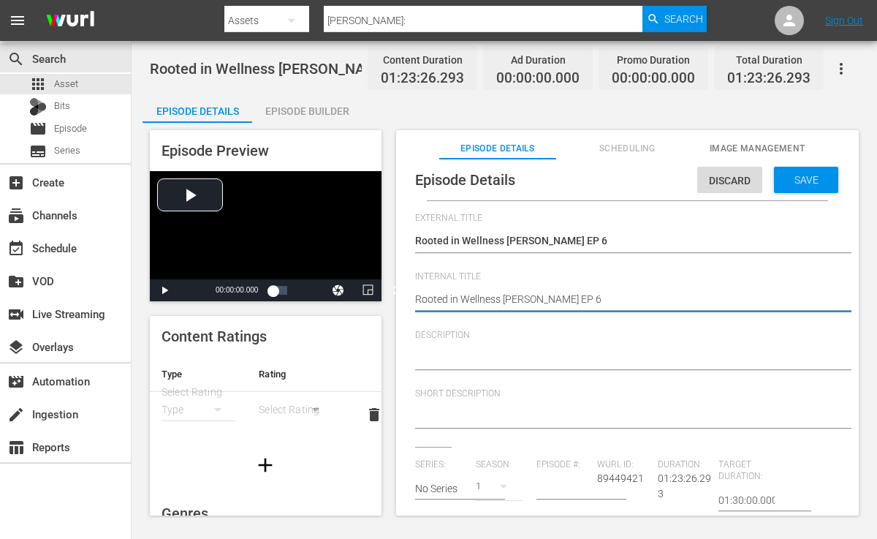
type textarea "Rooted in Wellness Autumn Smith [EP 6"
type textarea "Rooted in Wellness Autumn Smith [SEP 6"
type textarea "Rooted in Wellness Autumn Smith [S1EP 6"
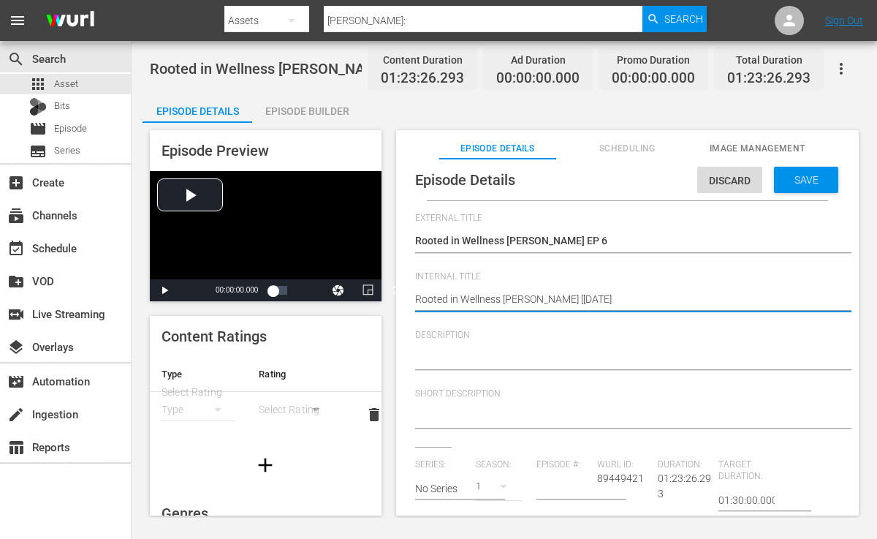
type textarea "Rooted in Wellness Autumn Smith [S1EP 6"
type textarea "Rooted in Wellness Autumn Smith [S1E 6"
type textarea "Rooted in Wellness Autumn Smith [S1E6"
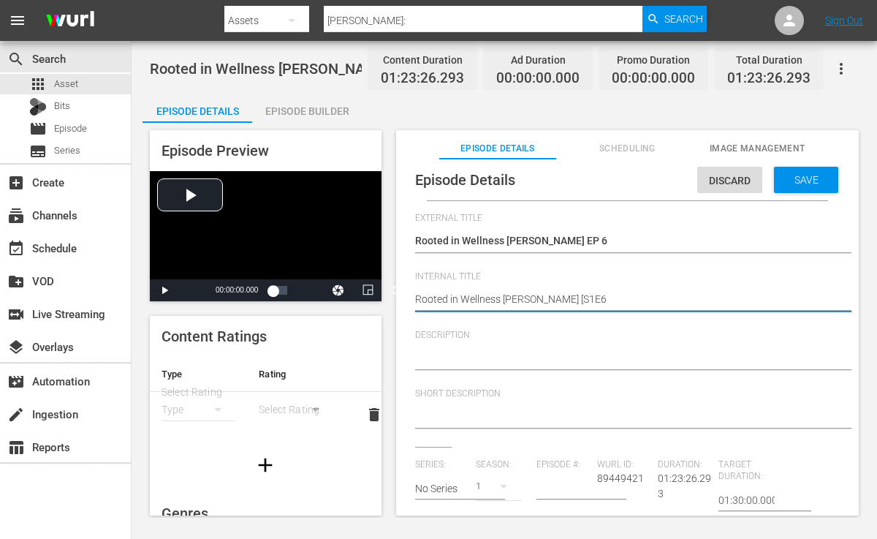
type textarea "Rooted in Wellness Autumn Smith [S1E6]"
click at [660, 297] on textarea "Rooted in Wellness Autumn Smith EP 6" at bounding box center [624, 301] width 418 height 18
type textarea "Rooted in Wellness Autumn Smith [S1E6]"
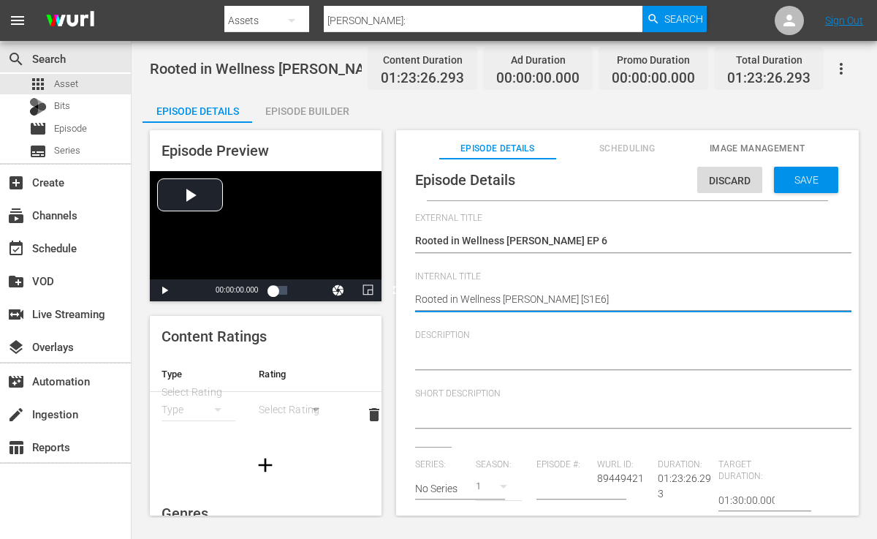
type textarea "Rooted in Wellness Autumn Smith [S1E6] ("
type textarea "Rooted in Wellness Autumn Smith [S1E6] (I"
type textarea "Rooted in Wellness Autumn Smith [S1E6] (In"
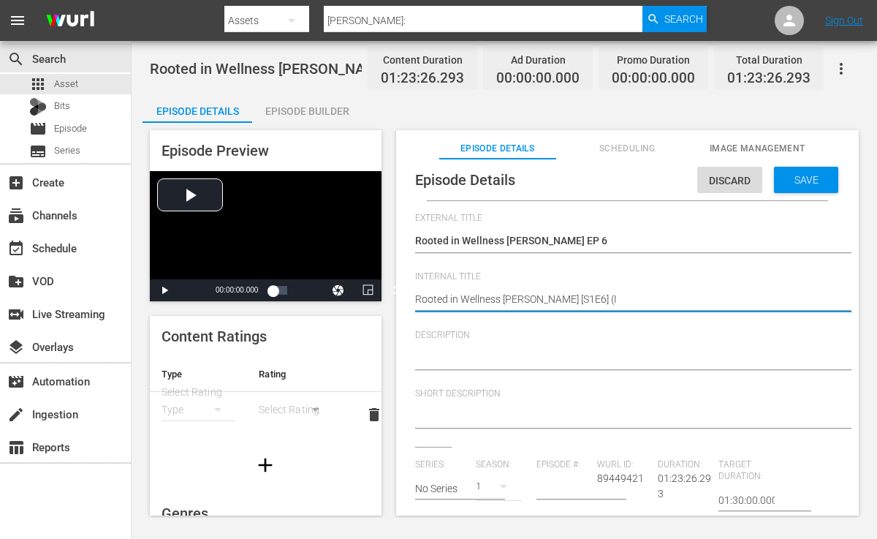
type textarea "Rooted in Wellness Autumn Smith [S1E6] (In"
type textarea "Rooted in Wellness Autumn Smith [S1E6] (Inn"
type textarea "Rooted in Wellness Autumn Smith [S1E6] (Inne"
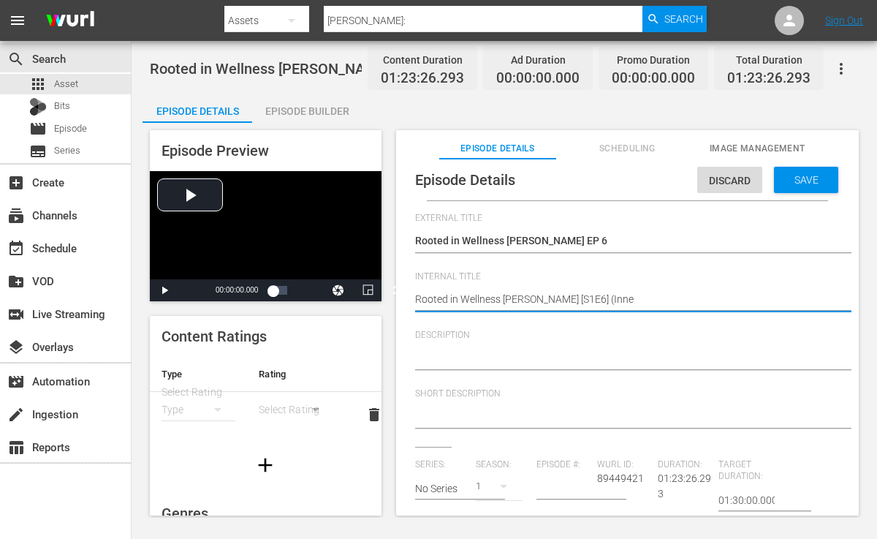
type textarea "Rooted in Wellness Autumn Smith [S1E6] (Inner"
type textarea "Rooted in Wellness Autumn Smith [S1E6] (Inner S"
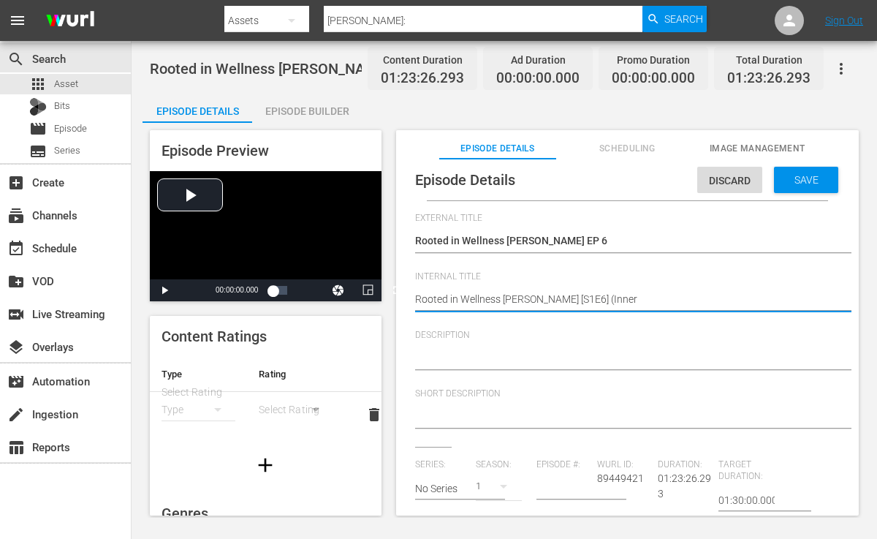
type textarea "Rooted in Wellness Autumn Smith [S1E6] (Inner S"
type textarea "Rooted in Wellness Autumn Smith [S1E6] (Inner St"
type textarea "Rooted in Wellness Autumn Smith [S1E6] (Inner Str"
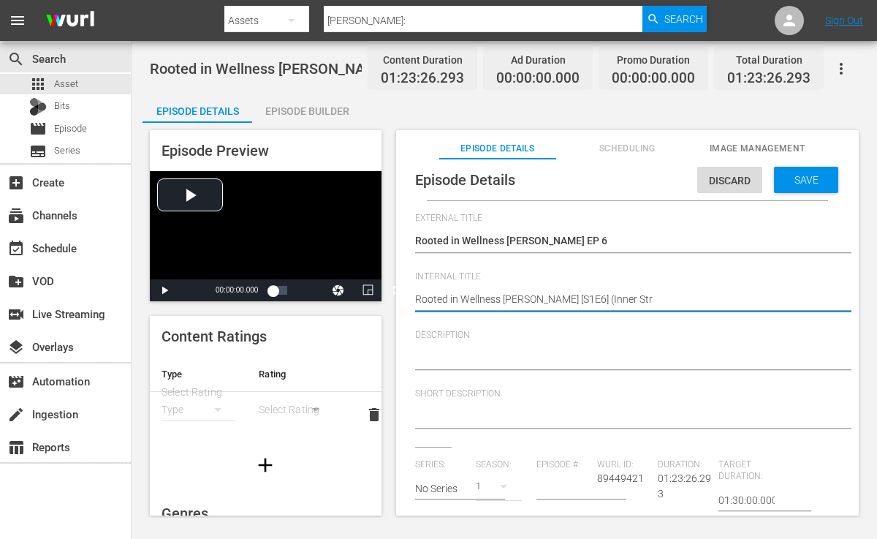
type textarea "Rooted in Wellness Autumn Smith [S1E6] (Inner Stre"
type textarea "Rooted in Wellness Autumn Smith [S1E6] (Inner Stren"
type textarea "Rooted in Wellness Autumn Smith [S1E6] (Inner Streng"
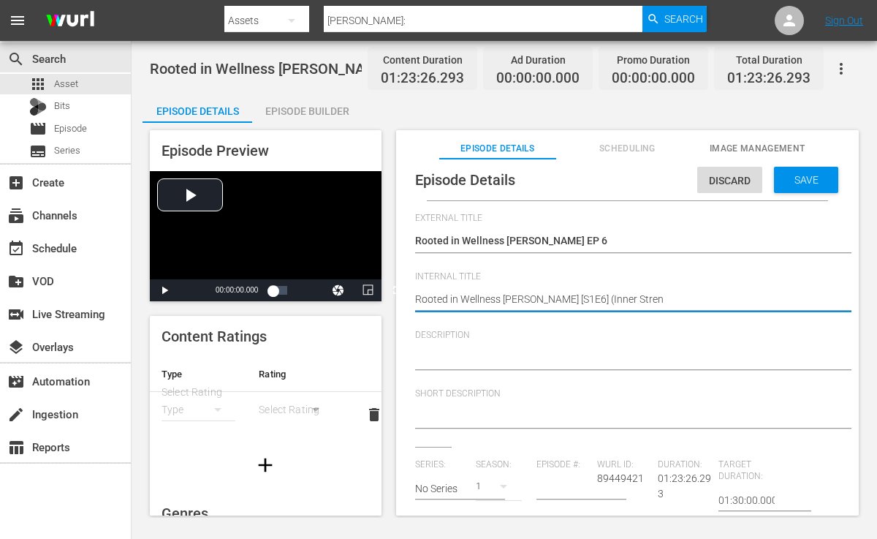
type textarea "Rooted in Wellness Autumn Smith [S1E6] (Inner Streng"
type textarea "Rooted in Wellness Autumn Smith [S1E6] (Inner Strengh"
type textarea "Rooted in Wellness Autumn Smith [S1E6] (Inner Strenght"
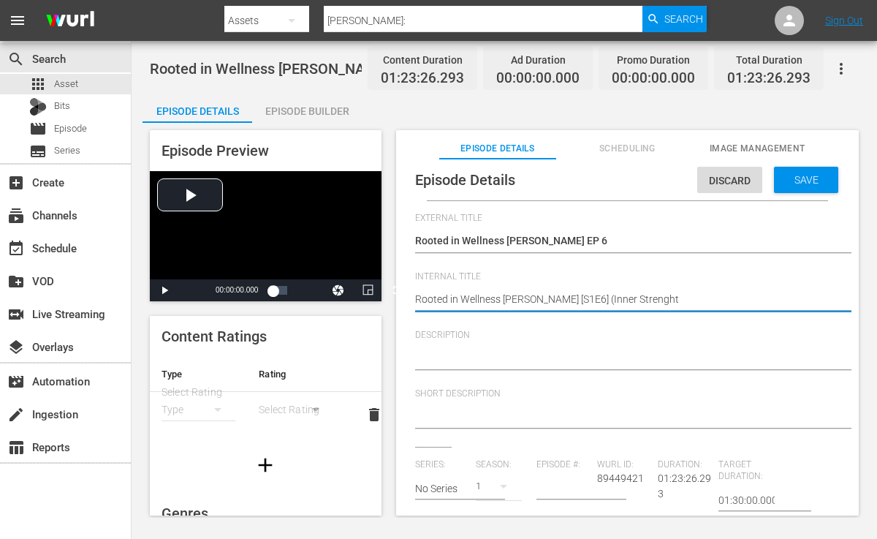
type textarea "Rooted in Wellness Autumn Smith [S1E6] (Inner Strengh"
type textarea "Rooted in Wellness Autumn Smith [S1E6] (Inner Streng"
type textarea "Rooted in Wellness Autumn Smith [S1E6] (Inner Strengt"
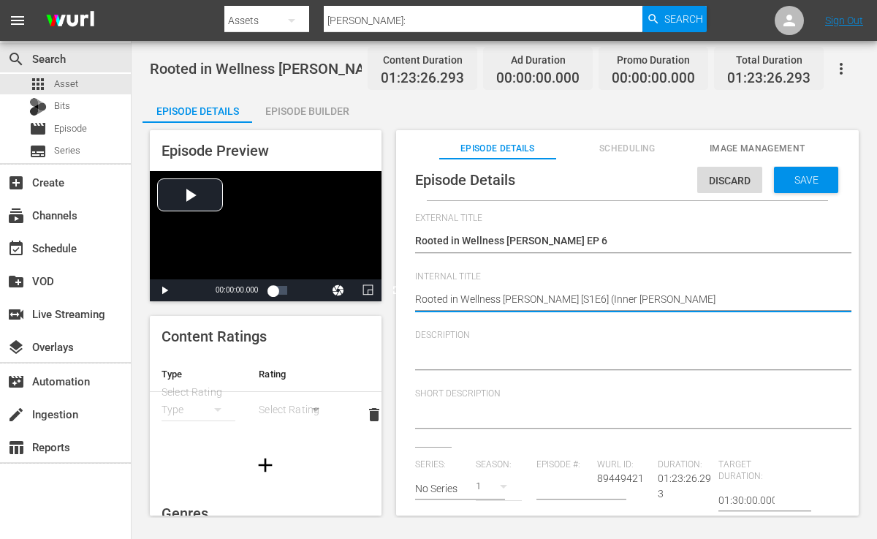
type textarea "Rooted in Wellness Autumn Smith [S1E6] (Inner Strengt"
type textarea "Rooted in Wellness Autumn Smith [S1E6] (Inner Strength"
type textarea "Rooted in Wellness Autumn Smith [S1E6] (Inner Strength)"
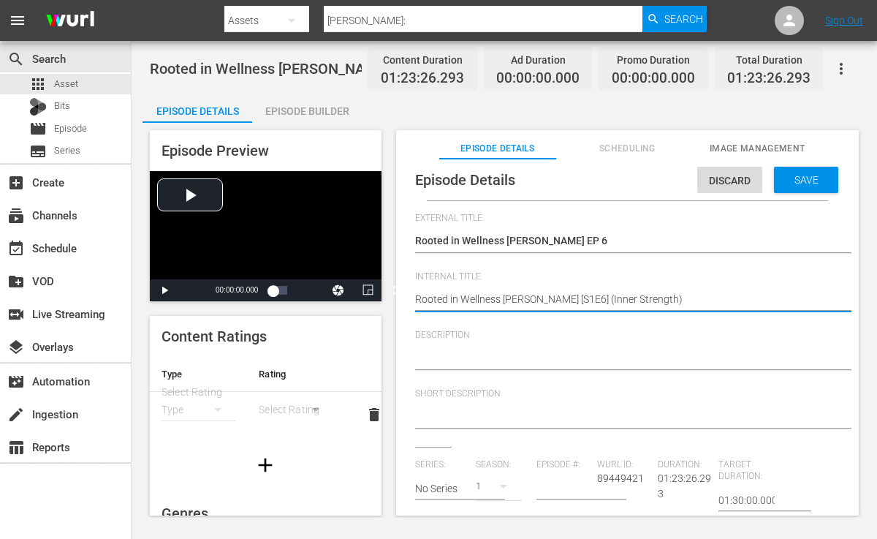
click at [567, 337] on span "Description" at bounding box center [624, 336] width 418 height 12
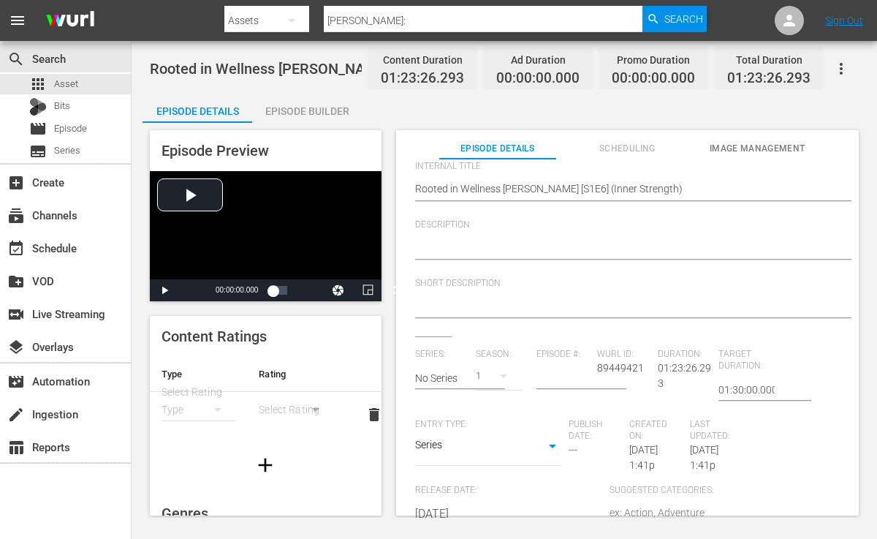
scroll to position [117, 0]
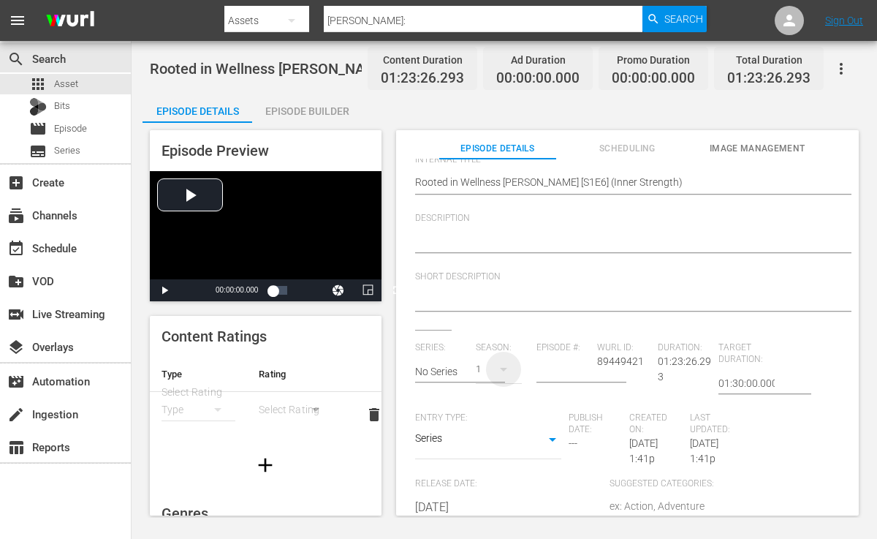
click at [496, 368] on icon "button" at bounding box center [504, 369] width 18 height 18
click at [438, 366] on div "1" at bounding box center [438, 269] width 877 height 539
click at [437, 371] on input "text" at bounding box center [441, 371] width 53 height 35
click at [456, 411] on div "Rooted In Wellness" at bounding box center [470, 412] width 86 height 35
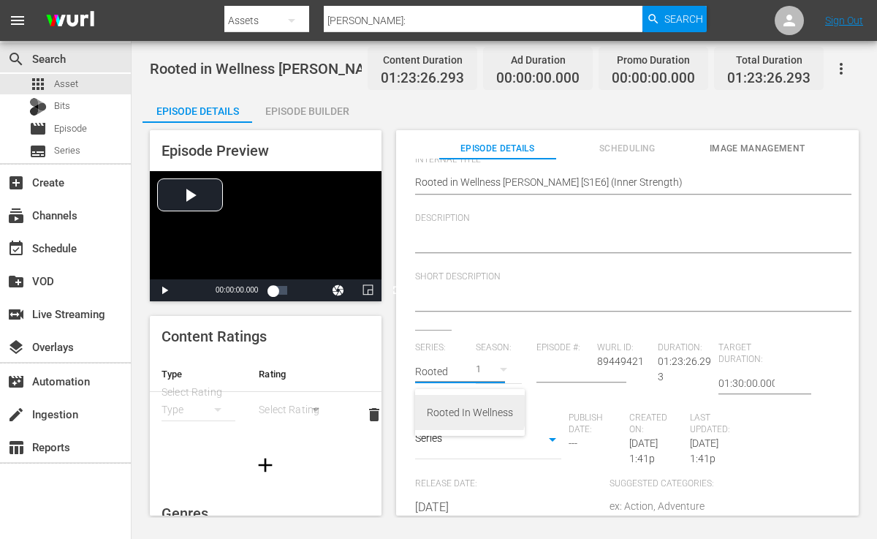
type input "Rooted In Wellness"
click at [505, 367] on icon "button" at bounding box center [504, 369] width 18 height 18
click at [504, 402] on div "1" at bounding box center [494, 407] width 40 height 15
click at [573, 372] on input "number" at bounding box center [563, 371] width 53 height 35
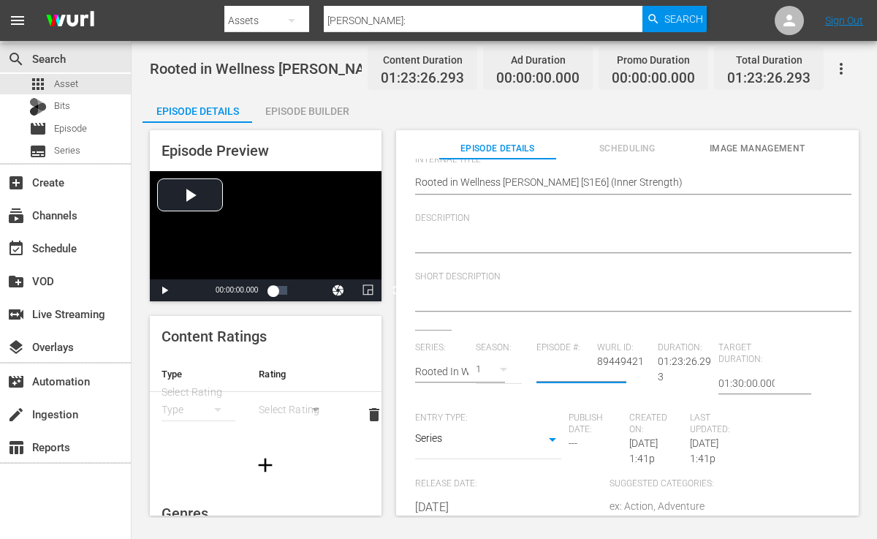
type input "5"
type input "6"
click at [500, 270] on div "Description" at bounding box center [627, 242] width 425 height 58
click at [483, 232] on div at bounding box center [624, 241] width 418 height 35
click at [486, 242] on textarea at bounding box center [624, 242] width 418 height 18
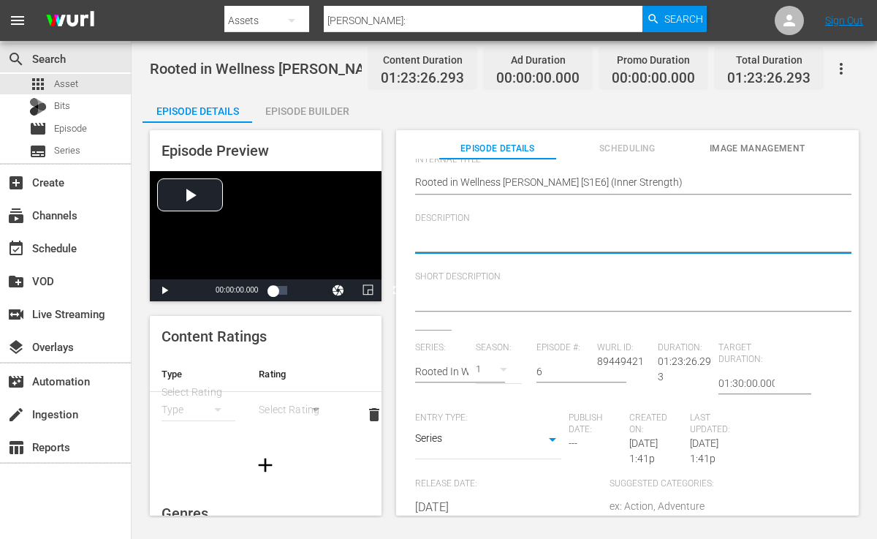
paste textarea "If your mind feels foggy or unfocused, your food could be the missing piece. Mo…"
type textarea "If your mind feels foggy or unfocused, your food could be the missing piece. Mo…"
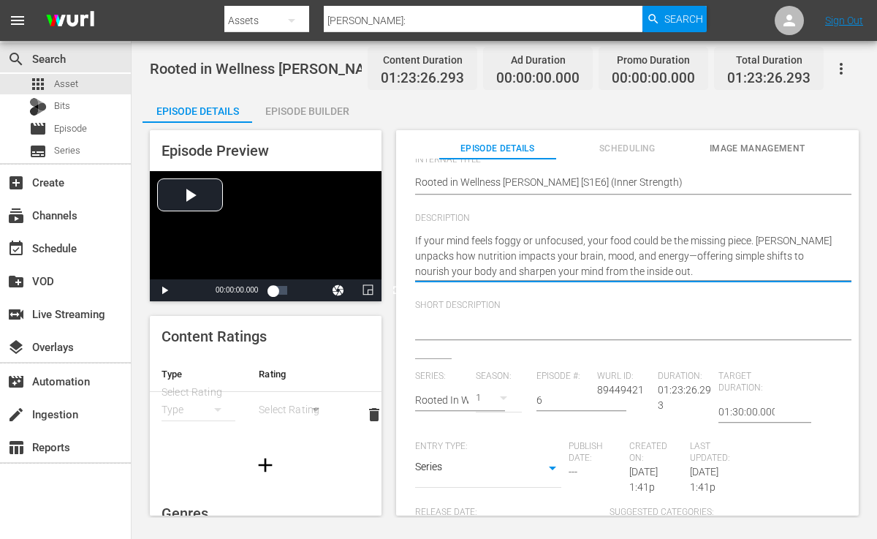
type textarea "If your mind feels foggy or unfocused, your food could be the missing piece. Mo…"
click at [532, 327] on textarea at bounding box center [624, 329] width 418 height 18
drag, startPoint x: 757, startPoint y: 240, endPoint x: 687, endPoint y: 259, distance: 72.7
click at [687, 259] on textarea "If your mind feels foggy or unfocused, your food could be the missing piece. Mo…" at bounding box center [624, 256] width 418 height 46
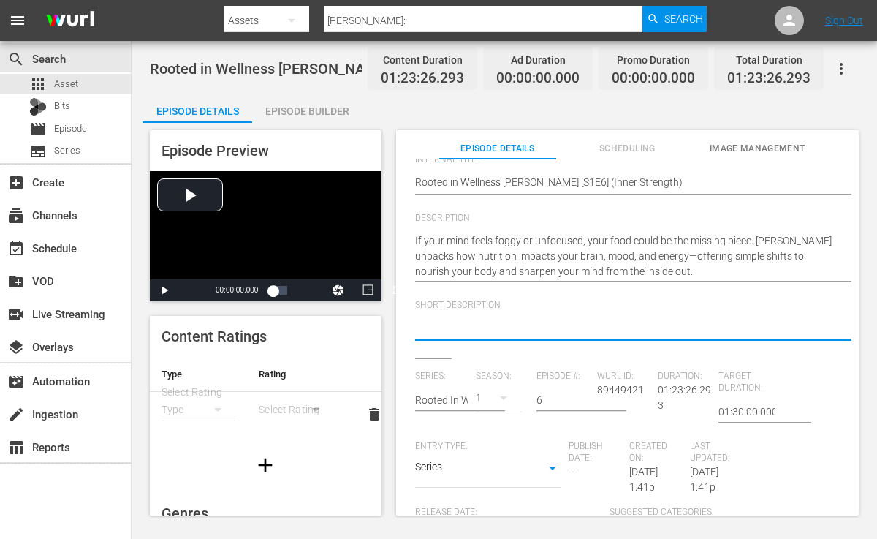
click at [507, 320] on textarea at bounding box center [624, 329] width 418 height 18
paste textarea "Mona unpacks how nutrition impacts your brain, mood, and energy"
type textarea "Mona unpacks how nutrition impacts your brain, mood, and energy"
type textarea "Mona unpacks how nutrition impacts your brain, mood, and energy."
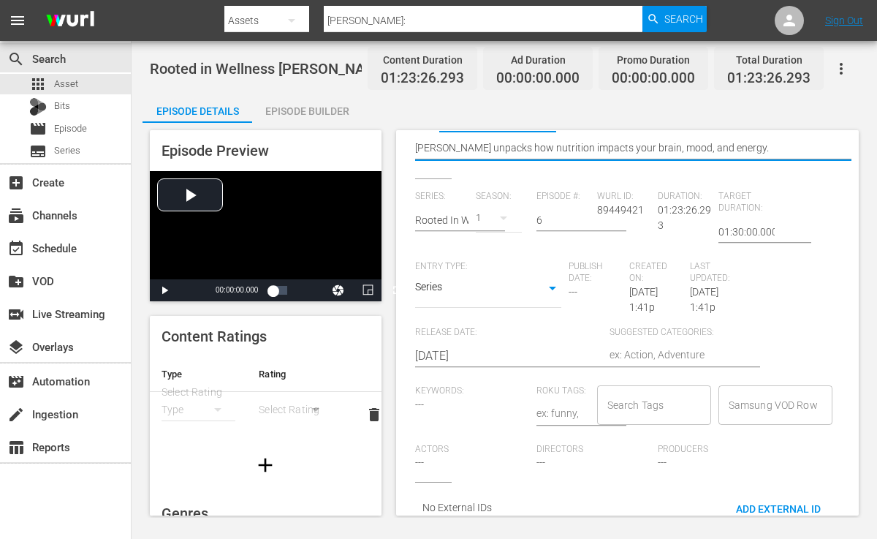
scroll to position [29, 0]
type textarea "Mona unpacks how nutrition impacts your brain, mood, and energy."
click at [622, 394] on input "Search Tags" at bounding box center [643, 403] width 79 height 26
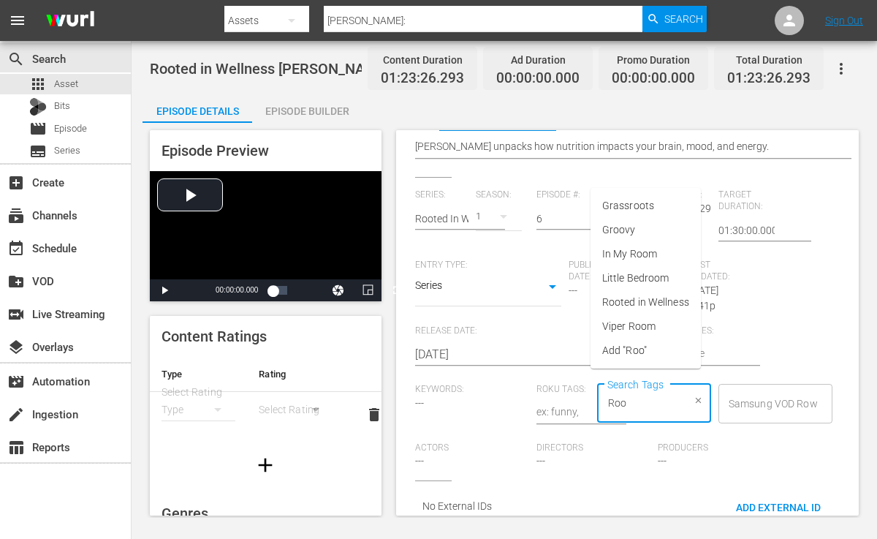
type input "Root"
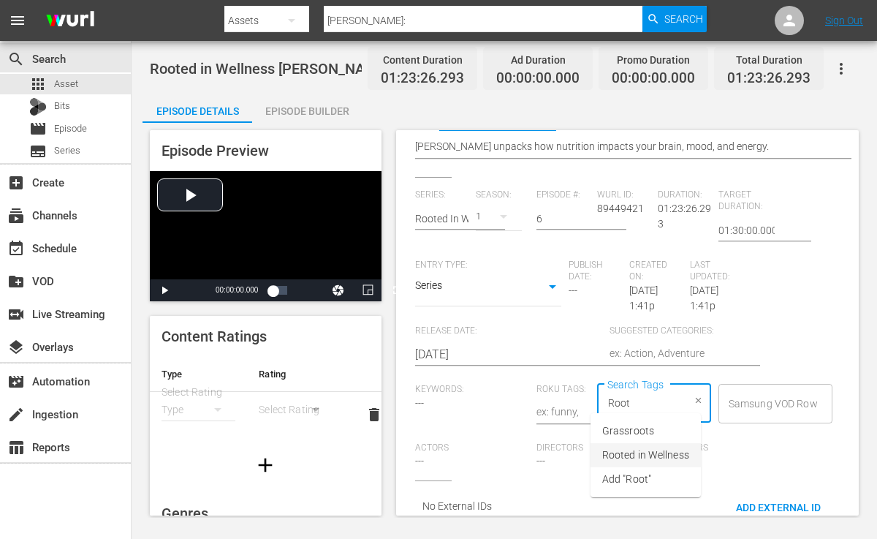
click at [639, 453] on span "Rooted in Wellness" at bounding box center [645, 454] width 87 height 15
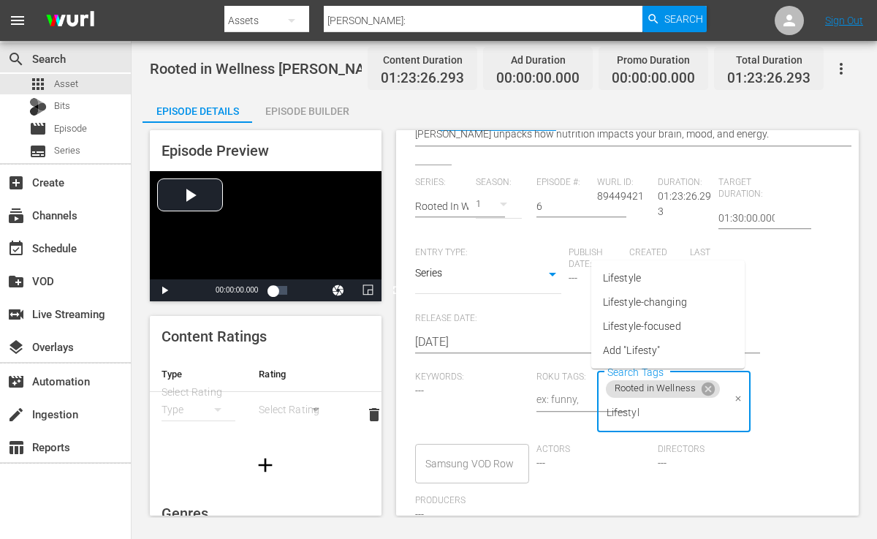
type input "Lifestyle"
click at [633, 271] on span "Lifestyle" at bounding box center [622, 278] width 38 height 15
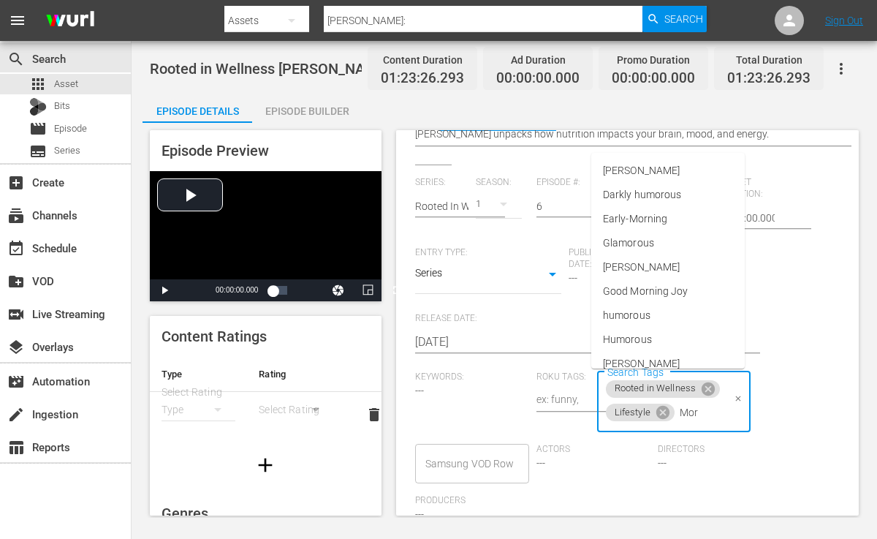
type input "More"
click at [641, 214] on li "More U" at bounding box center [669, 219] width 154 height 24
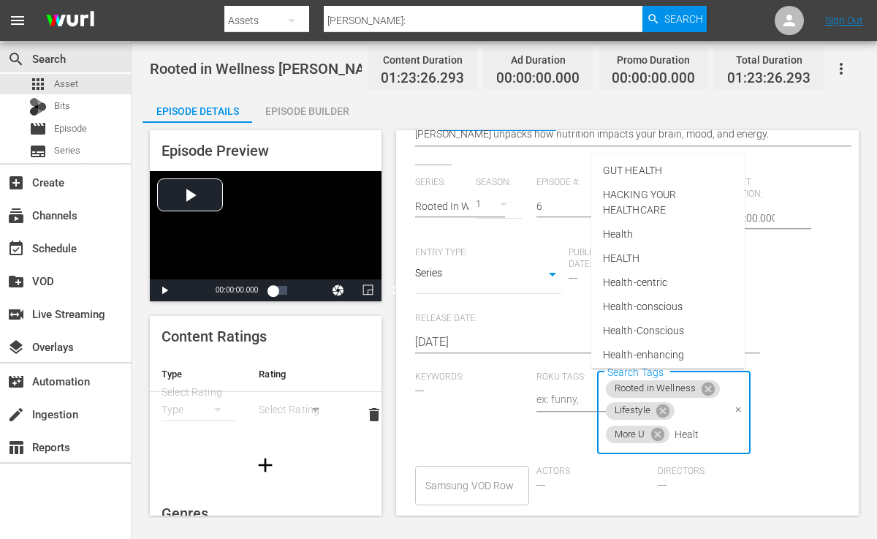
type input "Health"
click at [643, 236] on li "Health" at bounding box center [669, 234] width 154 height 24
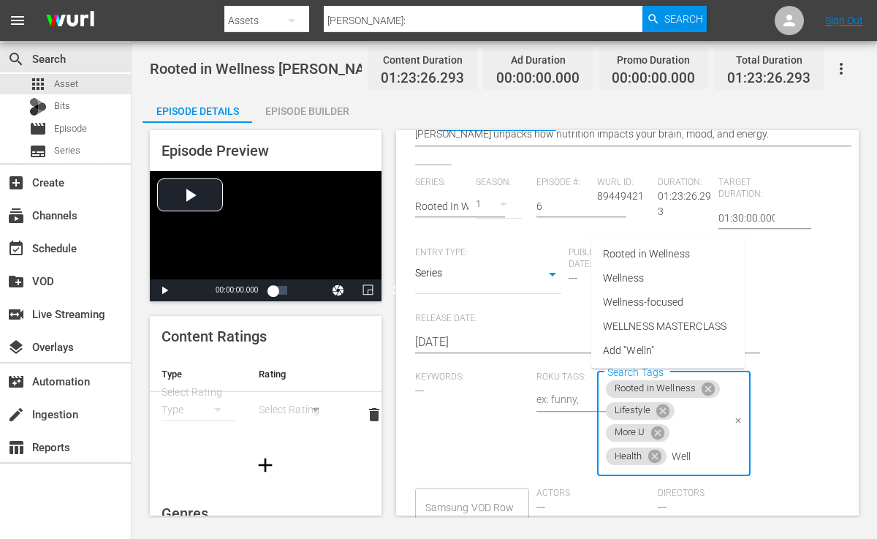
type input "Welln"
click at [648, 285] on li "Wellness" at bounding box center [669, 278] width 154 height 24
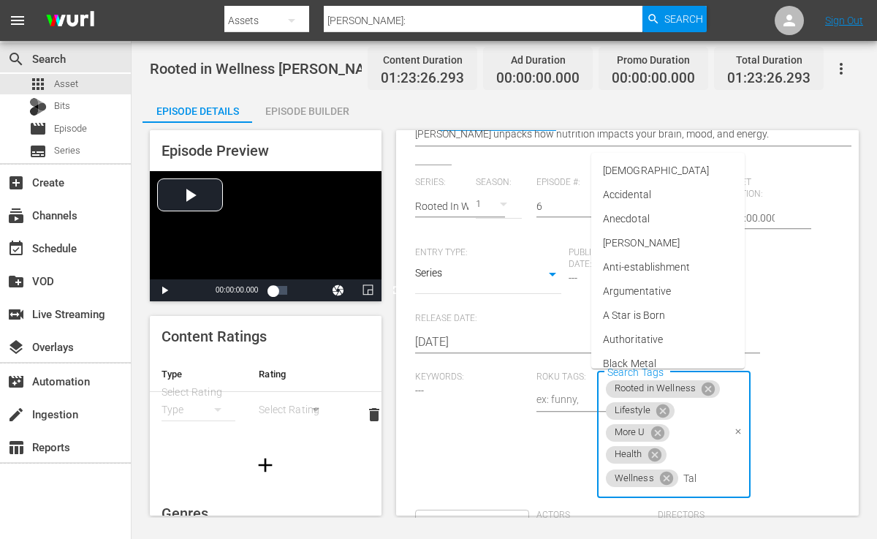
type input "Talk"
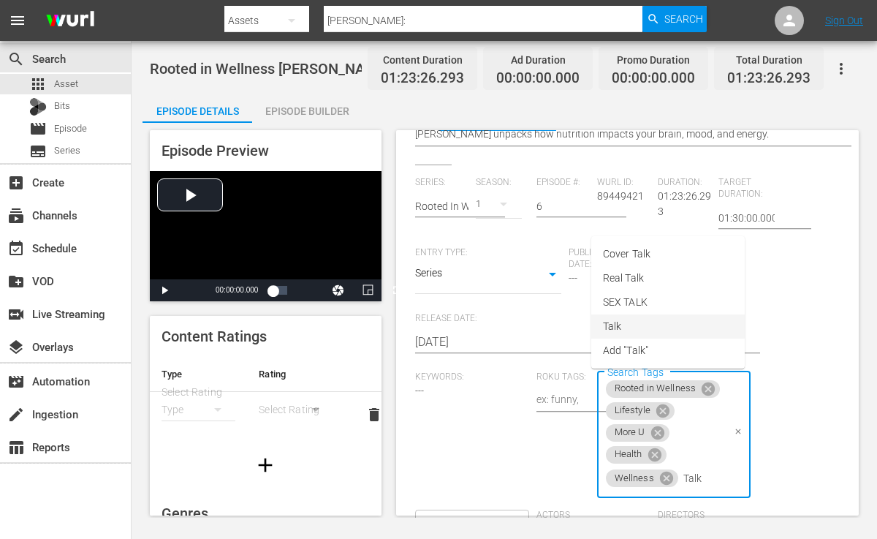
click at [627, 323] on li "Talk" at bounding box center [669, 326] width 154 height 24
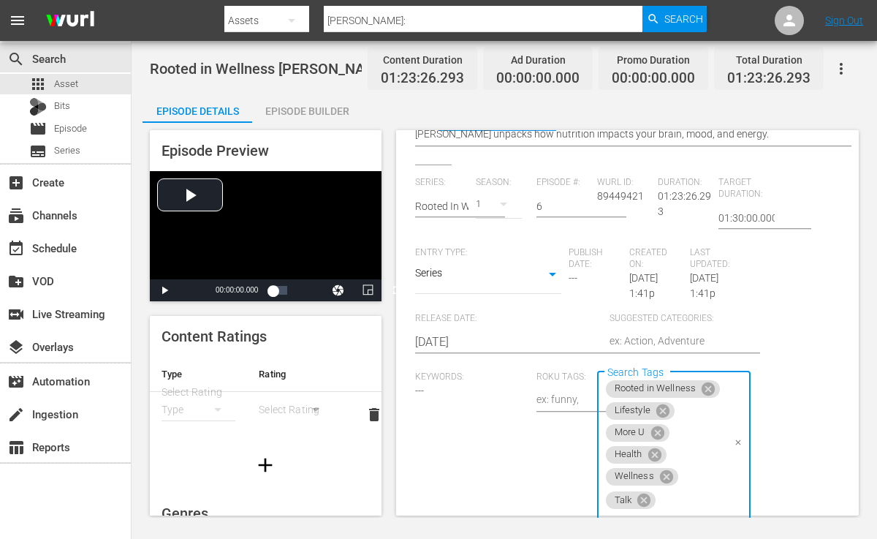
scroll to position [14, 0]
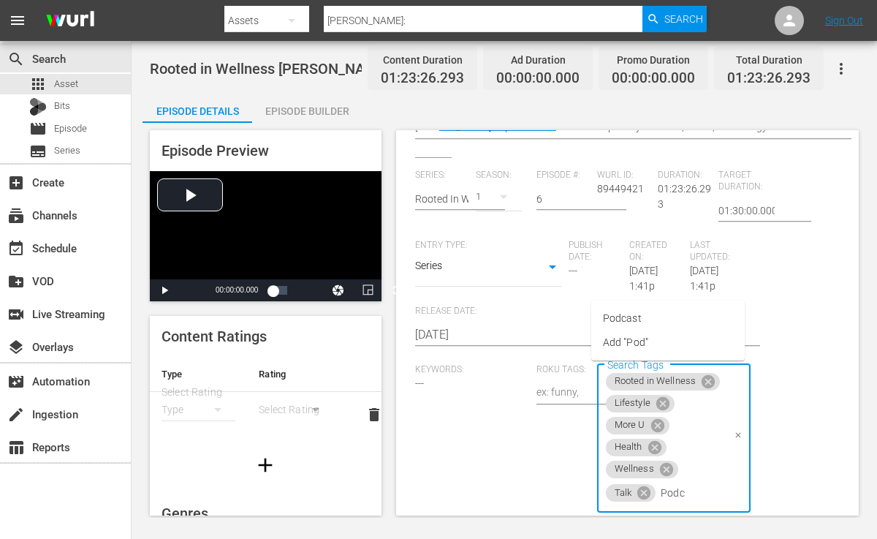
type input "Podca"
click at [636, 319] on span "Podcast" at bounding box center [622, 318] width 39 height 15
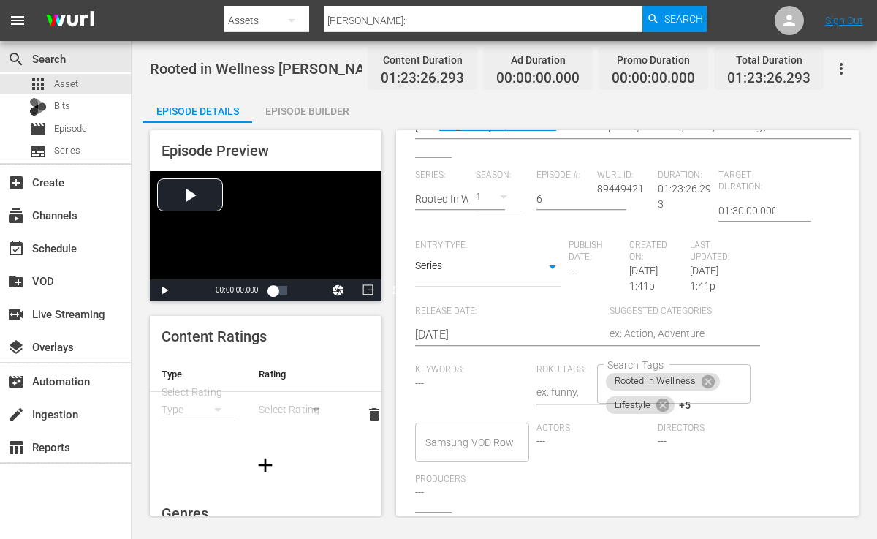
scroll to position [282, 0]
click at [514, 525] on body "menu Search By Assets Search ID, Title, Description, Keywords, or Category Autu…" at bounding box center [438, 269] width 877 height 539
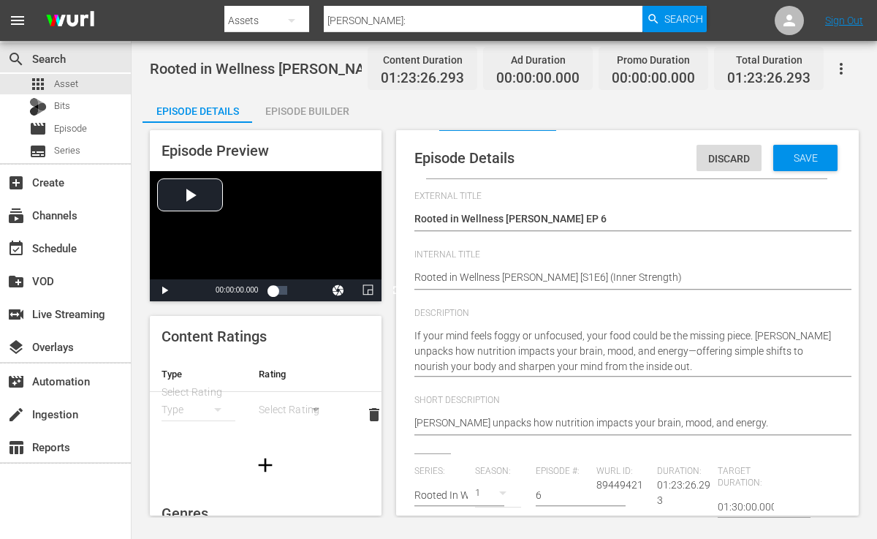
scroll to position [0, 0]
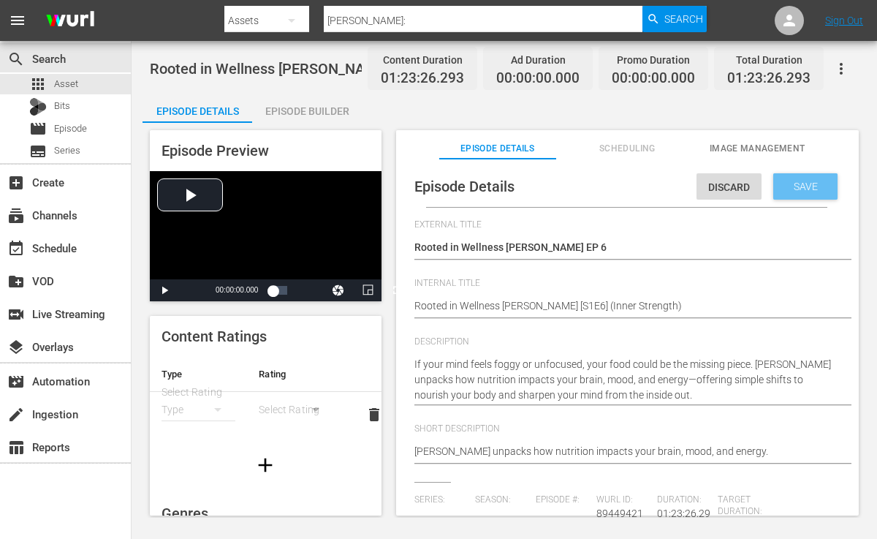
click at [810, 192] on span "Save" at bounding box center [806, 187] width 48 height 12
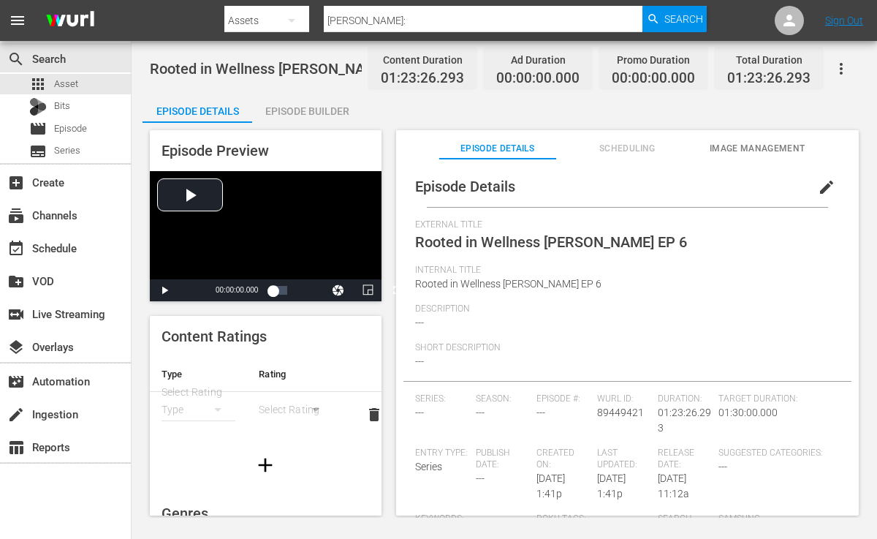
click at [317, 111] on div "Episode Builder" at bounding box center [307, 111] width 110 height 35
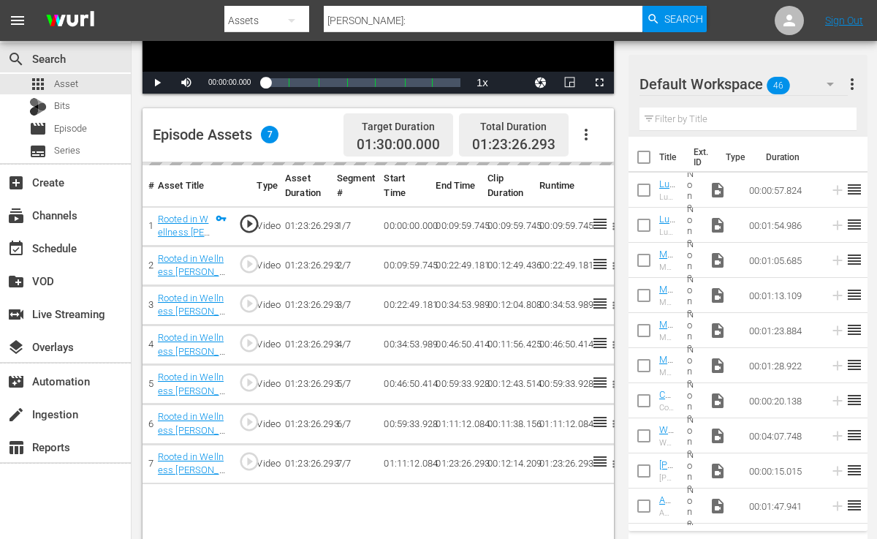
scroll to position [307, 0]
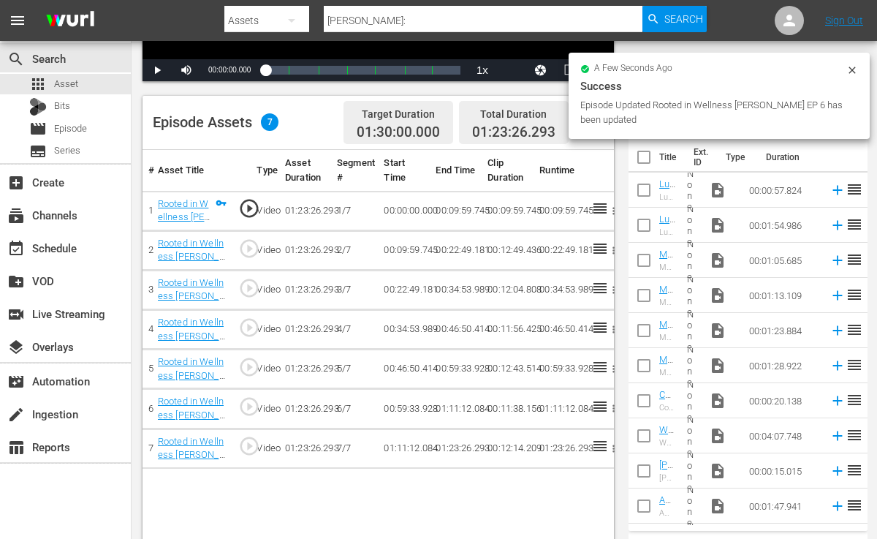
click at [850, 67] on icon at bounding box center [853, 70] width 12 height 12
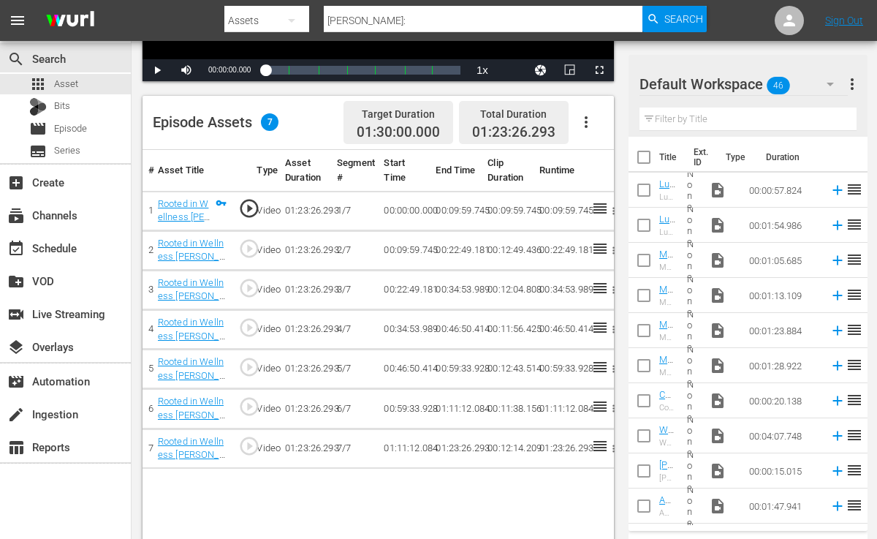
click at [786, 105] on div "Filter by Title" at bounding box center [748, 119] width 217 height 35
click at [786, 112] on input "text" at bounding box center [748, 118] width 217 height 23
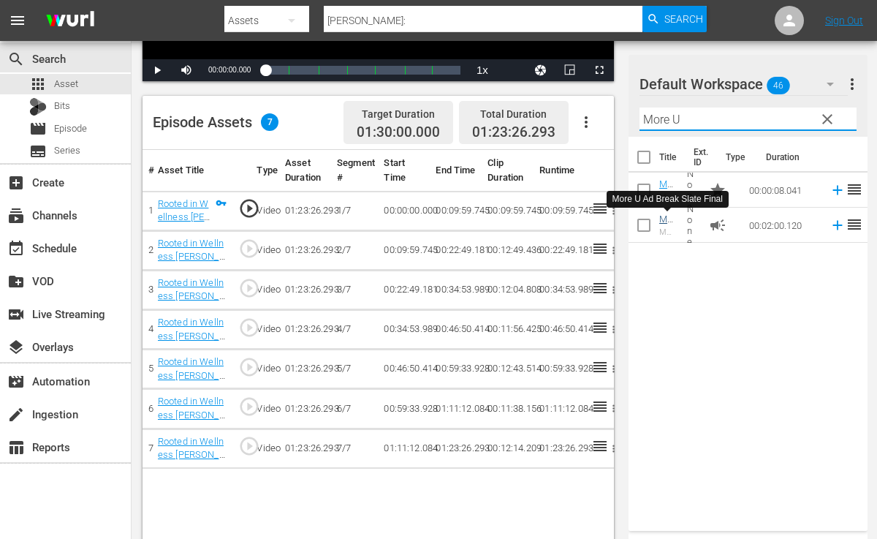
type input "More U"
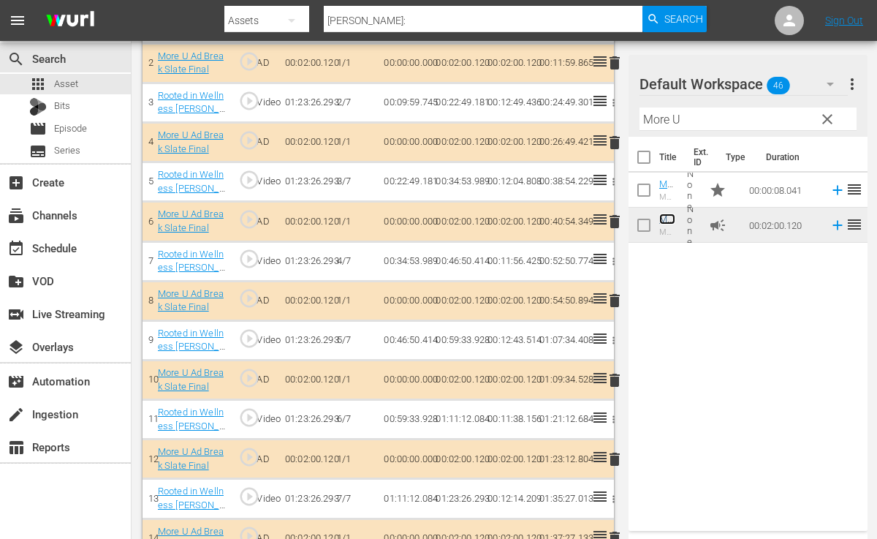
scroll to position [525, 0]
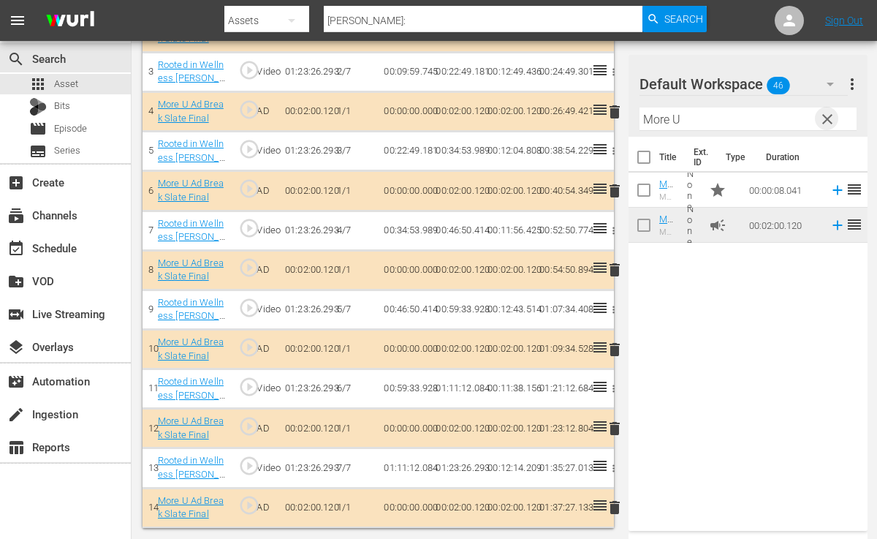
click at [824, 112] on span "clear" at bounding box center [828, 119] width 18 height 18
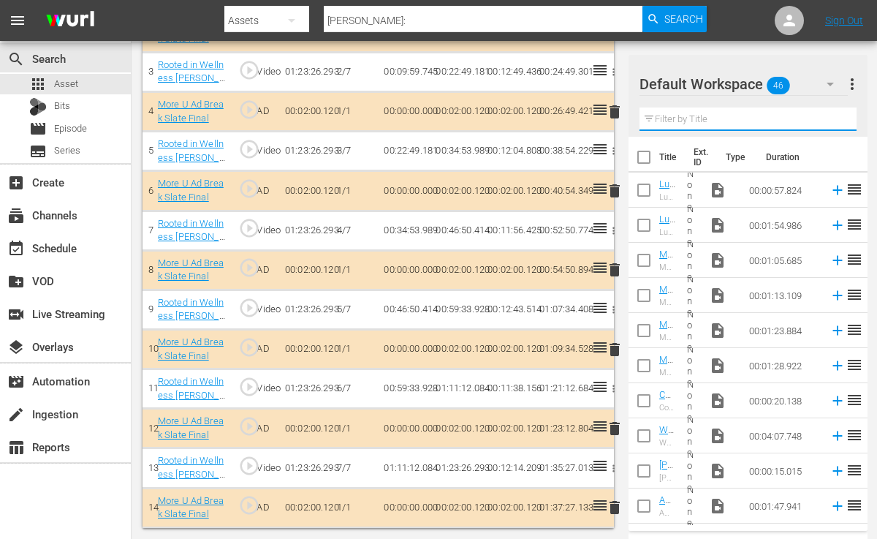
click at [735, 110] on input "text" at bounding box center [748, 118] width 217 height 23
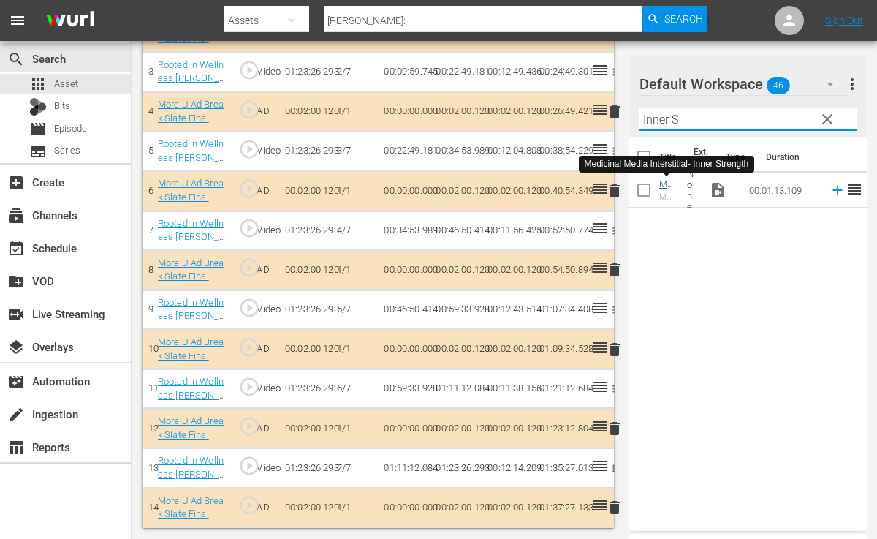
type input "Inner S"
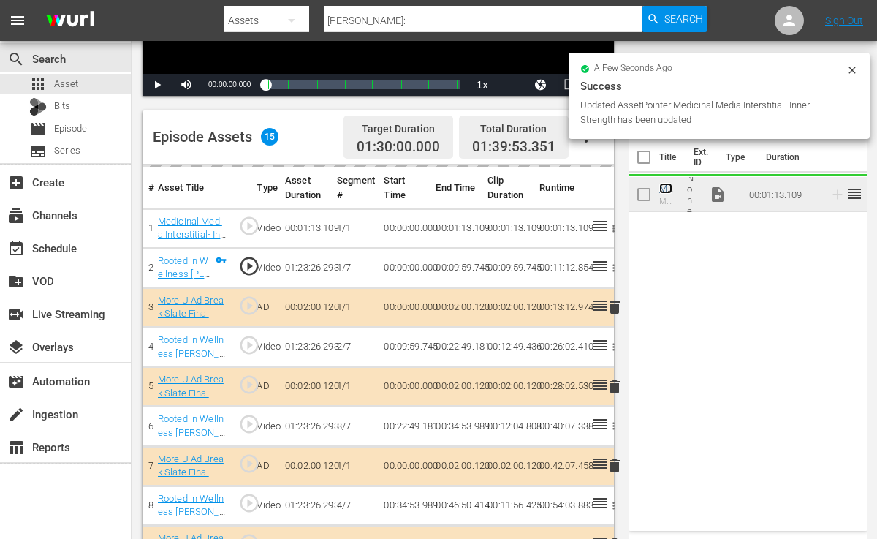
scroll to position [293, 0]
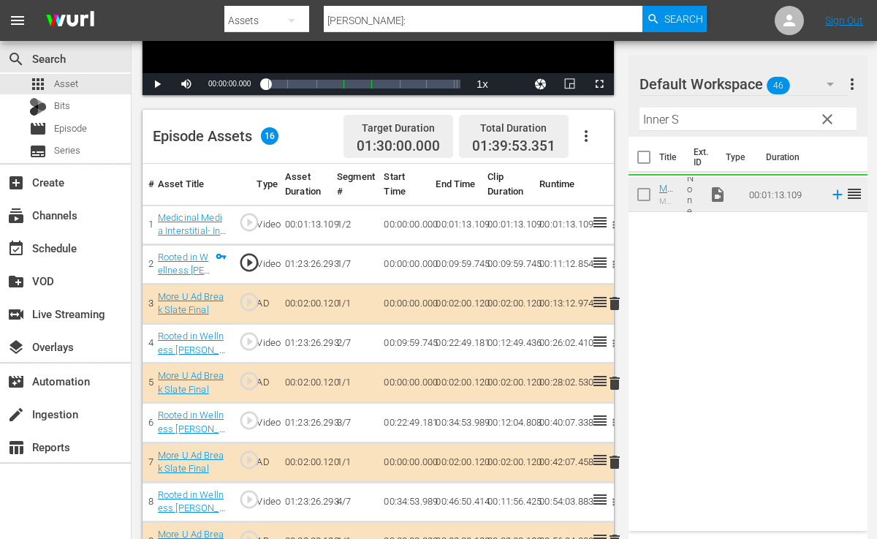
click at [853, 69] on button "more_vert" at bounding box center [853, 84] width 18 height 35
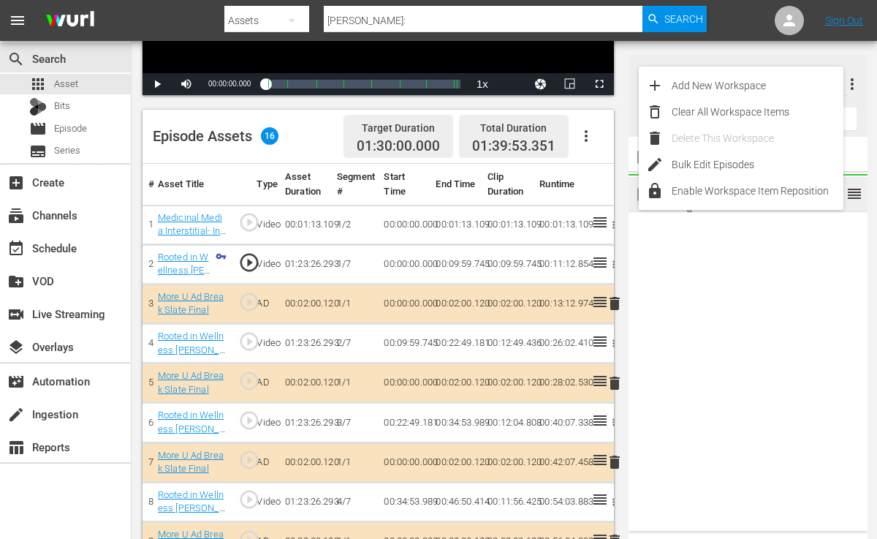
click at [830, 58] on div "Default Workspace 46 Default more_vert" at bounding box center [748, 78] width 217 height 47
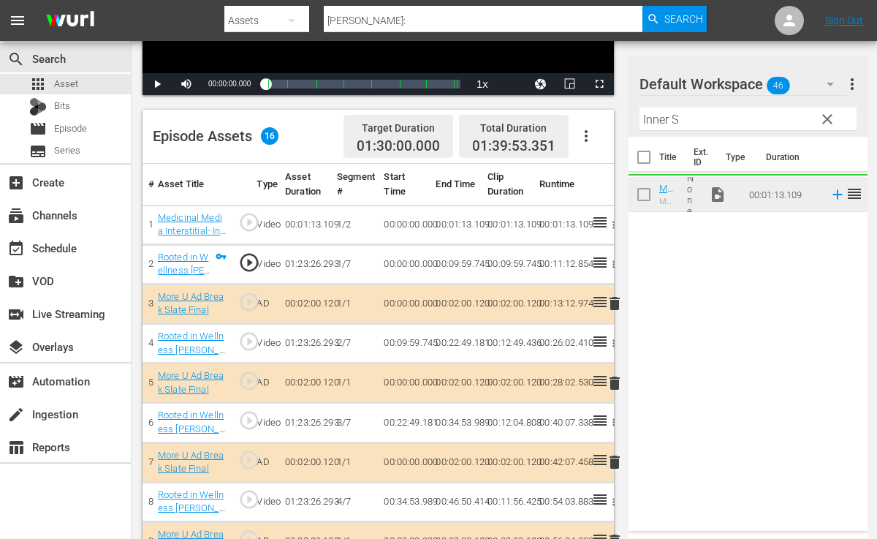
click at [826, 118] on span "clear" at bounding box center [828, 119] width 18 height 18
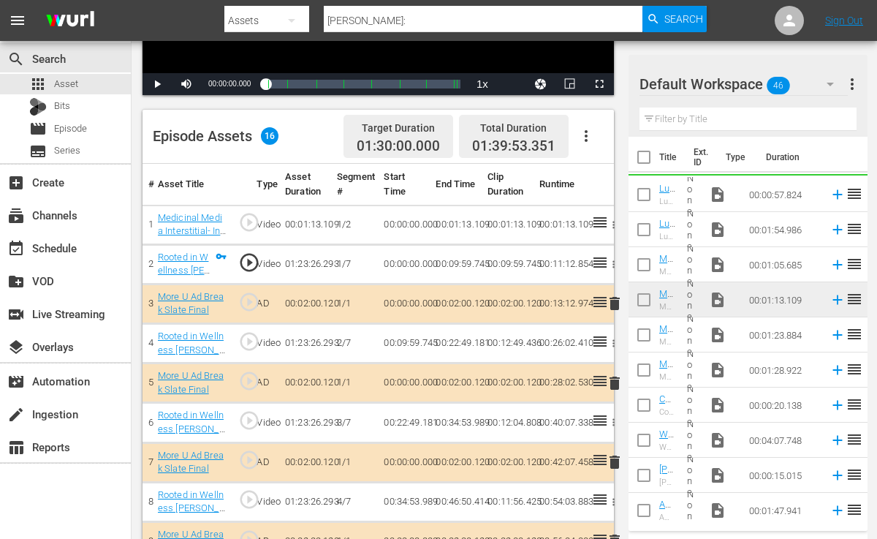
click at [764, 129] on div "Filter by Title" at bounding box center [748, 119] width 217 height 35
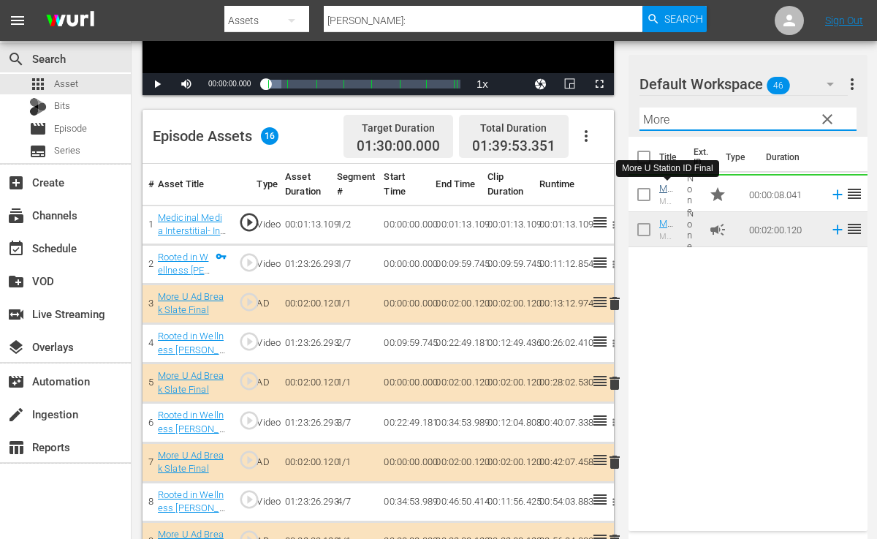
type input "More"
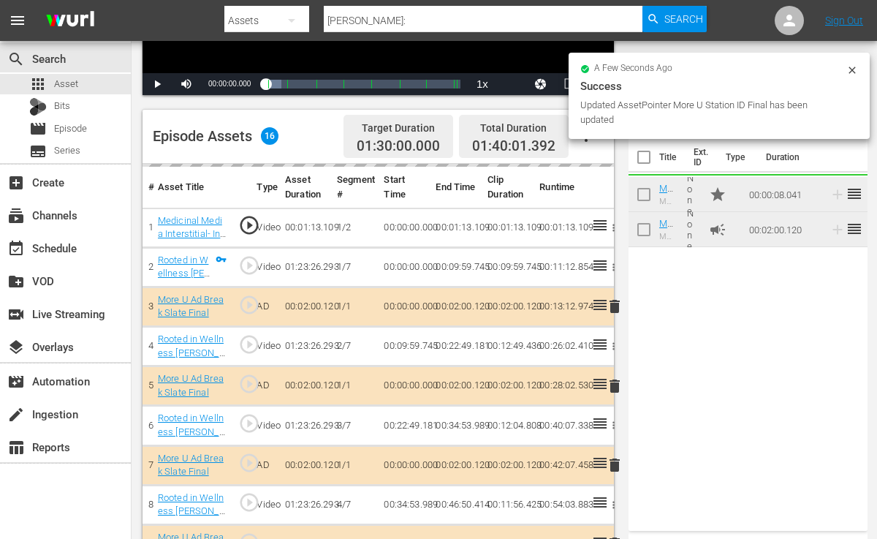
drag, startPoint x: 662, startPoint y: 186, endPoint x: 833, endPoint y: 118, distance: 183.4
click at [829, 121] on div "Updated AssetPointer More U Station ID Final has been updated" at bounding box center [712, 112] width 262 height 29
click at [849, 64] on icon at bounding box center [853, 70] width 12 height 12
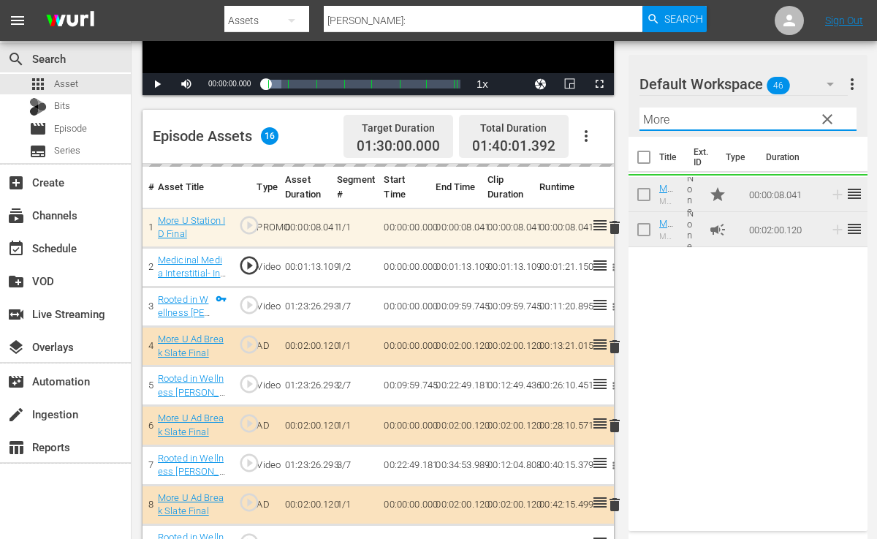
click at [666, 126] on input "More" at bounding box center [748, 118] width 217 height 23
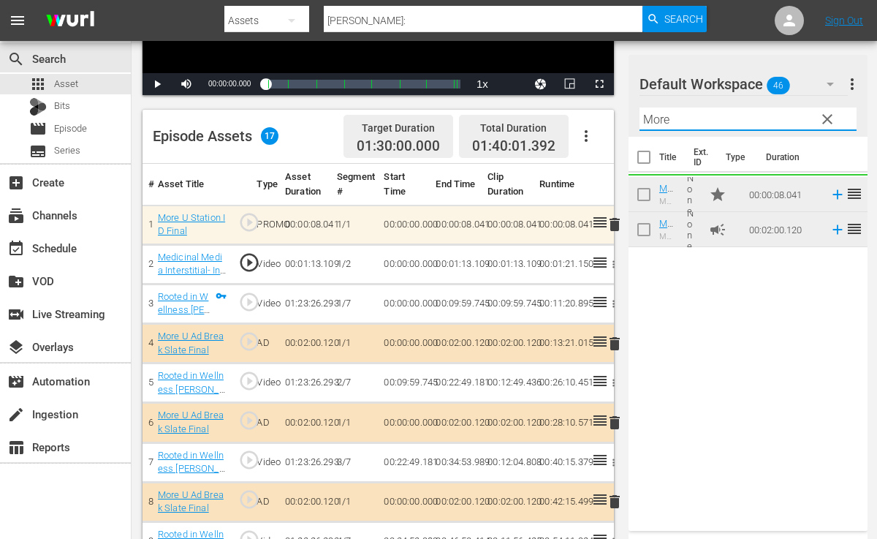
click at [825, 116] on span "clear" at bounding box center [828, 119] width 18 height 18
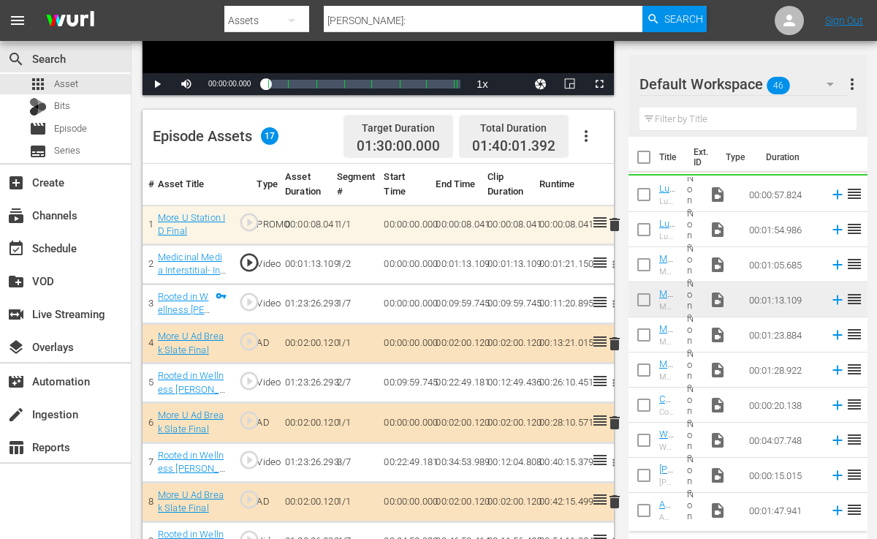
click at [781, 116] on input "text" at bounding box center [748, 118] width 217 height 23
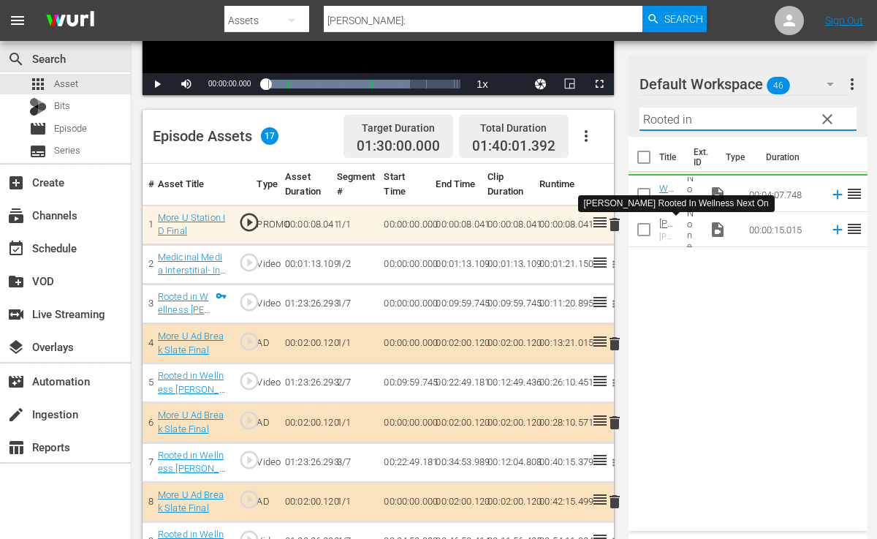
type input "Rooted in"
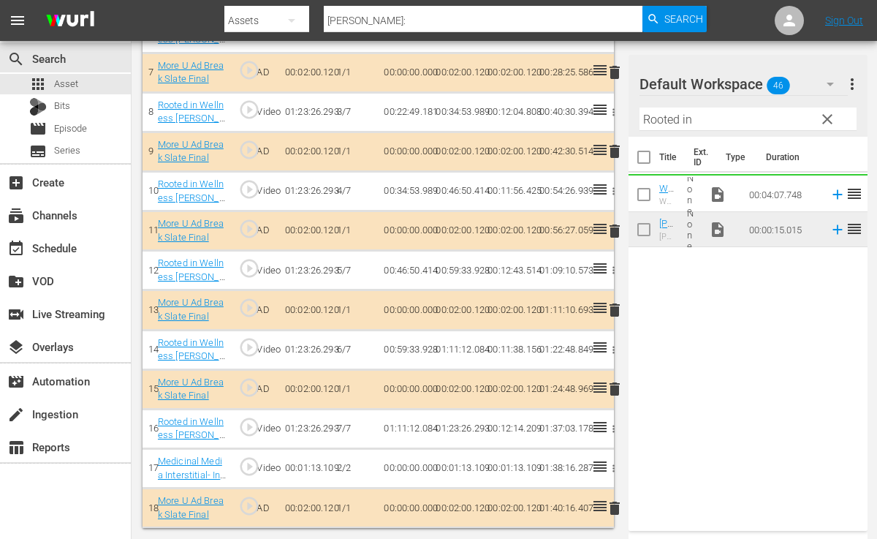
scroll to position [627, 0]
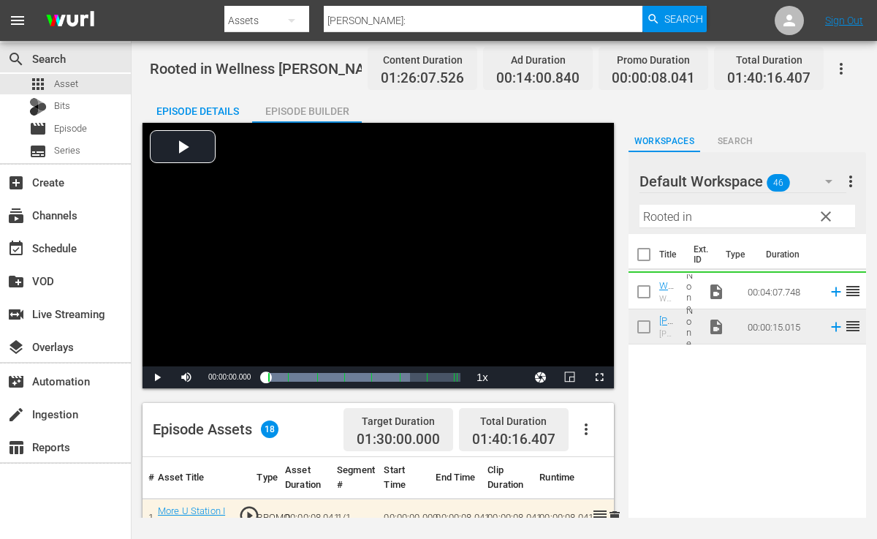
click at [687, 443] on div "Title Ext. ID Type Duration Welcome to Rooted in Wellness with Mona Sharma Welc…" at bounding box center [748, 377] width 238 height 287
click at [553, 442] on span "01:40:16.407" at bounding box center [513, 439] width 83 height 17
click at [238, 446] on div "Episode Assets 18 Target Duration 01:30:00.000 Total Duration 01:40:16.407" at bounding box center [379, 430] width 472 height 54
click at [238, 443] on div "Episode Assets 18 Target Duration 01:30:00.000 Total Duration 01:40:16.407" at bounding box center [379, 430] width 472 height 54
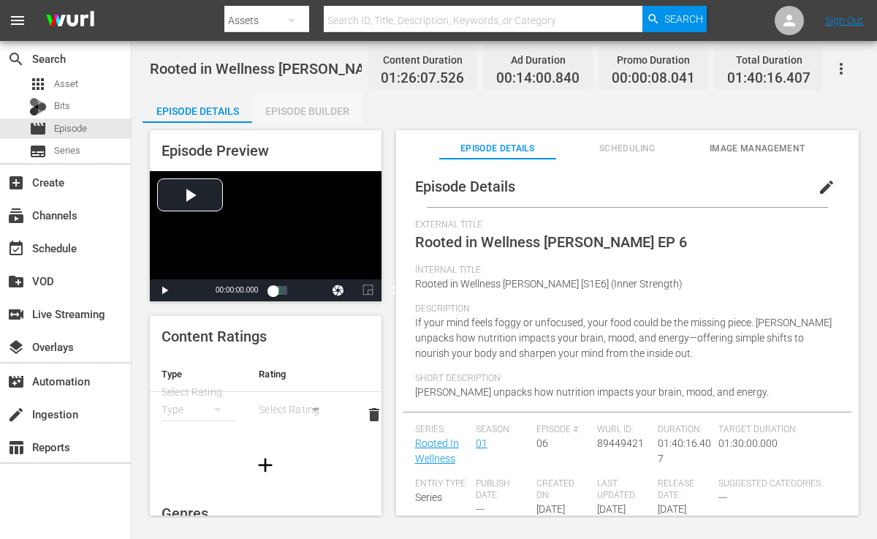
click at [301, 110] on div "Episode Builder" at bounding box center [307, 111] width 110 height 35
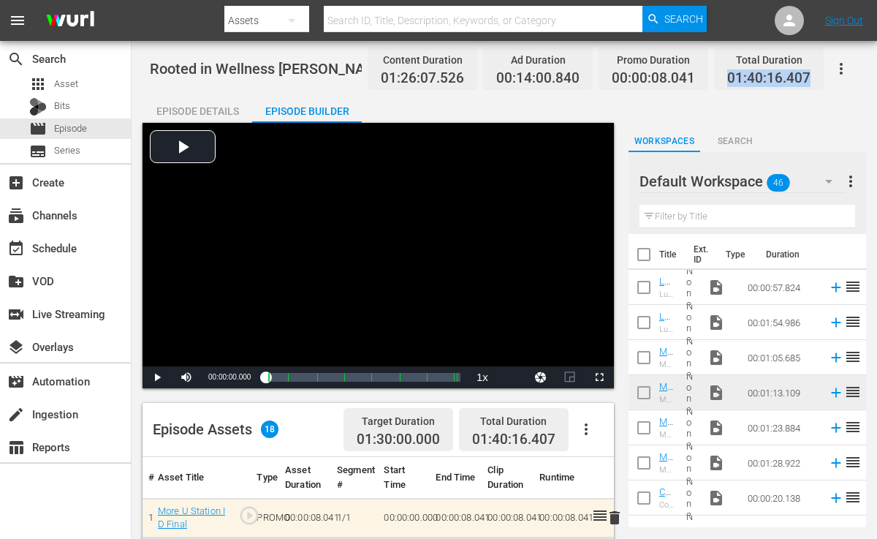
drag, startPoint x: 730, startPoint y: 77, endPoint x: 820, endPoint y: 75, distance: 89.2
click at [820, 75] on div "Total Duration 01:40:16.407" at bounding box center [769, 68] width 110 height 43
copy span "01:40:16.407"
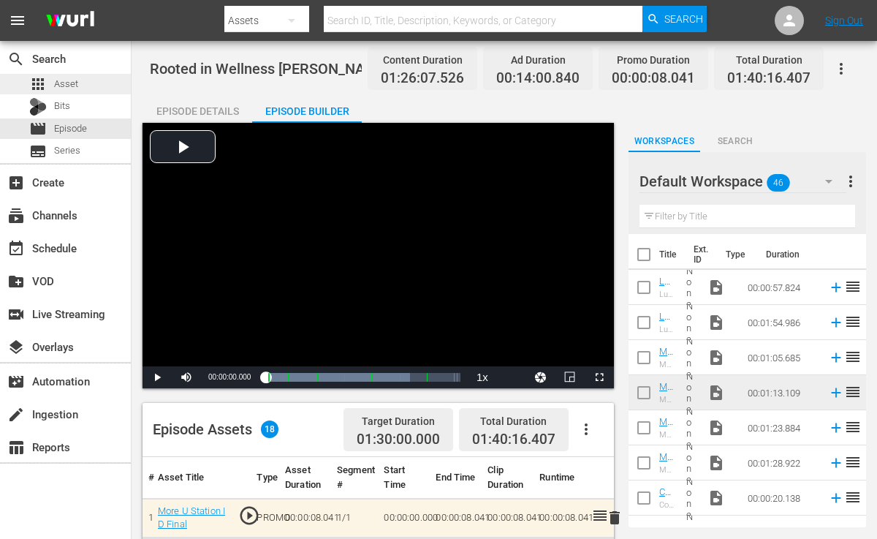
click at [89, 82] on div "apps Asset" at bounding box center [65, 84] width 131 height 20
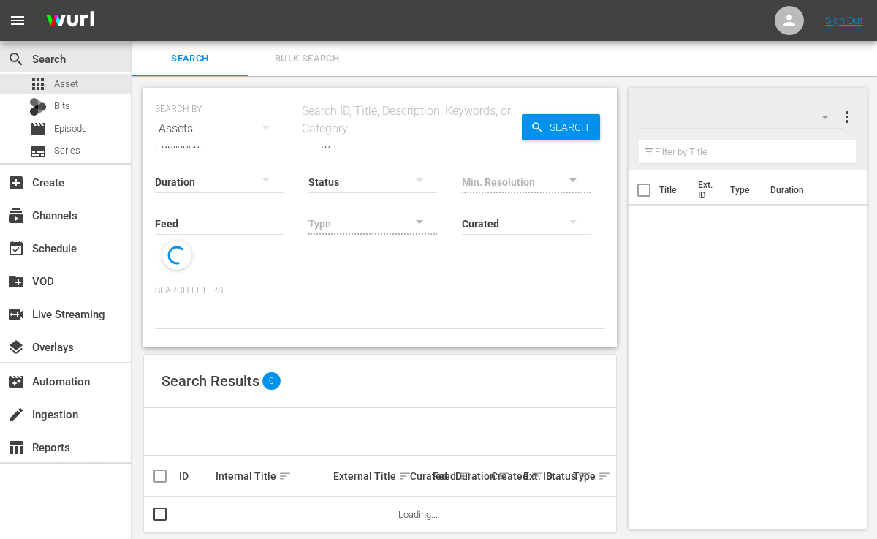
click at [437, 132] on input "text" at bounding box center [410, 128] width 224 height 35
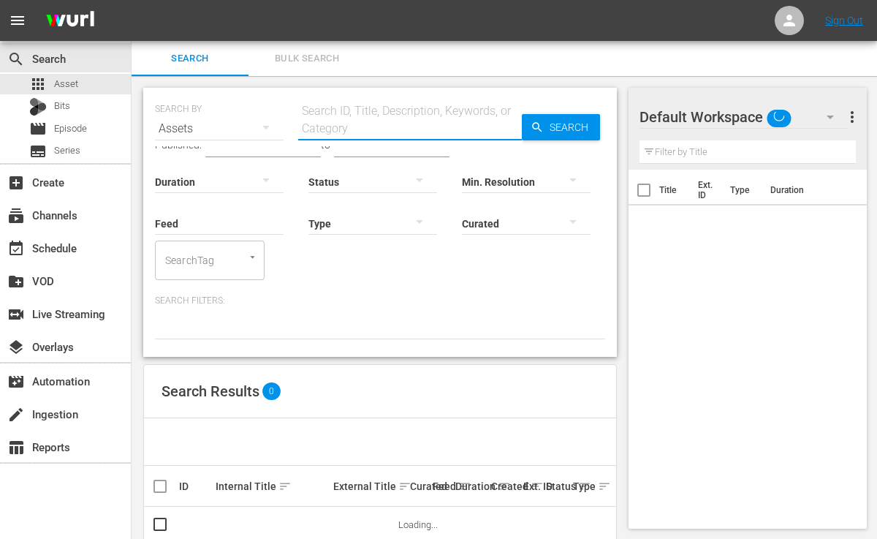
paste input "Lisa Odenweller: Breaking Societal Expectations for Women, Safe and Effective D…"
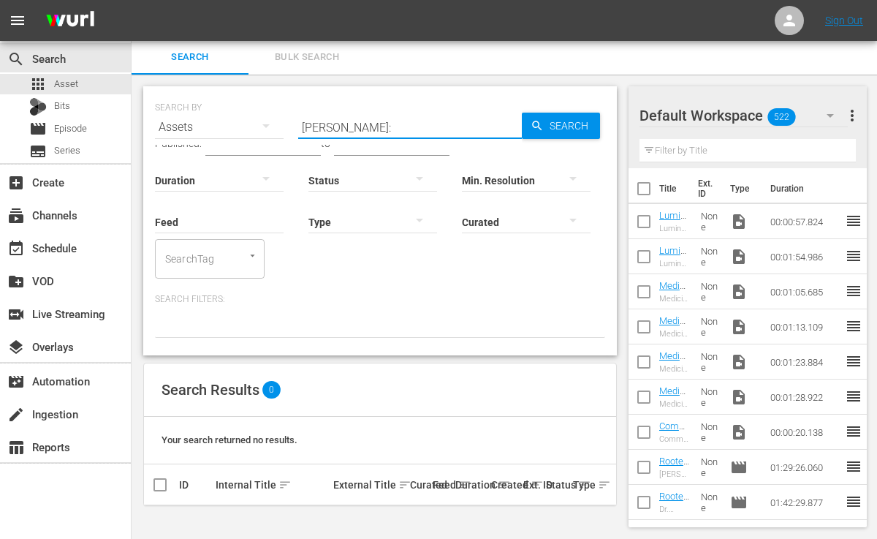
scroll to position [21, 0]
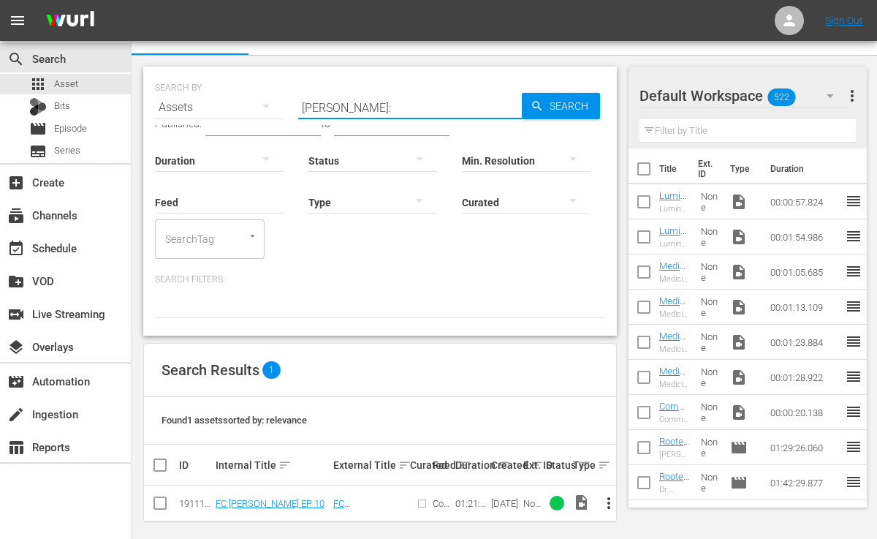
type input "Lisa Odenweller:"
click at [608, 494] on span "more_vert" at bounding box center [609, 503] width 18 height 18
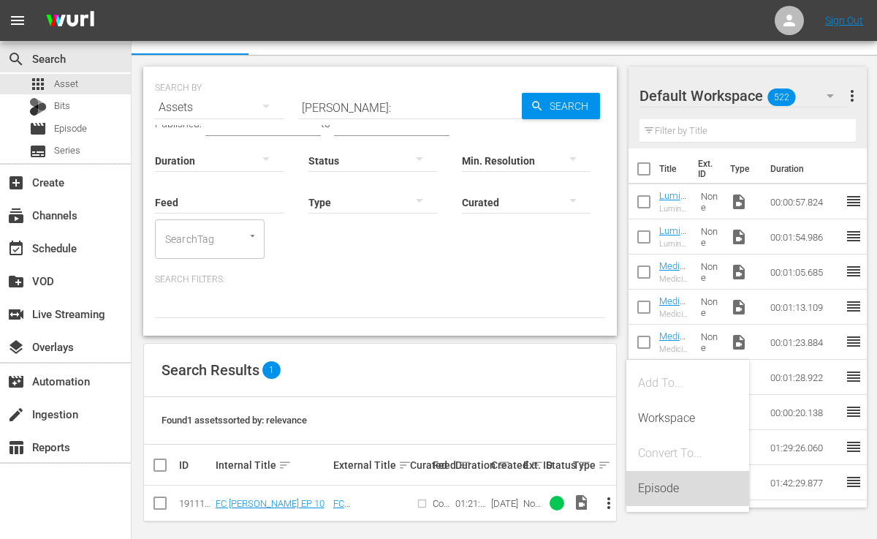
click at [681, 491] on div "Episode" at bounding box center [687, 488] width 99 height 35
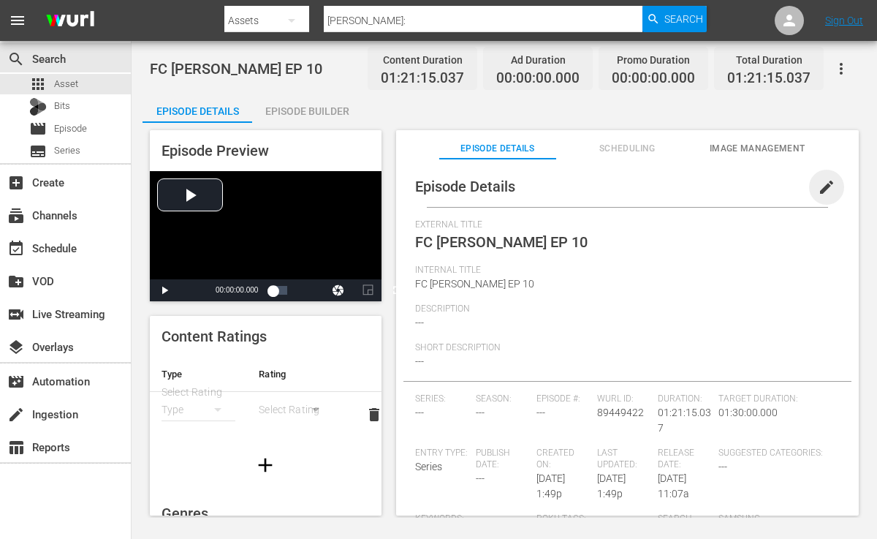
click at [818, 192] on span "edit" at bounding box center [827, 187] width 18 height 18
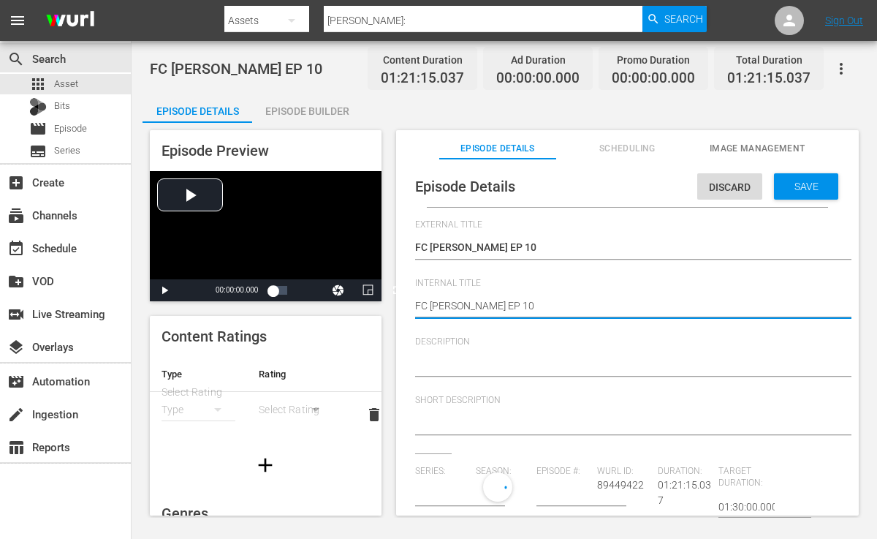
type input "No Series"
type textarea "FC Lisa Odenweller EP 10"
click at [521, 301] on textarea "FC Lisa Odenweller EP 10" at bounding box center [624, 307] width 418 height 18
type textarea "FC Lisa Odenweller EP 0"
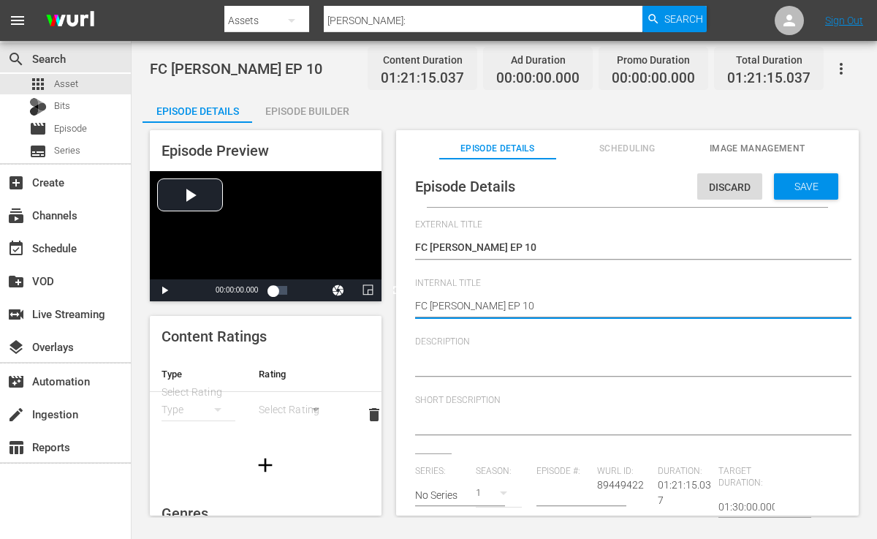
type textarea "FC Lisa Odenweller EP 0"
type textarea "FC Lisa Odenweller EP0"
type textarea "FC Lisa Odenweller E0"
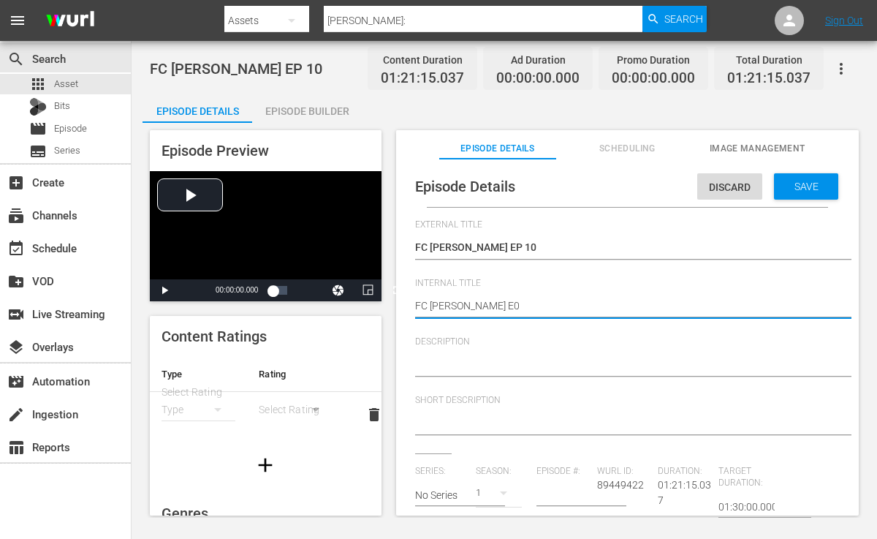
type textarea "FC Lisa Odenweller 0"
type textarea "FC Lisa Odenweller [0"
type textarea "FC Lisa Odenweller [S0"
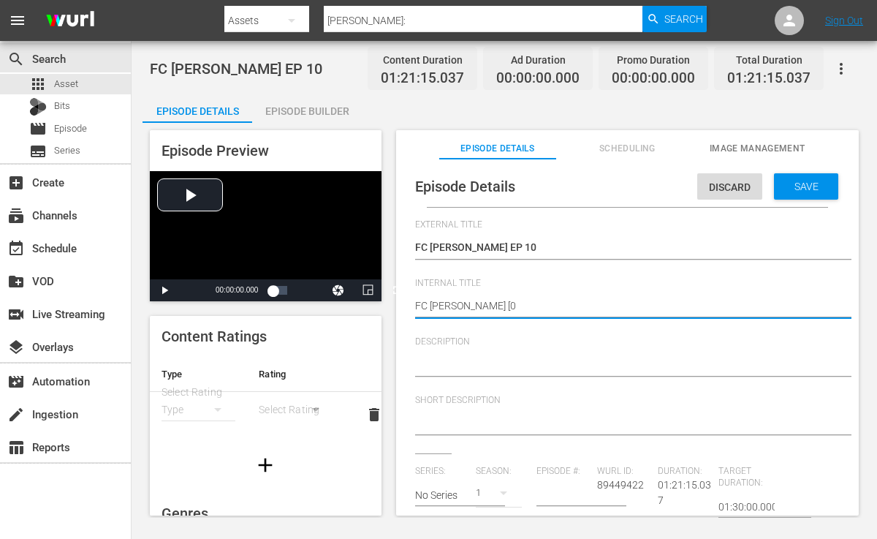
type textarea "FC Lisa Odenweller [S0"
type textarea "FC Lisa Odenweller [S10"
type textarea "FC Lisa Odenweller [S1E0"
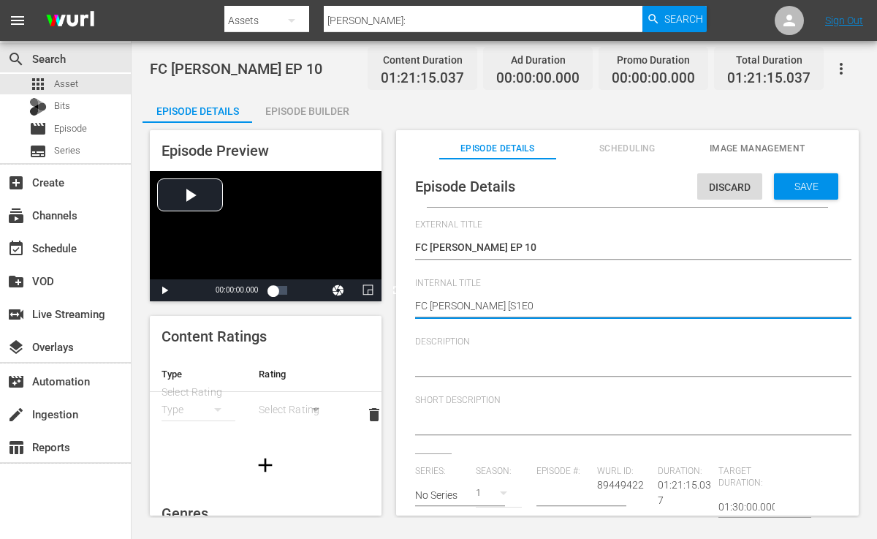
type textarea "FC Lisa Odenweller [S1E10"
type textarea "FC Lisa Odenweller [S1E1]0"
type textarea "FC Lisa Odenweller [S1E10"
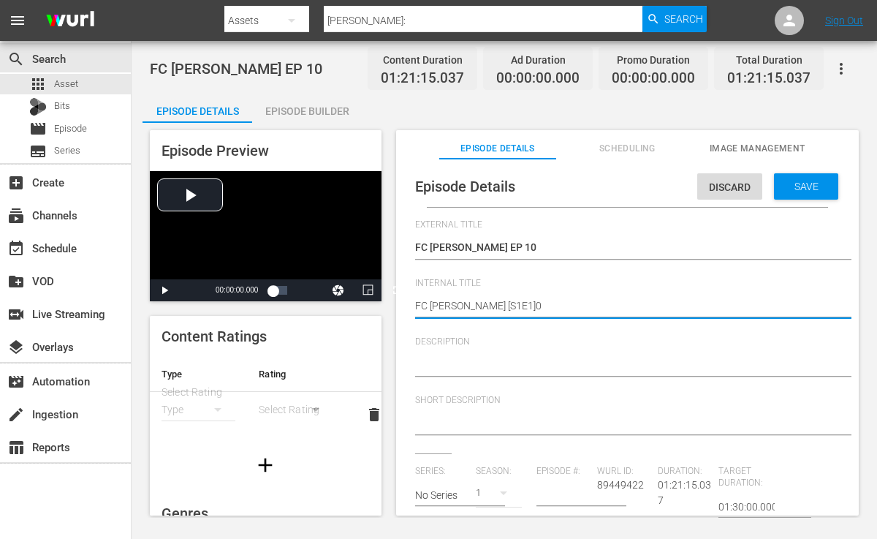
type textarea "FC Lisa Odenweller [S1E10"
type textarea "FC Lisa Odenweller [S1E10]"
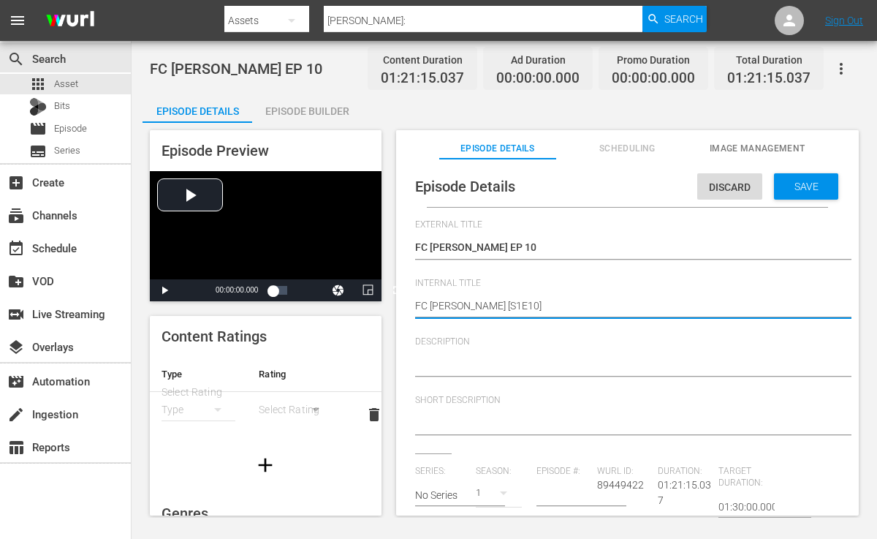
type textarea "FC Lisa Odenweller [S1E10] ("
type textarea "FC Lisa Odenweller [S1E10] (S"
type textarea "FC Lisa Odenweller [S1E10] (St"
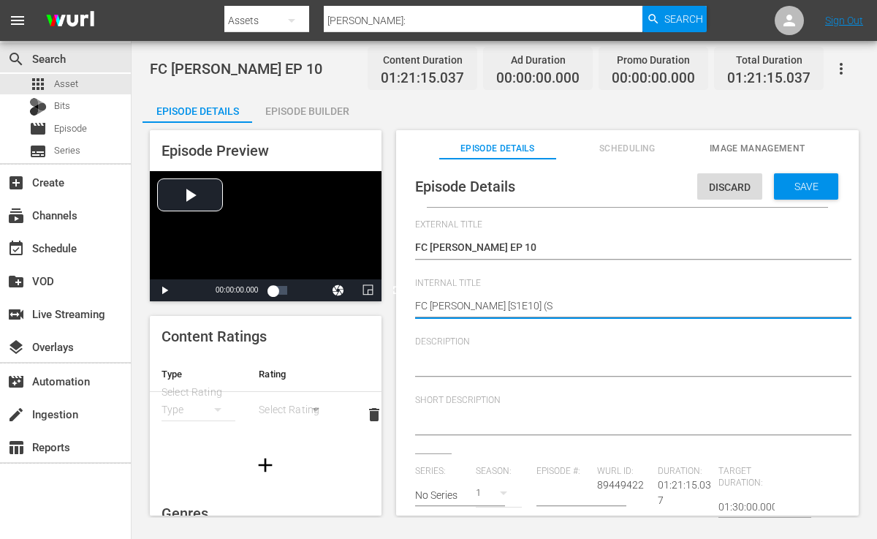
type textarea "FC Lisa Odenweller [S1E10] (St"
type textarea "FC Lisa Odenweller [S1E10] (Sti"
type textarea "FC Lisa Odenweller [S1E10] (Stil"
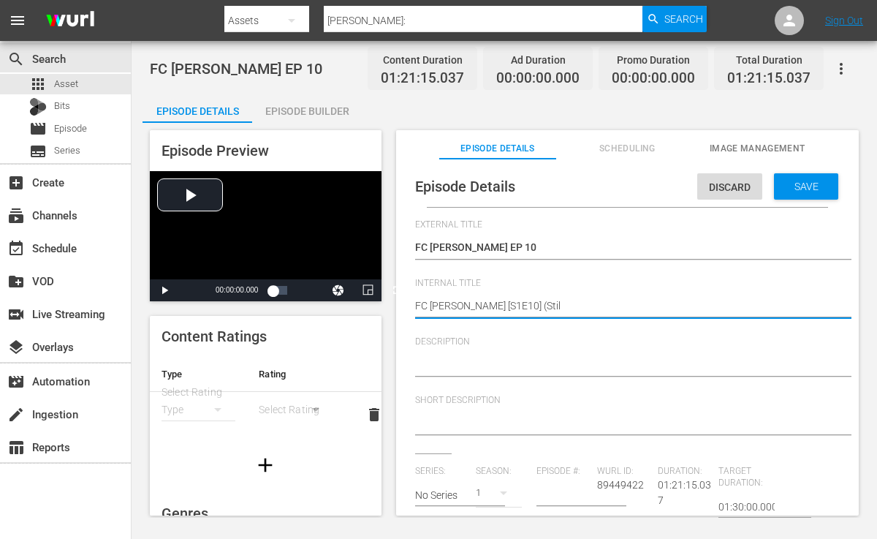
type textarea "FC Lisa Odenweller [S1E10] (Still"
type textarea "FC Lisa Odenweller [S1E10] (Still W"
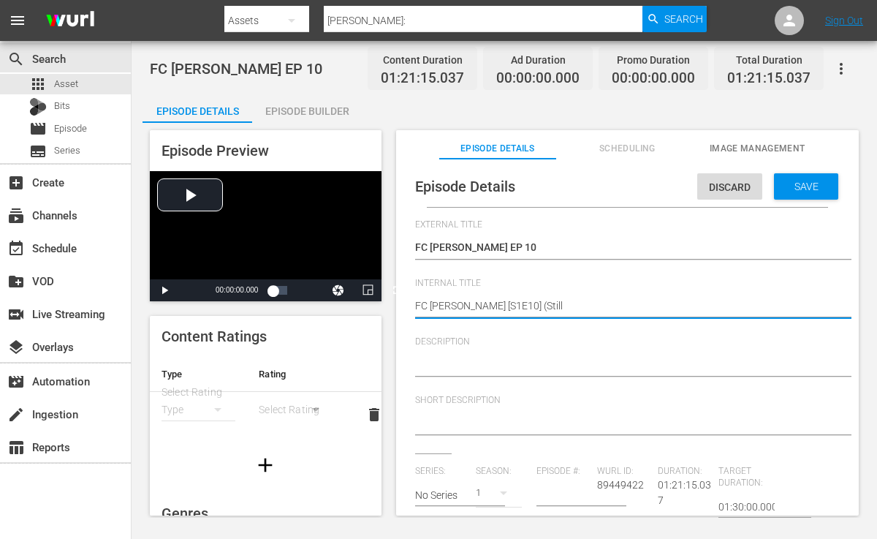
type textarea "FC Lisa Odenweller [S1E10] (Still W"
type textarea "FC Lisa Odenweller [S1E10] (Still Wa"
type textarea "FC Lisa Odenweller [S1E10] (Still Wat"
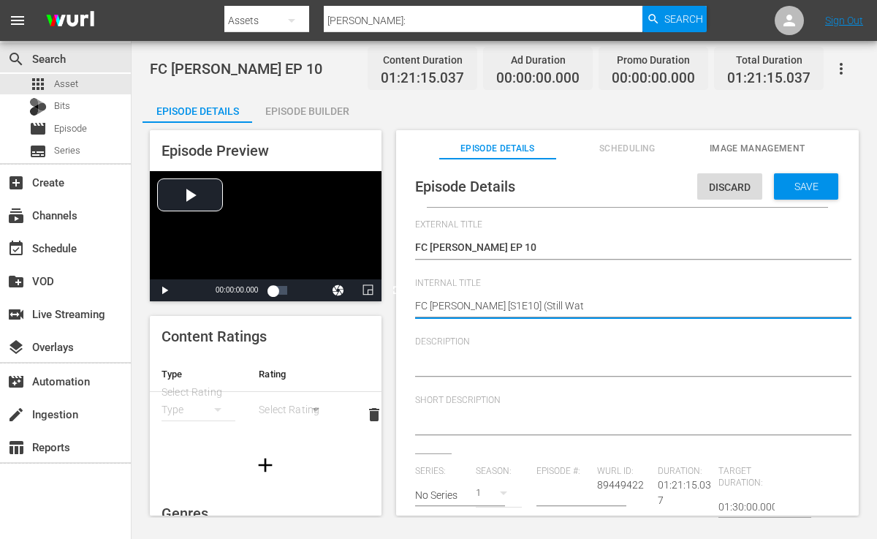
type textarea "FC Lisa Odenweller [S1E10] (Still Wate"
type textarea "FC Lisa Odenweller [S1E10] (Still Water"
type textarea "FC Lisa Odenweller [S1E10] (Still Water)"
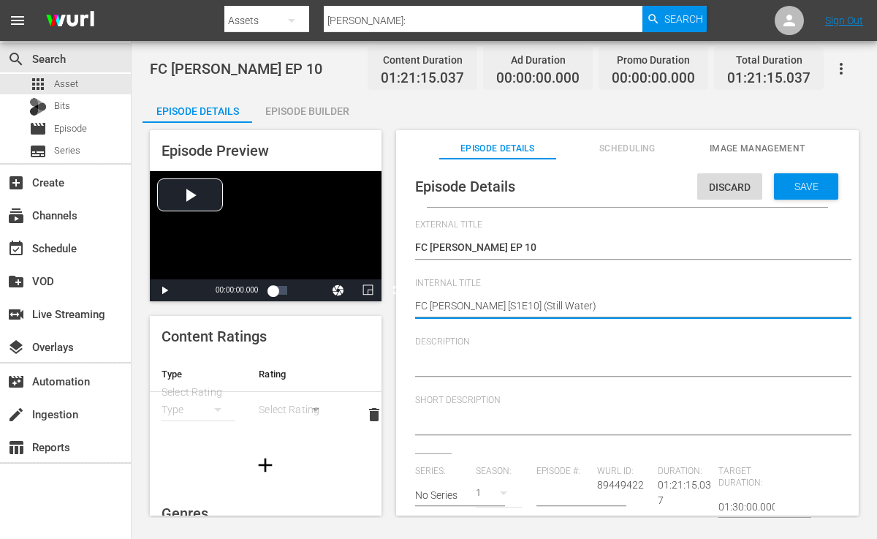
type textarea "FC Lisa Odenweller [S1E10] (Still Water)"
click at [523, 357] on textarea at bounding box center [624, 366] width 418 height 18
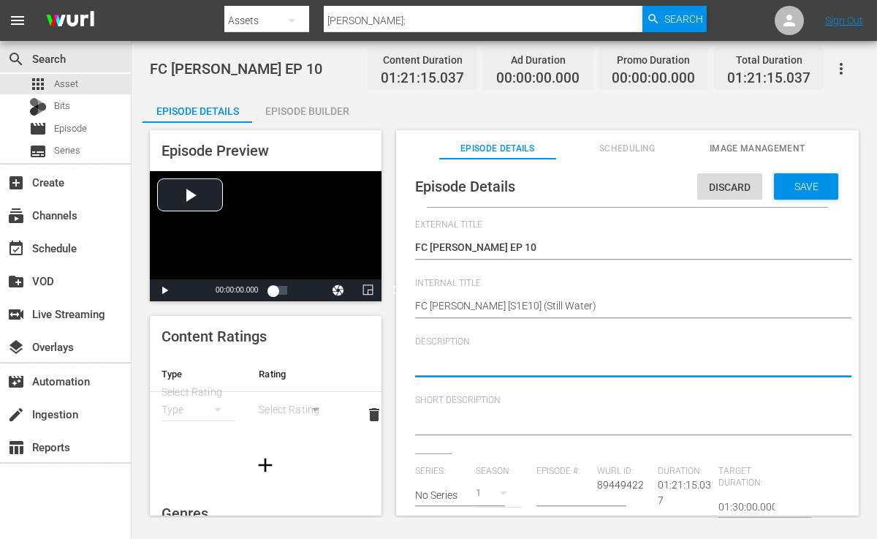
drag, startPoint x: 523, startPoint y: 357, endPoint x: 405, endPoint y: 107, distance: 275.7
click at [405, 119] on div "Episode Details Episode Builder Episode Preview Video Player is loading. Play V…" at bounding box center [505, 311] width 724 height 434
paste textarea "Between work, family, and wellness, many women feel like they're running on emp…"
type textarea "Between work, family, and wellness, many women feel like they're running on emp…"
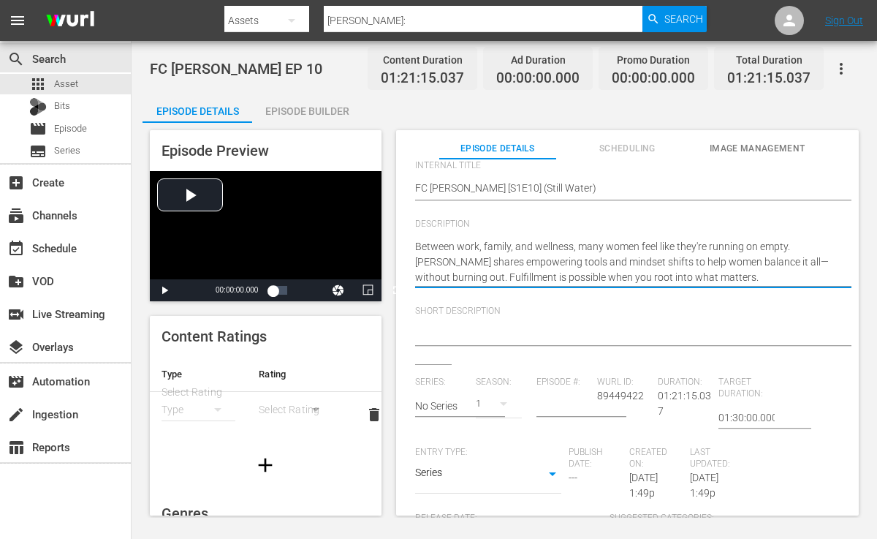
scroll to position [124, 0]
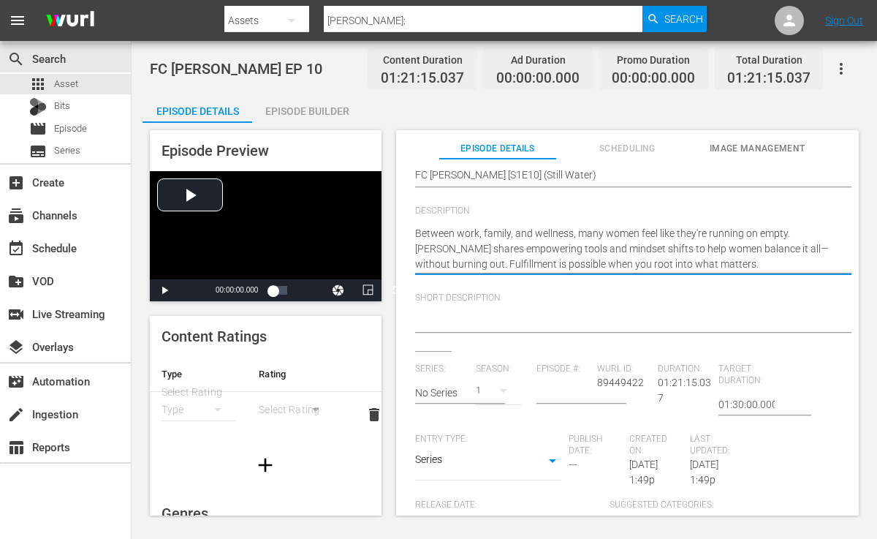
drag, startPoint x: 790, startPoint y: 235, endPoint x: 817, endPoint y: 249, distance: 29.8
click at [817, 249] on textarea "Between work, family, and wellness, many women feel like they're running on emp…" at bounding box center [624, 249] width 418 height 46
type textarea "Between work, family, and wellness, many women feel like they're running on emp…"
click at [623, 317] on textarea at bounding box center [624, 322] width 418 height 18
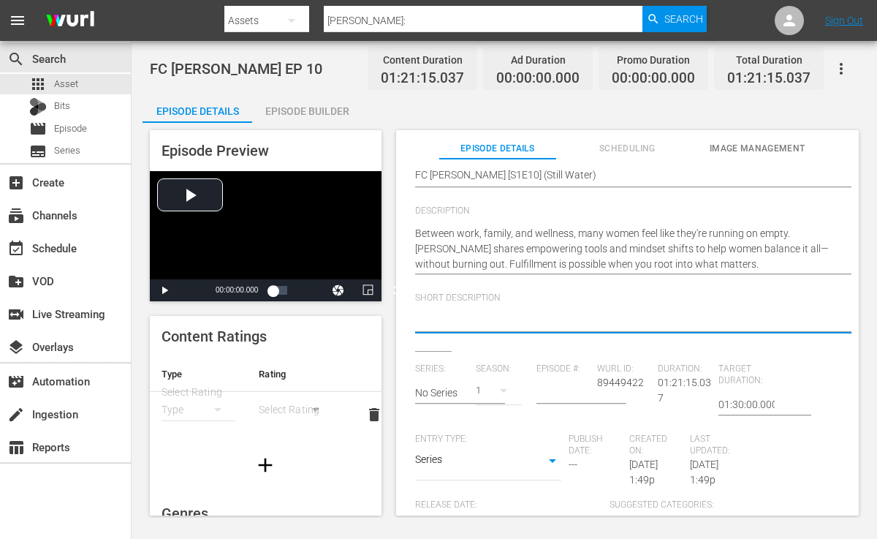
paste textarea "Mona shares empowering tools and mindset shifts to help women balance it all—wi…"
type textarea "Mona shares empowering tools and mindset shifts to help women balance it all—wi…"
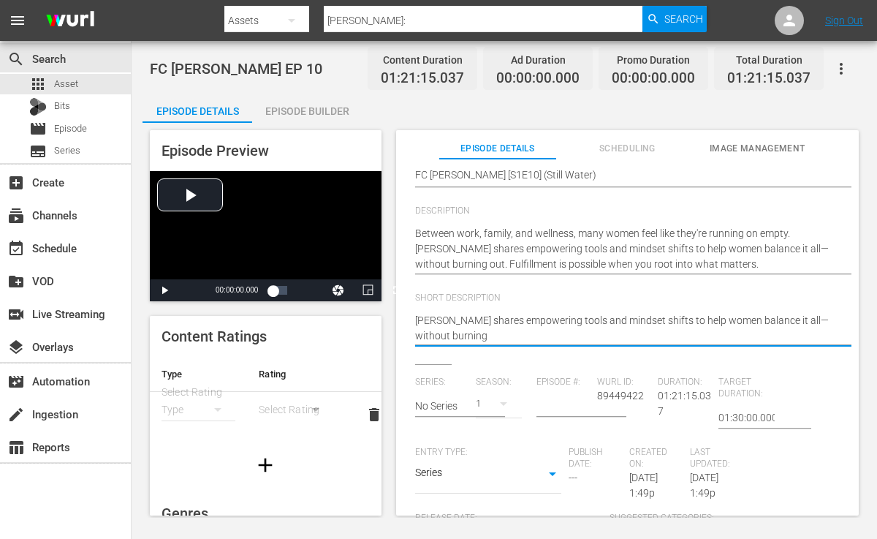
type textarea "Mona shares empowering tools and mindset shifts to help women balance it all—wi…"
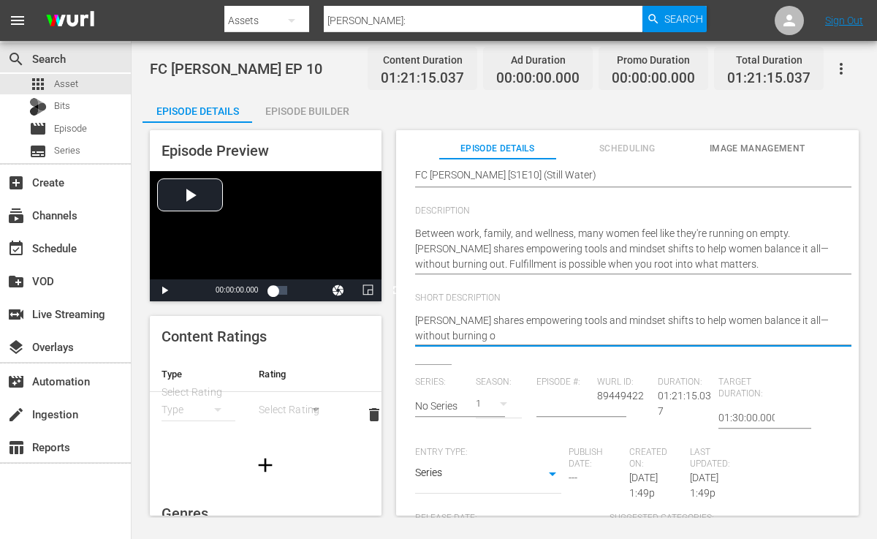
type textarea "Mona shares empowering tools and mindset shifts to help women balance it all—wi…"
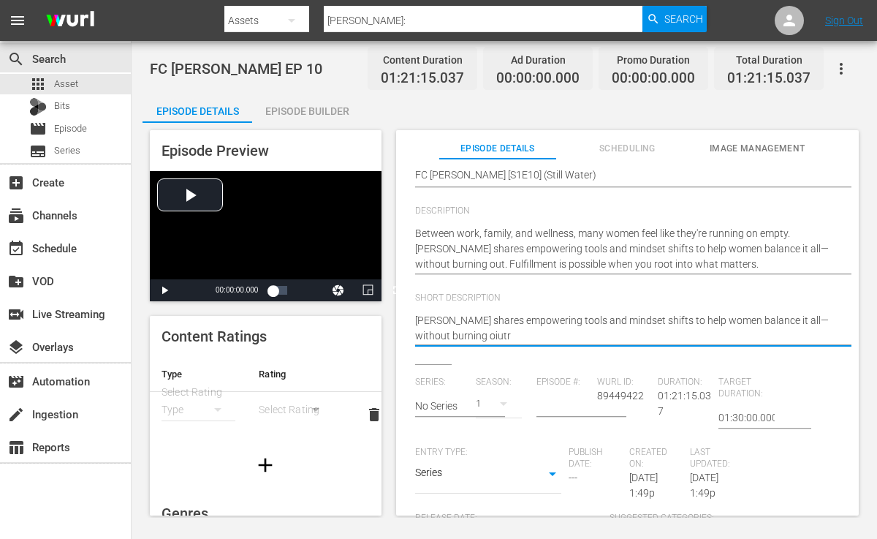
type textarea "Mona shares empowering tools and mindset shifts to help women balance it all—wi…"
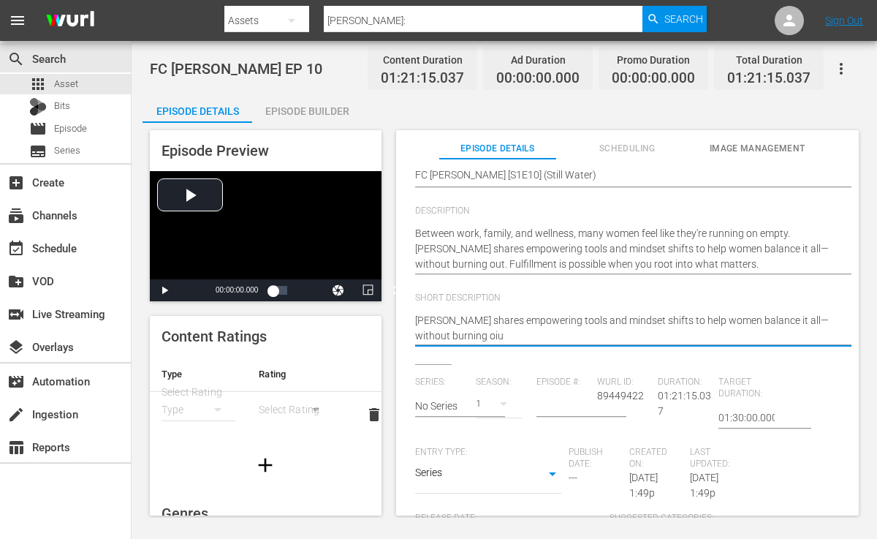
type textarea "Mona shares empowering tools and mindset shifts to help women balance it all—wi…"
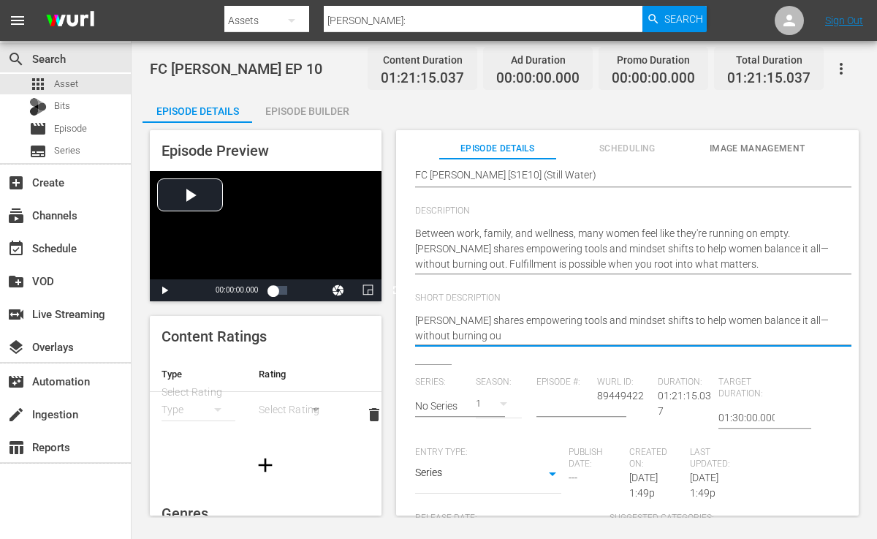
type textarea "Mona shares empowering tools and mindset shifts to help women balance it all—wi…"
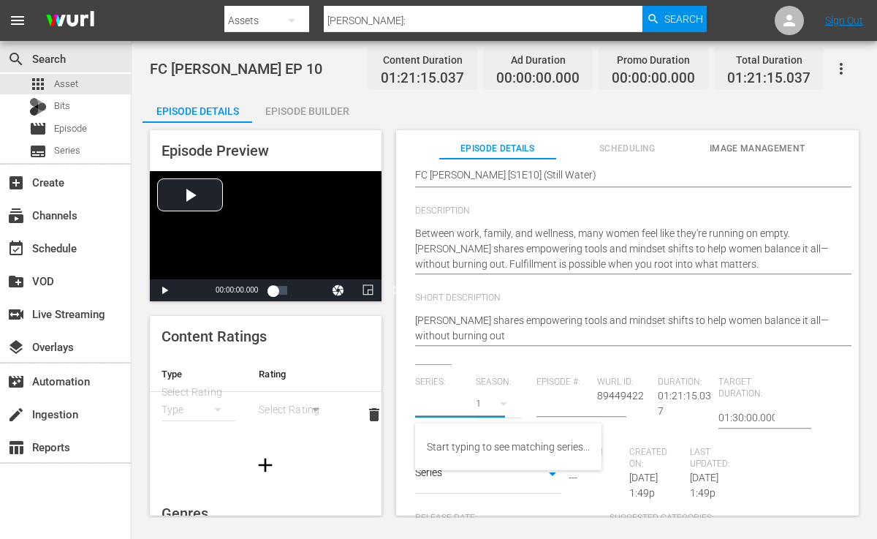
click at [448, 403] on input "text" at bounding box center [441, 405] width 53 height 35
click at [447, 438] on div "Rooted In Wellness" at bounding box center [470, 446] width 86 height 35
type input "Rooted In Wellness"
click at [499, 407] on icon "button" at bounding box center [504, 404] width 18 height 18
click at [501, 443] on div "1" at bounding box center [494, 441] width 40 height 15
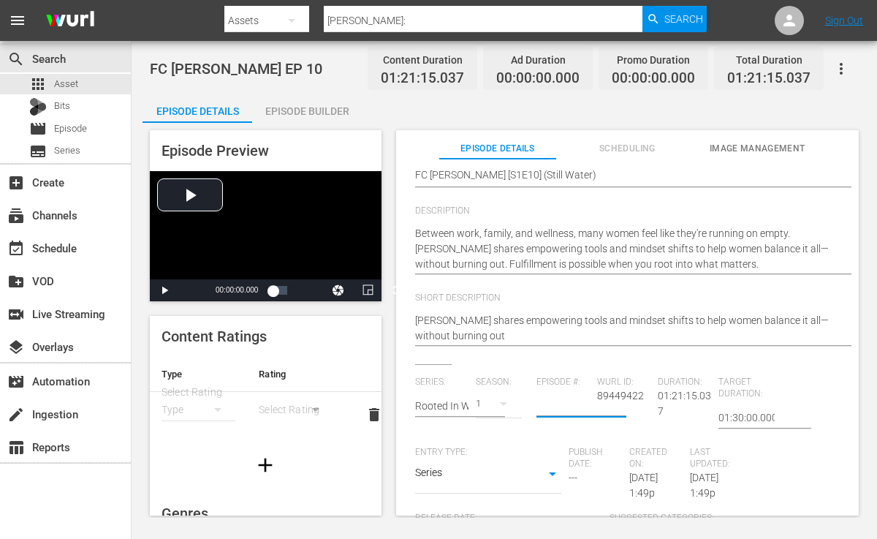
click at [567, 410] on input "number" at bounding box center [563, 405] width 53 height 35
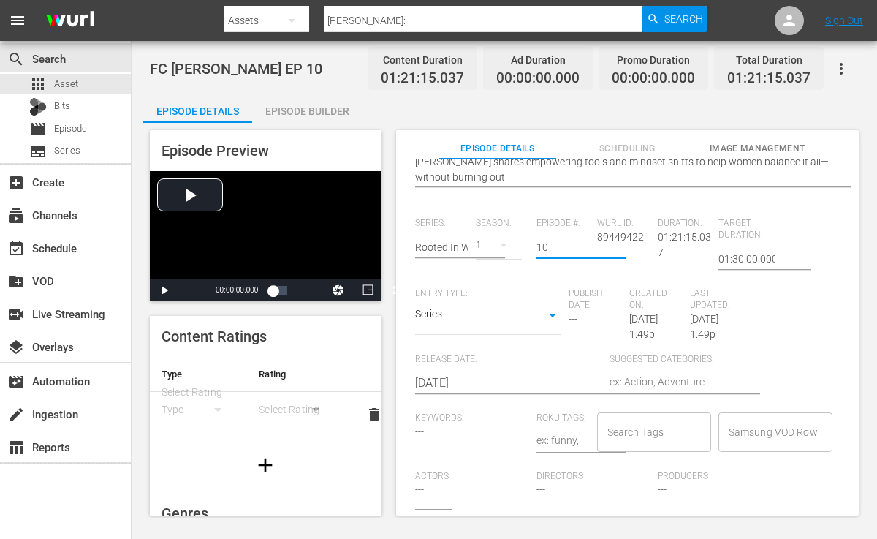
scroll to position [29, 0]
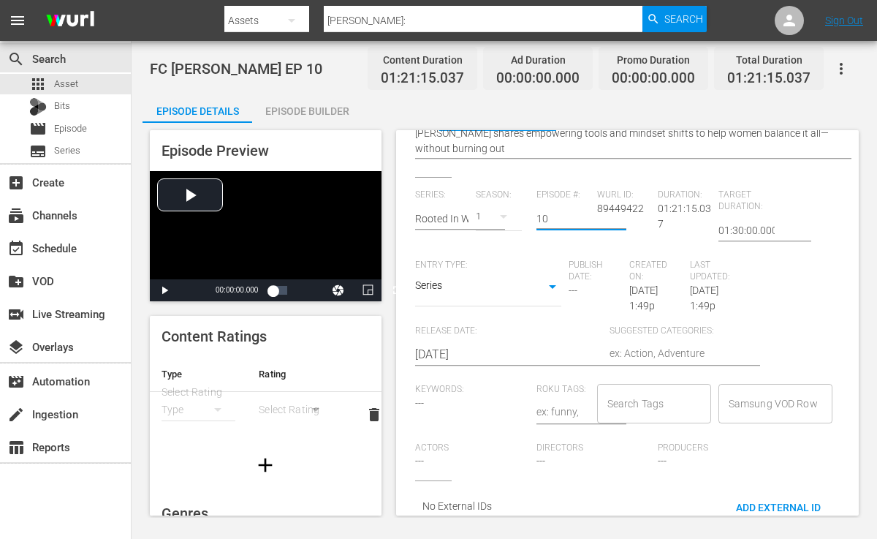
type input "10"
click at [612, 395] on input "Search Tags" at bounding box center [643, 403] width 79 height 26
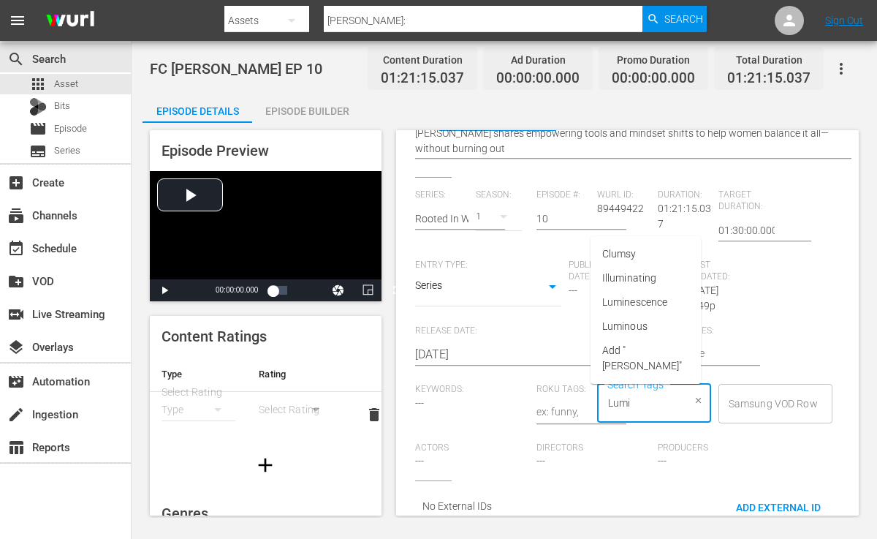
type input "Lumin"
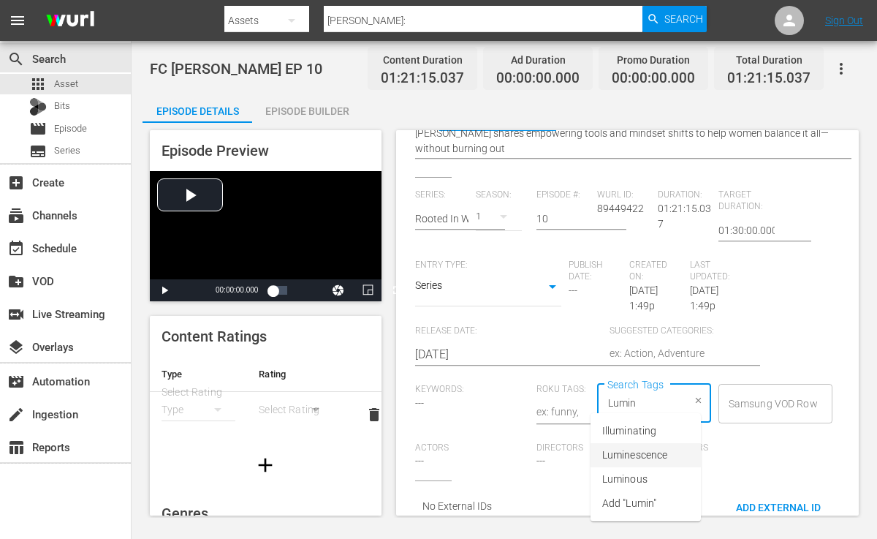
click at [648, 455] on span "Luminescence" at bounding box center [634, 454] width 65 height 15
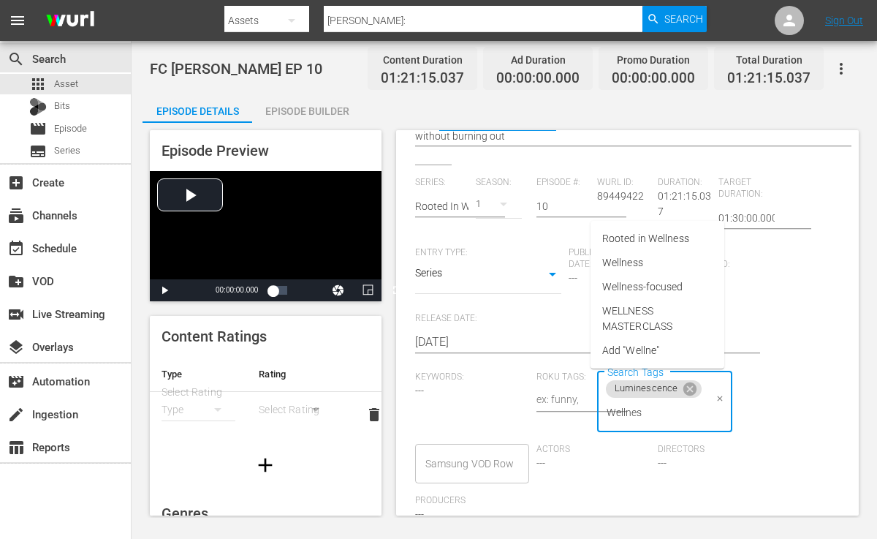
type input "Wellness"
click at [647, 267] on li "Wellness" at bounding box center [658, 263] width 134 height 24
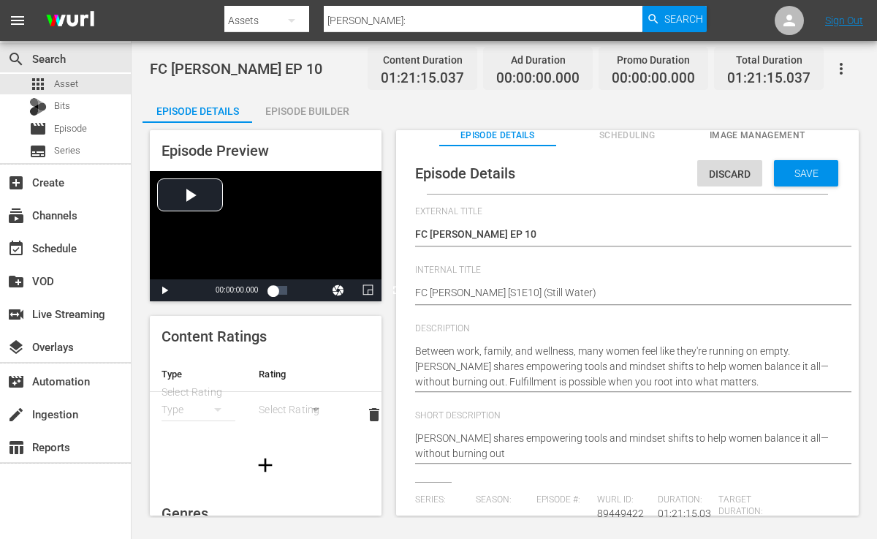
scroll to position [15, 0]
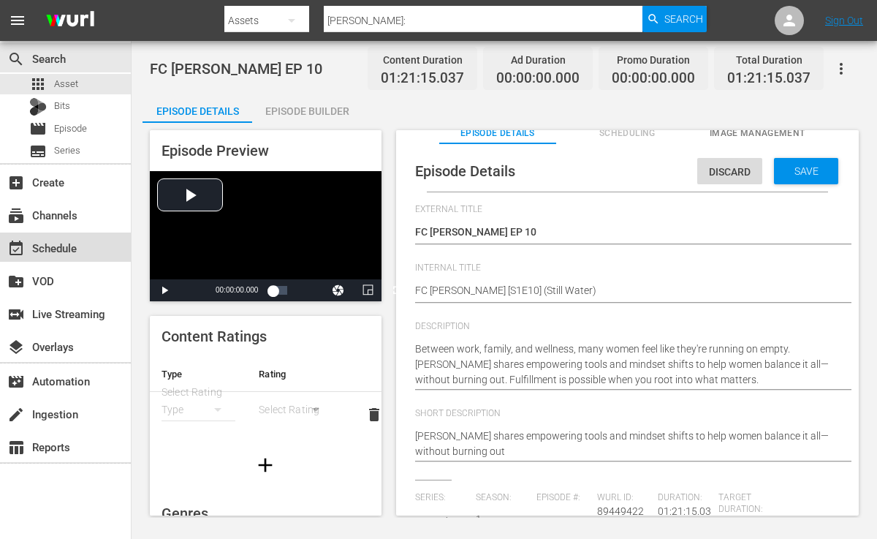
click at [66, 252] on div "event_available Schedule" at bounding box center [41, 245] width 82 height 13
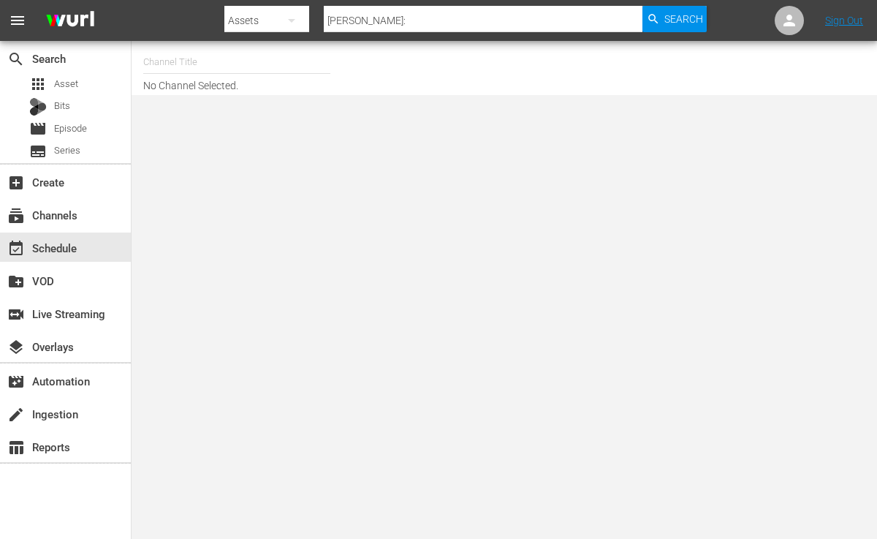
click at [194, 61] on input "text" at bounding box center [236, 62] width 187 height 35
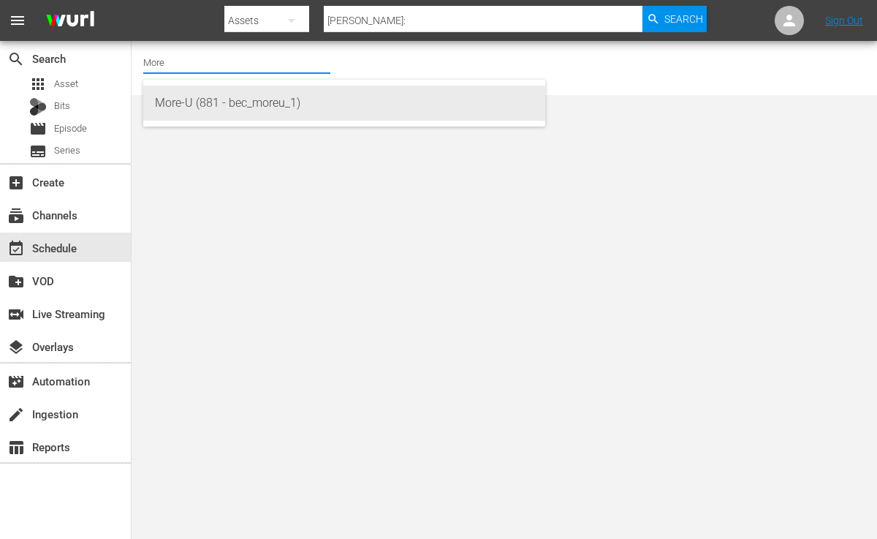
click at [189, 92] on div "More-U (881 - bec_moreu_1)" at bounding box center [344, 103] width 379 height 35
type input "More-U (881 - bec_moreu_1)"
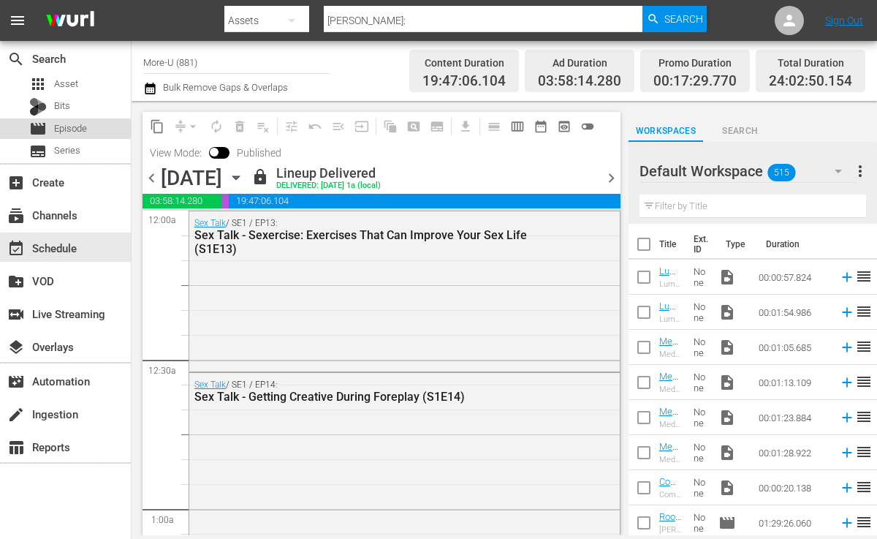
click at [62, 125] on span "Episode" at bounding box center [70, 128] width 33 height 15
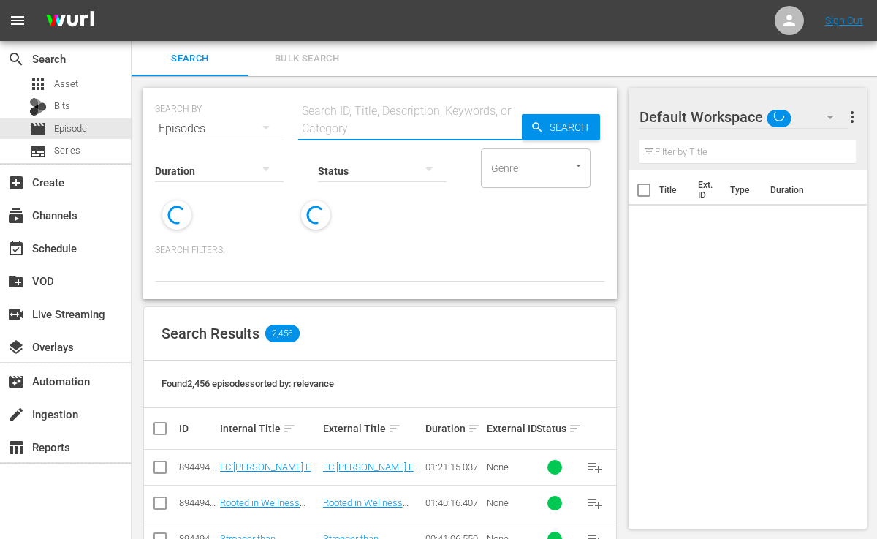
click at [309, 128] on input "text" at bounding box center [410, 128] width 224 height 35
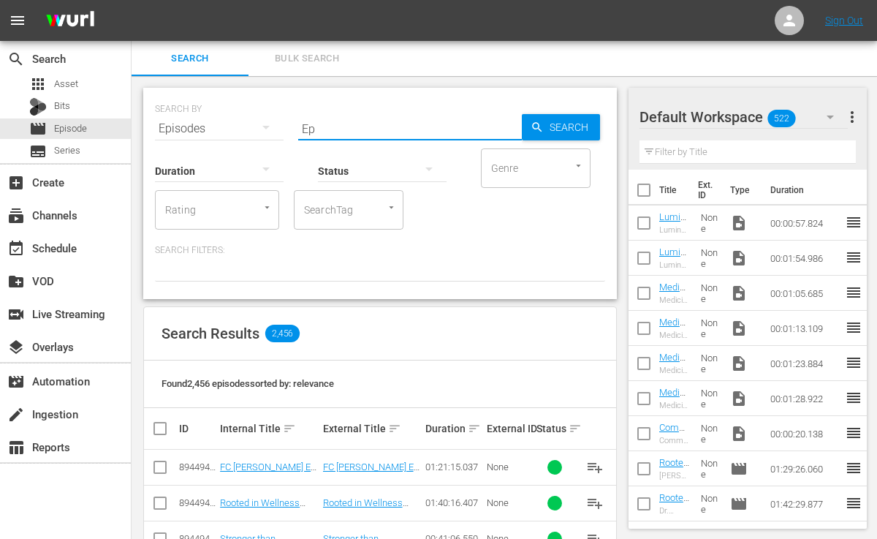
type input "E"
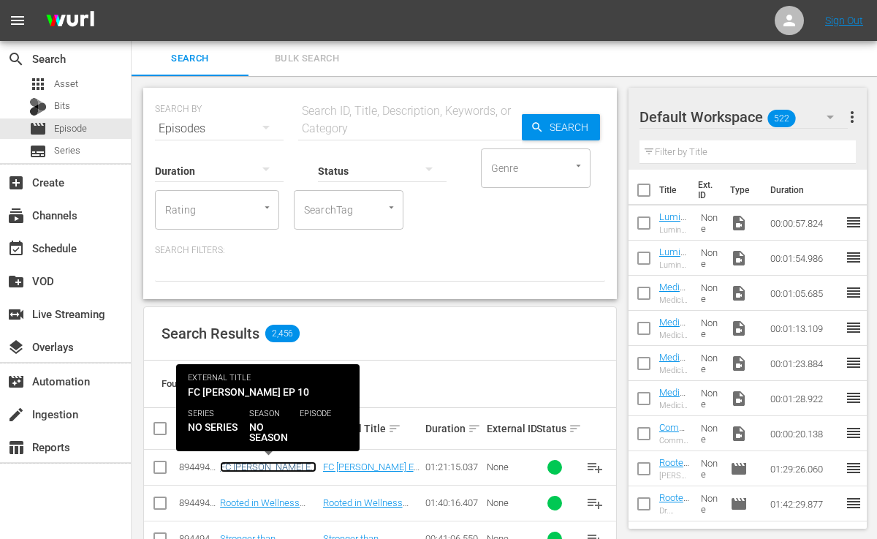
click at [257, 464] on link "FC Lisa Odenweller EP 10" at bounding box center [268, 472] width 97 height 22
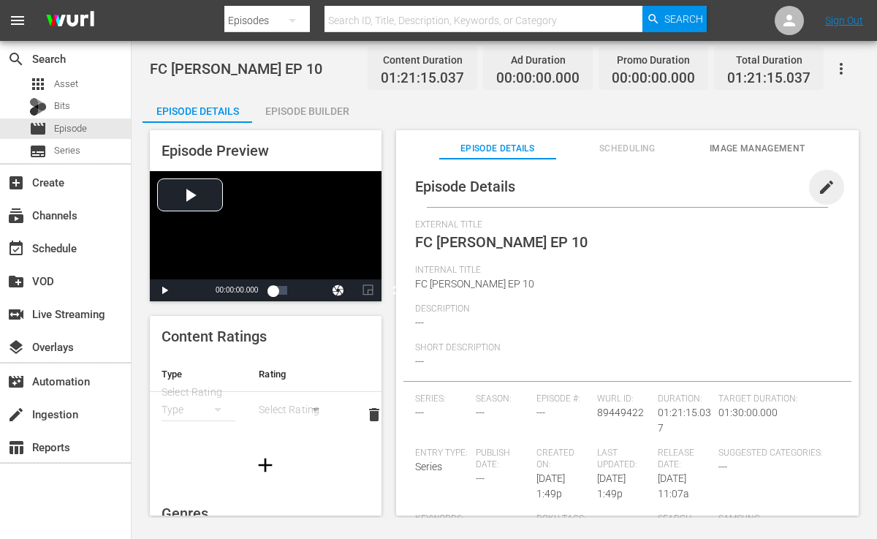
click at [818, 184] on span "edit" at bounding box center [827, 187] width 18 height 18
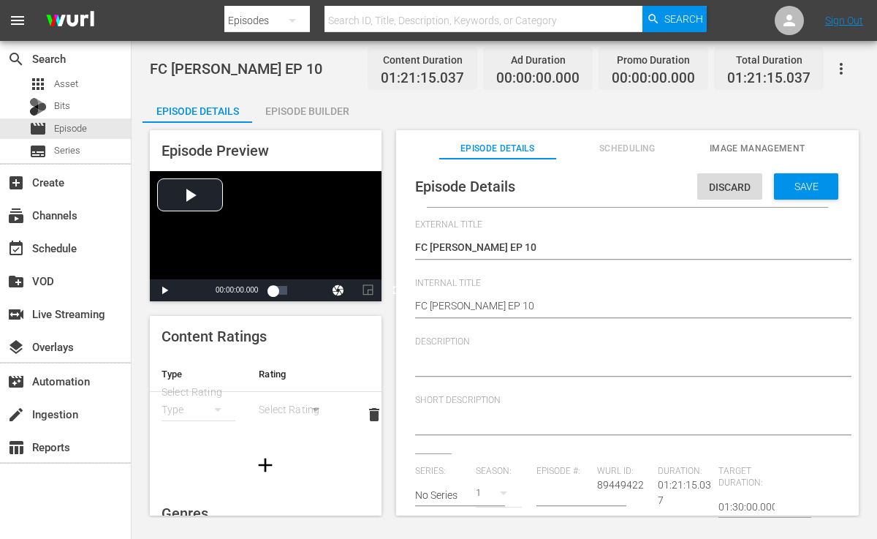
click at [471, 355] on div at bounding box center [624, 365] width 418 height 35
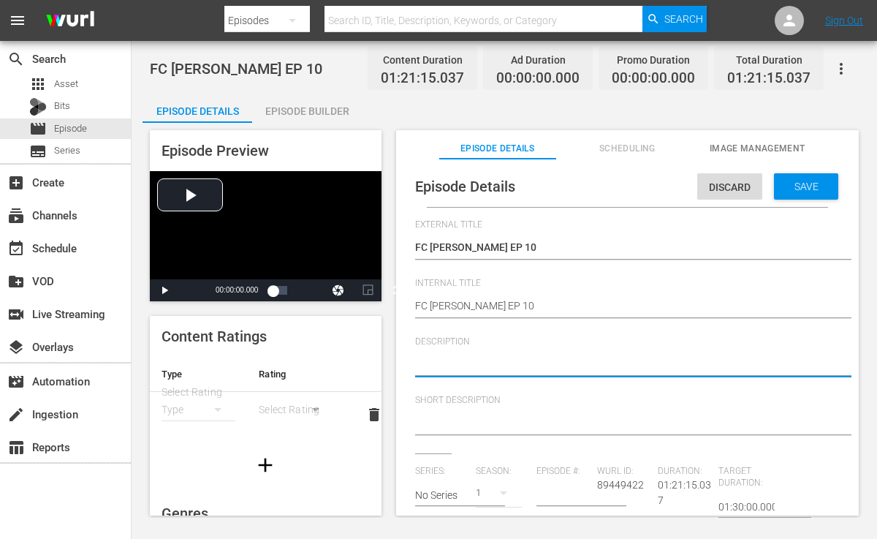
click at [453, 363] on textarea at bounding box center [624, 366] width 418 height 18
click at [465, 373] on textarea at bounding box center [624, 366] width 418 height 18
paste textarea "Between work, family, and wellness, many women feel like they're running on emp…"
type textarea "Between work, family, and wellness, many women feel like they're running on emp…"
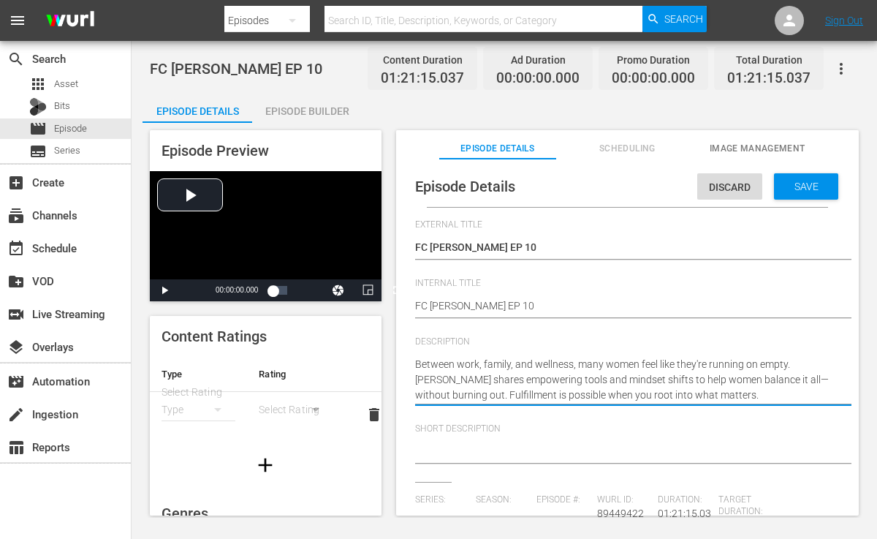
drag, startPoint x: 792, startPoint y: 363, endPoint x: 817, endPoint y: 386, distance: 34.7
click at [817, 386] on textarea "Between work, family, and wellness, many women feel like they're running on emp…" at bounding box center [624, 380] width 418 height 46
type textarea "Between work, family, and wellness, many women feel like they're running on emp…"
click at [612, 446] on textarea at bounding box center [624, 453] width 418 height 18
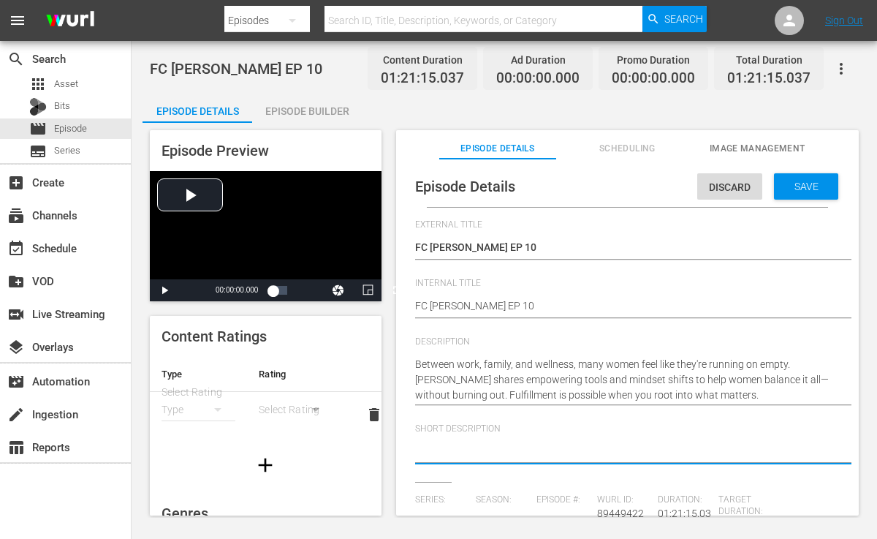
paste textarea "Mona shares empowering tools and mindset shifts to help women balance it all—wi…"
type textarea "Mona shares empowering tools and mindset shifts to help women balance it all—wi…"
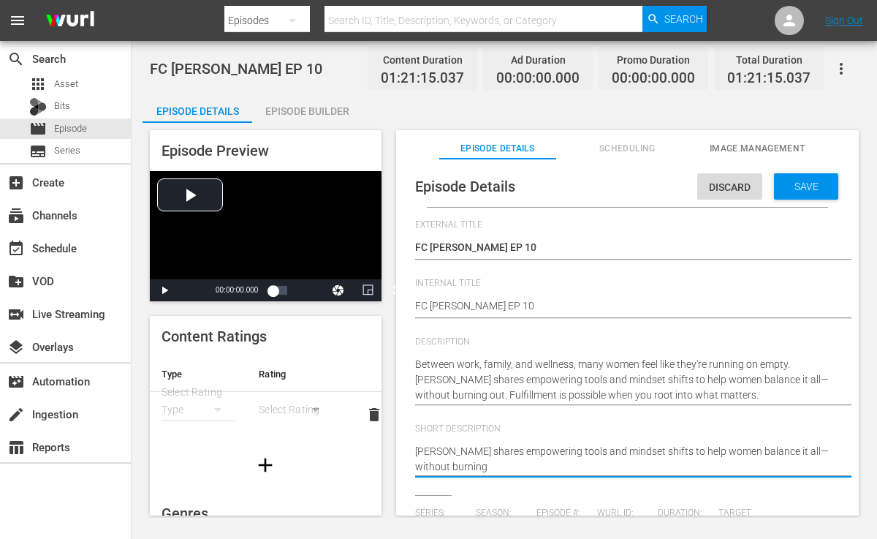
scroll to position [7, 0]
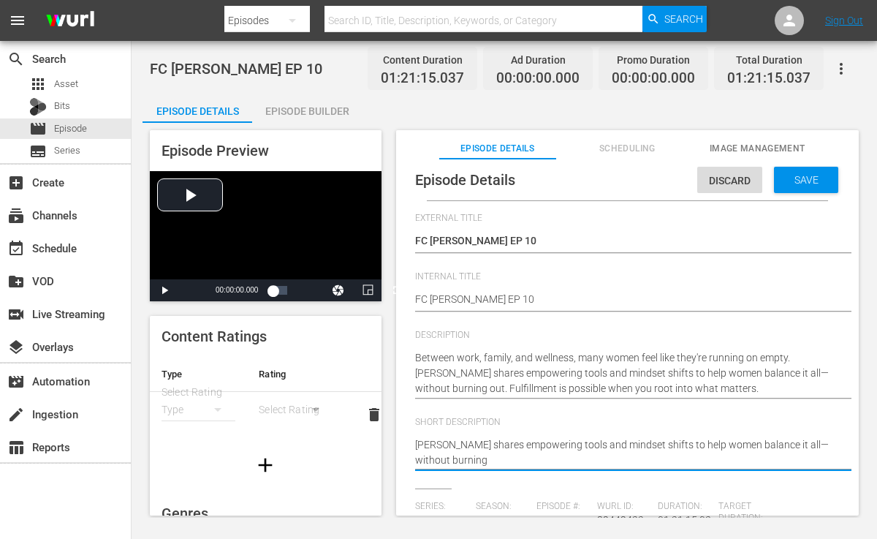
type textarea "Mona shares empowering tools and mindset shifts to help women balance it all—wi…"
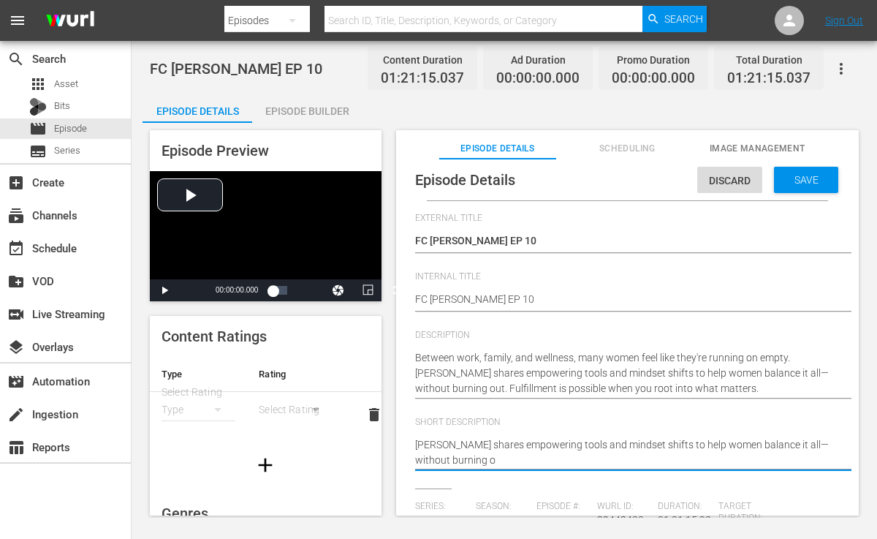
type textarea "Mona shares empowering tools and mindset shifts to help women balance it all—wi…"
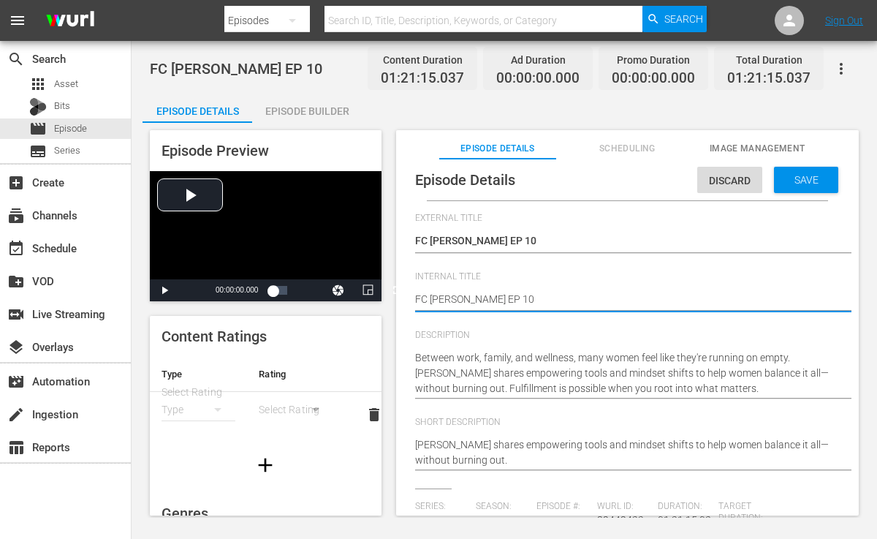
type textarea "FC Lisa Odenweller EP 1"
type textarea "FC Lisa Odenweller EP"
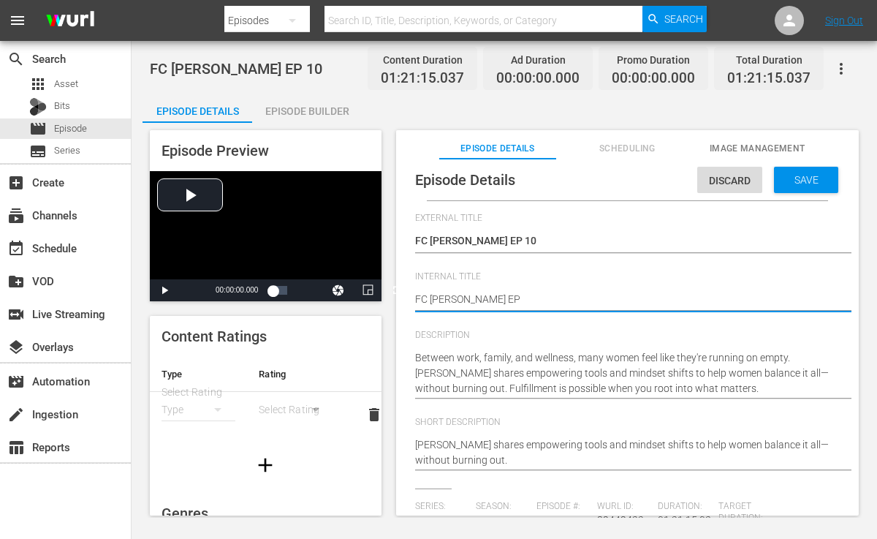
type textarea "FC Lisa Odenweller EP"
type textarea "FC Lisa Odenweller E"
type textarea "FC Lisa Odenweller"
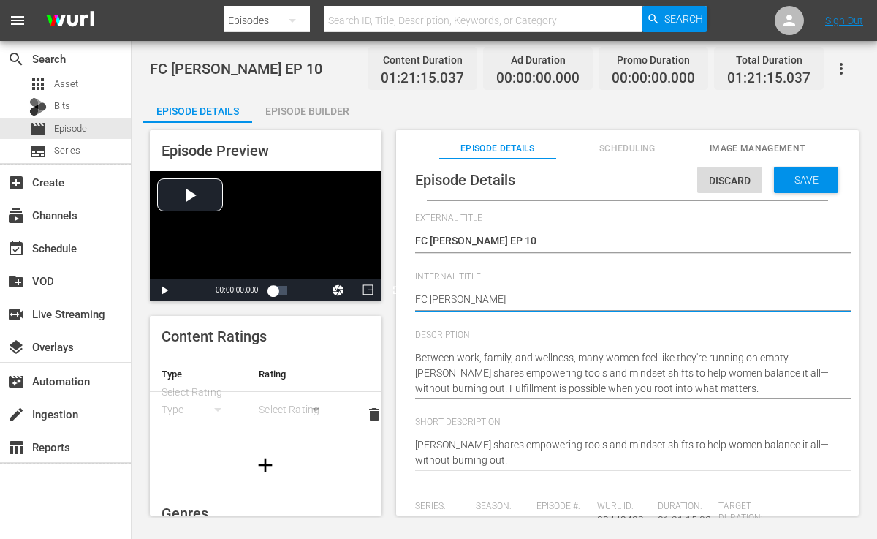
type textarea "FC Lisa Odenweller ["
type textarea "FC Lisa Odenweller [S"
type textarea "FC Lisa Odenweller [S1"
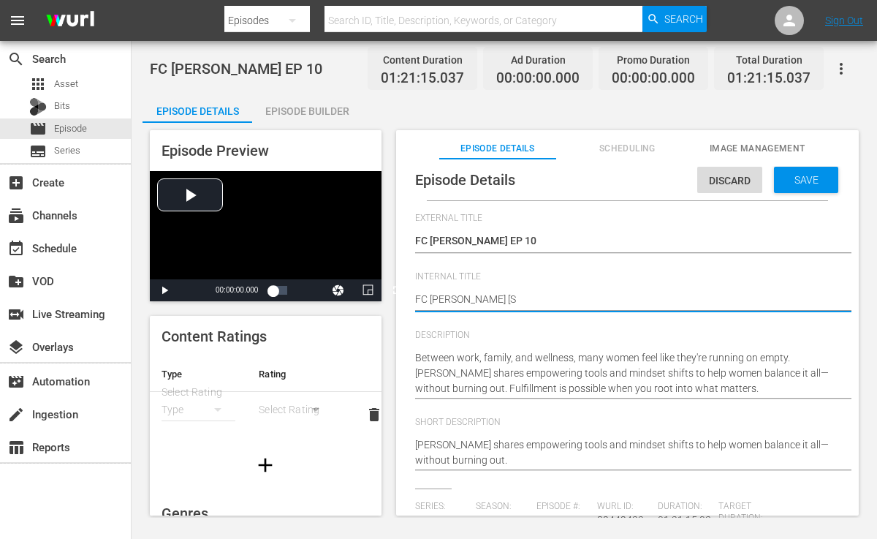
type textarea "FC Lisa Odenweller [S1"
type textarea "FC Lisa Odenweller [S1E"
type textarea "FC Lisa Odenweller [S1E1"
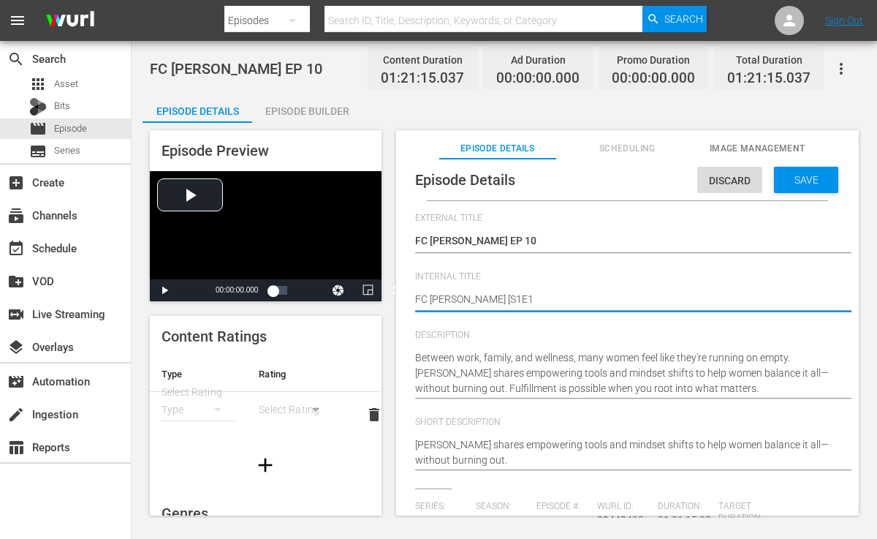
type textarea "FC Lisa Odenweller [S1E10"
type textarea "FC Lisa Odenweller [S1E10]"
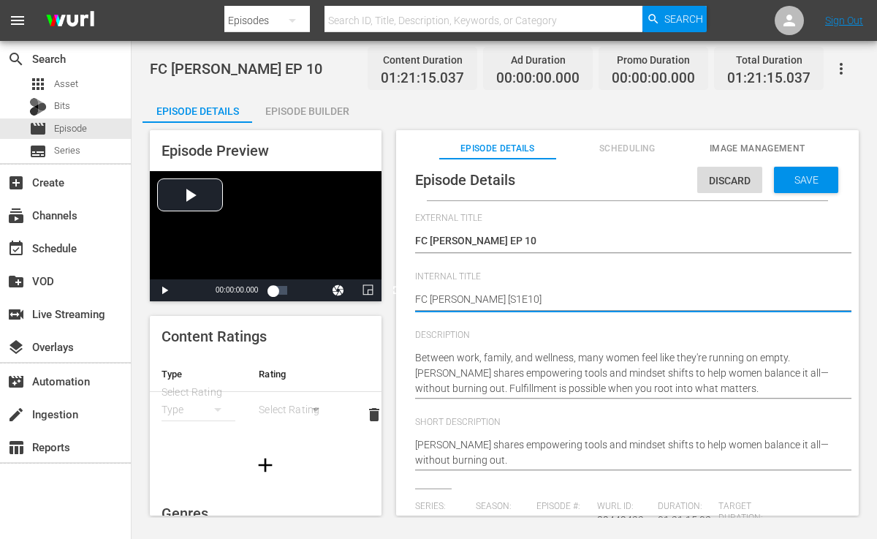
type textarea "FC Lisa Odenweller [S1E10]"
type textarea "FC Lisa Odenweller [S1E10] ("
type textarea "FC Lisa Odenweller [S1E10] (I"
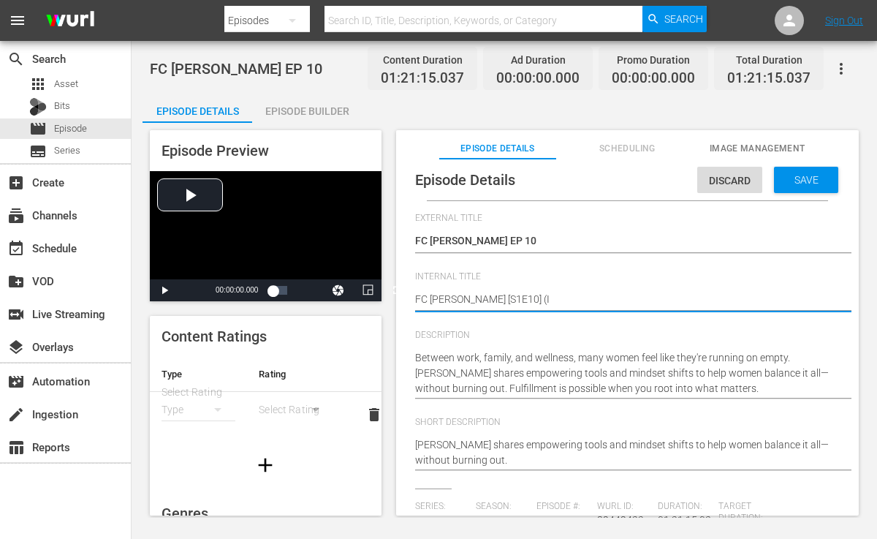
type textarea "FC Lisa Odenweller [S1E10] (In"
type textarea "FC Lisa Odenweller [S1E10] (Inn"
type textarea "FC Lisa Odenweller [S1E10] (Inne"
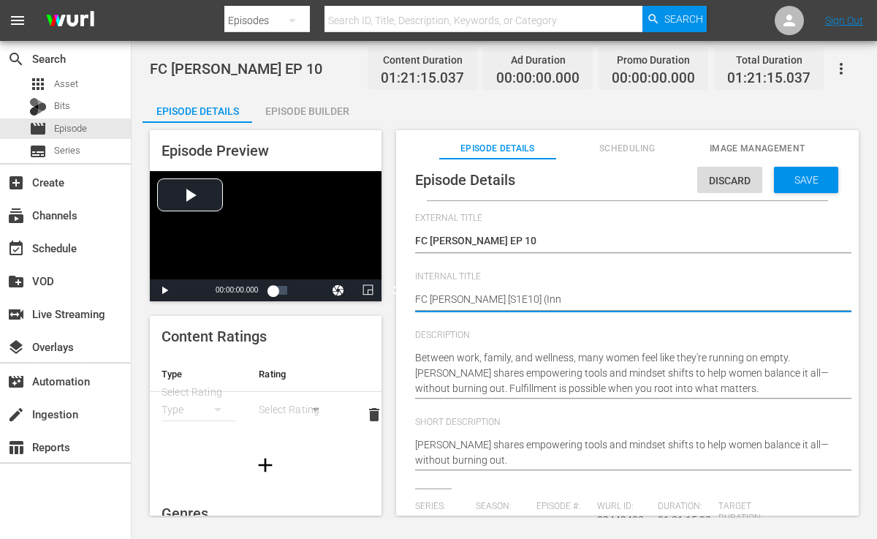
type textarea "FC Lisa Odenweller [S1E10] (Inne"
type textarea "FC Lisa Odenweller [S1E10] (Inner"
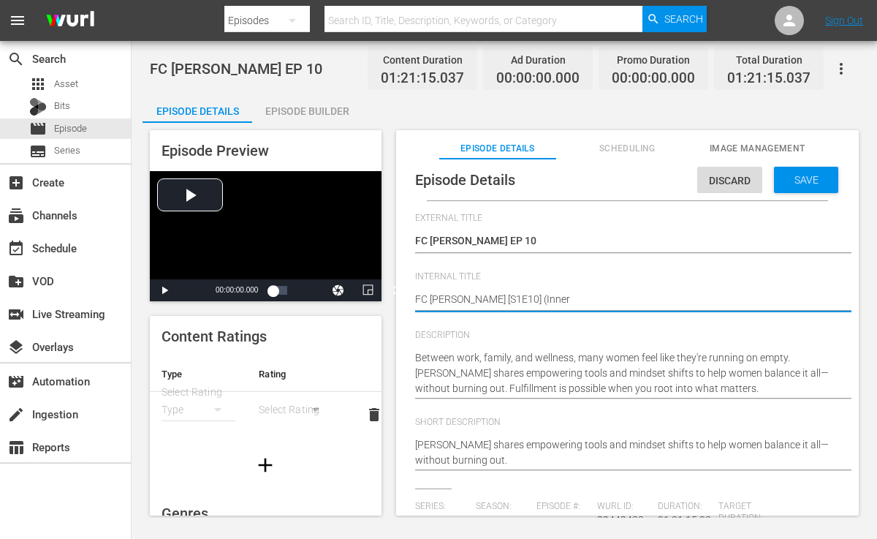
type textarea "FC Lisa Odenweller [S1E10] (Inner S"
type textarea "FC Lisa Odenweller [S1E10] (Inner St"
type textarea "FC Lisa Odenweller [S1E10] (Inner Str"
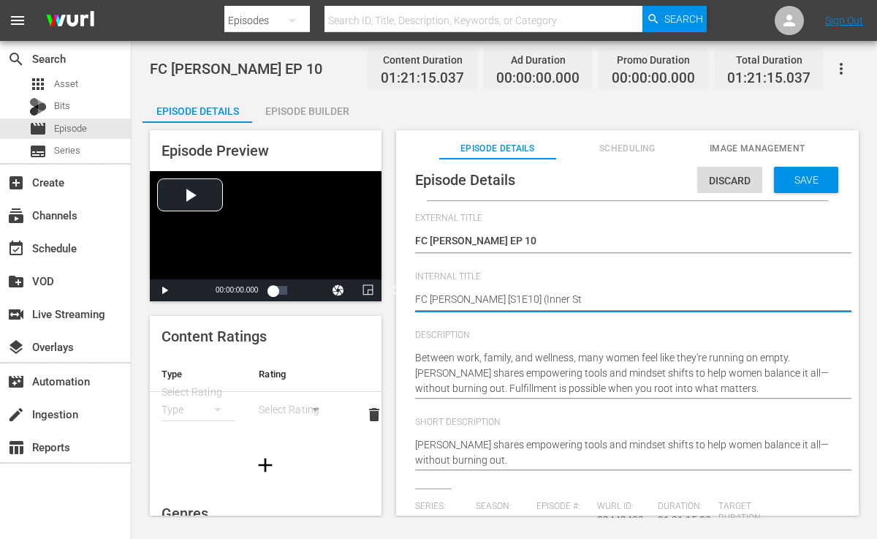
type textarea "FC Lisa Odenweller [S1E10] (Inner Str"
type textarea "FC Lisa Odenweller [S1E10] (Inner Stre"
type textarea "FC Lisa Odenweller [S1E10] (Inner Stren"
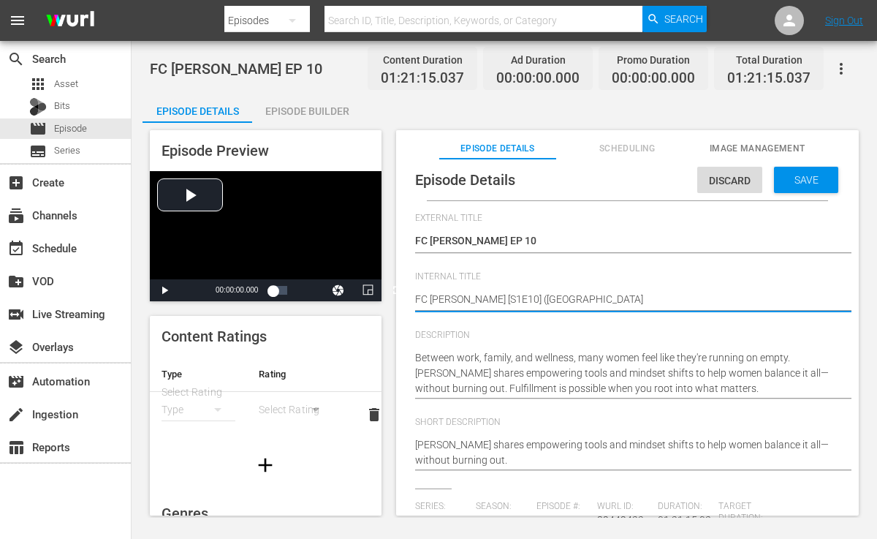
type textarea "FC Lisa Odenweller [S1E10] (Inner Streng"
type textarea "FC Lisa Odenweller [S1E10] (Inner Strengh"
type textarea "FC Lisa Odenweller [S1E10] (Inner Strenght"
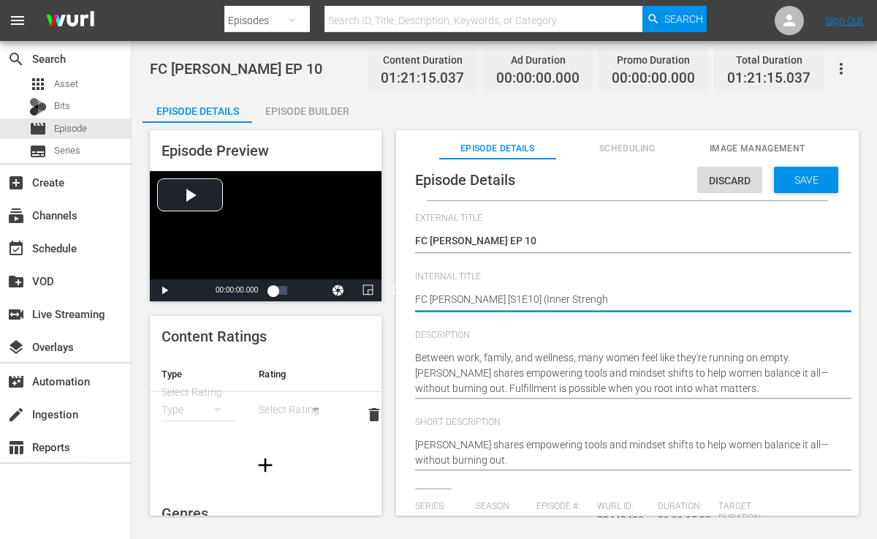
type textarea "FC Lisa Odenweller [S1E10] (Inner Strenght"
type textarea "FC Lisa Odenweller [S1E10] (Inner Strengh"
type textarea "FC Lisa Odenweller [S1E10] (Inner Streng"
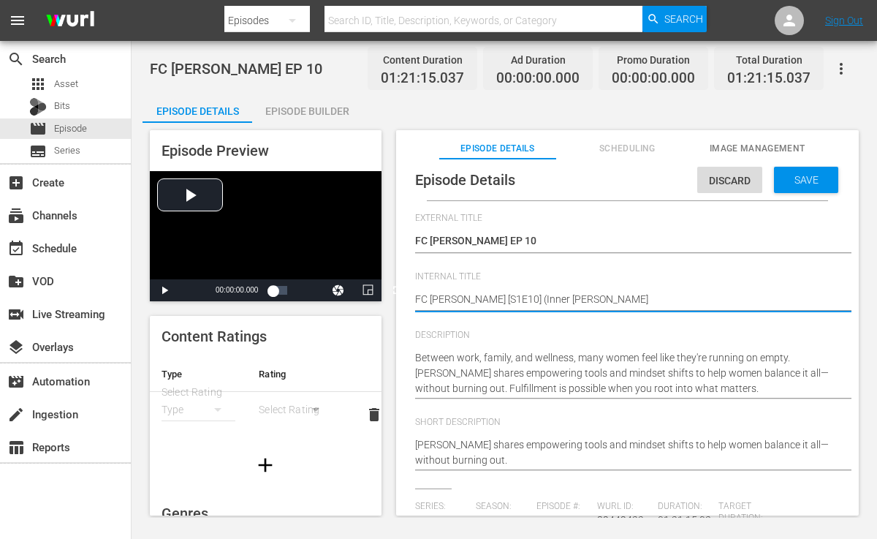
type textarea "FC Lisa Odenweller [S1E10] (Inner Strengt"
type textarea "FC Lisa Odenweller [S1E10] (Inner Strength"
type textarea "FC Lisa Odenweller [S1E10] (Inner Strength)"
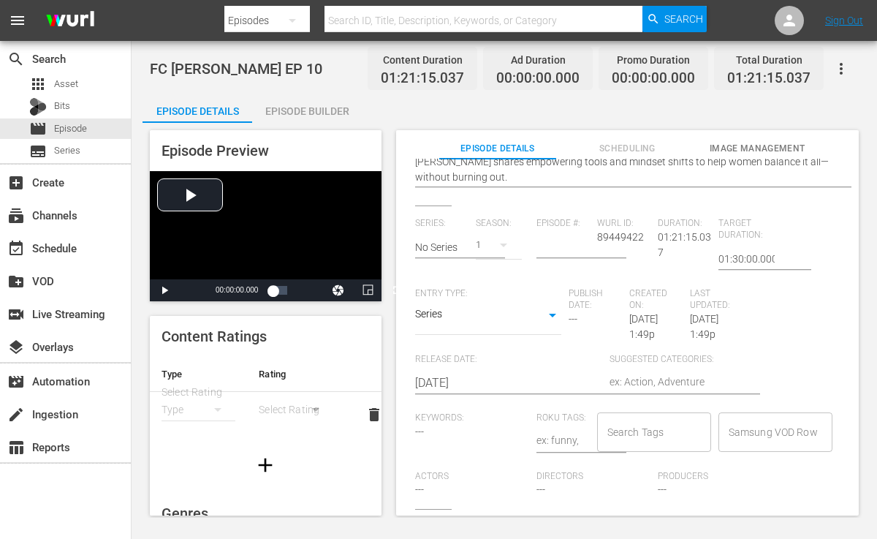
scroll to position [295, 0]
type textarea "FC Lisa Odenweller [S1E10] (Inner Strength)"
click at [627, 419] on input "Search Tags" at bounding box center [643, 432] width 79 height 26
type input "More U"
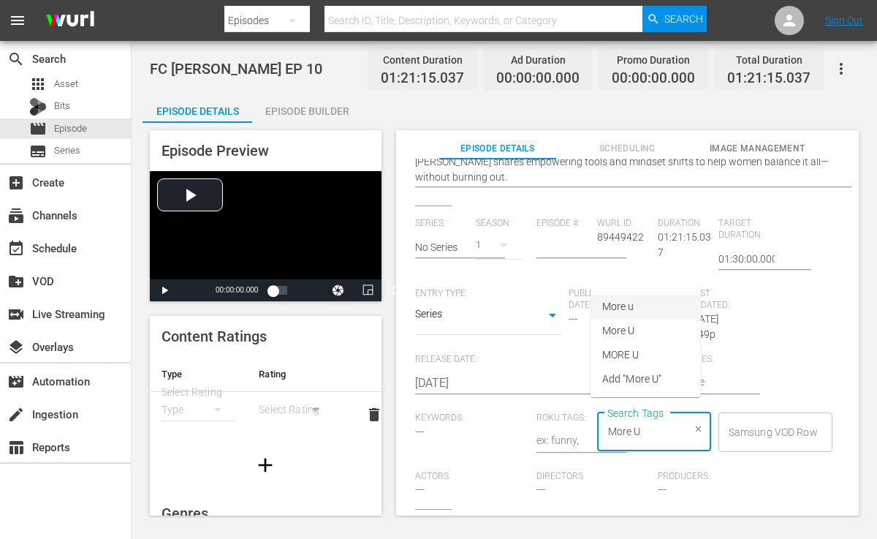
click at [635, 306] on li "More u" at bounding box center [646, 307] width 110 height 24
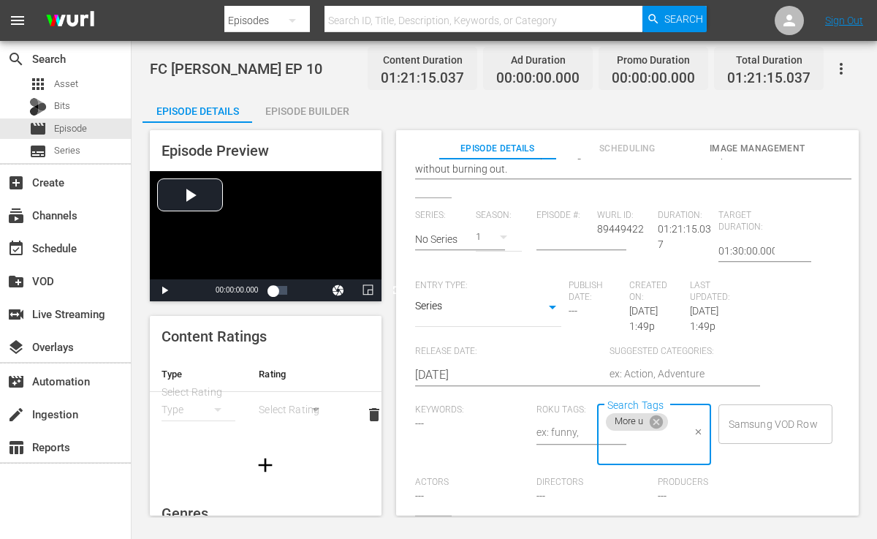
click at [643, 415] on span "More u" at bounding box center [629, 421] width 47 height 12
click at [649, 415] on icon at bounding box center [655, 421] width 13 height 13
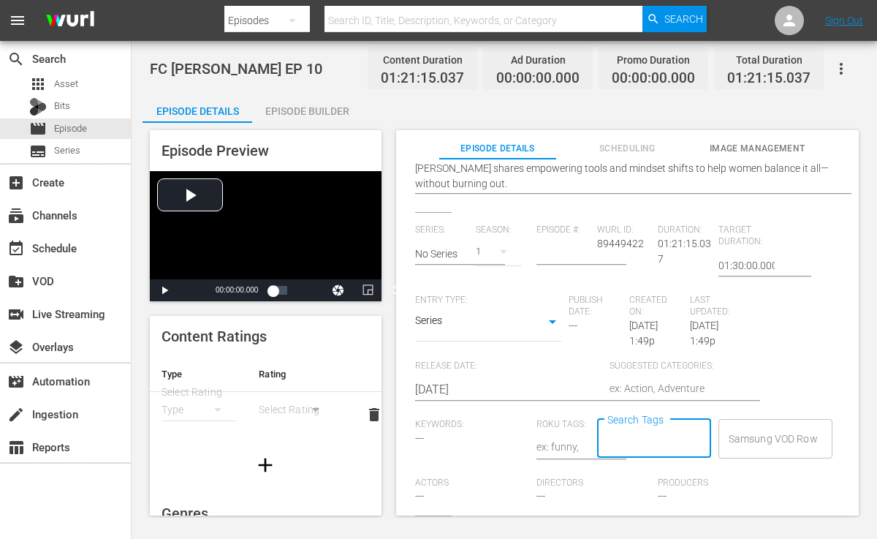
click at [647, 426] on input "Search Tags" at bounding box center [643, 439] width 79 height 26
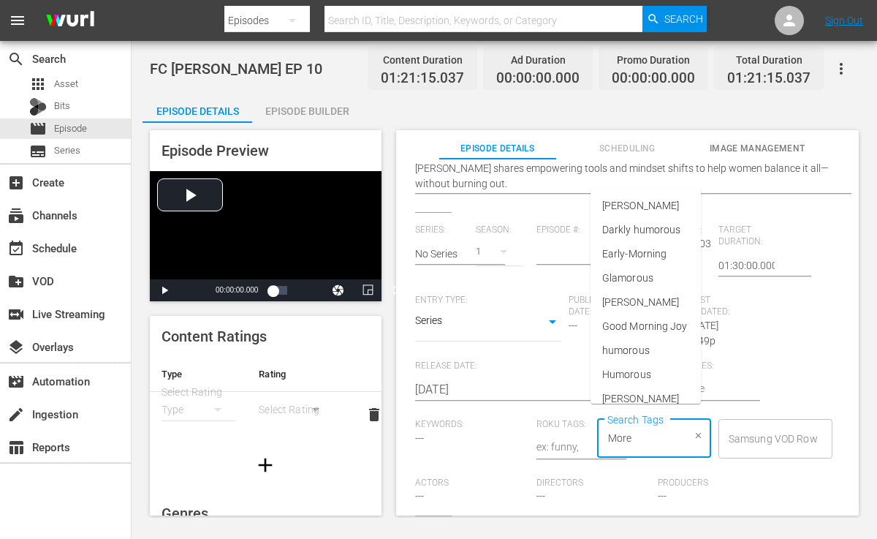
type input "More"
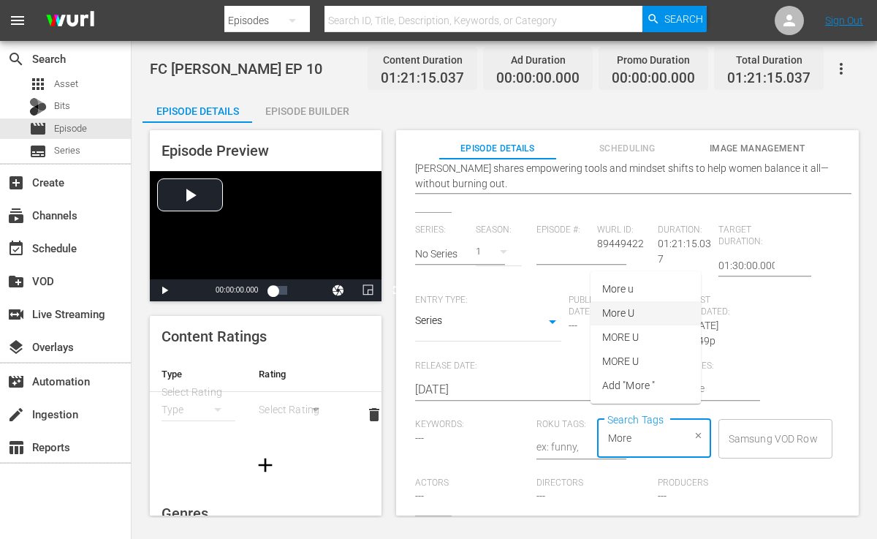
click at [628, 303] on li "More U" at bounding box center [646, 313] width 110 height 24
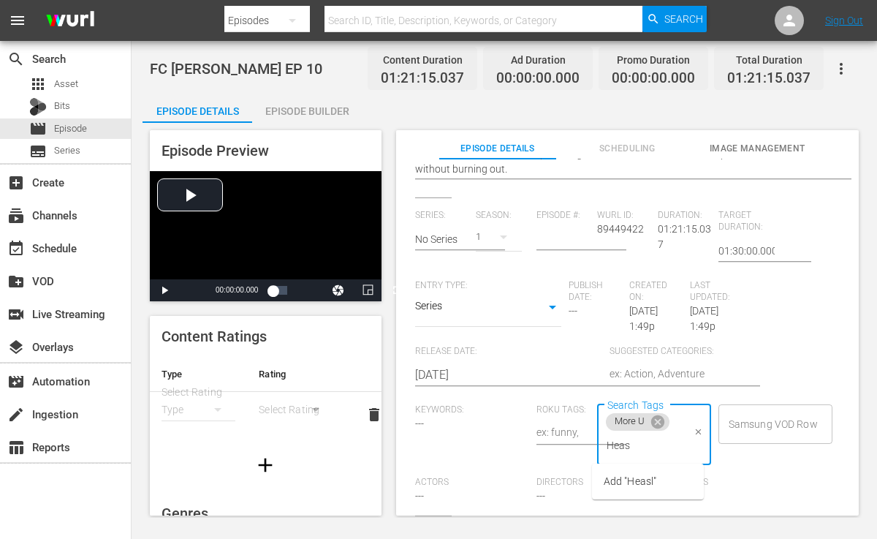
type input "Hea"
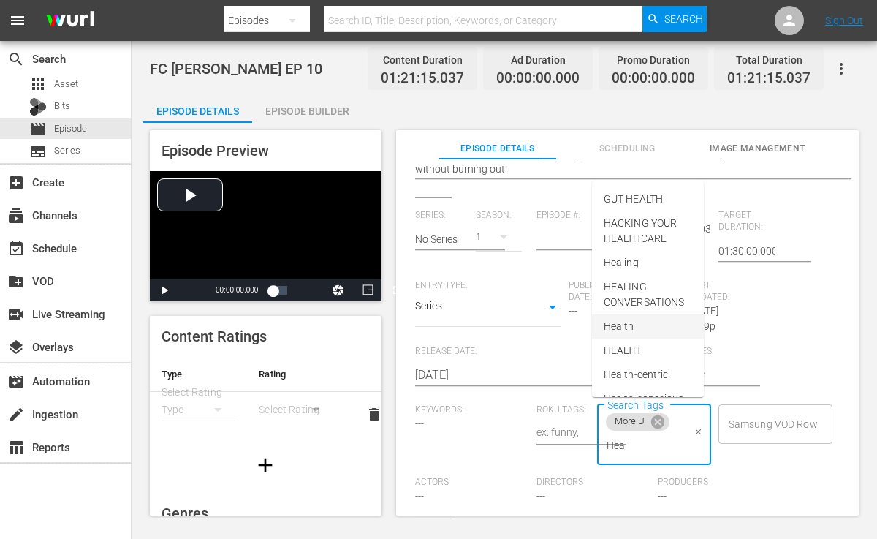
click at [646, 332] on li "Health" at bounding box center [648, 326] width 112 height 24
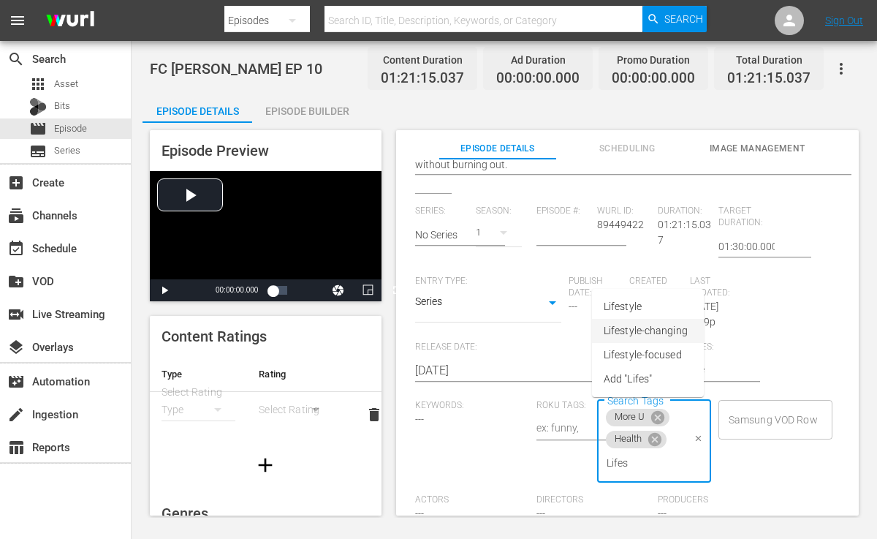
type input "Lifest"
click at [635, 303] on span "Lifestyle" at bounding box center [623, 306] width 38 height 15
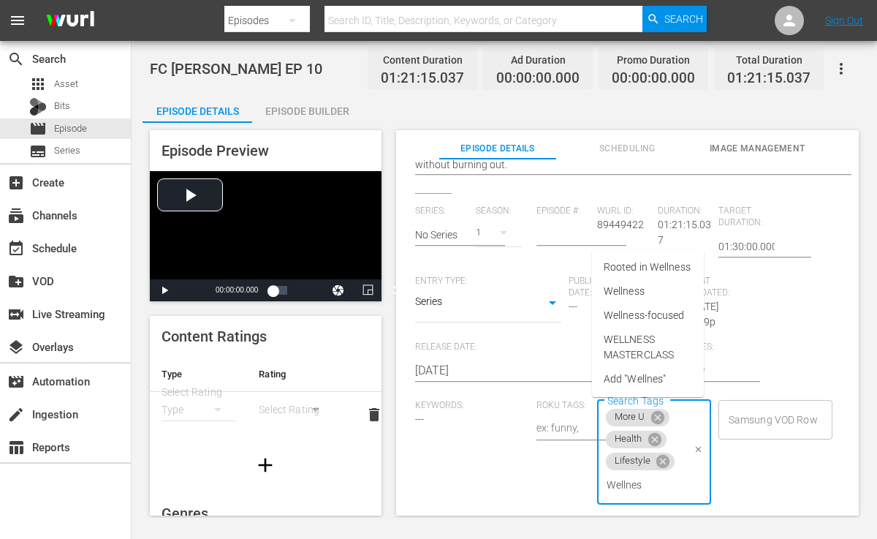
type input "Wellness"
click at [640, 290] on span "Wellness" at bounding box center [624, 291] width 41 height 15
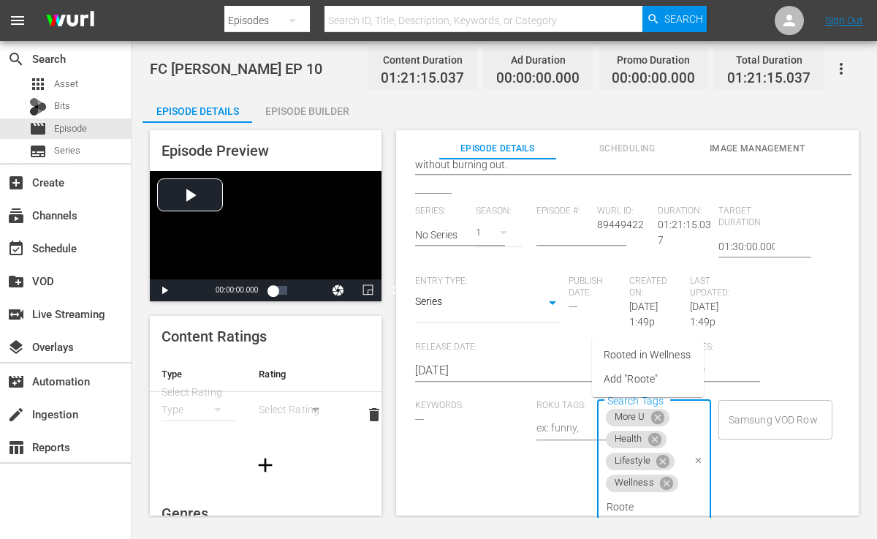
type input "Rooted"
click at [668, 356] on span "Rooted in Wellness" at bounding box center [647, 354] width 87 height 15
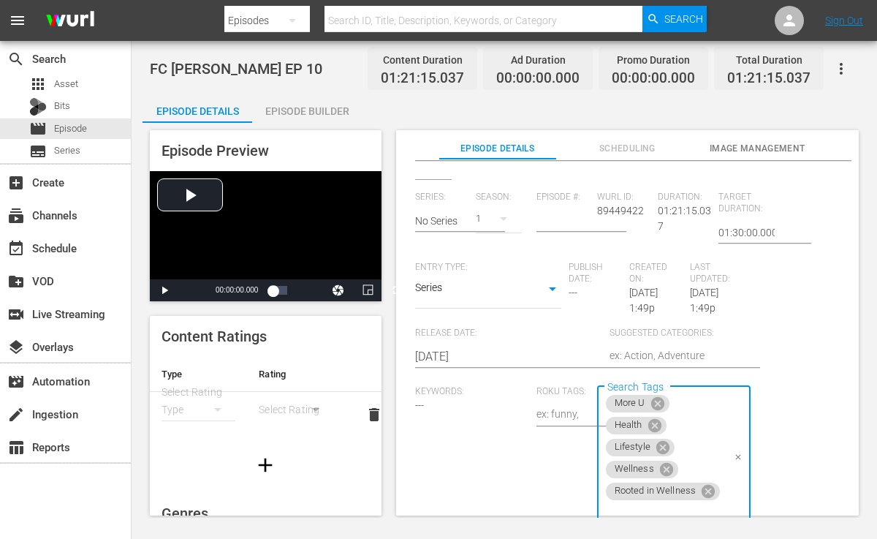
scroll to position [355, 0]
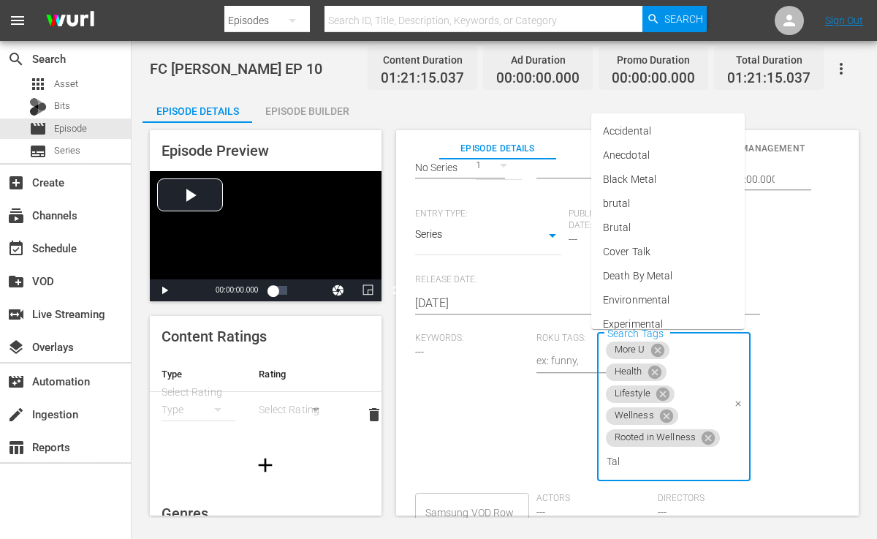
type input "Talk"
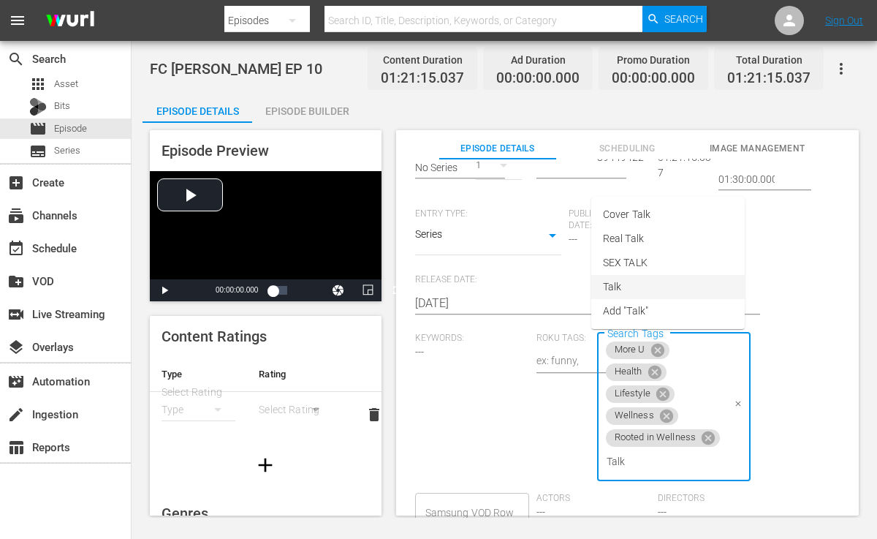
click at [613, 283] on span "Talk" at bounding box center [612, 286] width 18 height 15
type input "Podcast"
click at [635, 283] on span "Podcast" at bounding box center [622, 286] width 39 height 15
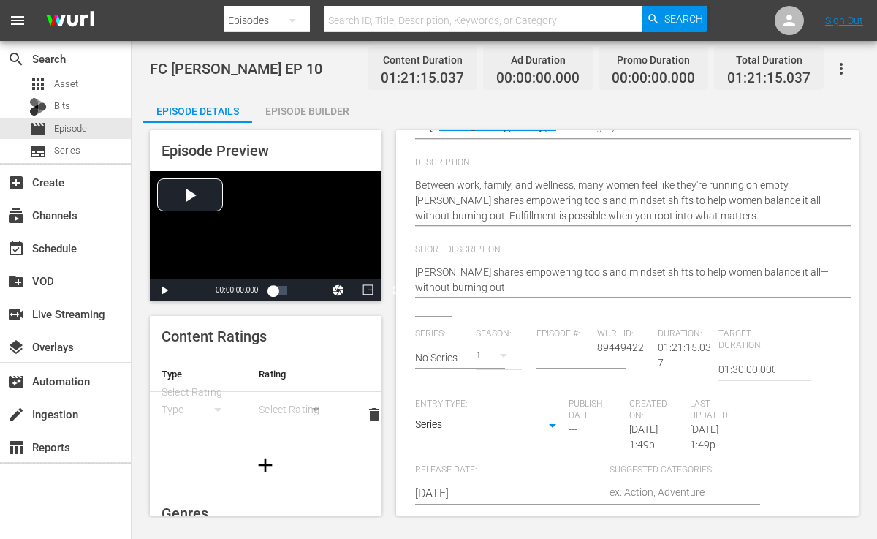
scroll to position [144, 0]
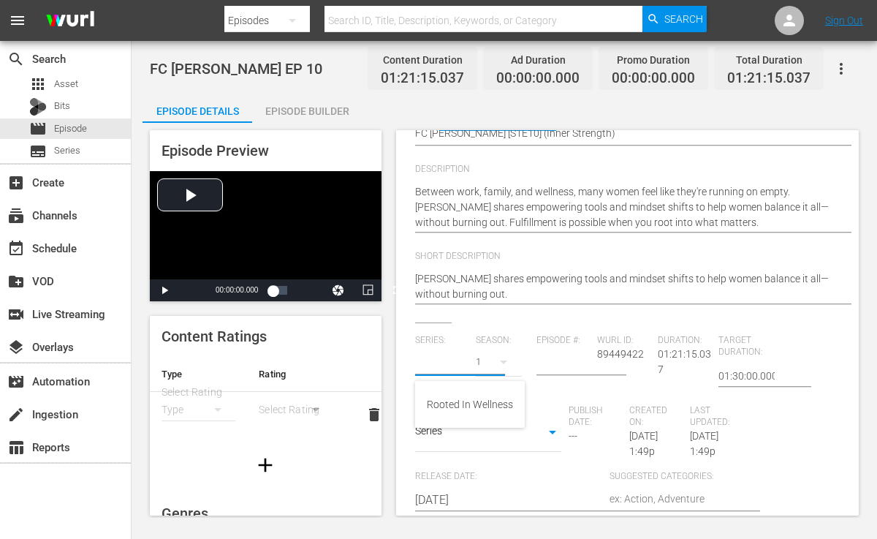
click at [461, 363] on input "text" at bounding box center [441, 364] width 53 height 35
click at [445, 396] on div "Rooted In Wellness" at bounding box center [470, 404] width 86 height 35
type input "Rooted In Wellness"
click at [497, 358] on icon "button" at bounding box center [504, 362] width 18 height 18
click at [496, 393] on div "1" at bounding box center [493, 400] width 5 height 15
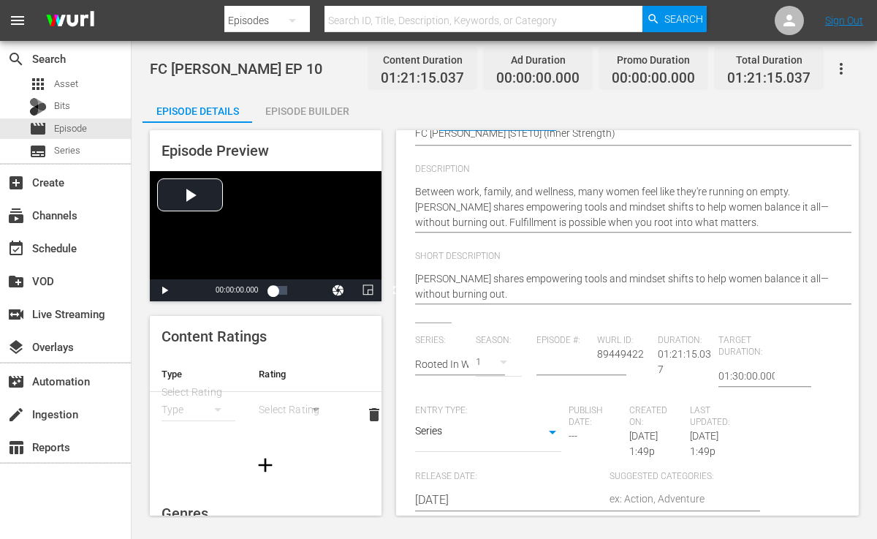
click at [553, 358] on input "number" at bounding box center [563, 364] width 53 height 35
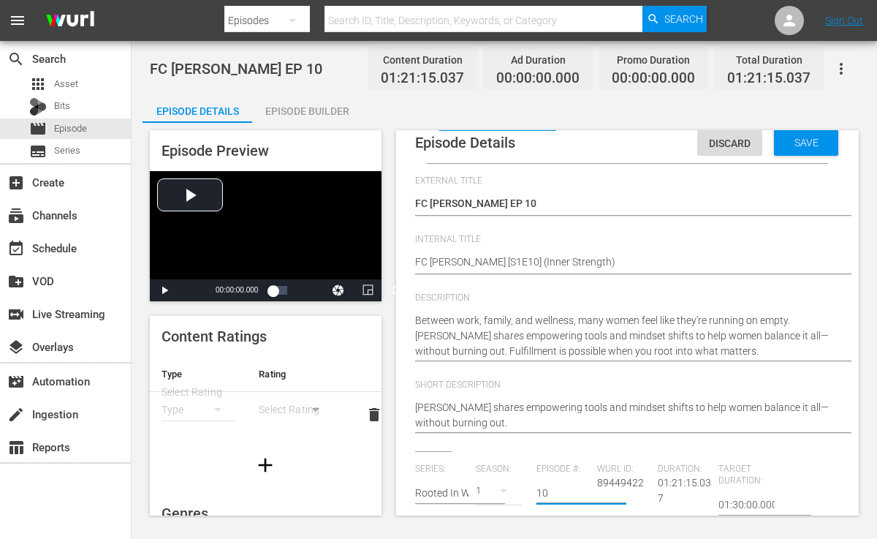
scroll to position [10, 0]
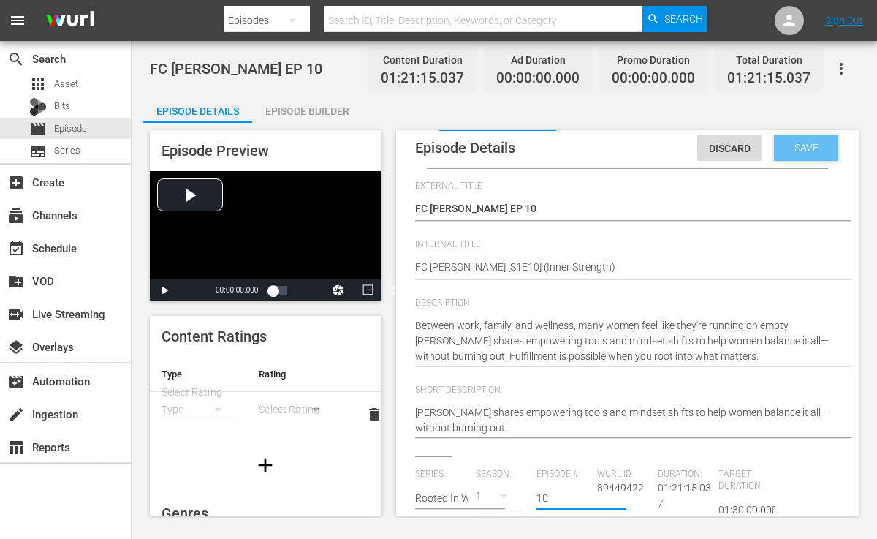
type input "10"
click at [788, 150] on span "Save" at bounding box center [807, 148] width 48 height 12
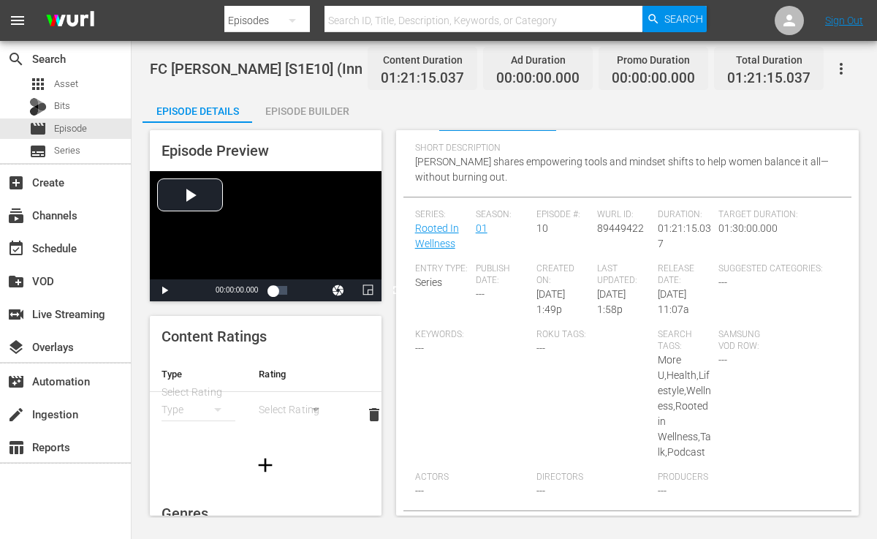
scroll to position [0, 0]
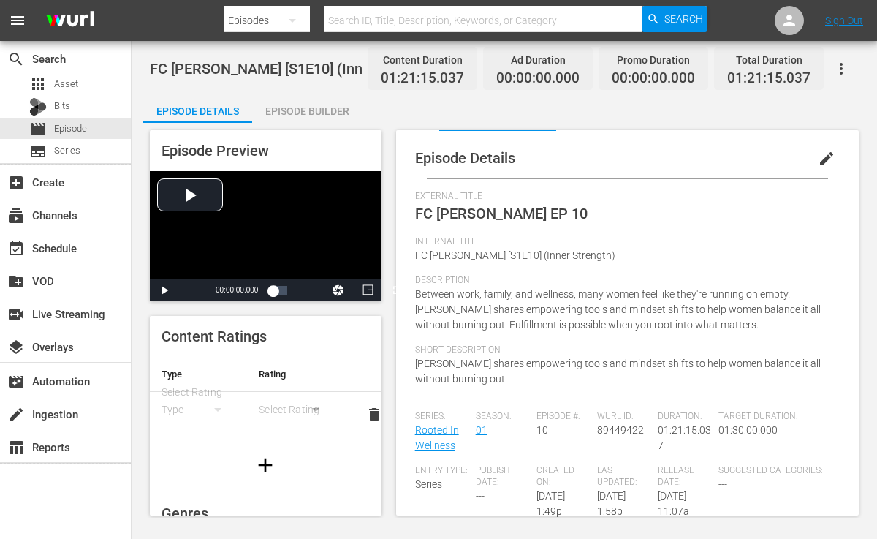
click at [325, 113] on div "Episode Builder" at bounding box center [307, 111] width 110 height 35
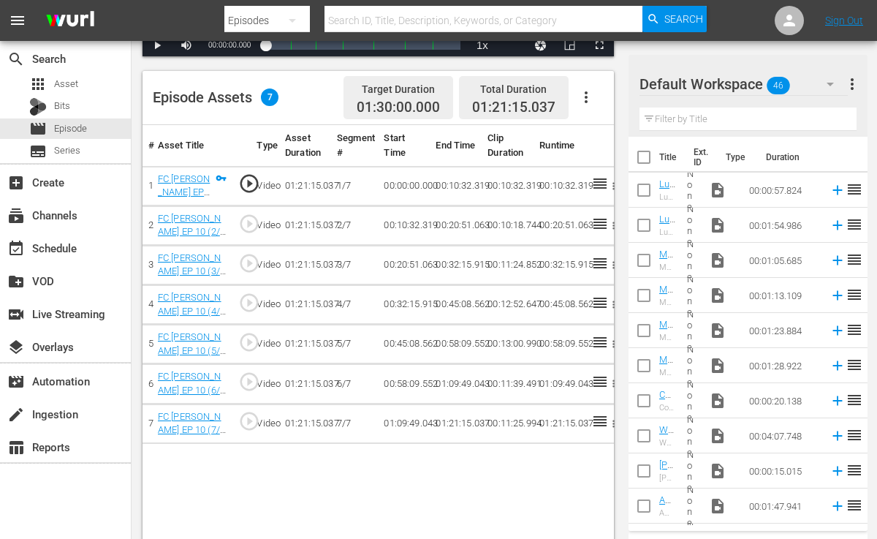
scroll to position [358, 0]
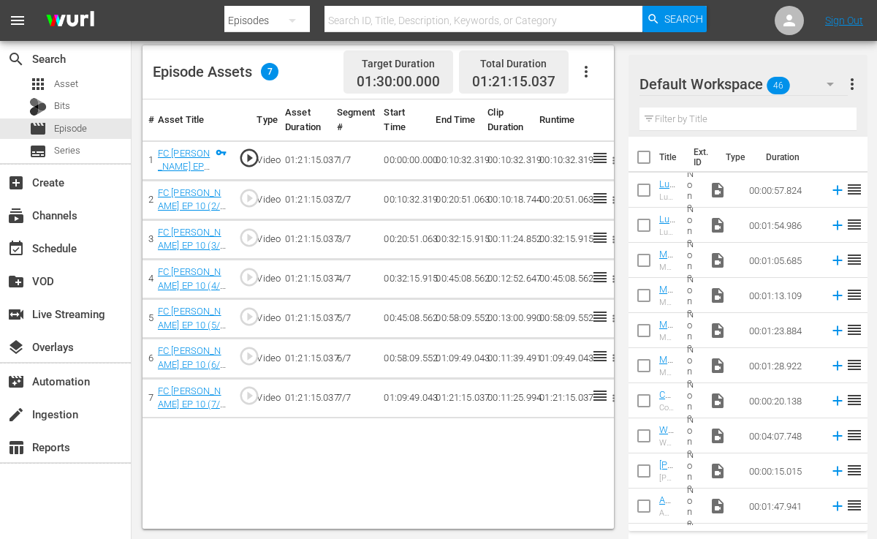
click at [692, 116] on input "text" at bounding box center [748, 118] width 217 height 23
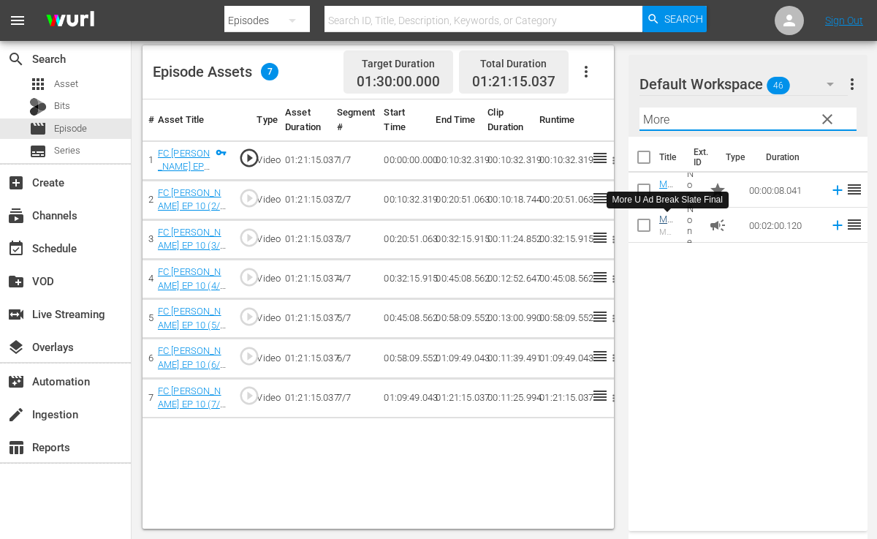
type input "More"
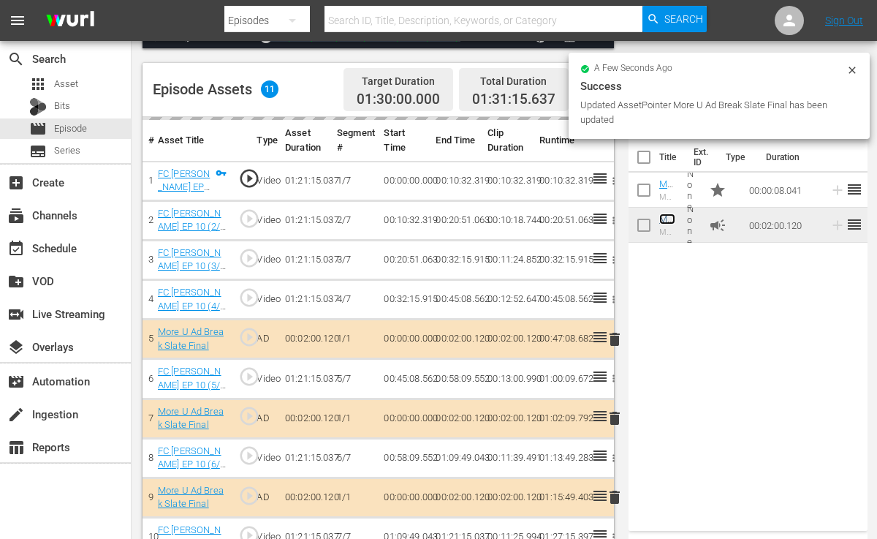
scroll to position [339, 0]
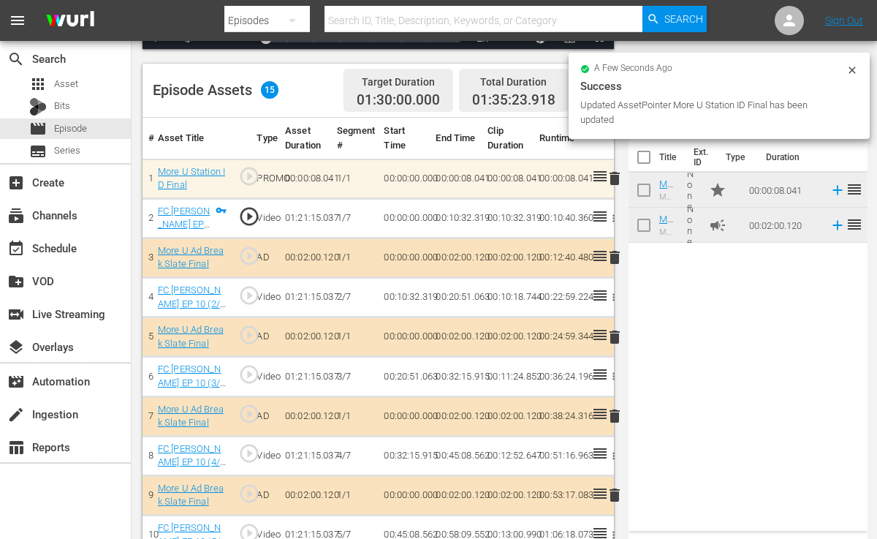
click at [856, 68] on icon at bounding box center [853, 70] width 12 height 12
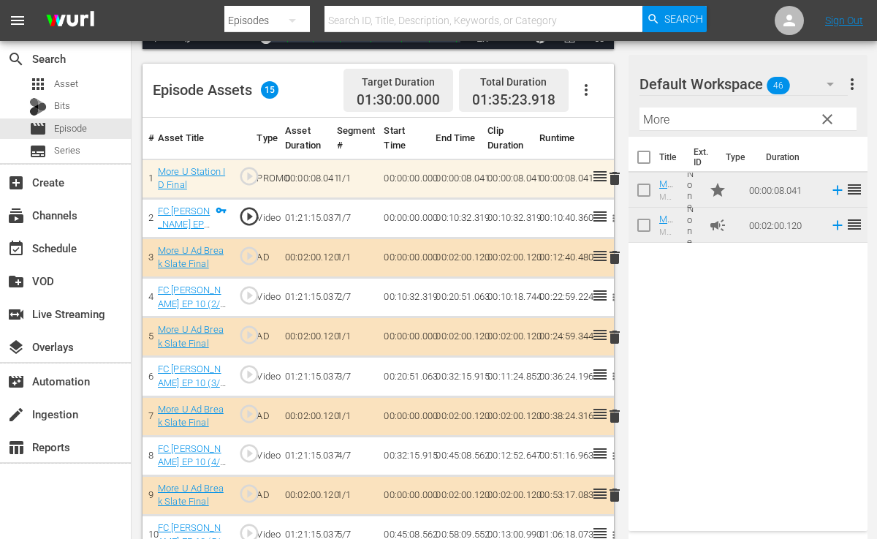
click at [830, 118] on span "clear" at bounding box center [828, 119] width 18 height 18
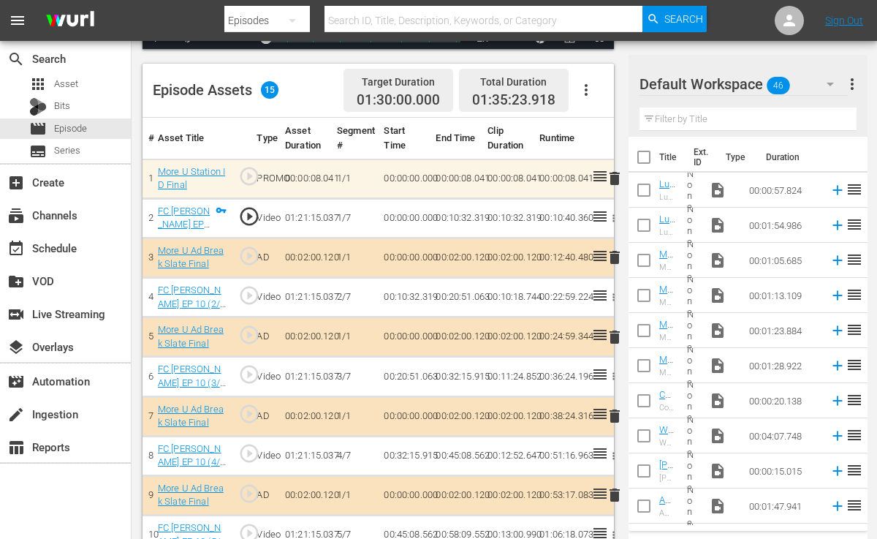
click at [719, 117] on input "text" at bounding box center [748, 118] width 217 height 23
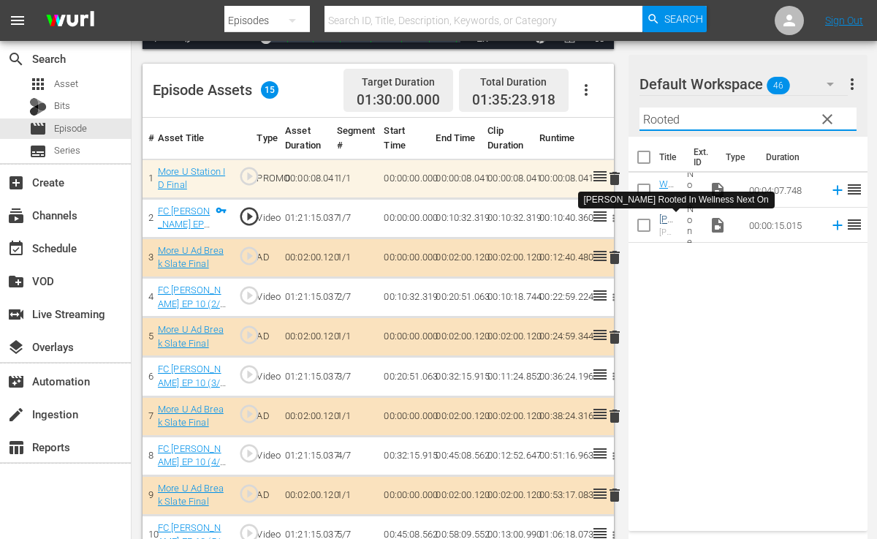
type input "Rooted"
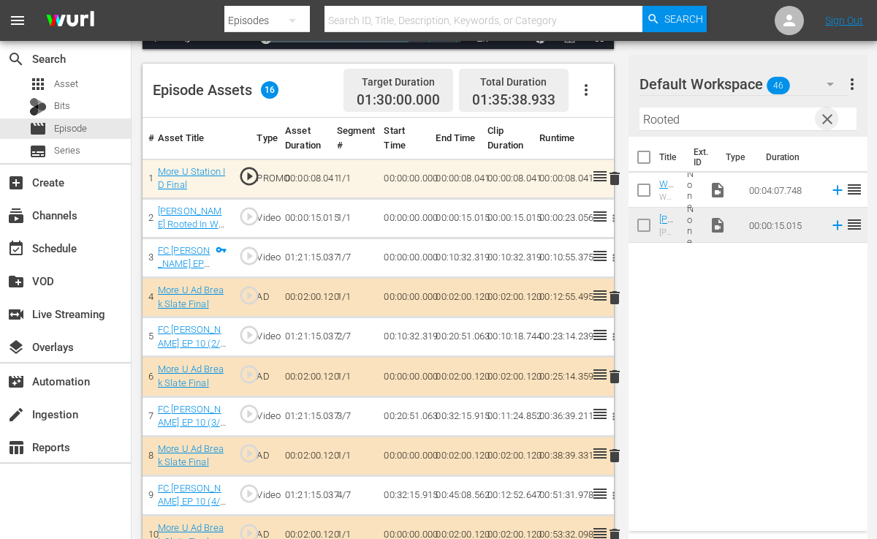
click at [823, 117] on span "clear" at bounding box center [828, 119] width 18 height 18
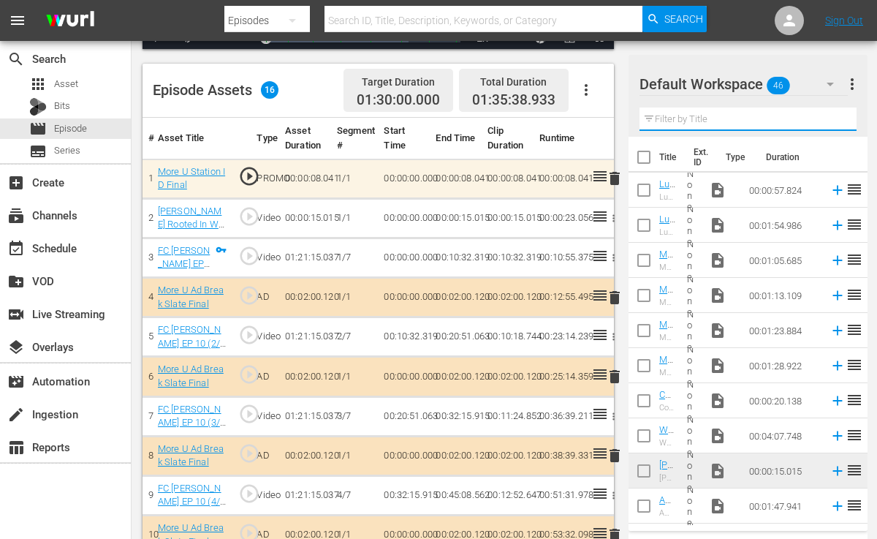
click at [744, 126] on input "text" at bounding box center [748, 118] width 217 height 23
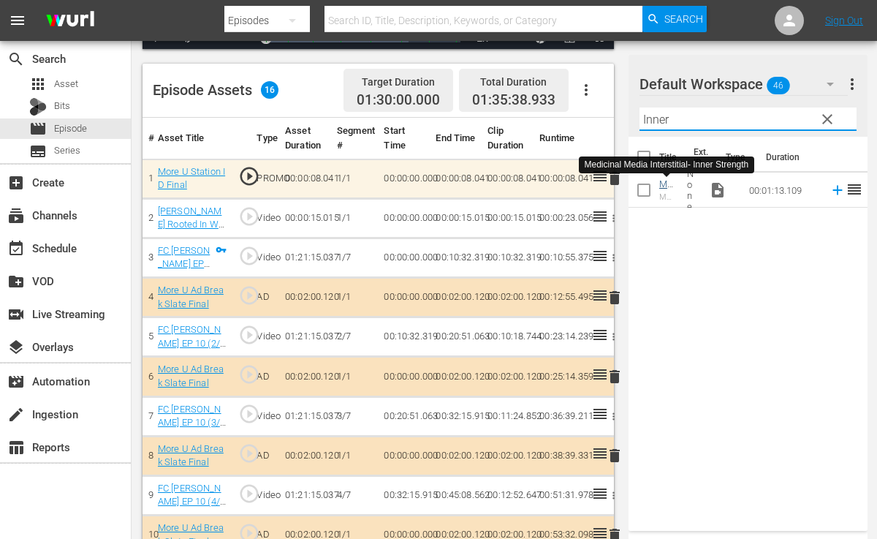
type input "Inner"
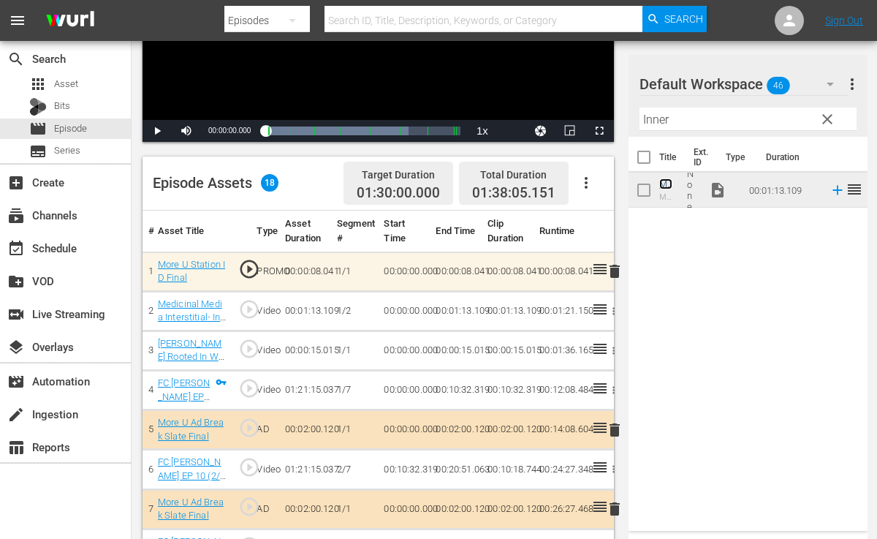
scroll to position [0, 0]
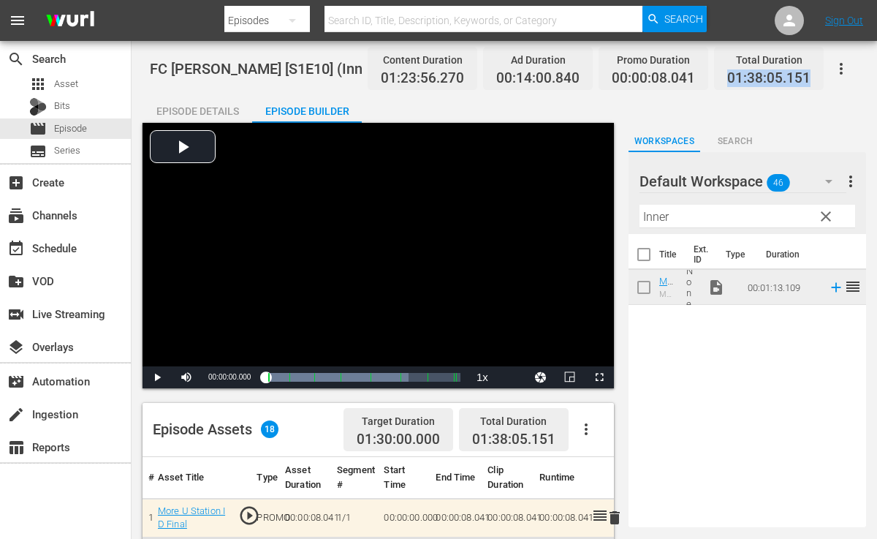
drag, startPoint x: 729, startPoint y: 75, endPoint x: 810, endPoint y: 80, distance: 81.3
click at [810, 80] on span "01:38:05.151" at bounding box center [769, 78] width 83 height 17
copy span "01:38:05.151"
